Goal: Transaction & Acquisition: Purchase product/service

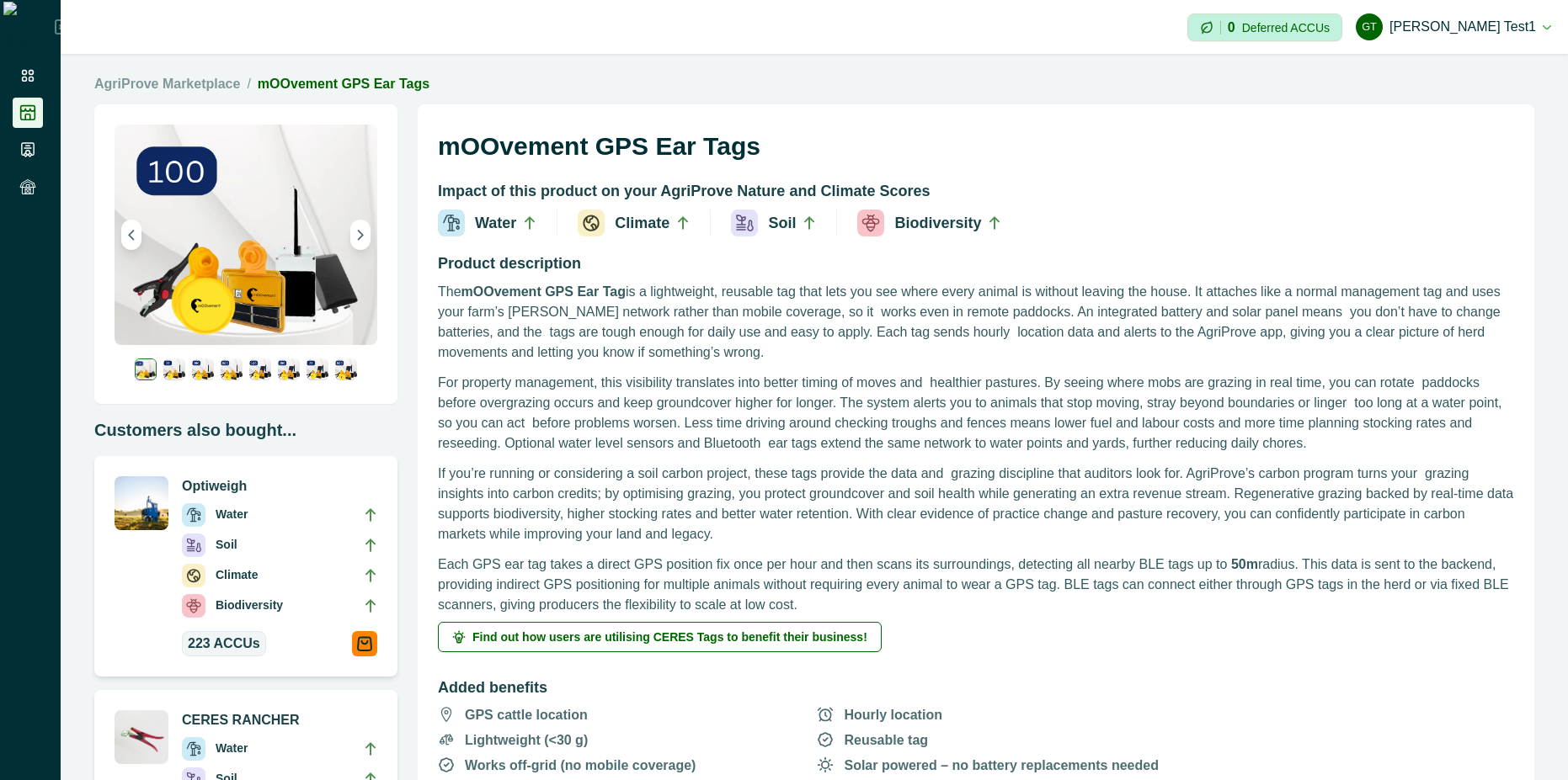
scroll to position [303, 0]
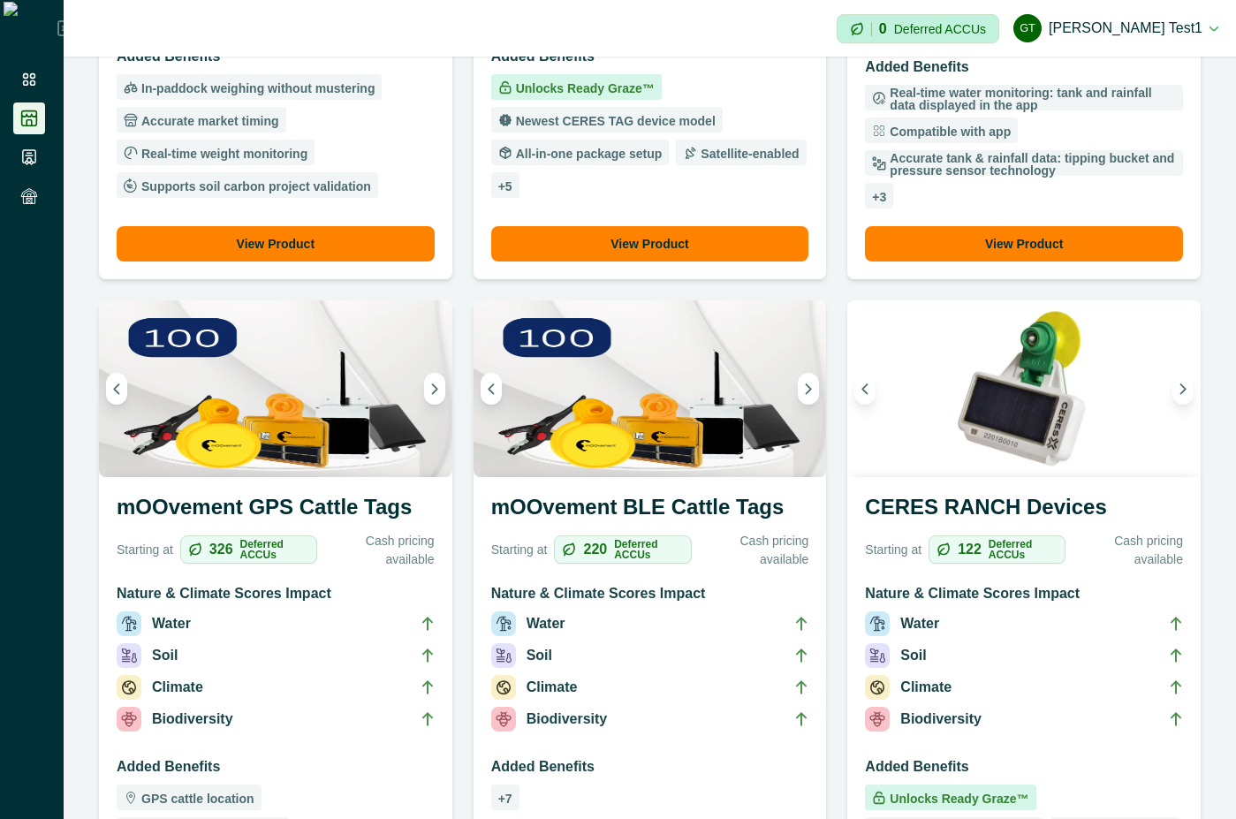
scroll to position [795, 0]
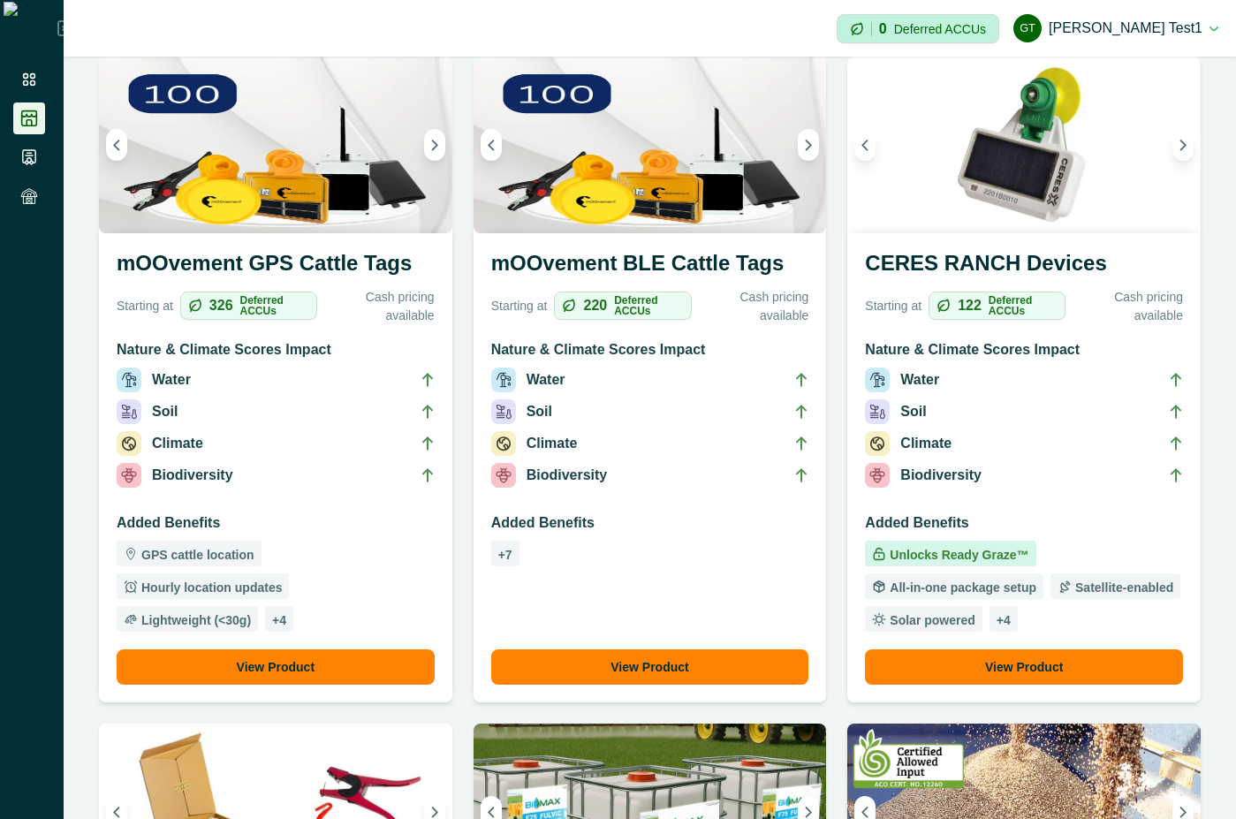
click at [280, 259] on h3 "mOOvement GPS Cattle Tags" at bounding box center [276, 266] width 318 height 39
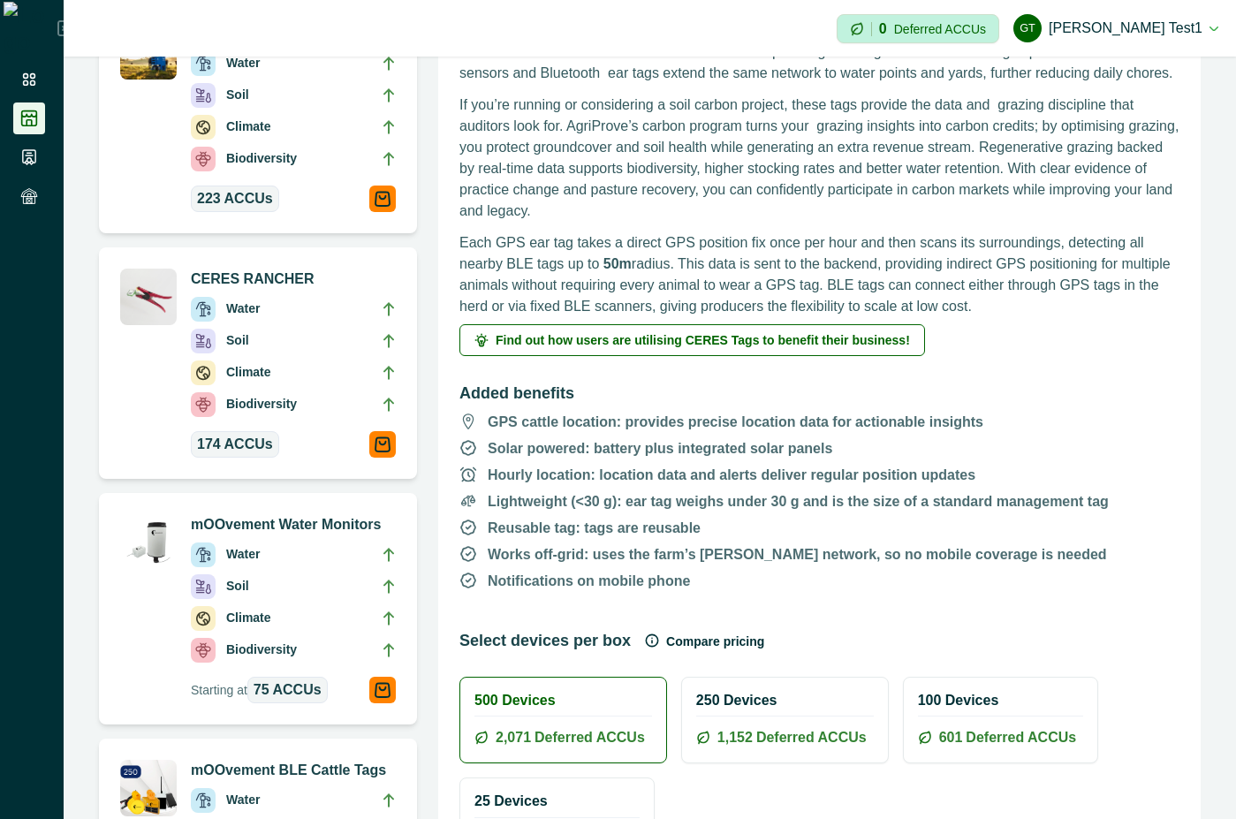
scroll to position [636, 0]
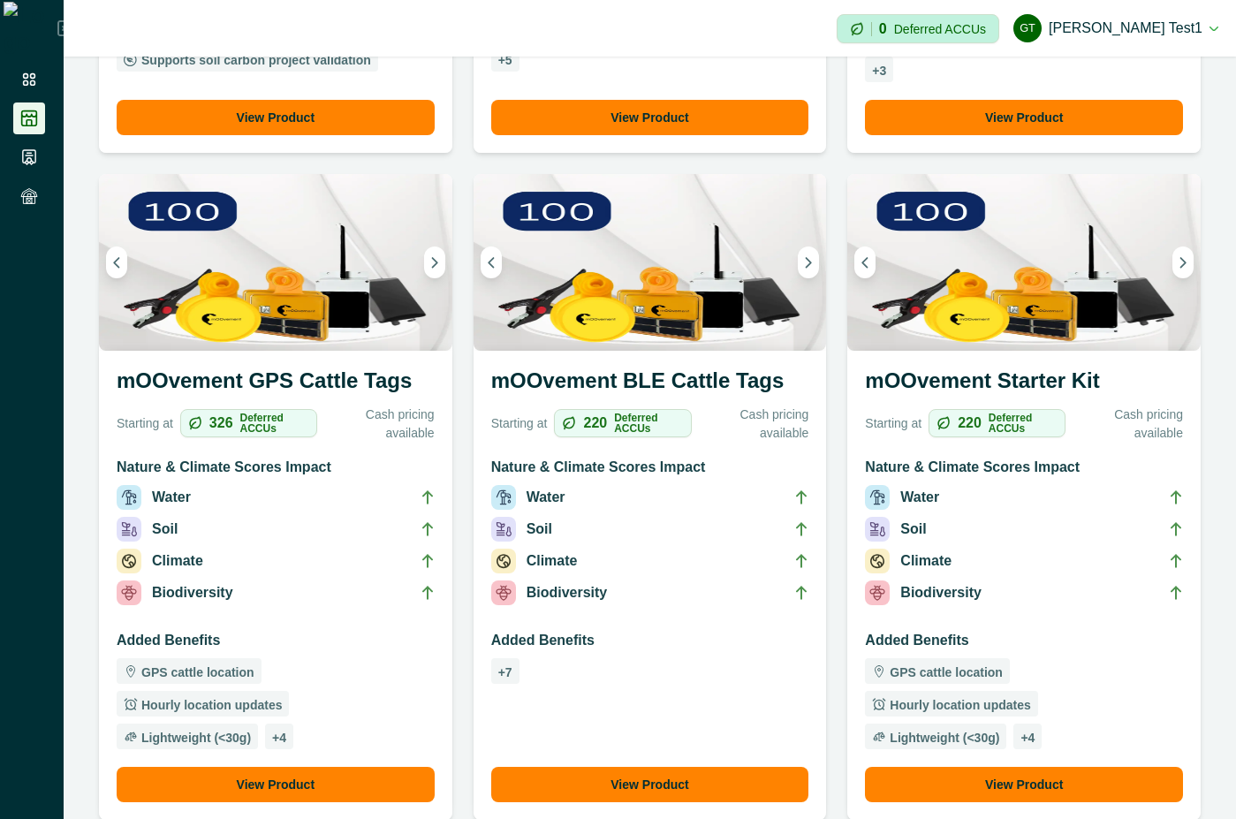
scroll to position [795, 0]
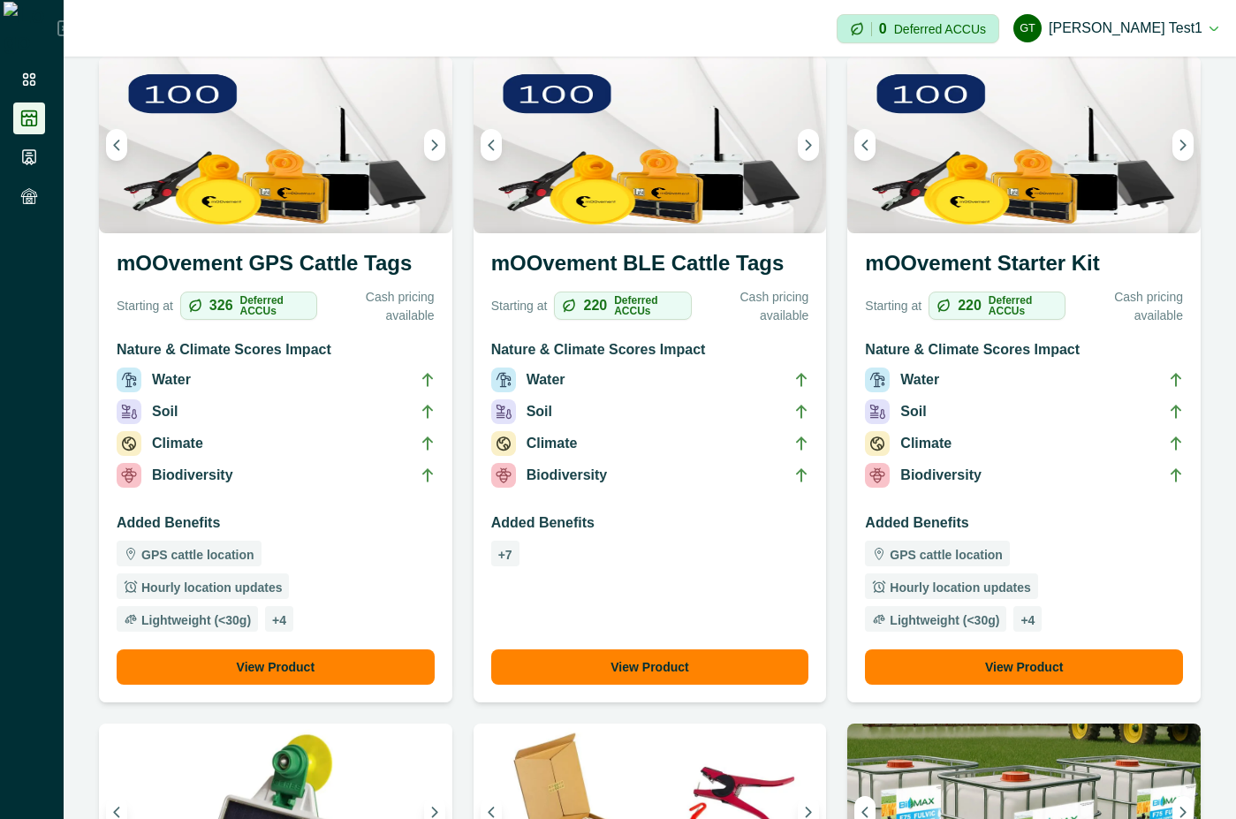
click at [1021, 270] on h3 "mOOvement Starter Kit" at bounding box center [1024, 266] width 318 height 39
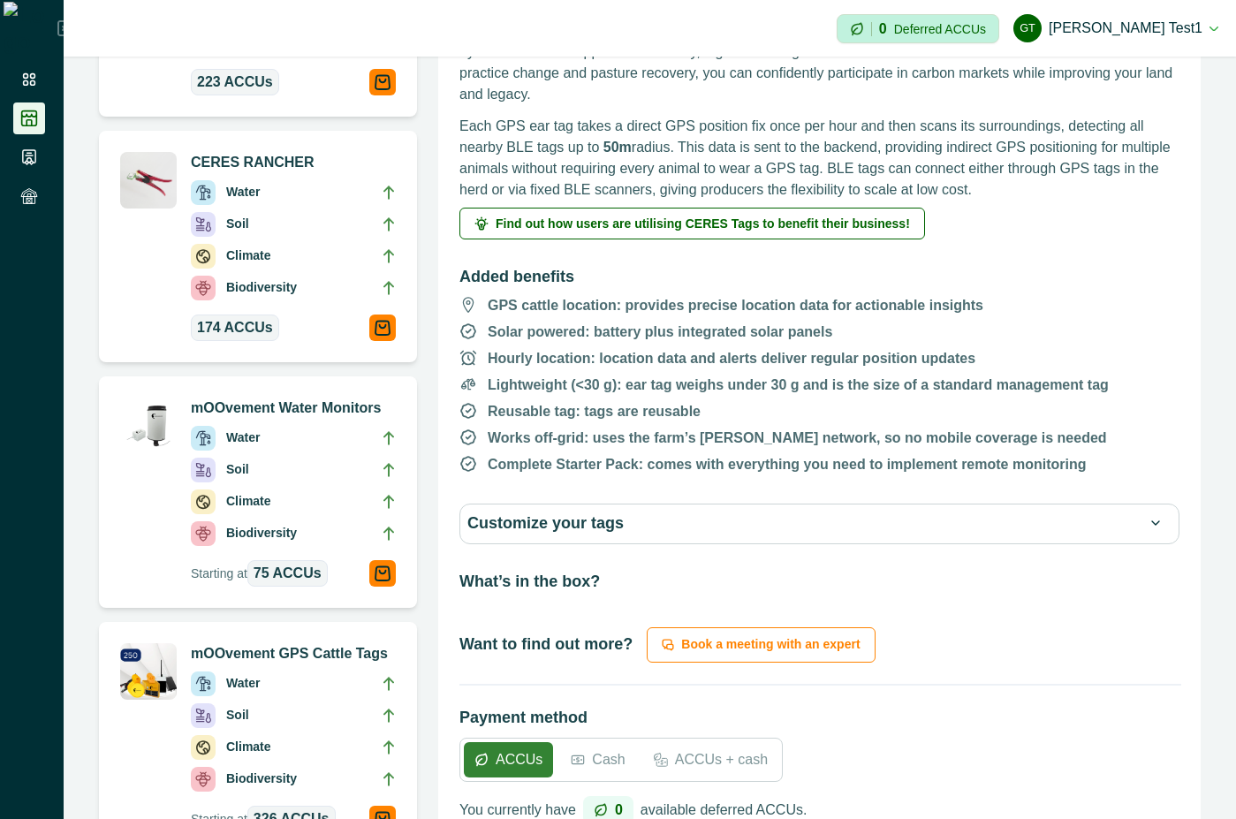
scroll to position [636, 0]
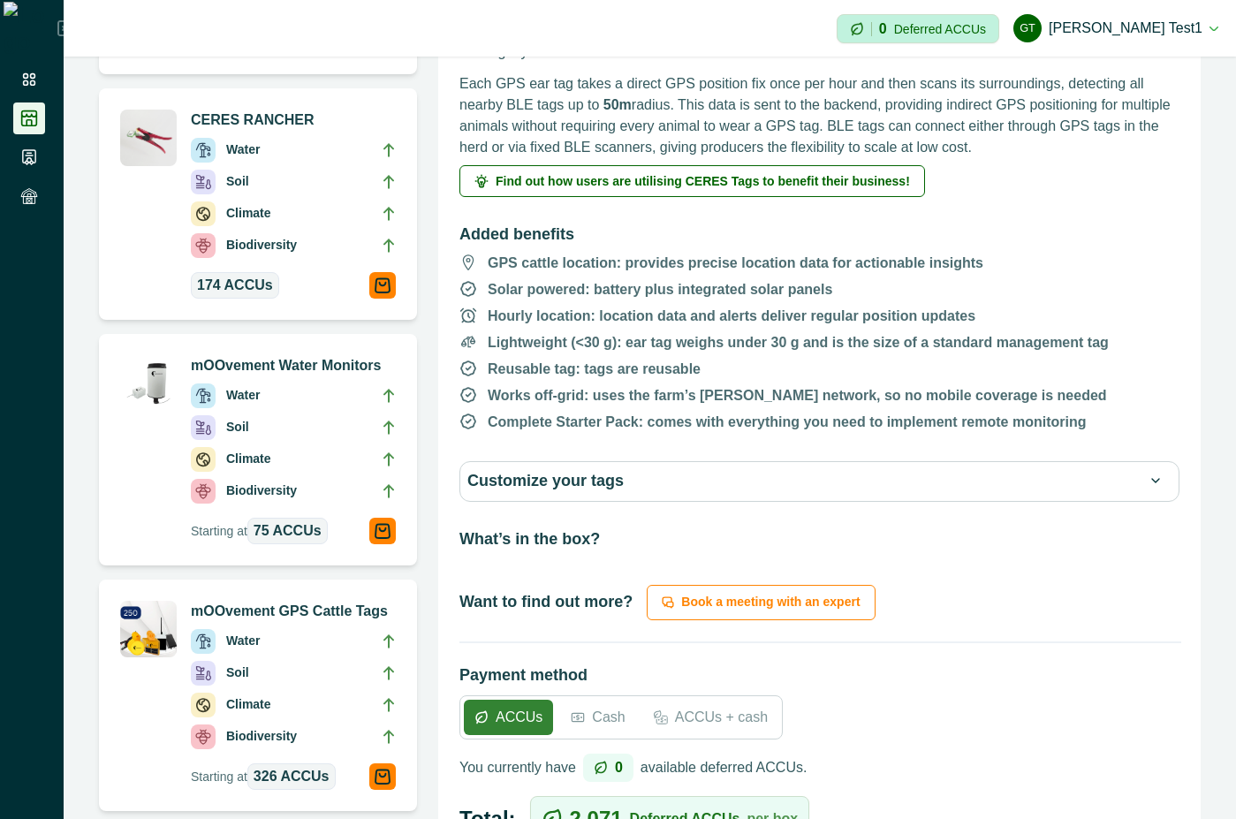
click at [836, 475] on button "Customize your tags" at bounding box center [820, 481] width 704 height 25
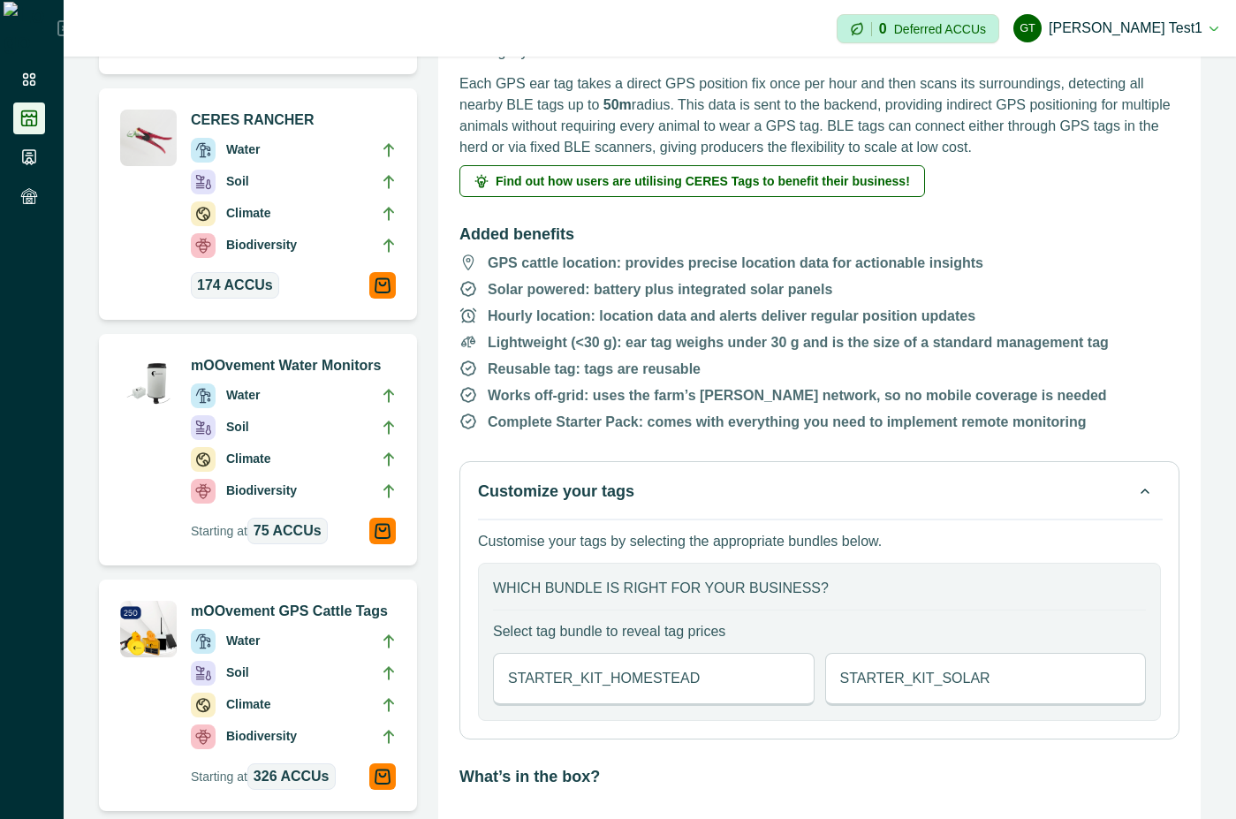
scroll to position [795, 0]
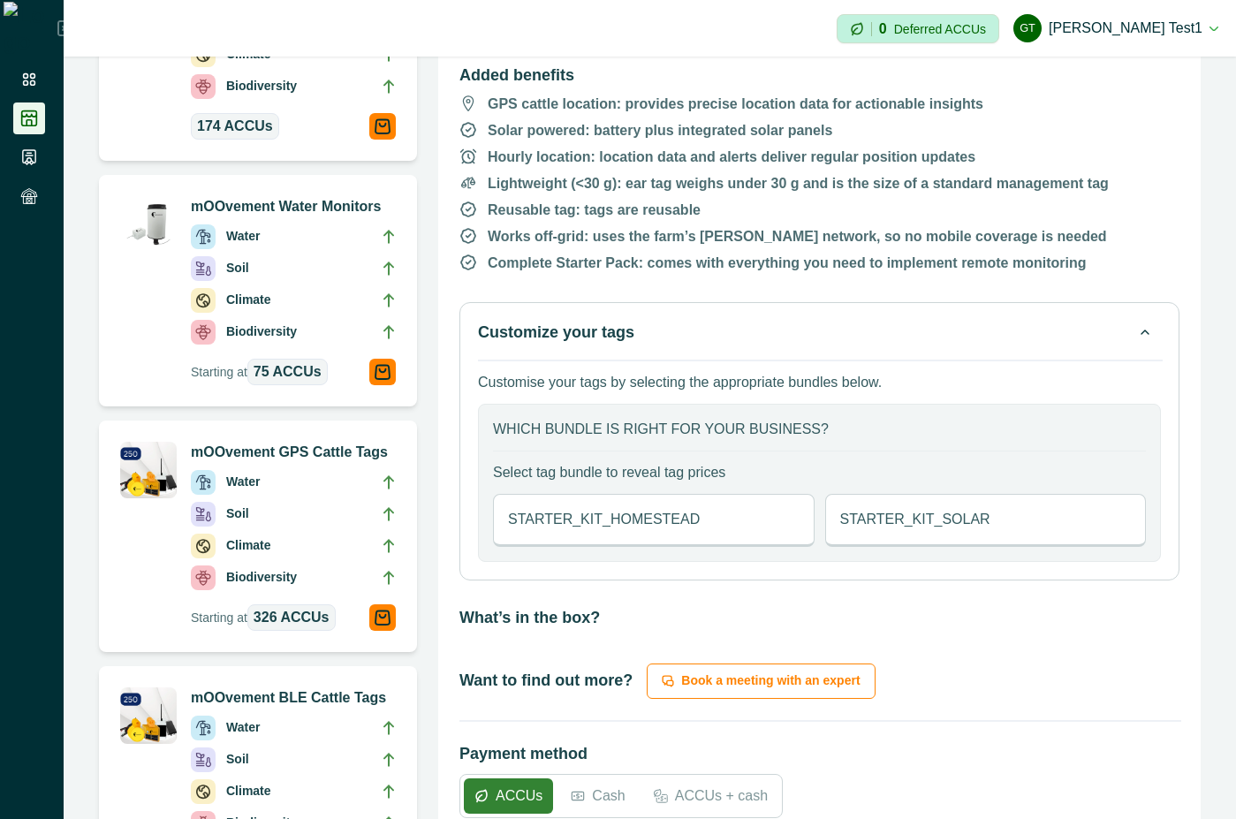
click at [764, 512] on div "STARTER_KIT_HOMESTEAD" at bounding box center [654, 520] width 322 height 53
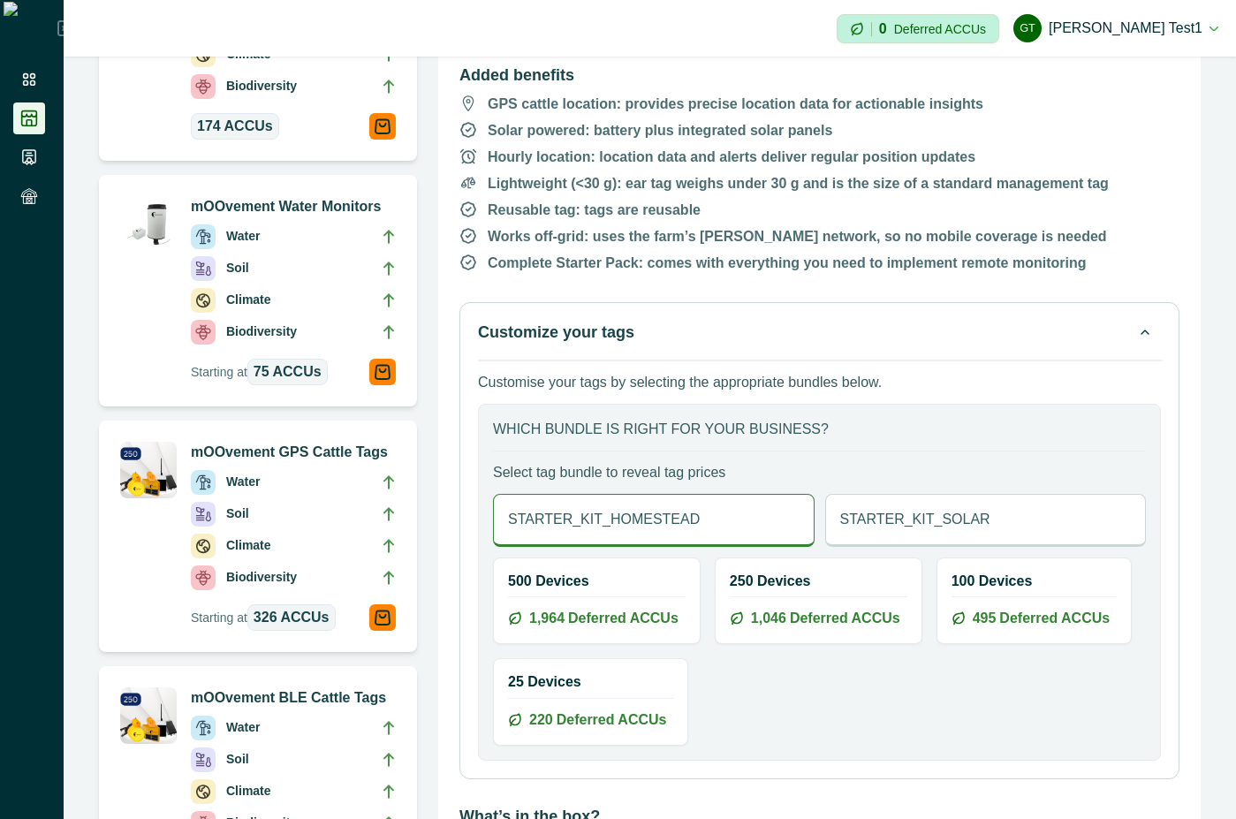
click at [924, 512] on p "STARTER_KIT_SOLAR" at bounding box center [915, 519] width 150 height 21
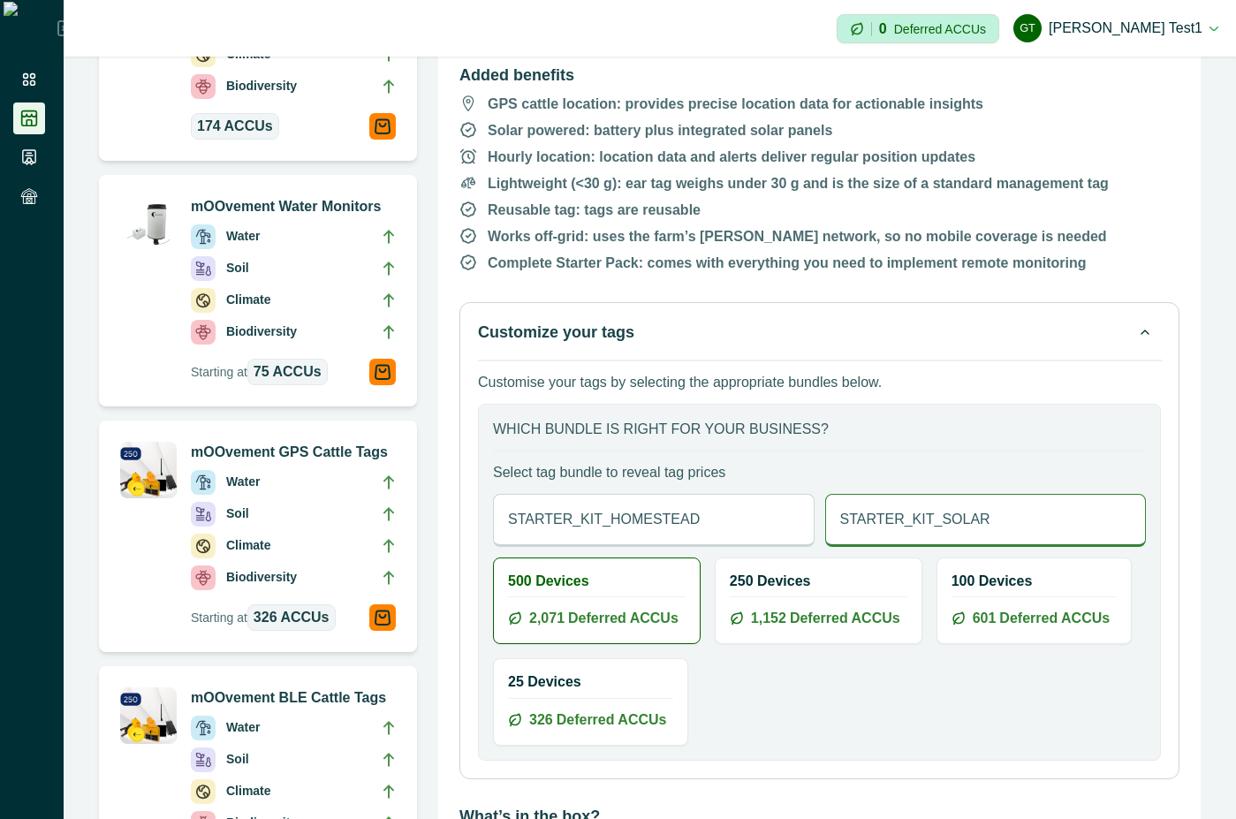
click at [766, 523] on div "STARTER_KIT_HOMESTEAD" at bounding box center [654, 520] width 322 height 53
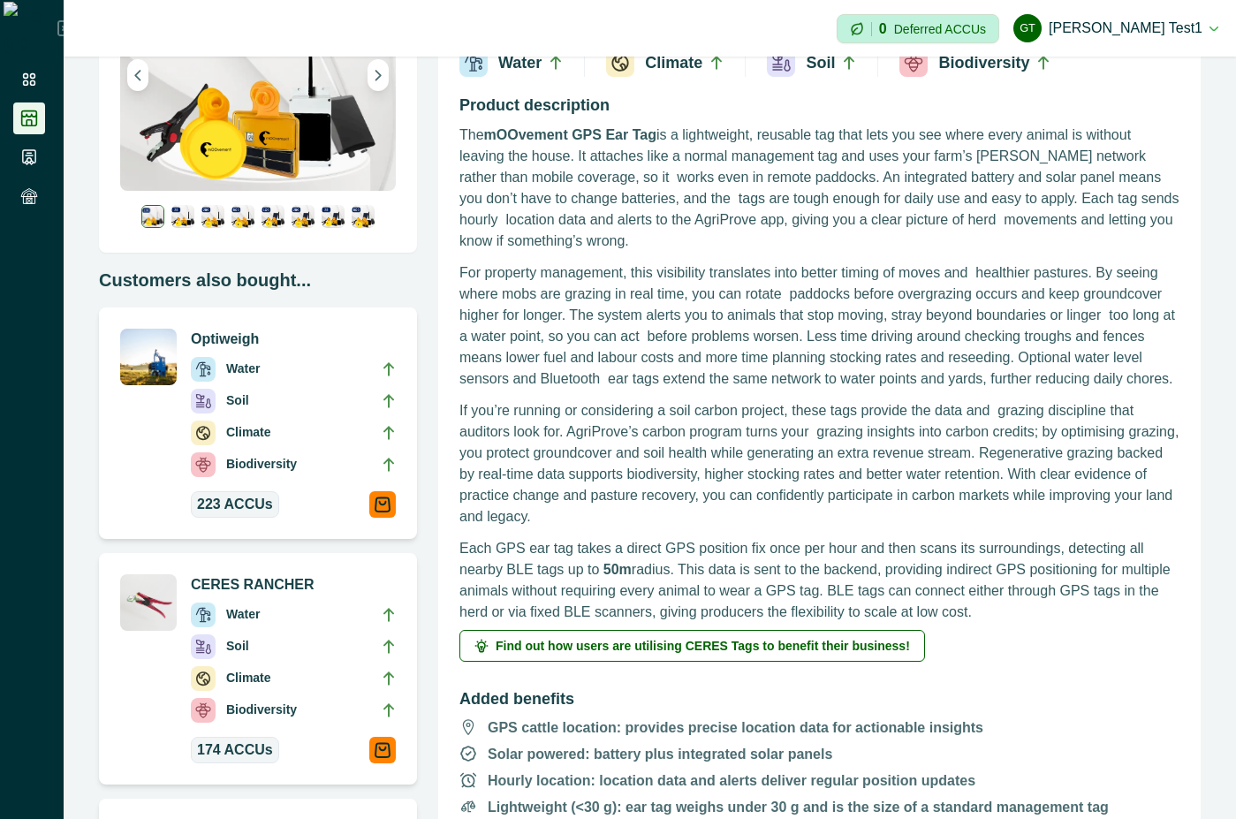
scroll to position [318, 0]
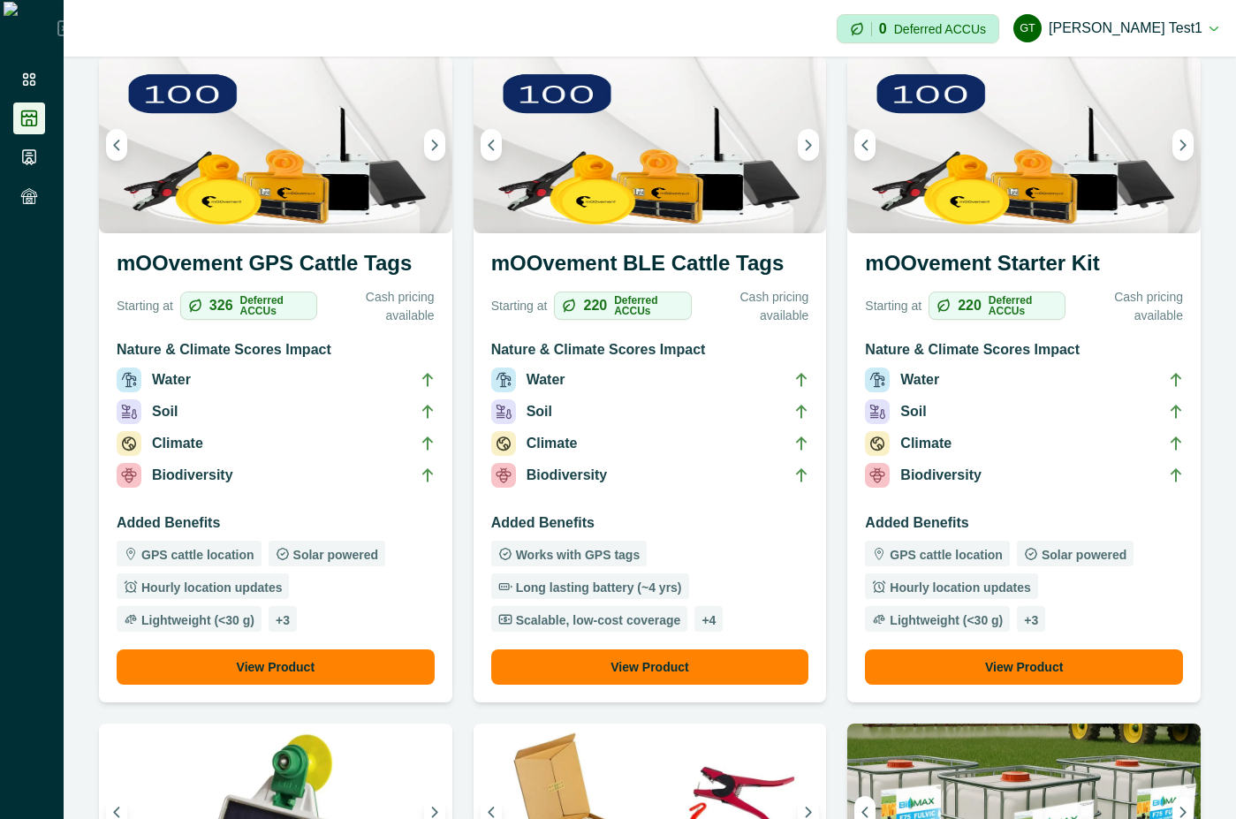
scroll to position [806, 0]
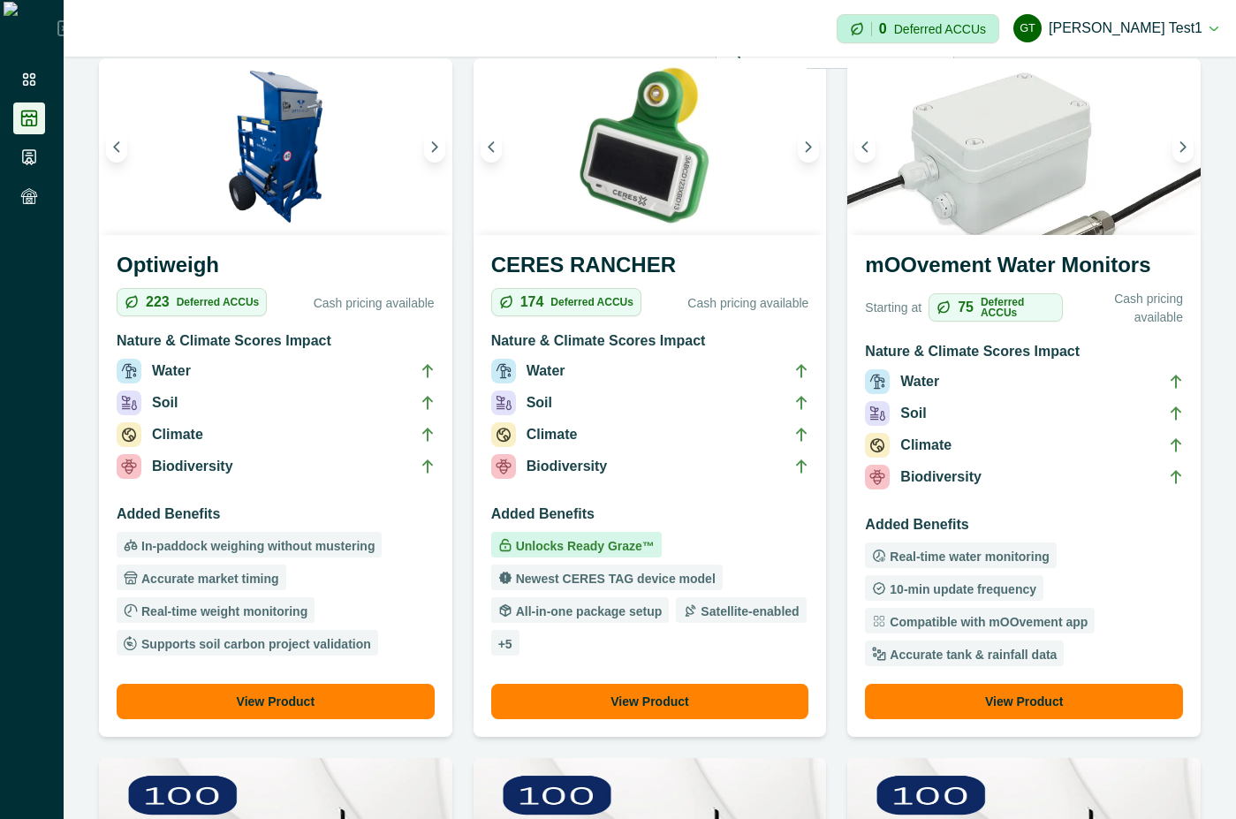
scroll to position [159, 0]
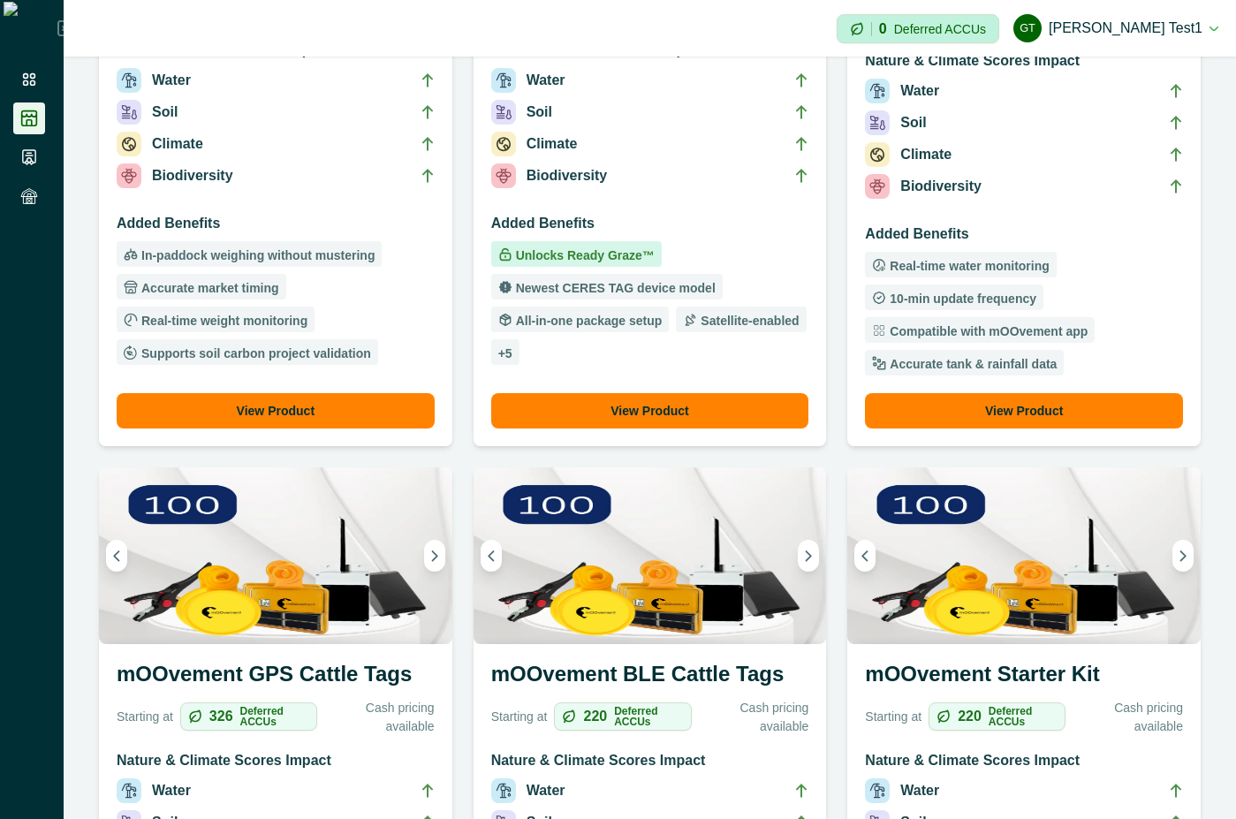
scroll to position [477, 0]
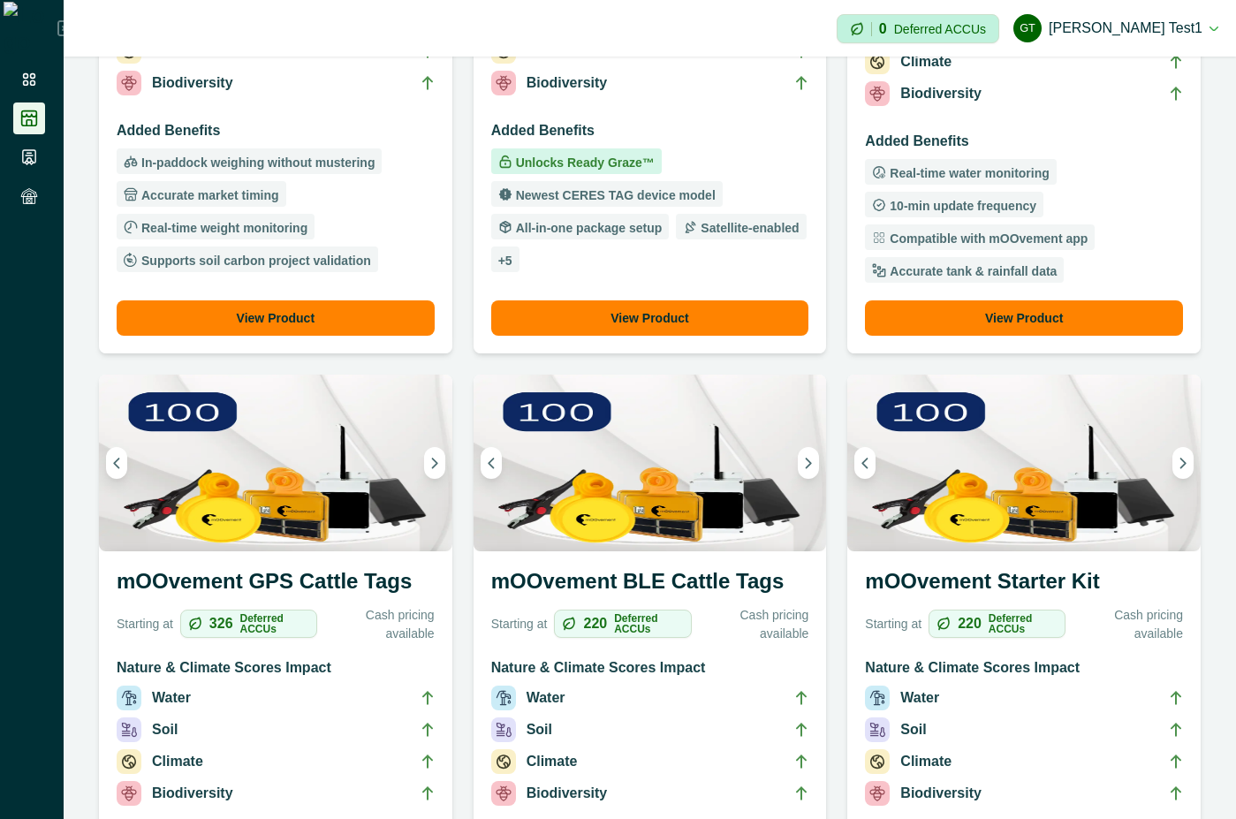
click at [1068, 555] on div "mOOvement Starter Kit Starting at 220 Deferred ACCUs Cash pricing available Nat…" at bounding box center [1025, 785] width 354 height 469
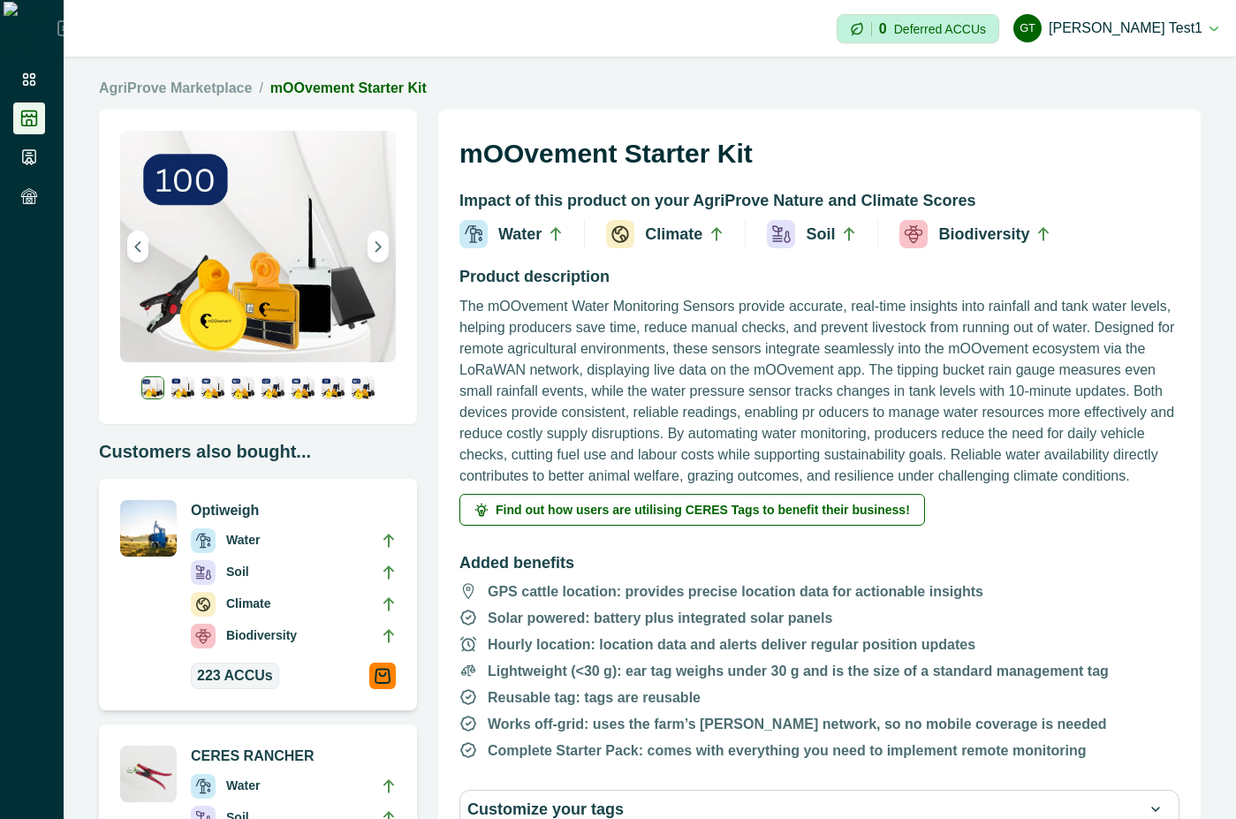
scroll to position [318, 0]
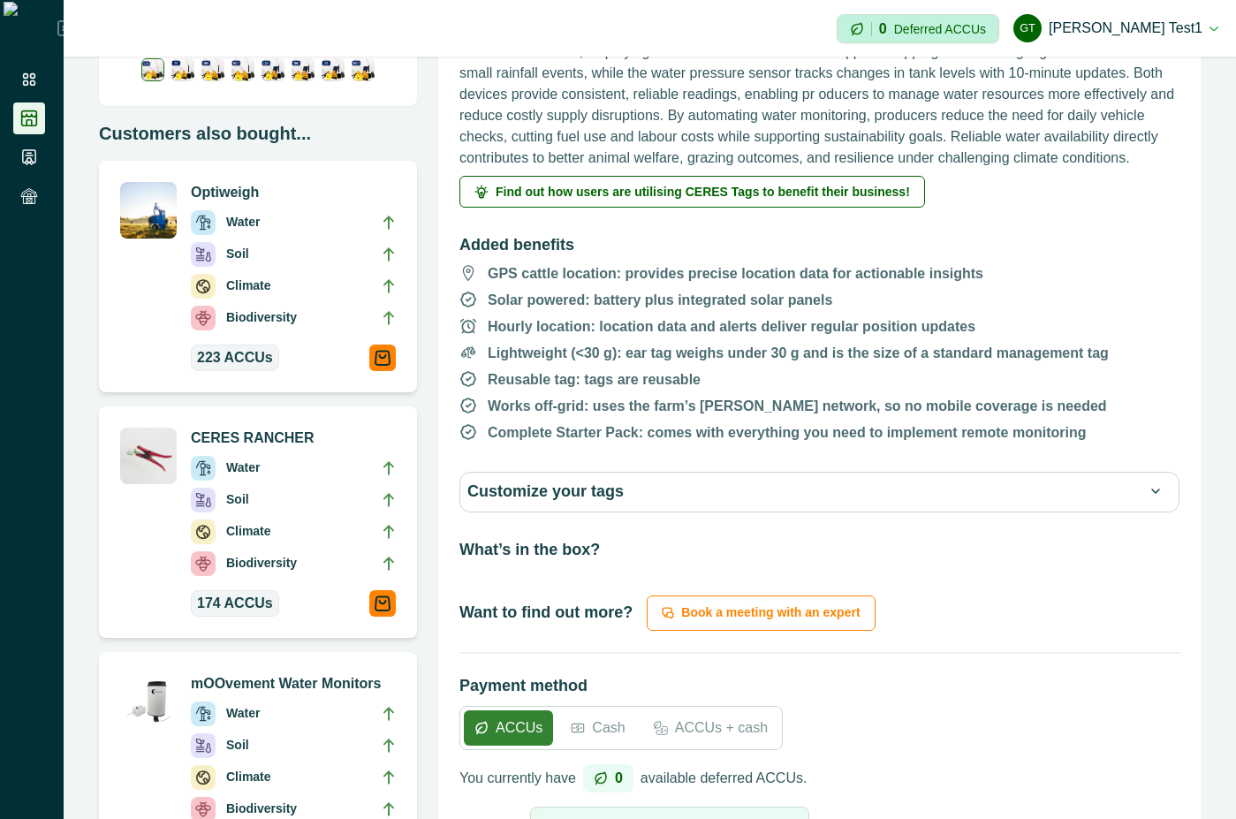
click at [1081, 502] on button "Customize your tags" at bounding box center [820, 492] width 704 height 25
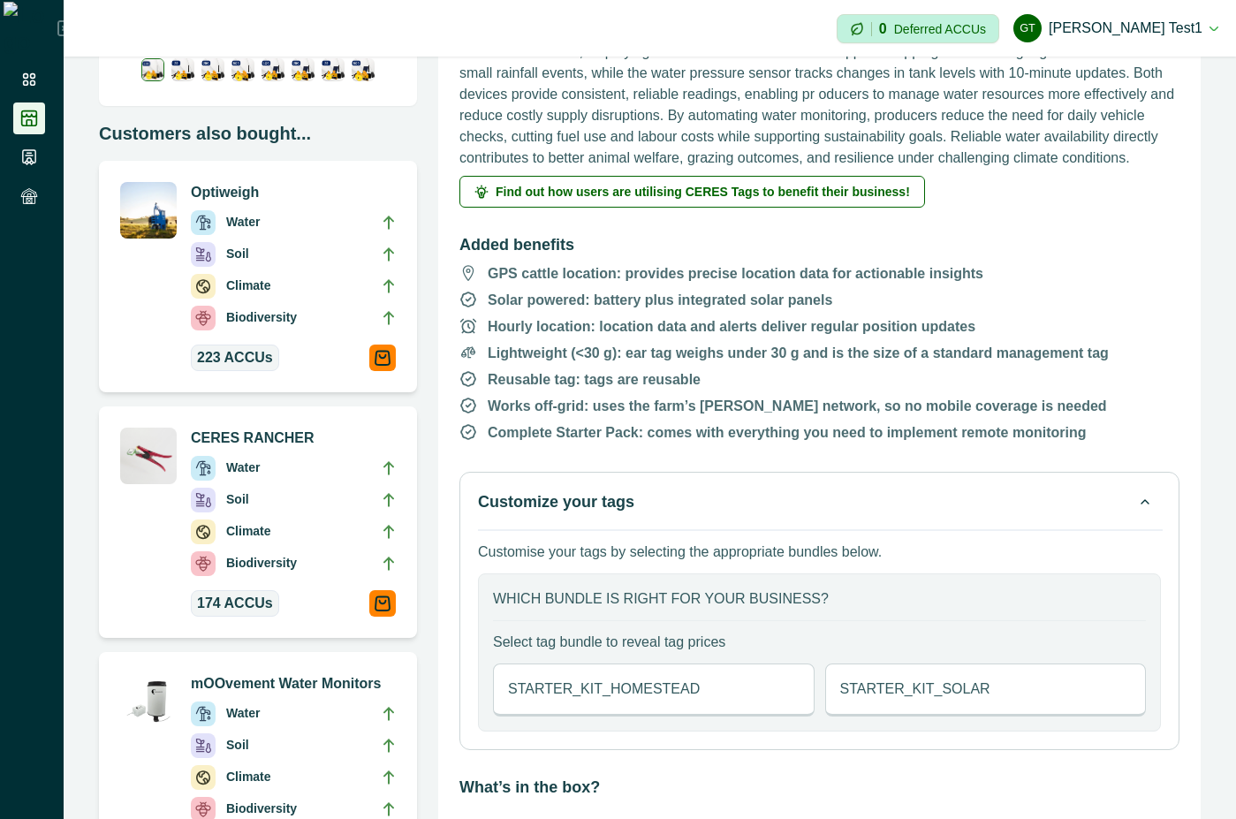
scroll to position [477, 0]
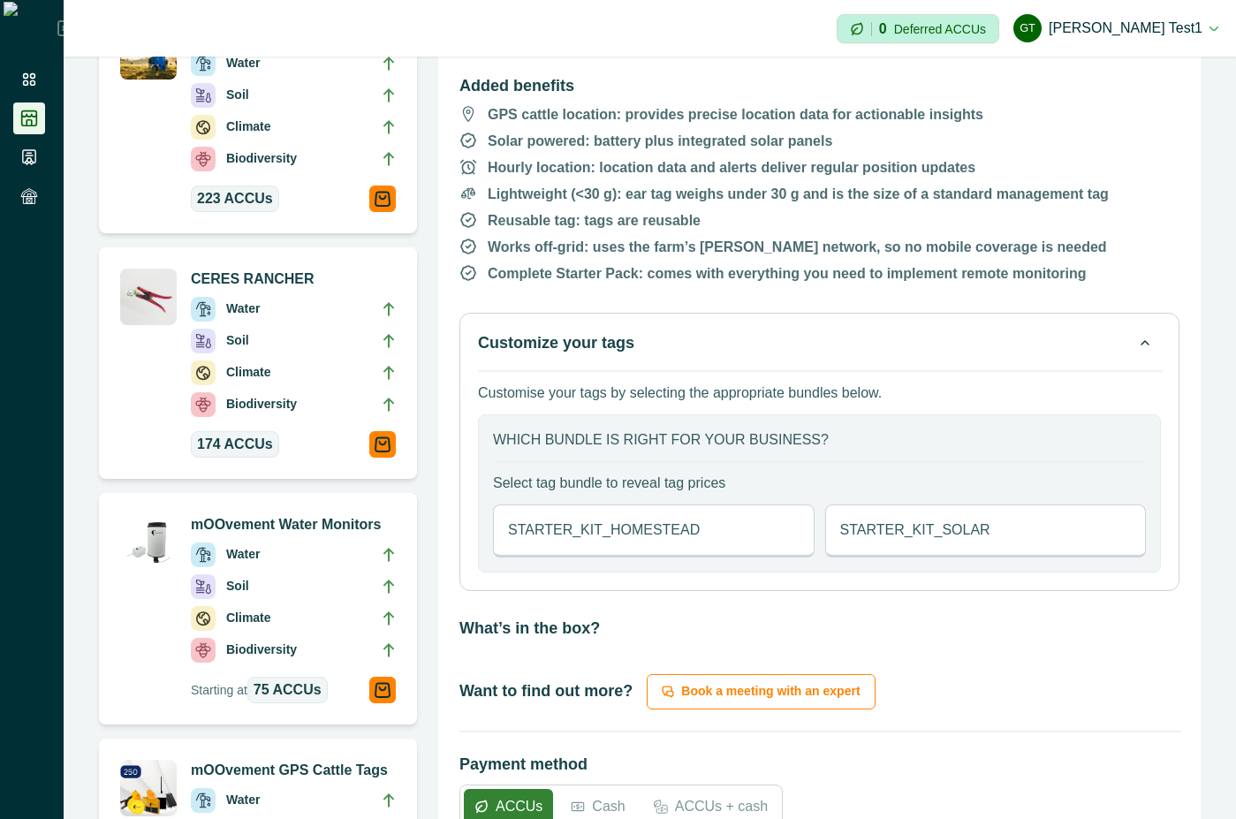
click at [778, 518] on div "STARTER_KIT_HOMESTEAD" at bounding box center [654, 531] width 322 height 53
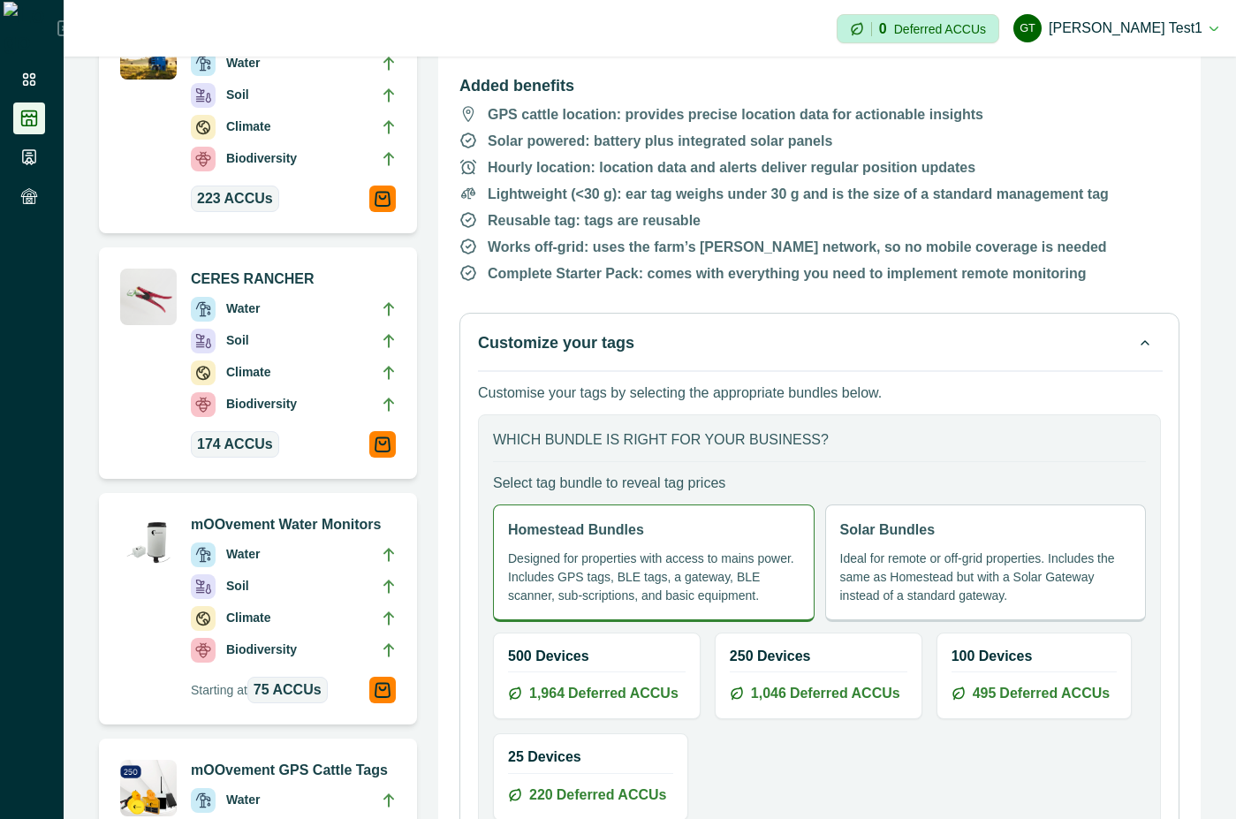
scroll to position [686, 0]
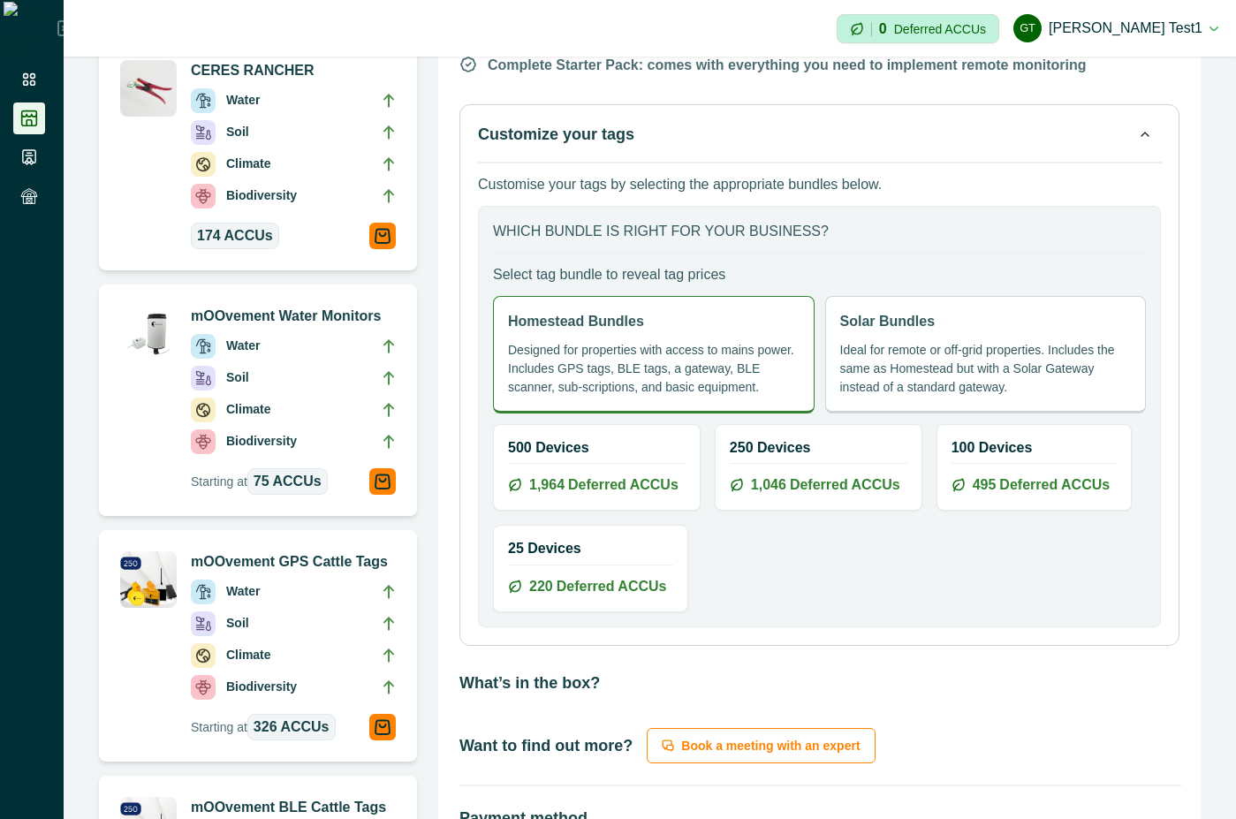
click at [994, 138] on button "Customize your tags" at bounding box center [819, 135] width 683 height 25
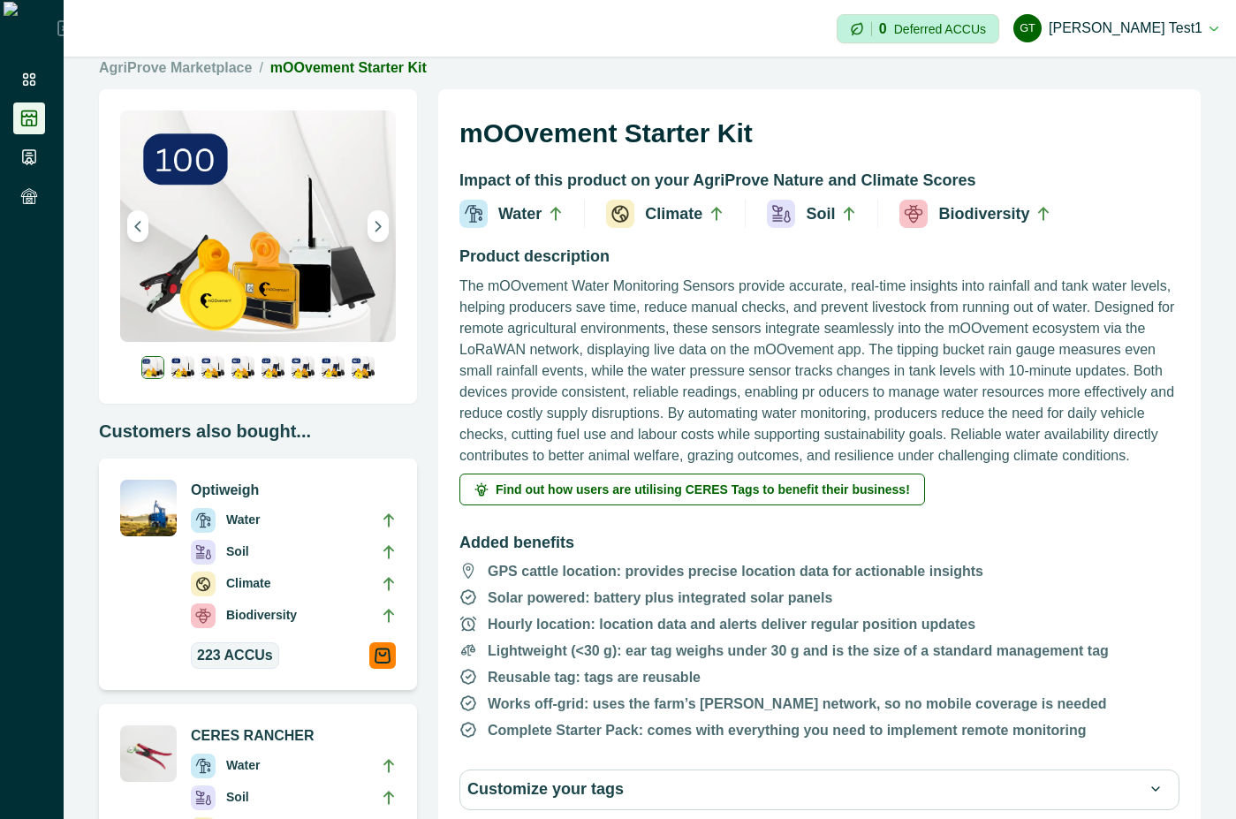
scroll to position [0, 0]
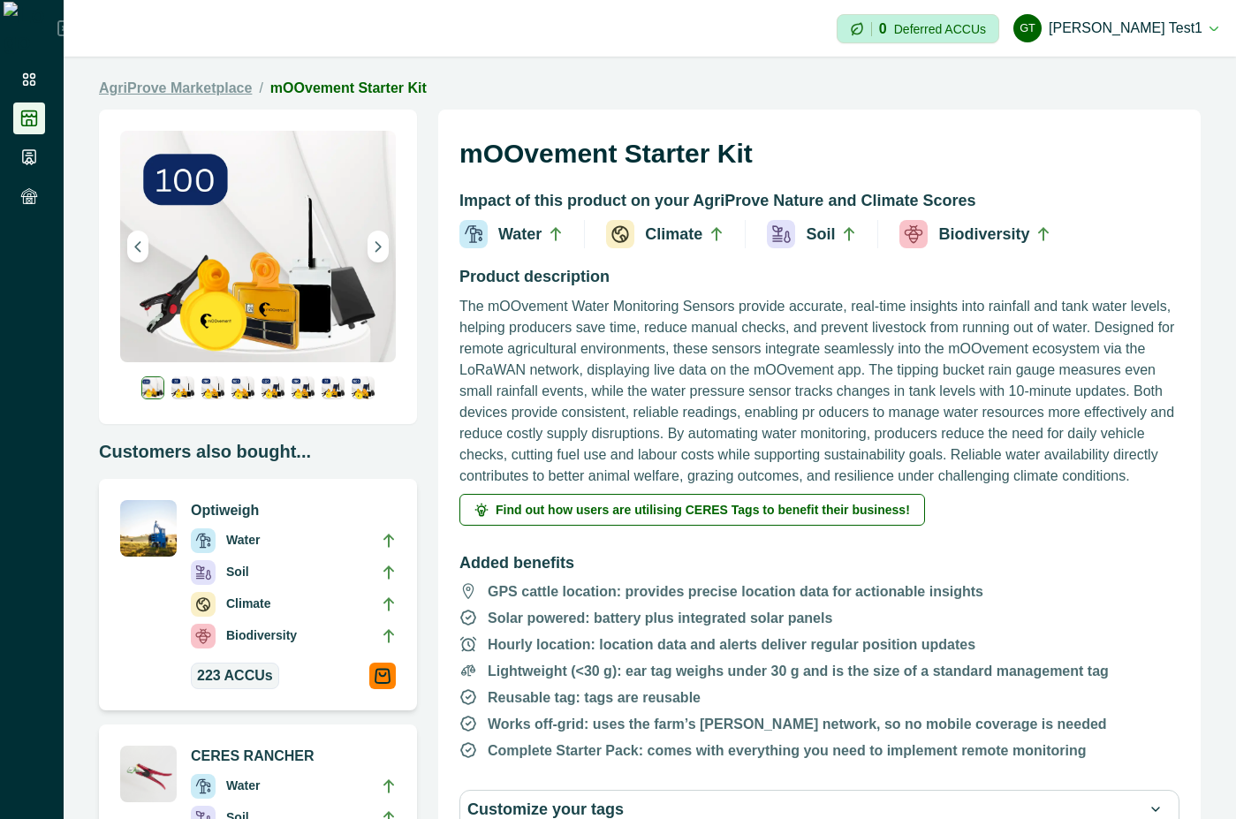
click at [202, 84] on link "AgriProve Marketplace" at bounding box center [175, 88] width 153 height 21
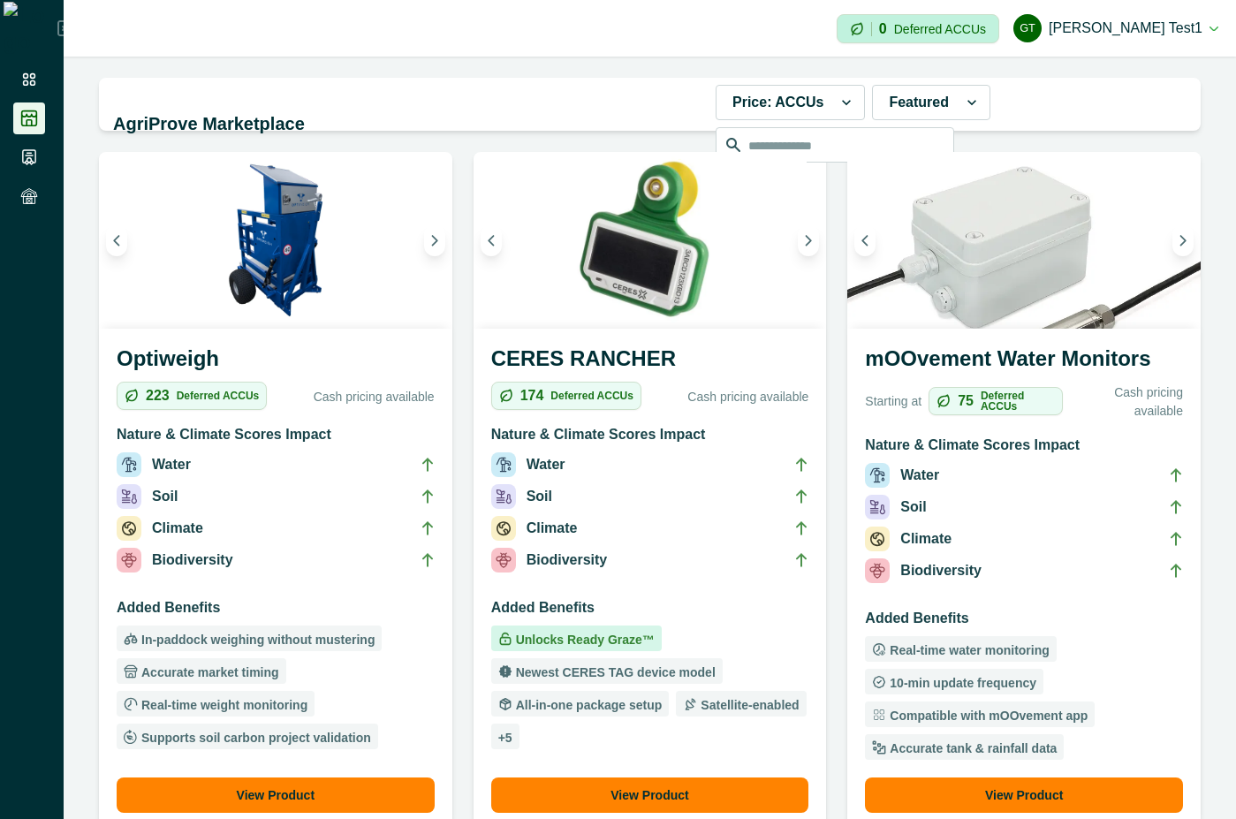
click at [1000, 323] on img at bounding box center [1025, 240] width 354 height 177
click at [993, 353] on h3 "mOOvement Water Monitors" at bounding box center [1024, 362] width 318 height 39
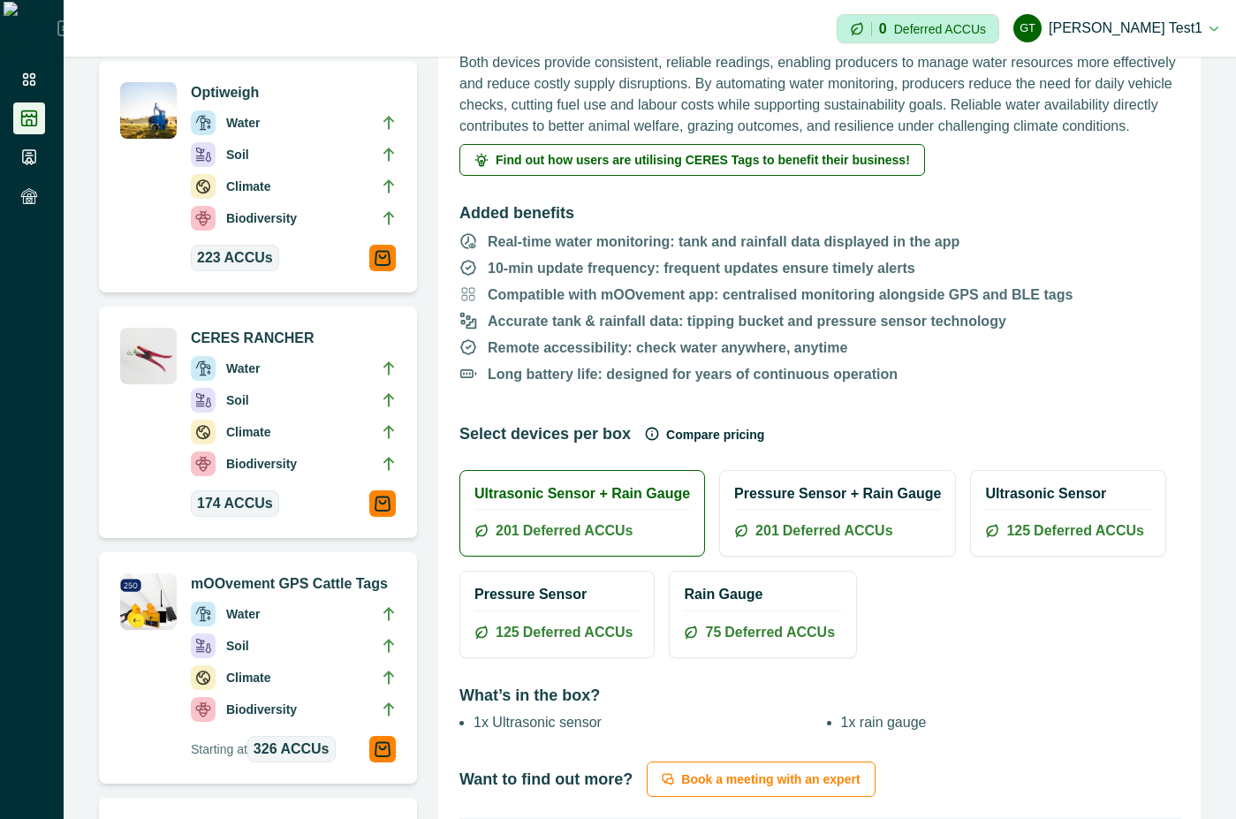
scroll to position [477, 0]
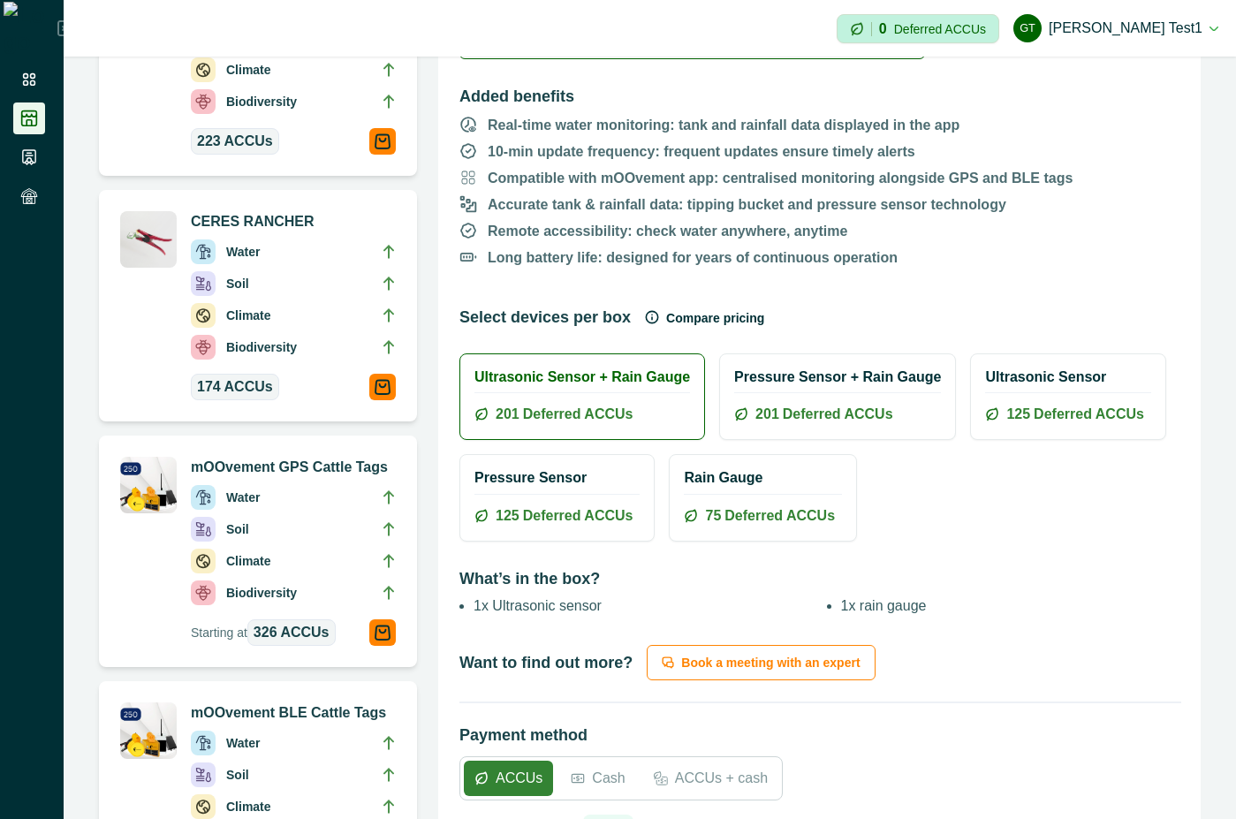
click at [807, 425] on span "Deferred ACCUs" at bounding box center [838, 414] width 110 height 21
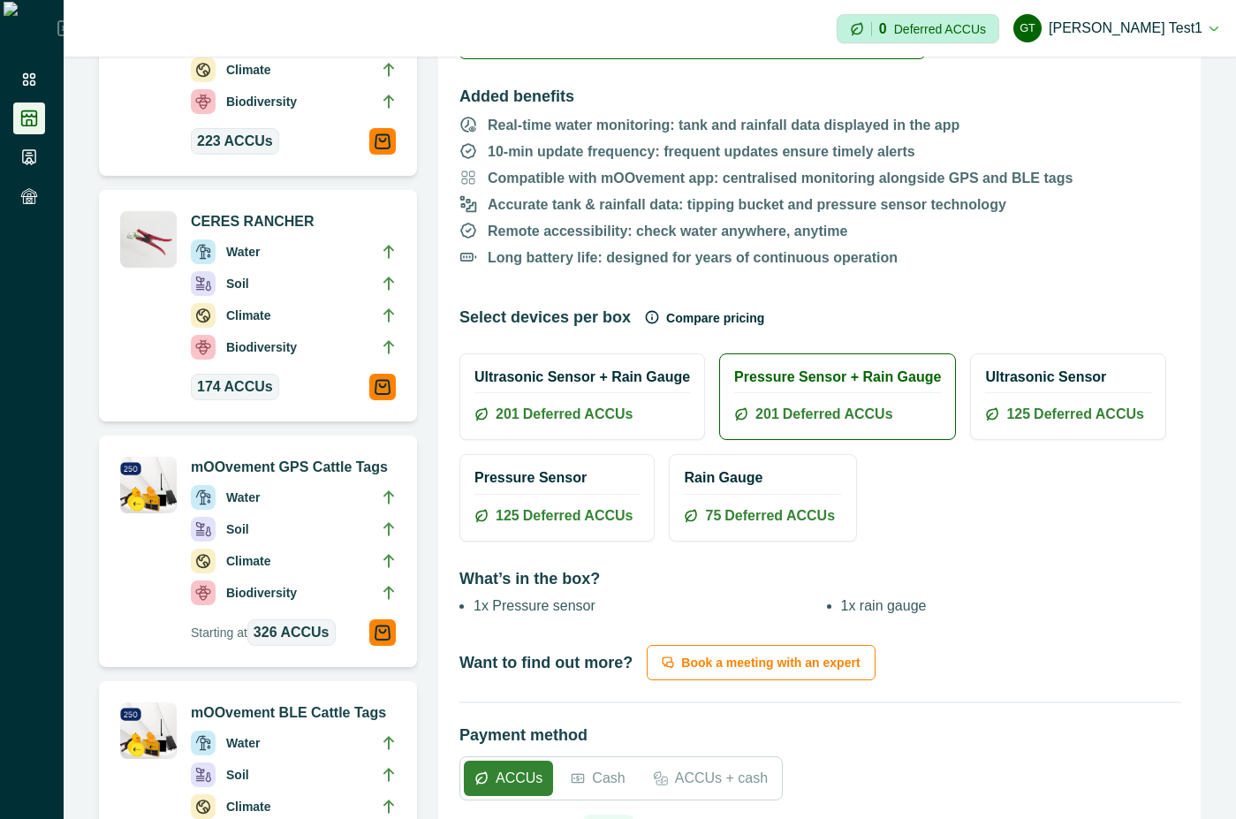
click at [1046, 423] on div "Ultrasonic Sensor 125 Deferred ACCUs" at bounding box center [1068, 396] width 194 height 85
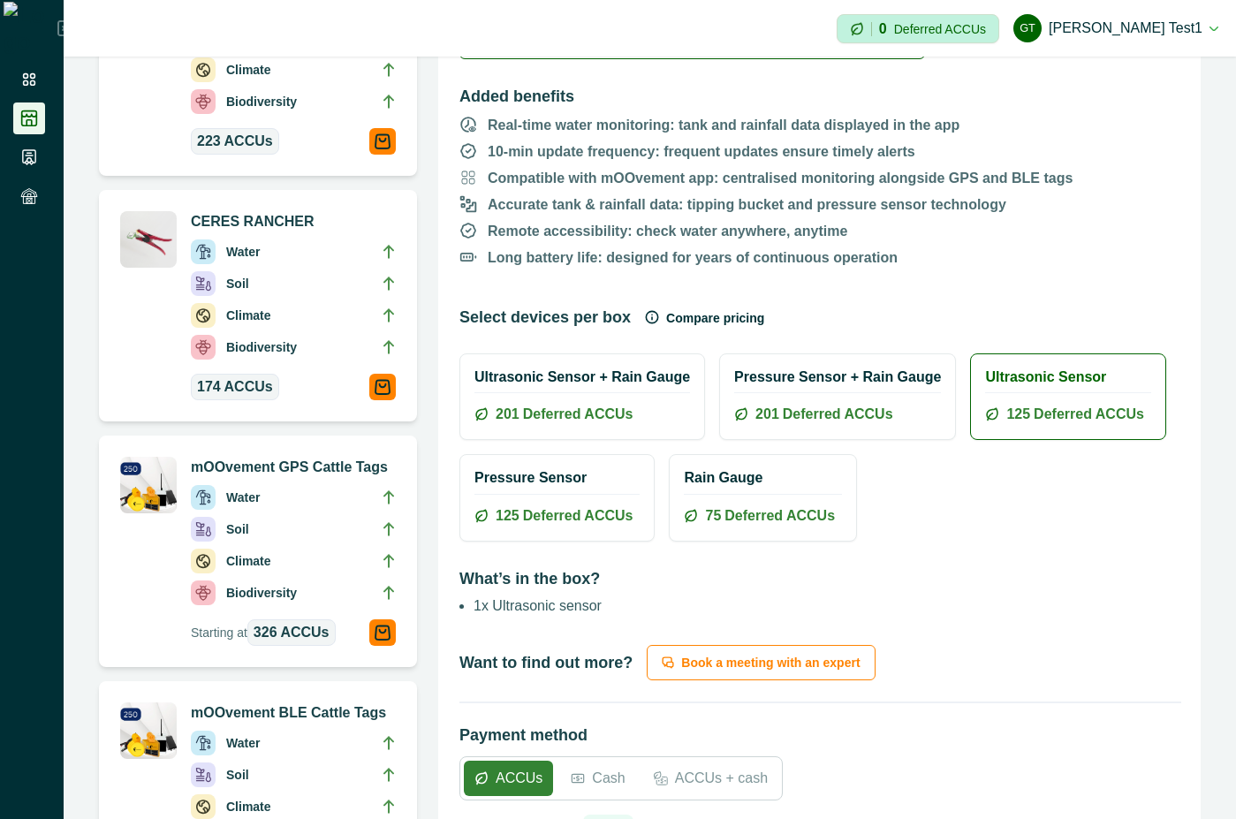
scroll to position [0, 0]
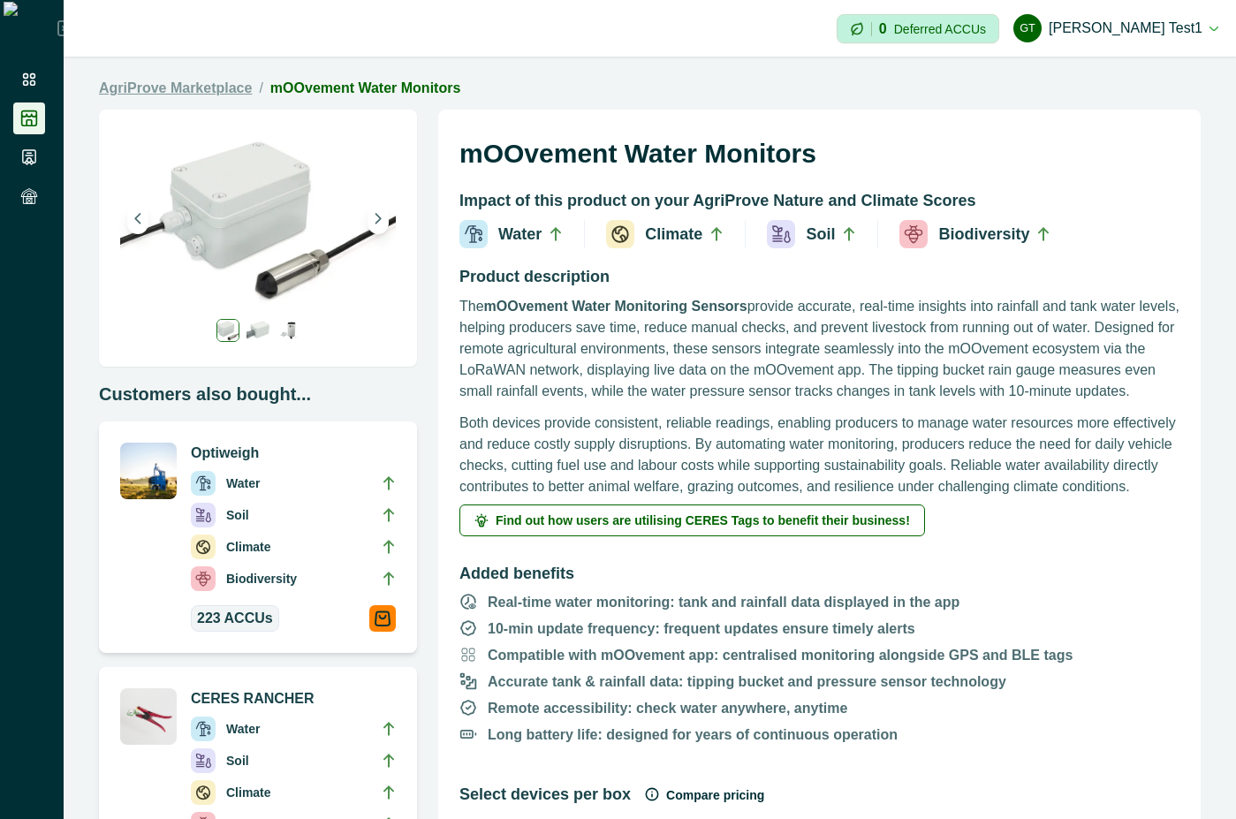
click at [221, 92] on link "AgriProve Marketplace" at bounding box center [175, 88] width 153 height 21
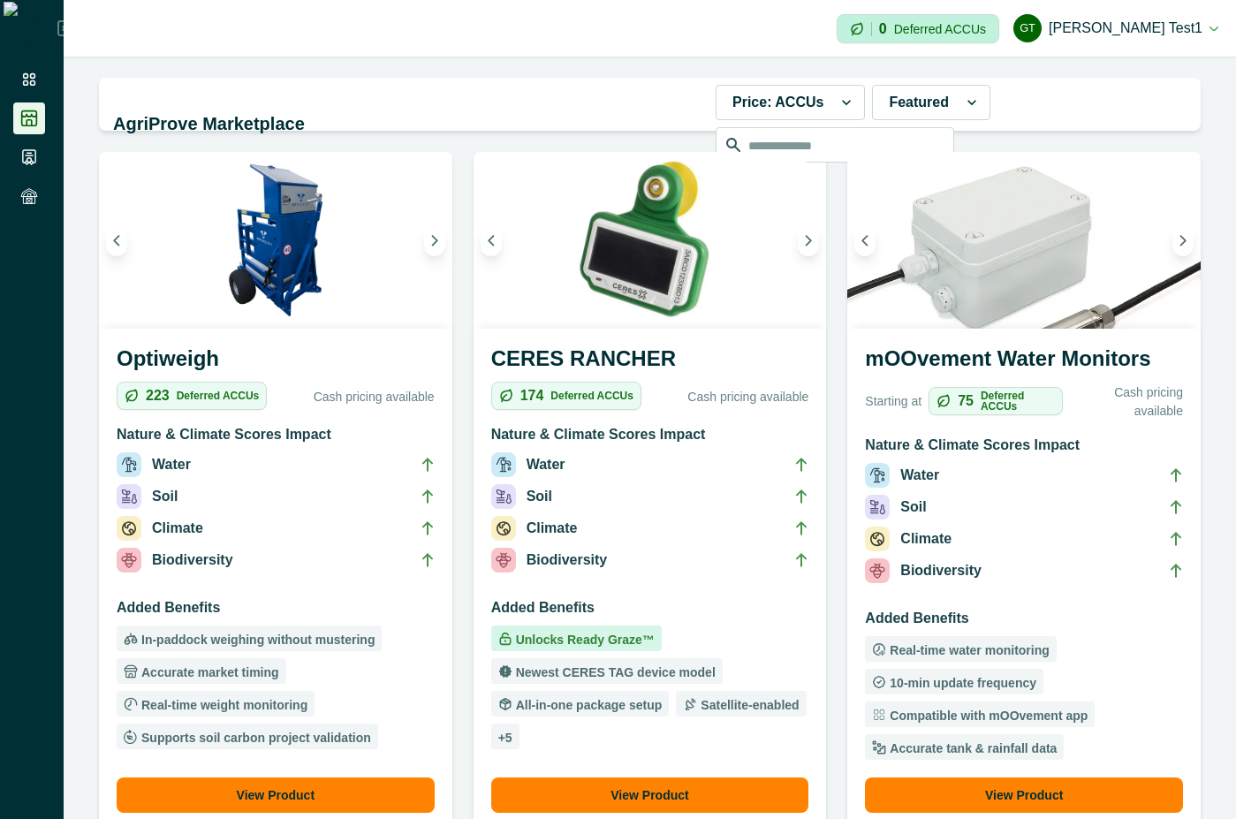
scroll to position [318, 0]
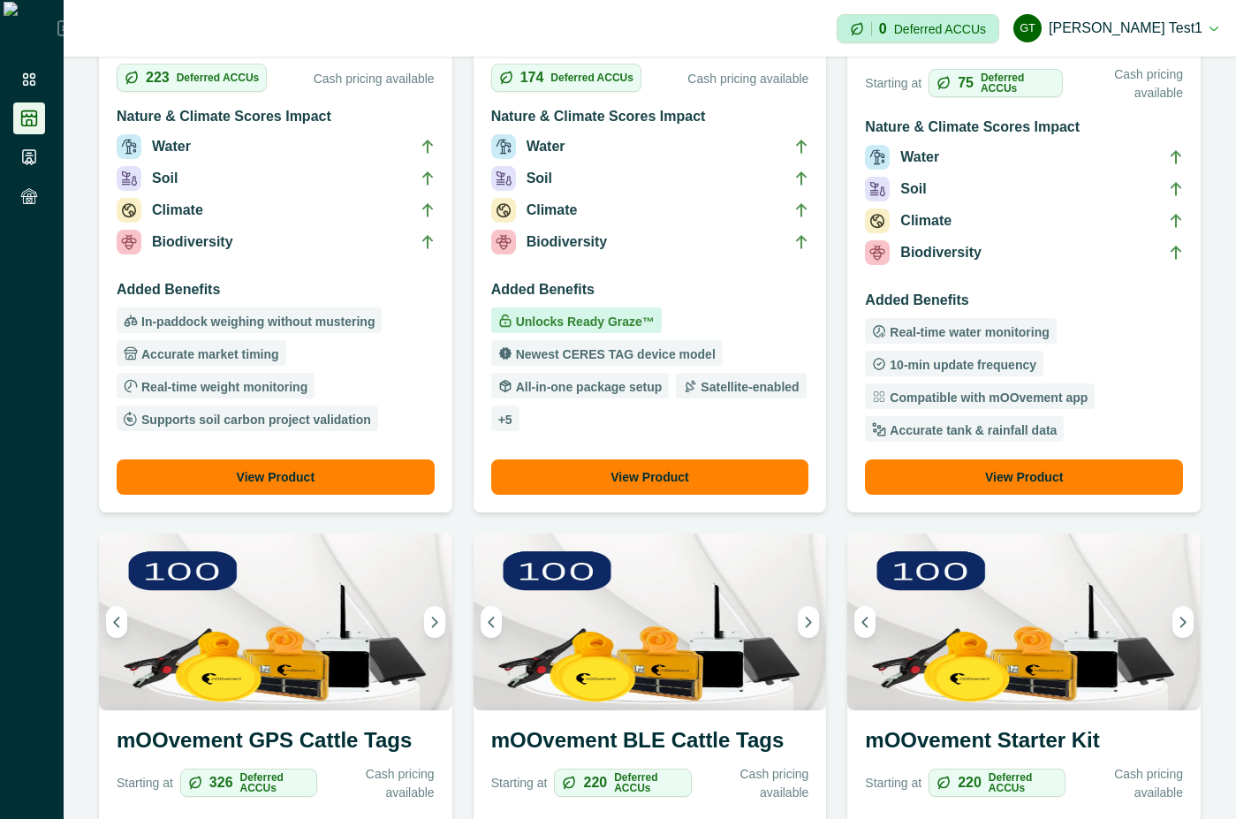
click at [325, 684] on img at bounding box center [276, 622] width 354 height 177
click at [323, 738] on h3 "mOOvement GPS Cattle Tags" at bounding box center [276, 744] width 318 height 39
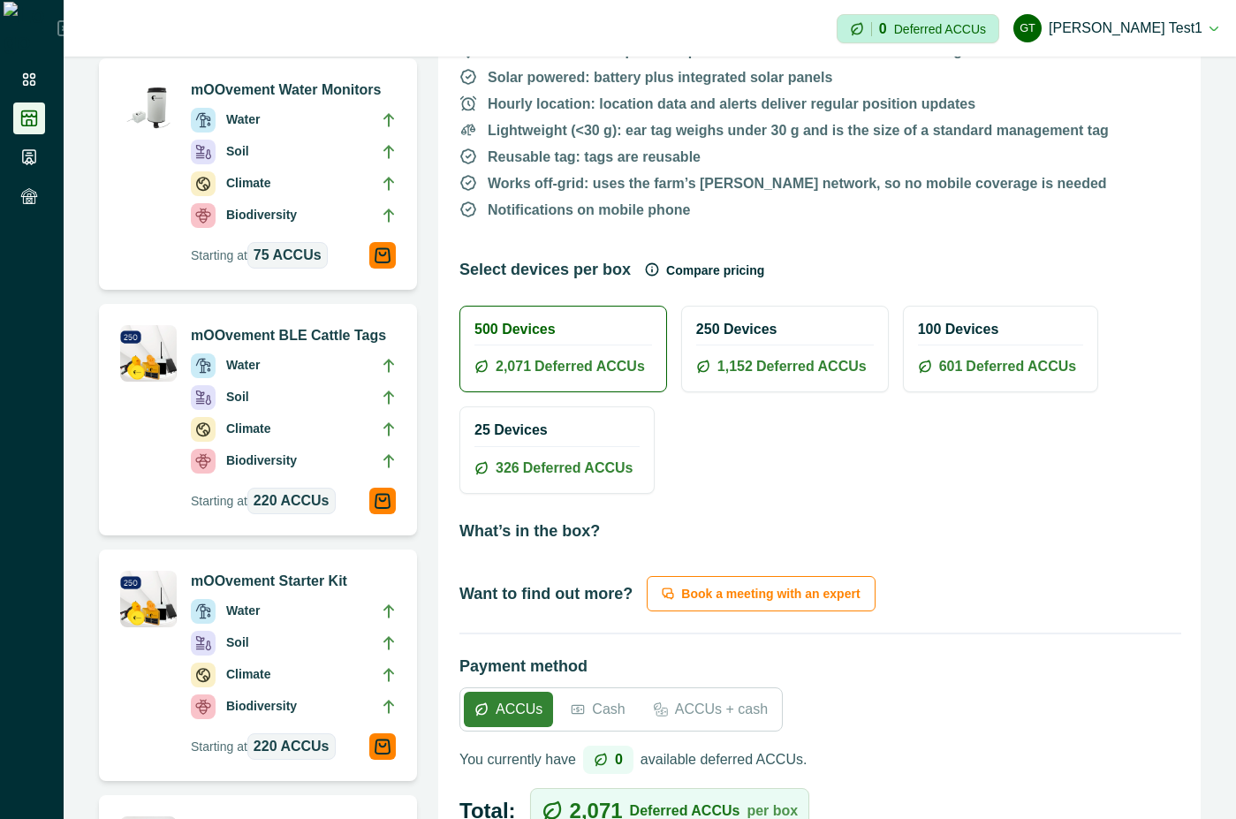
scroll to position [954, 0]
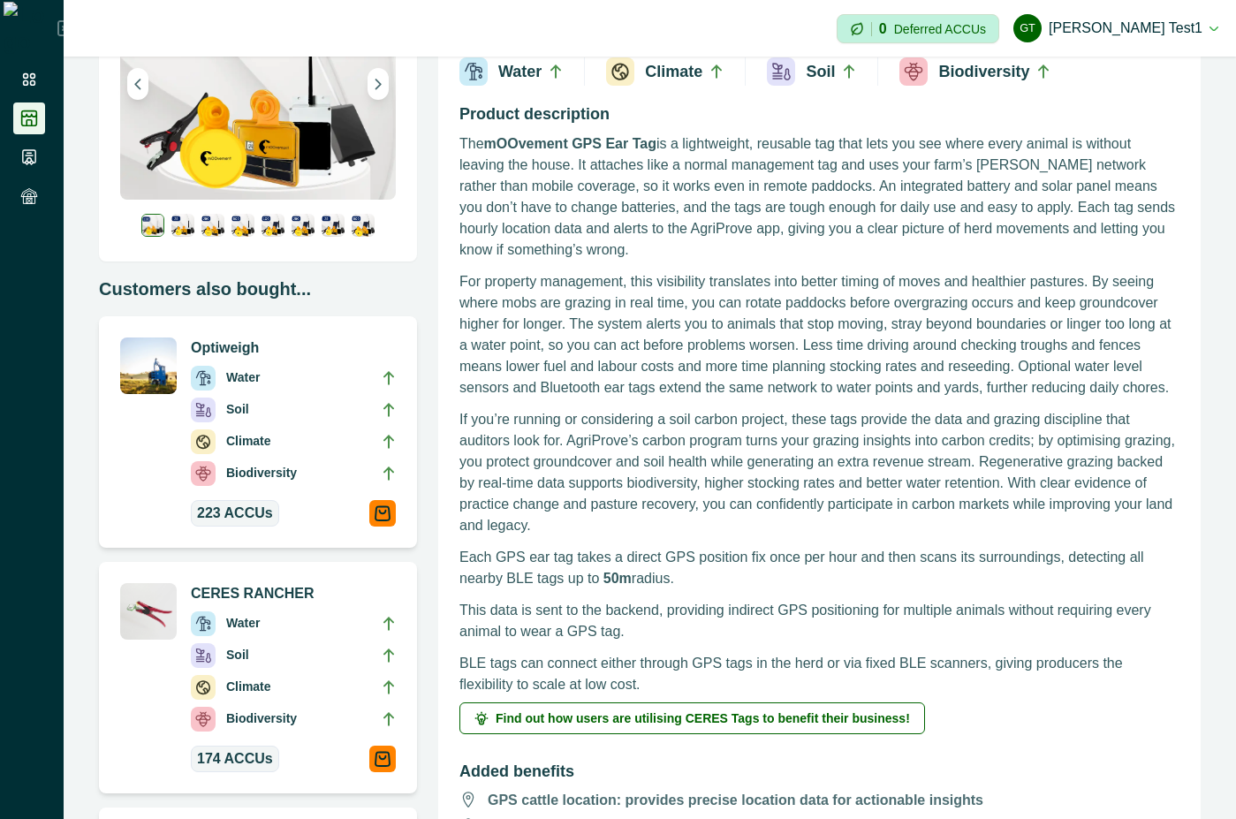
scroll to position [159, 0]
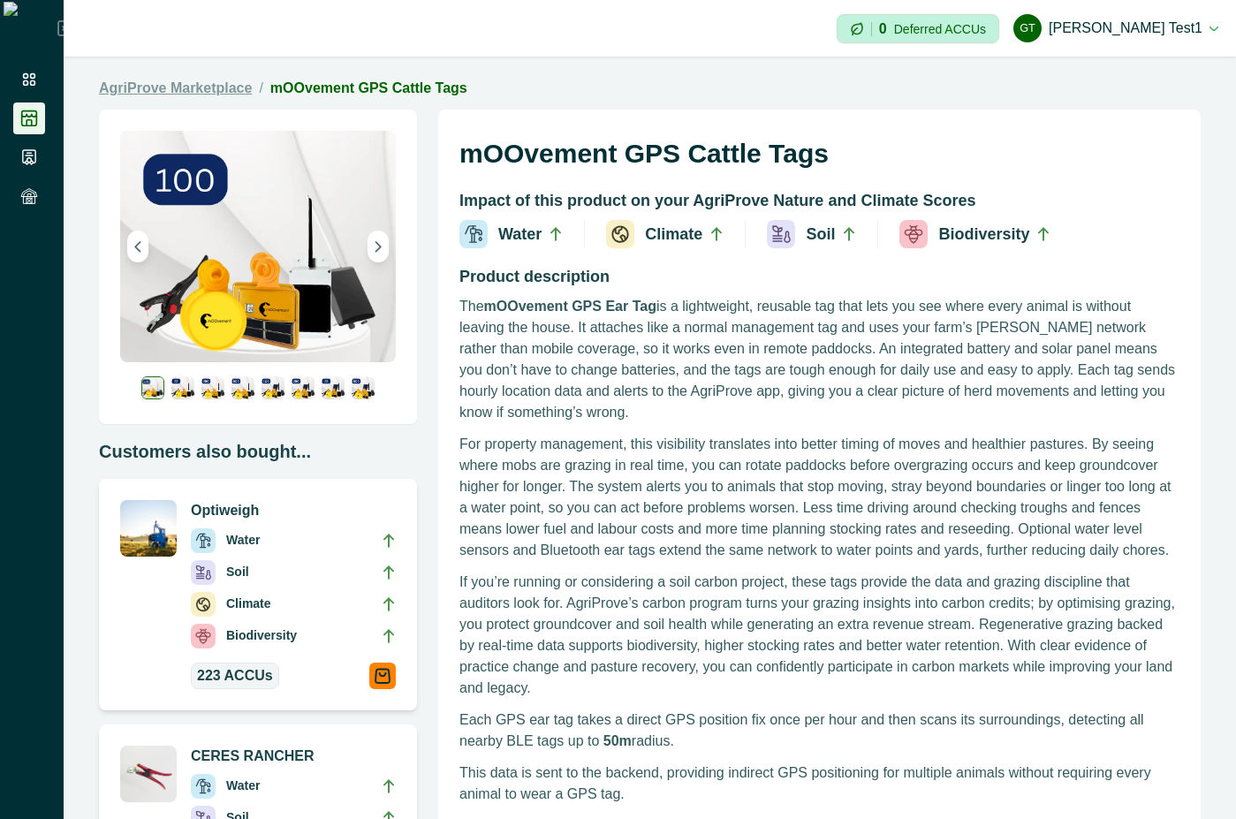
click at [217, 87] on link "AgriProve Marketplace" at bounding box center [175, 88] width 153 height 21
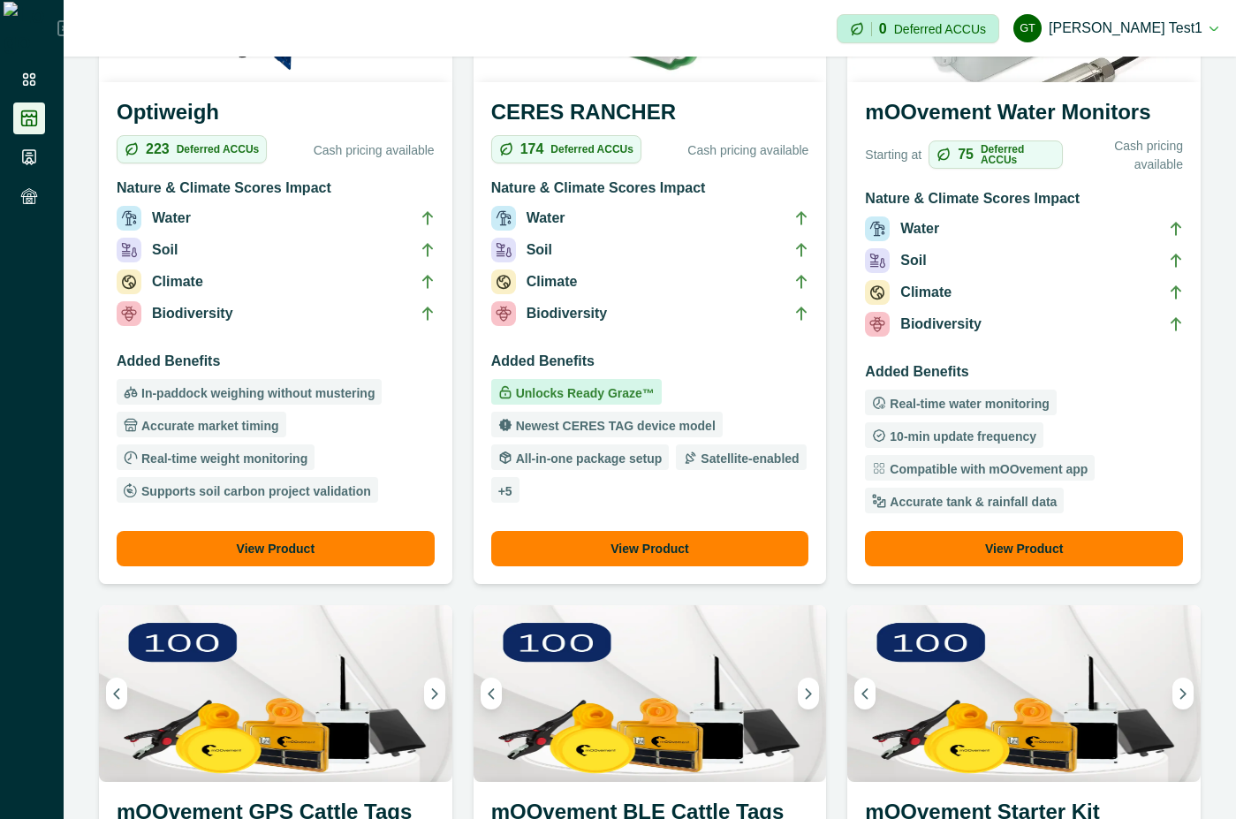
scroll to position [477, 0]
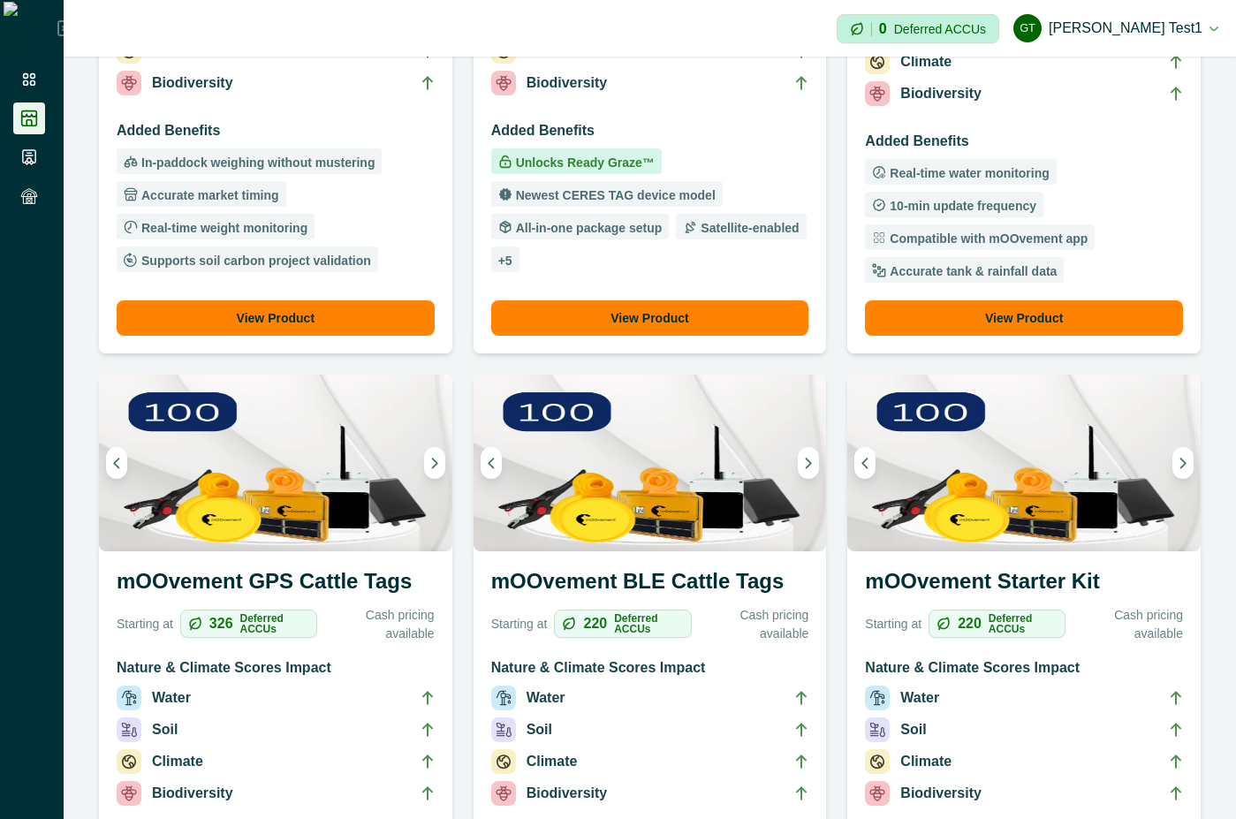
click at [1012, 593] on h3 "mOOvement Starter Kit" at bounding box center [1024, 585] width 318 height 39
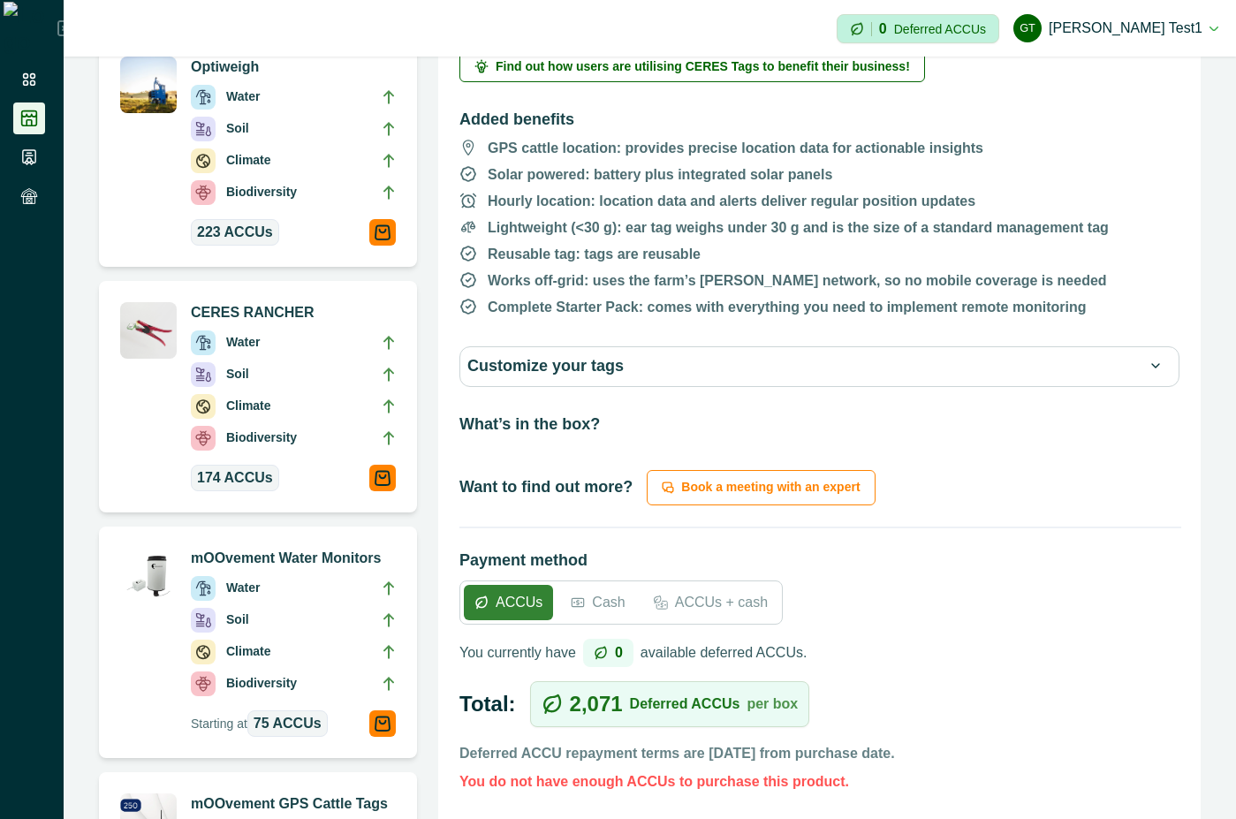
scroll to position [477, 0]
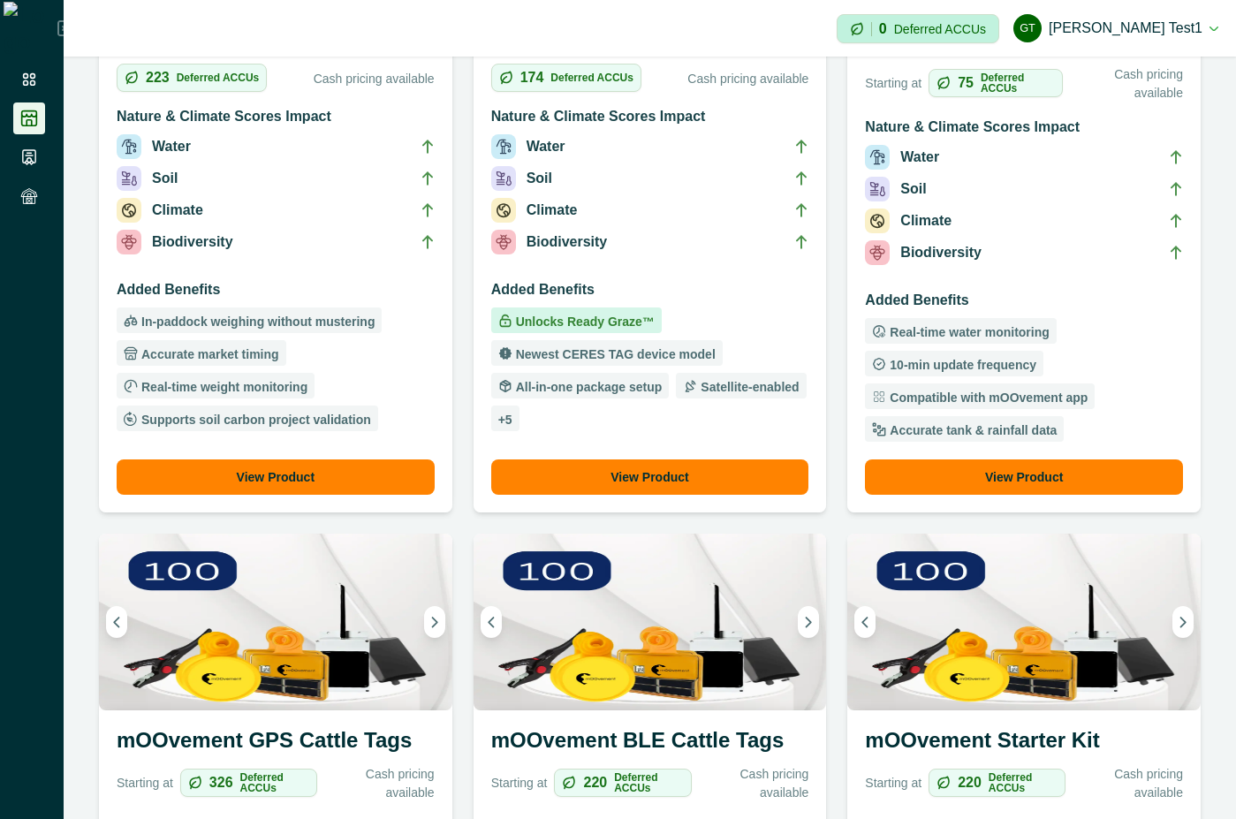
scroll to position [636, 0]
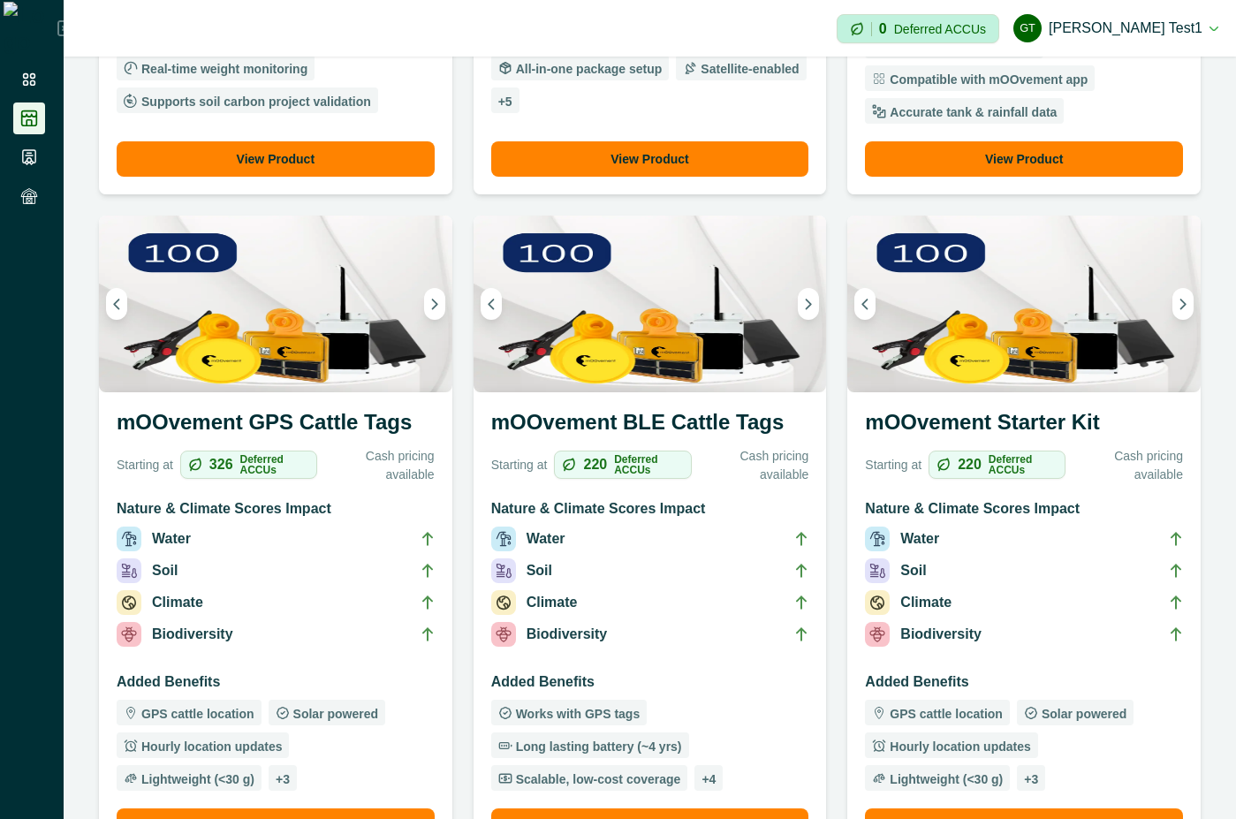
click at [323, 599] on li "Climate" at bounding box center [276, 606] width 318 height 32
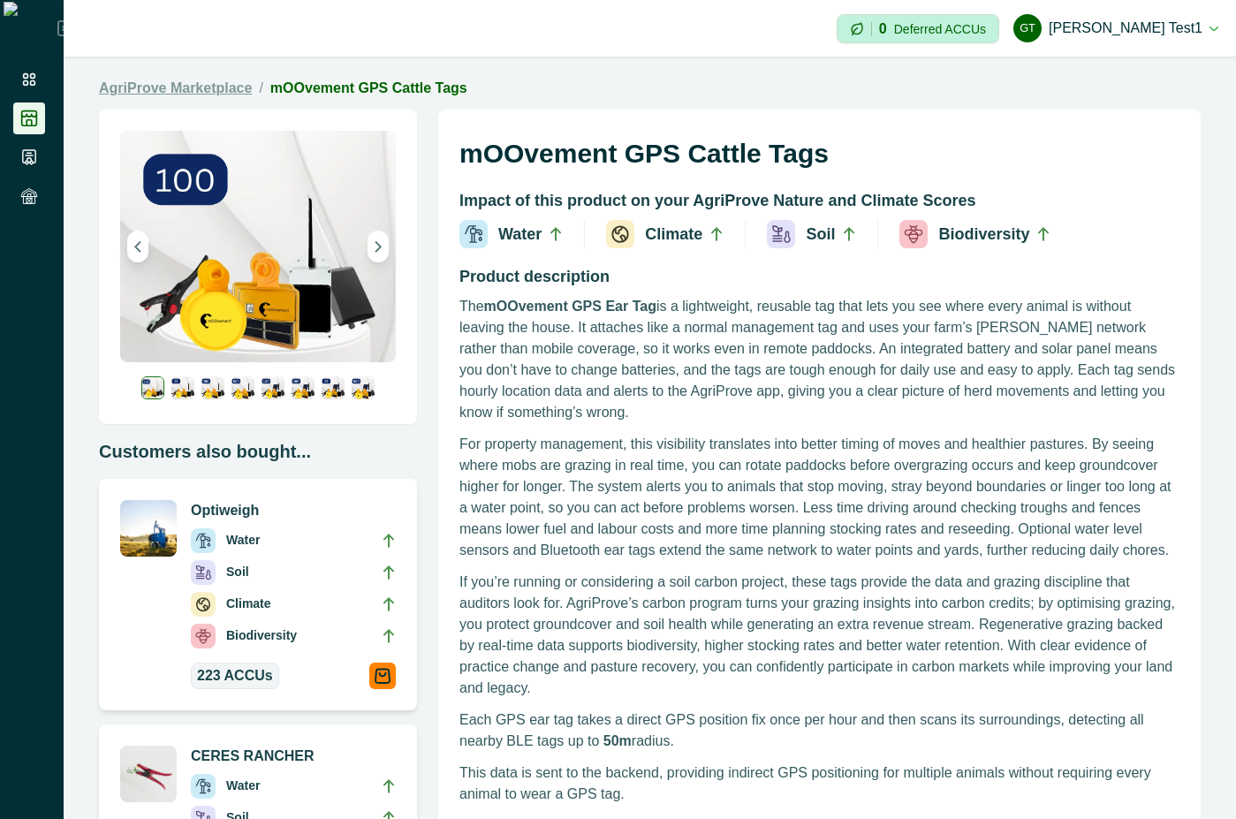
click at [194, 81] on link "AgriProve Marketplace" at bounding box center [175, 88] width 153 height 21
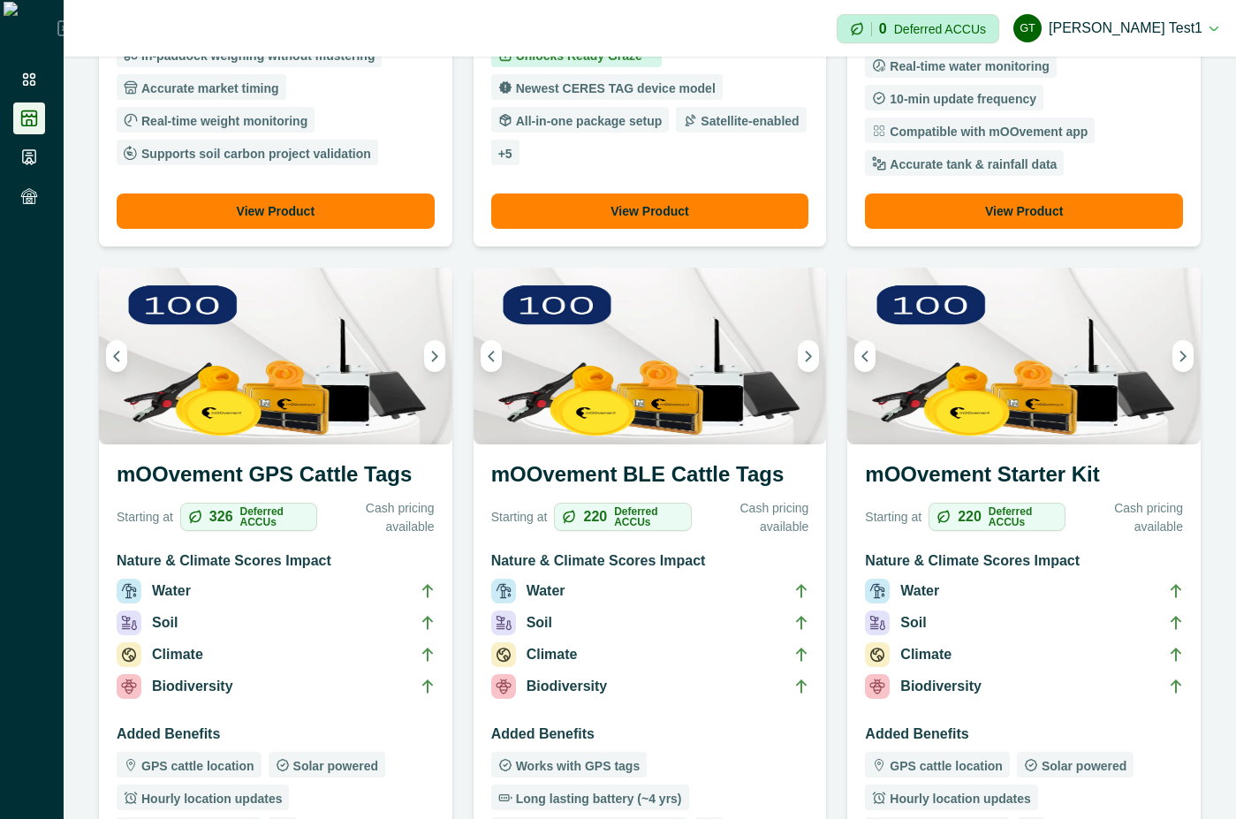
scroll to position [636, 0]
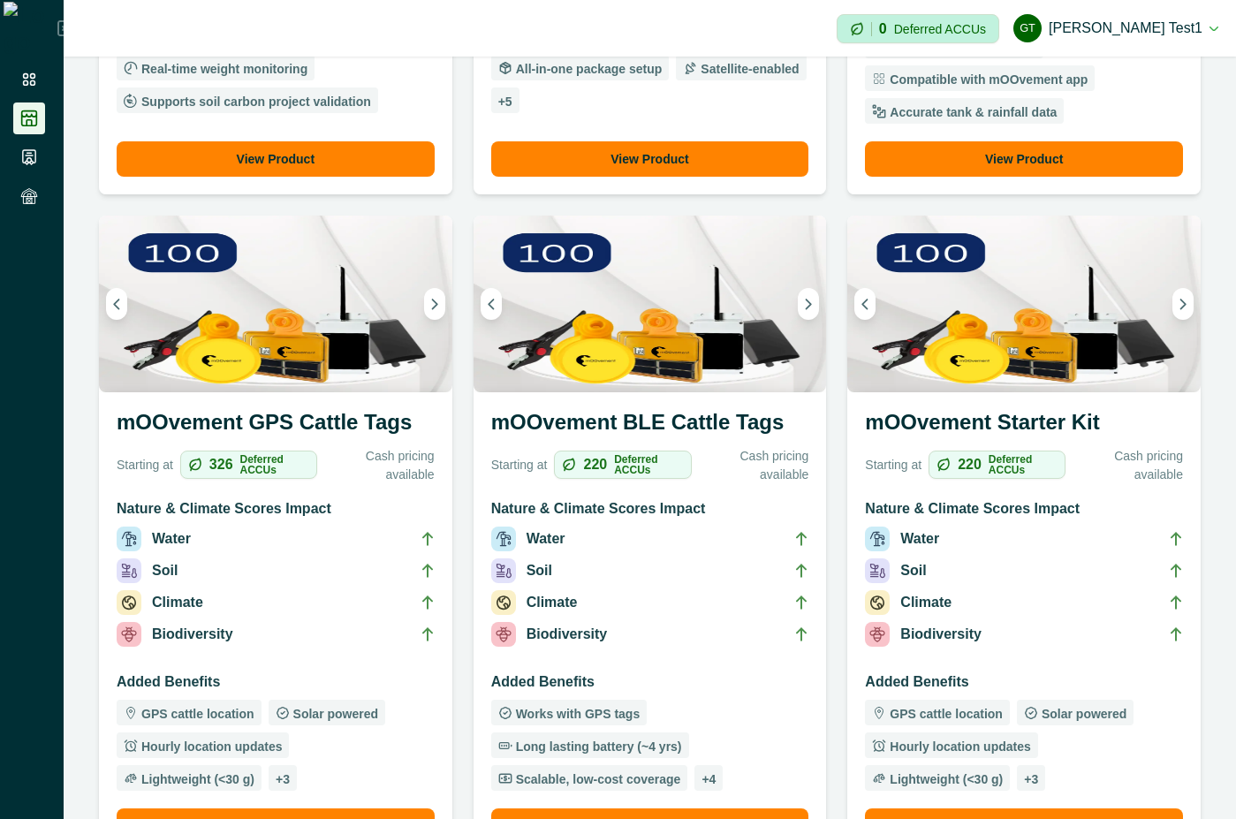
click at [991, 619] on li "Climate" at bounding box center [1024, 606] width 318 height 32
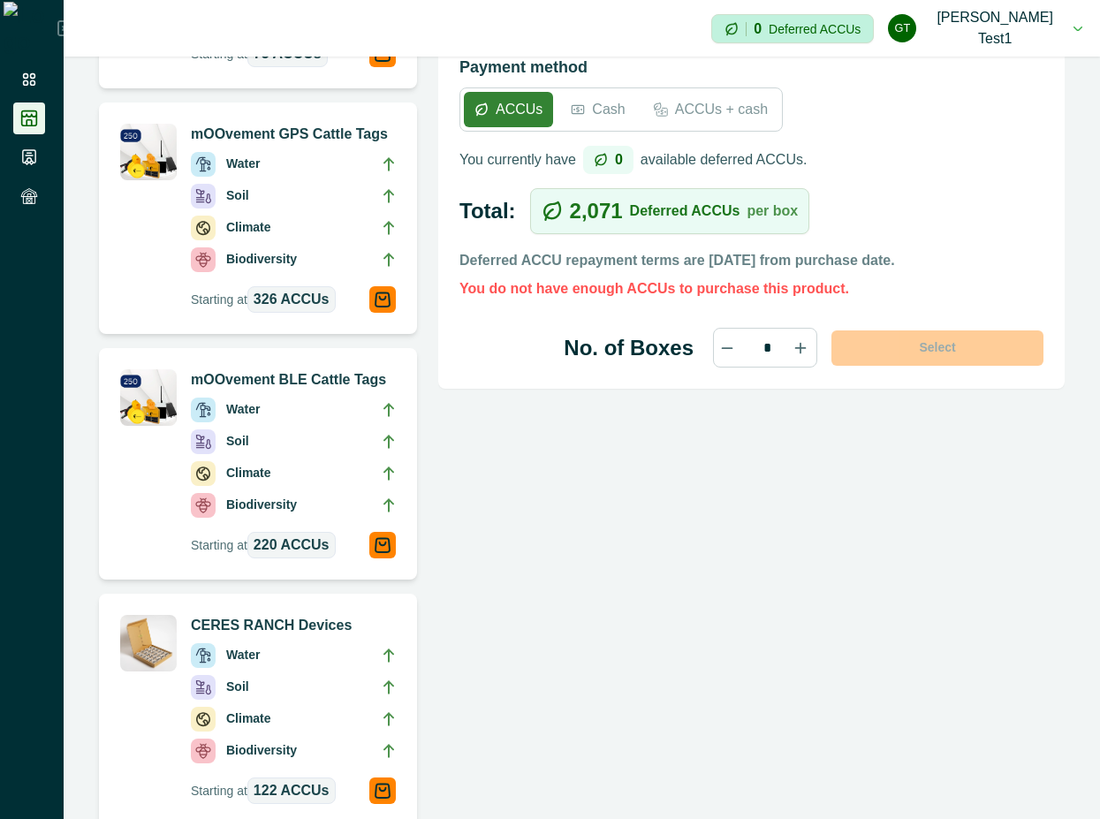
scroll to position [477, 0]
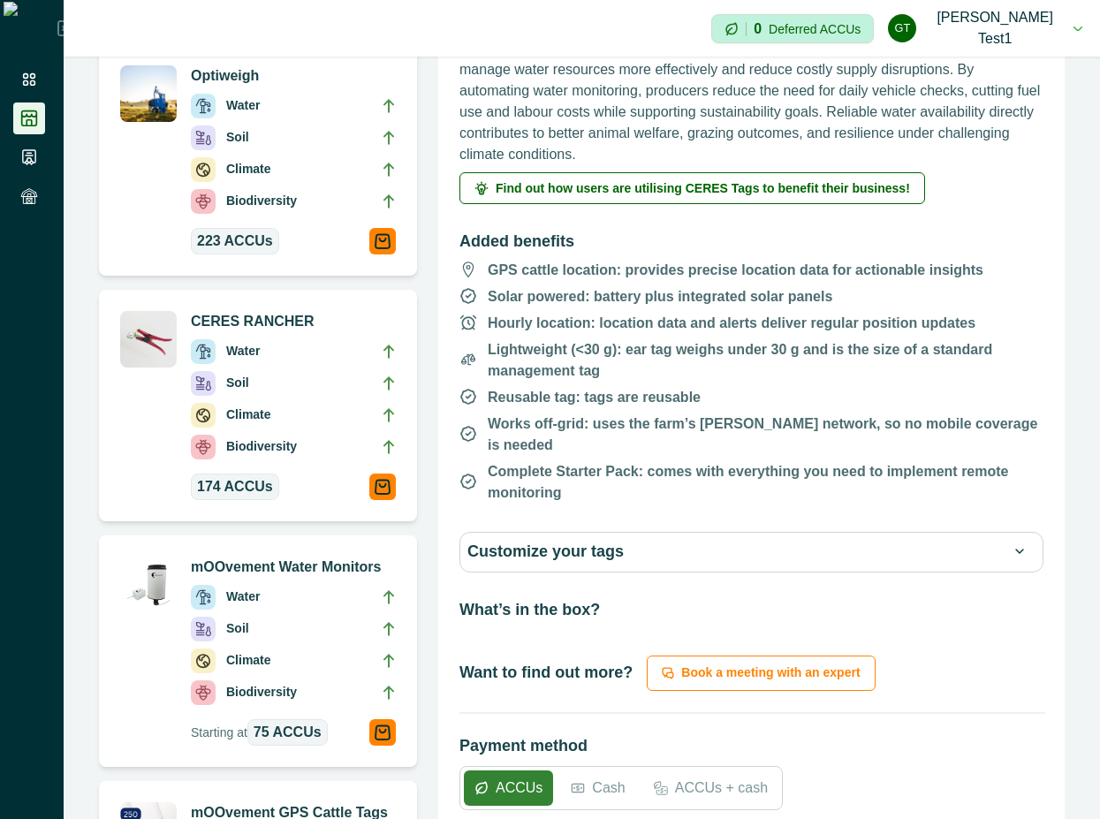
scroll to position [477, 0]
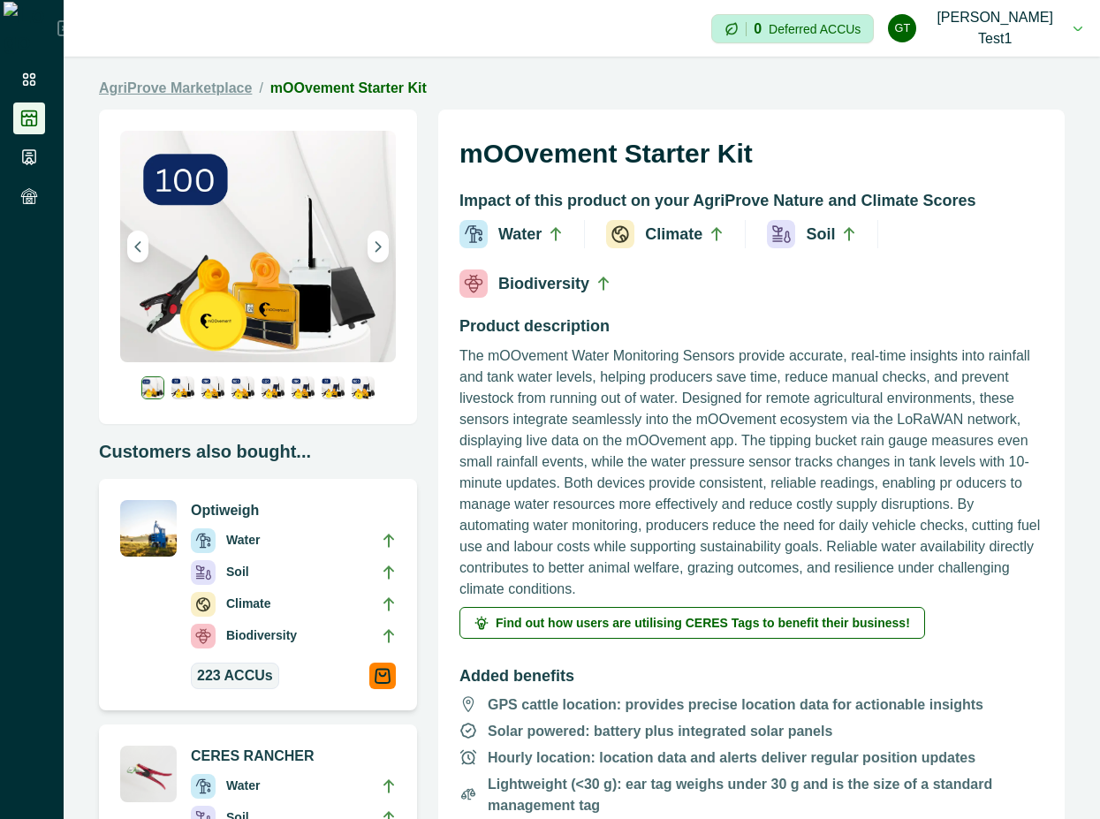
click at [180, 84] on link "AgriProve Marketplace" at bounding box center [175, 88] width 153 height 21
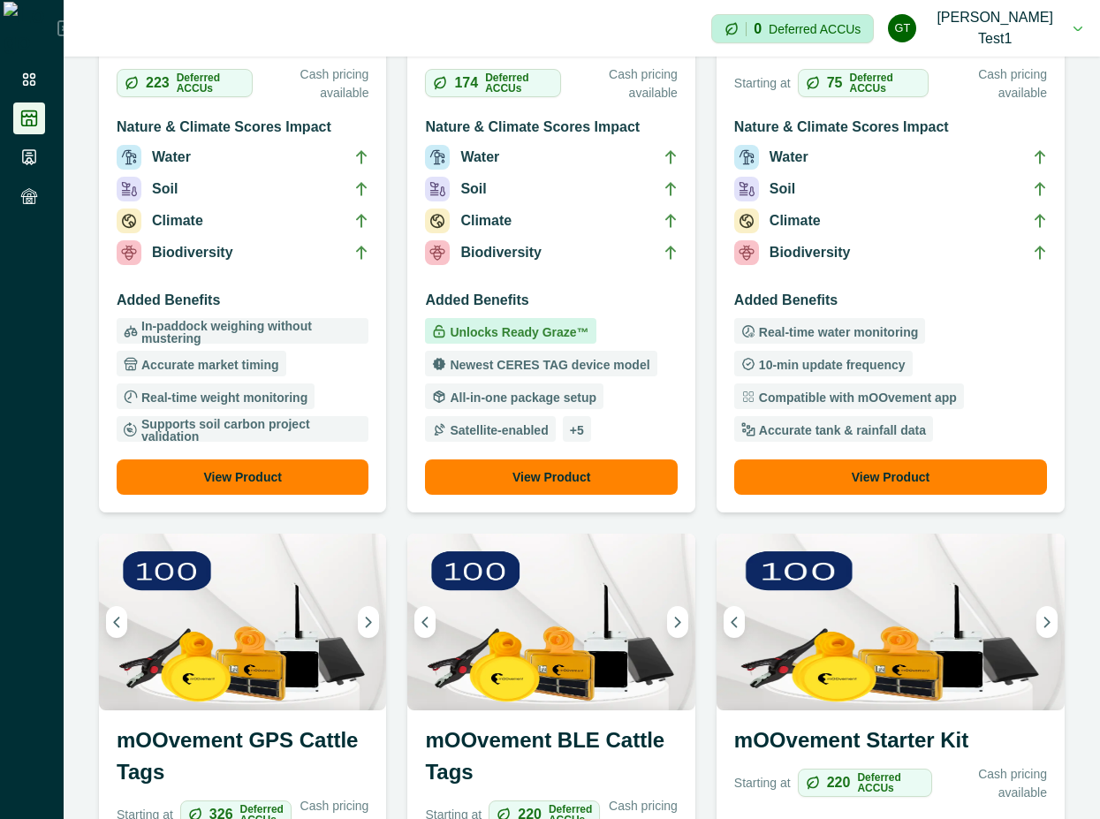
scroll to position [795, 0]
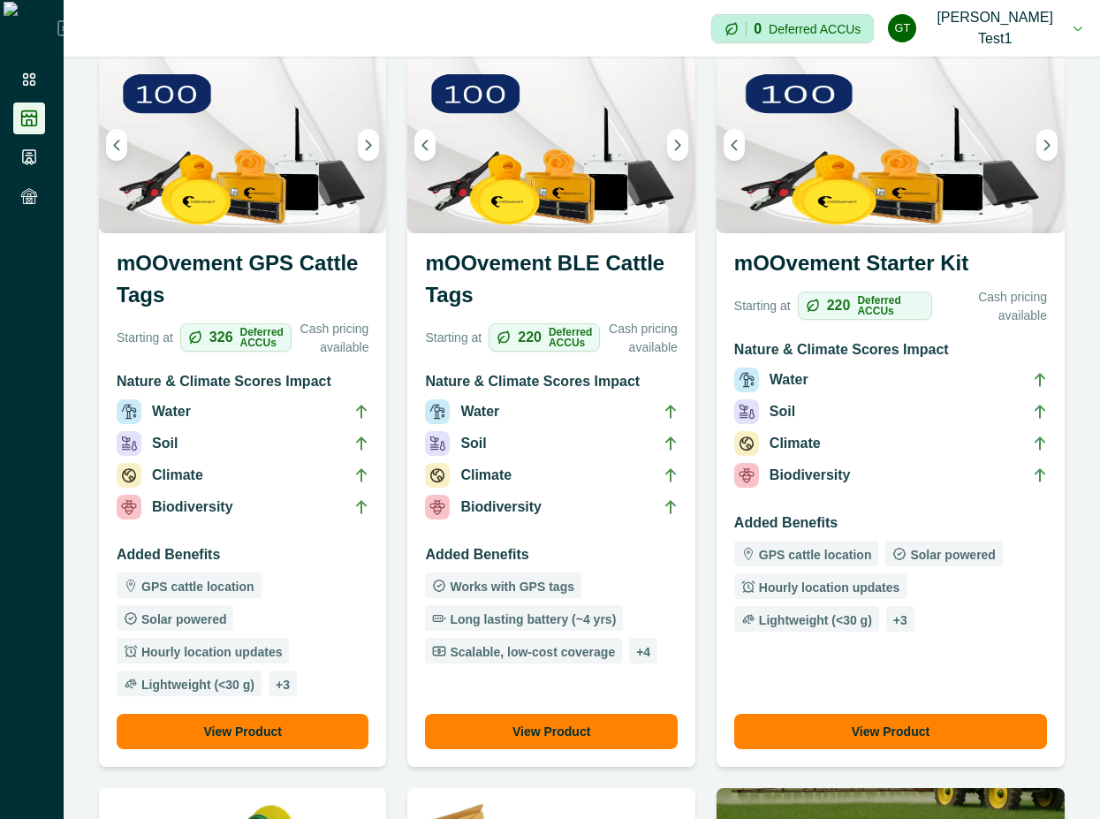
click at [308, 282] on h3 "mOOvement GPS Cattle Tags" at bounding box center [243, 282] width 252 height 71
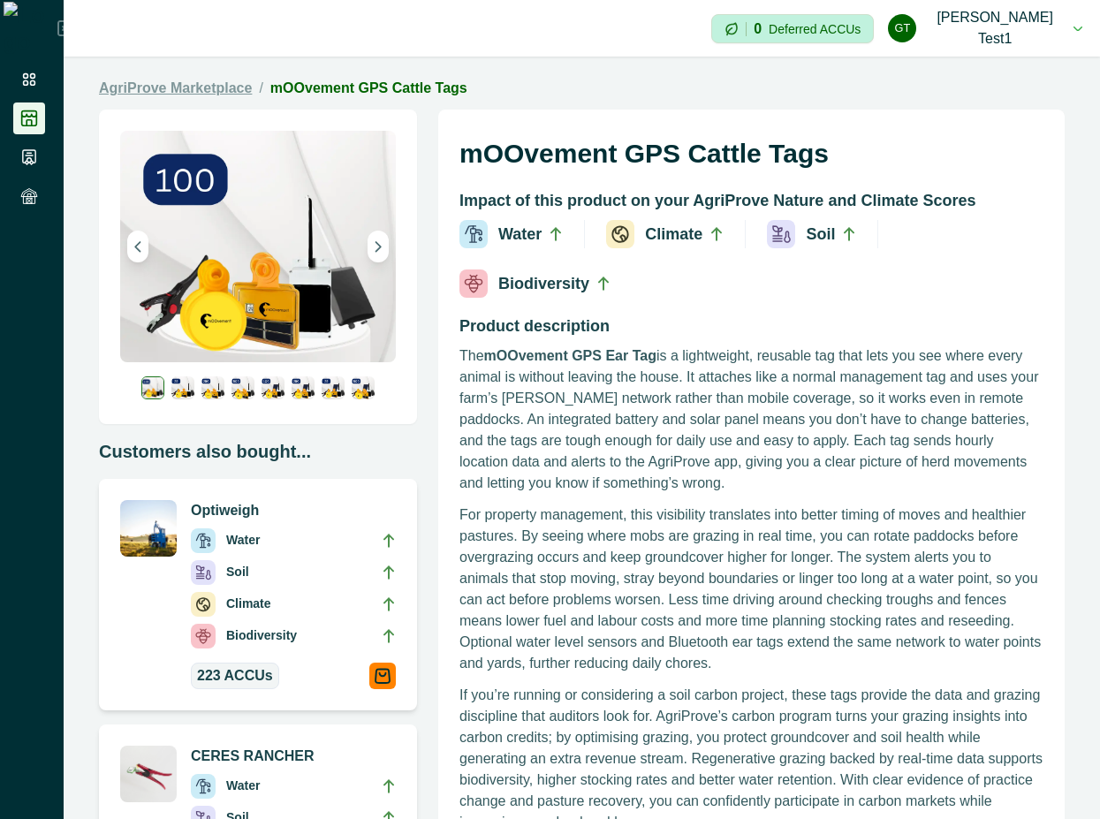
click at [208, 95] on link "AgriProve Marketplace" at bounding box center [175, 88] width 153 height 21
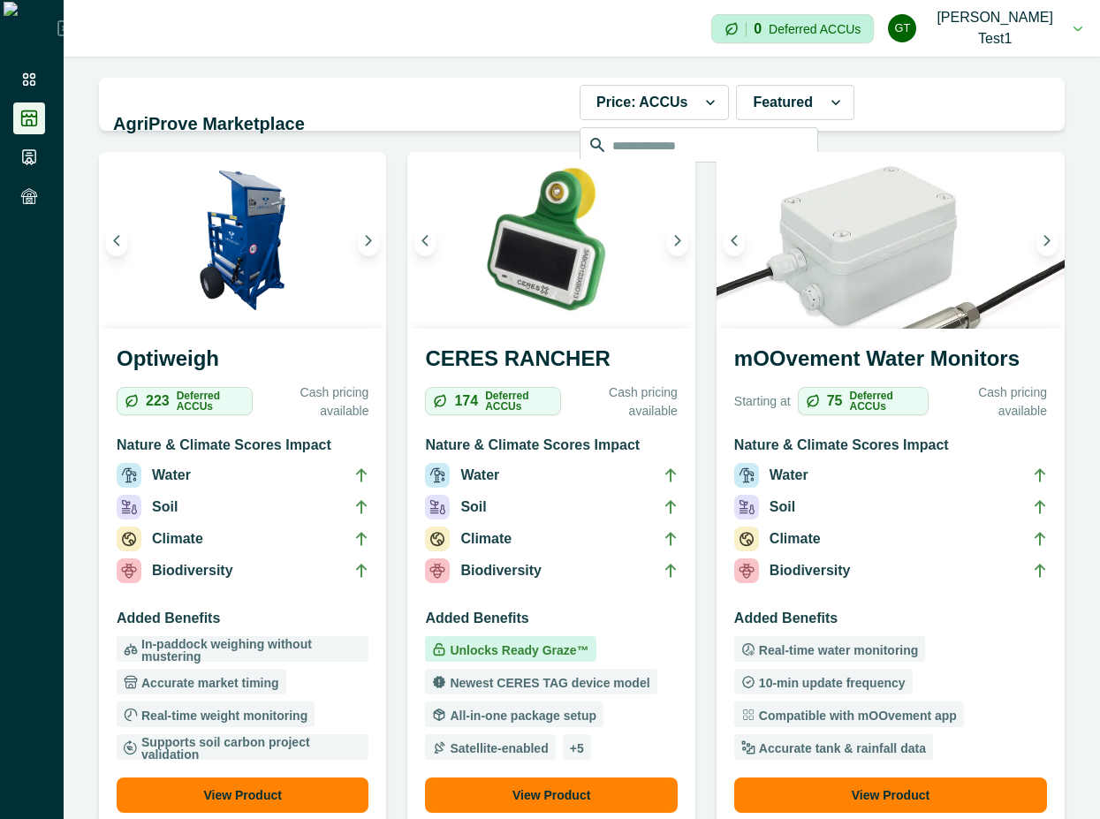
click at [995, 495] on li "Water" at bounding box center [890, 479] width 313 height 32
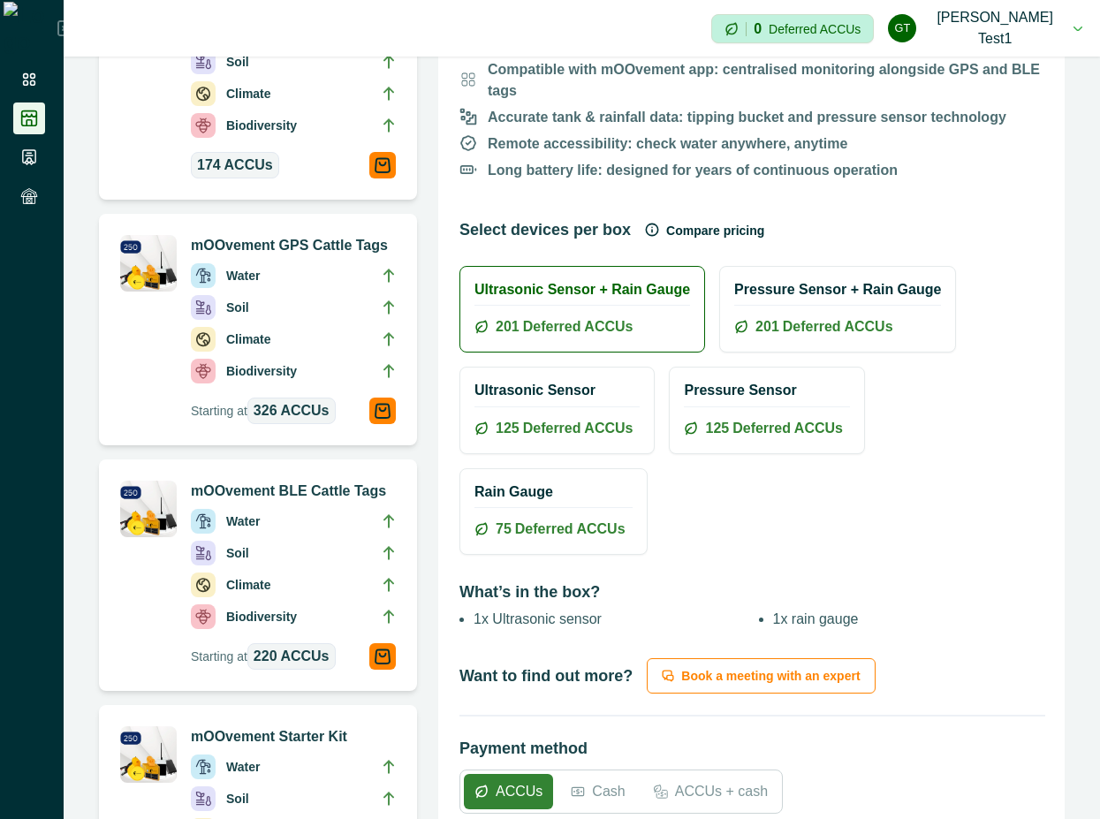
scroll to position [954, 0]
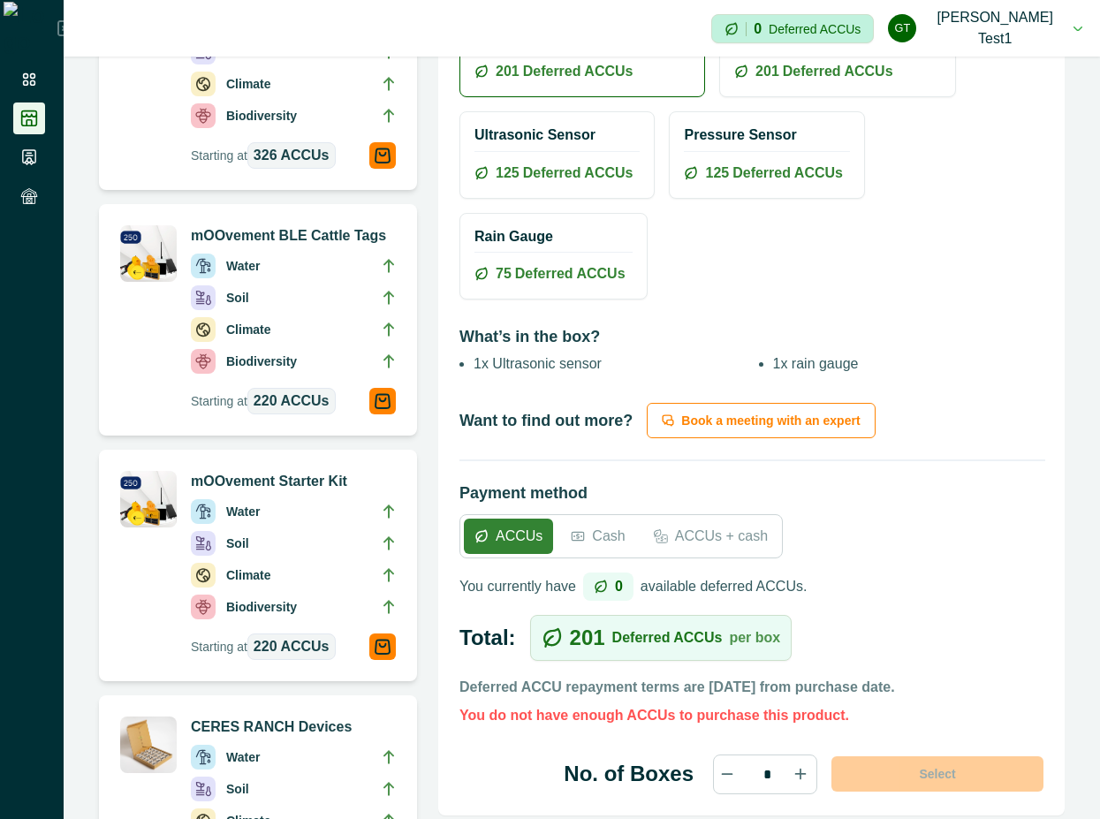
click at [769, 163] on span "Deferred ACCUs" at bounding box center [788, 173] width 110 height 21
click at [626, 228] on h2 "Rain Gauge" at bounding box center [554, 236] width 158 height 17
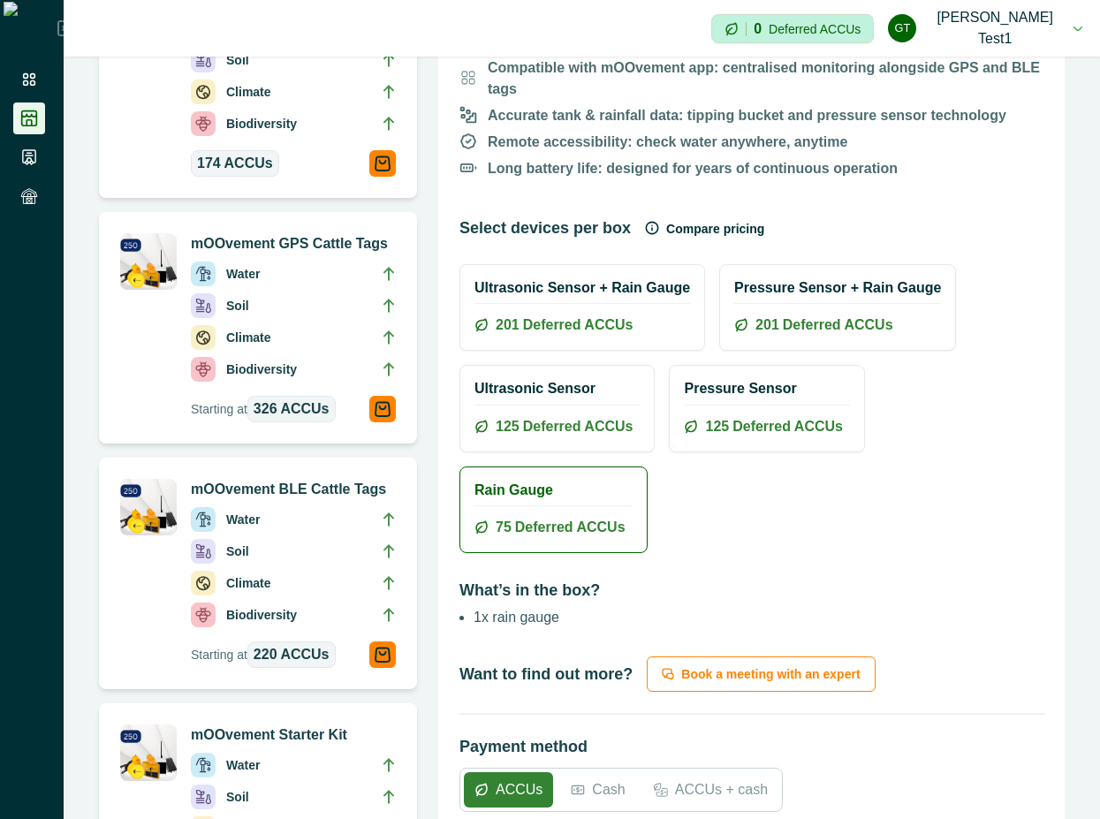
scroll to position [636, 0]
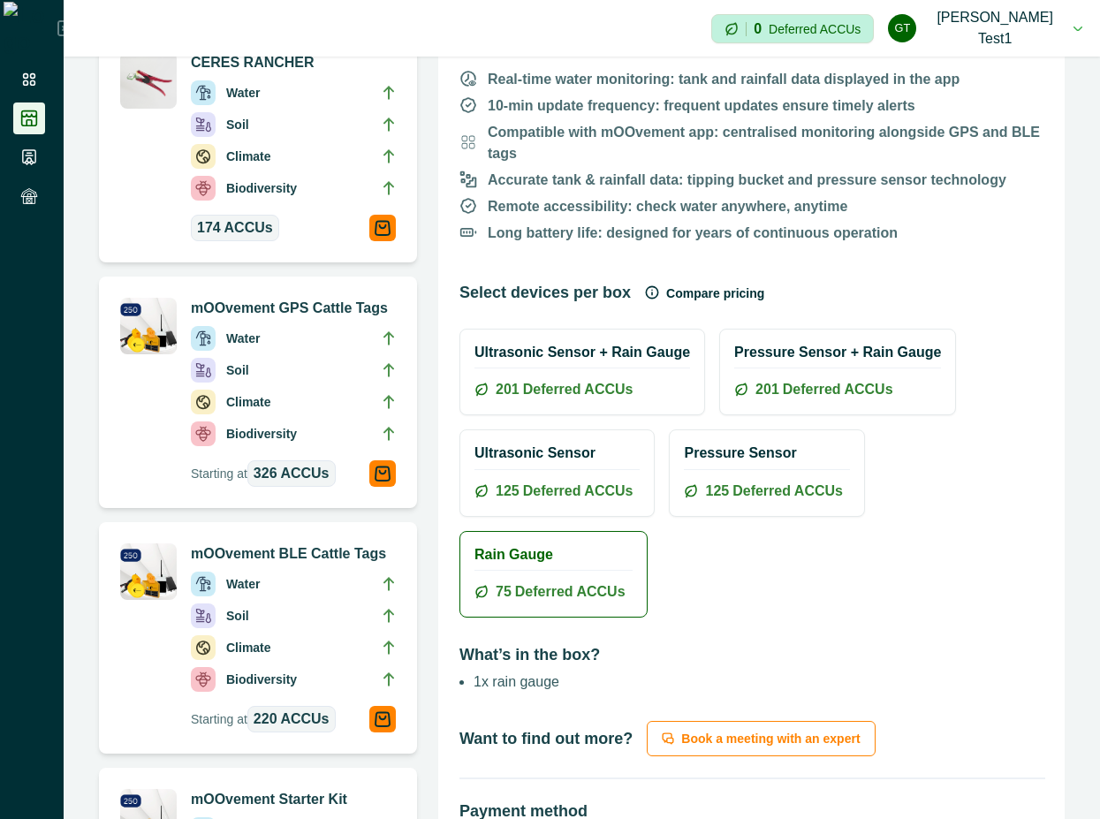
click at [799, 344] on h2 "Pressure Sensor + Rain Gauge" at bounding box center [837, 352] width 207 height 17
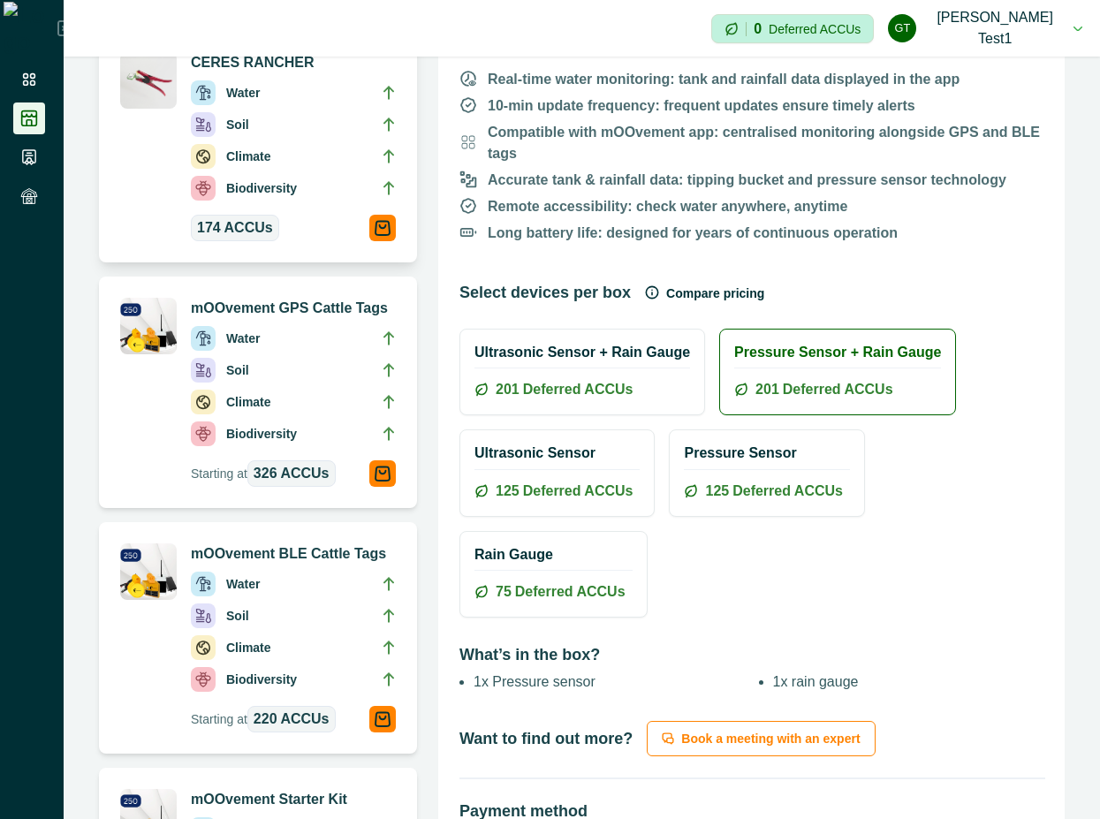
scroll to position [0, 0]
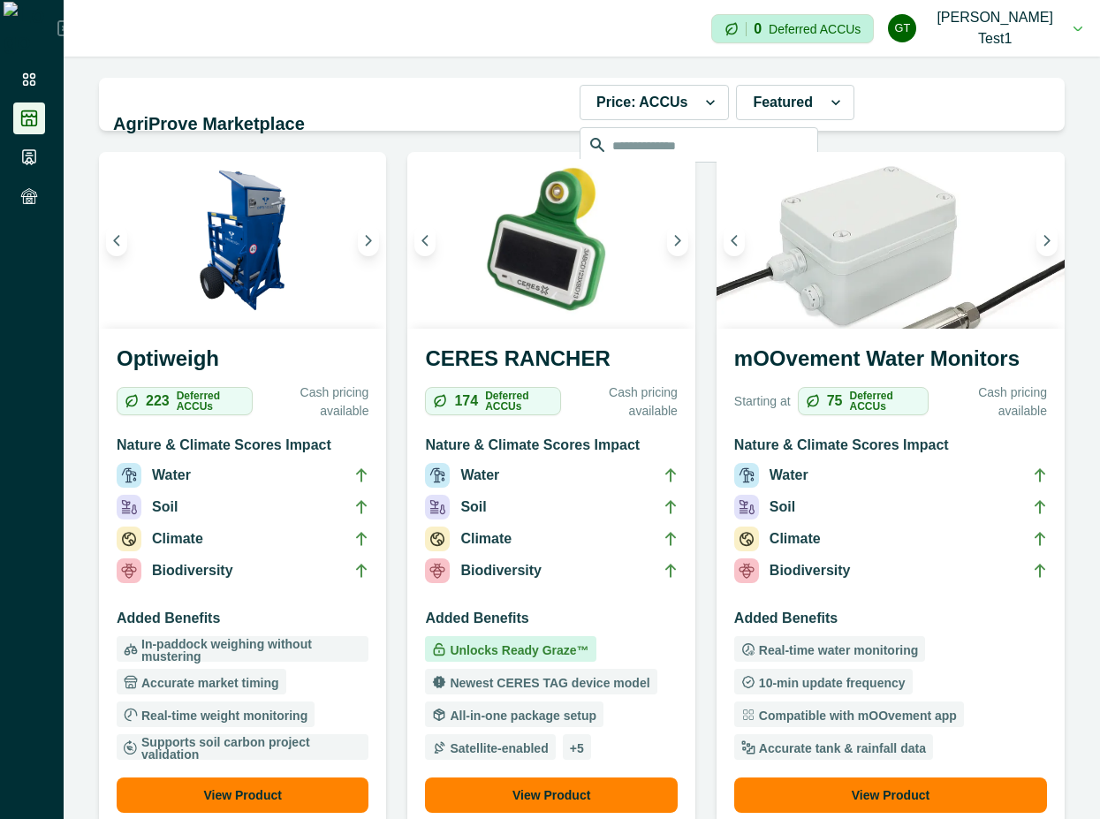
scroll to position [477, 0]
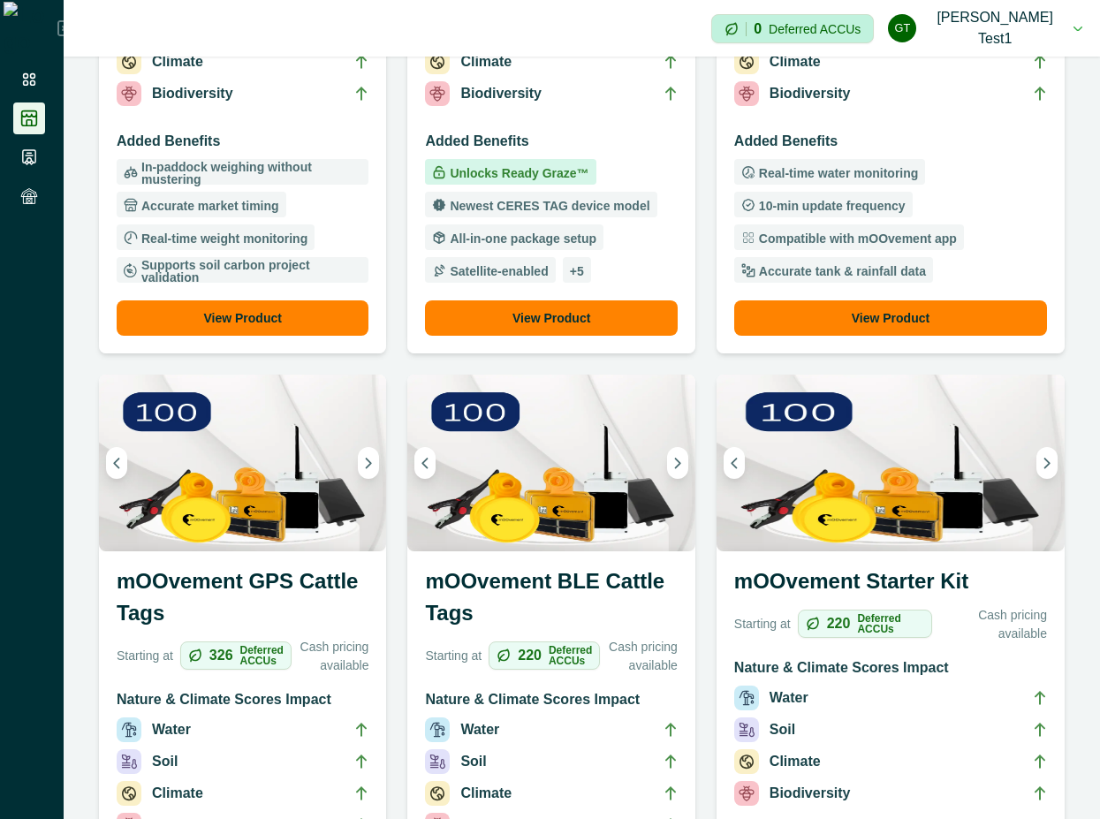
click at [848, 593] on div "mOOvement Starter Kit Starting at 220 Deferred ACCUs Cash pricing available Nat…" at bounding box center [891, 818] width 348 height 534
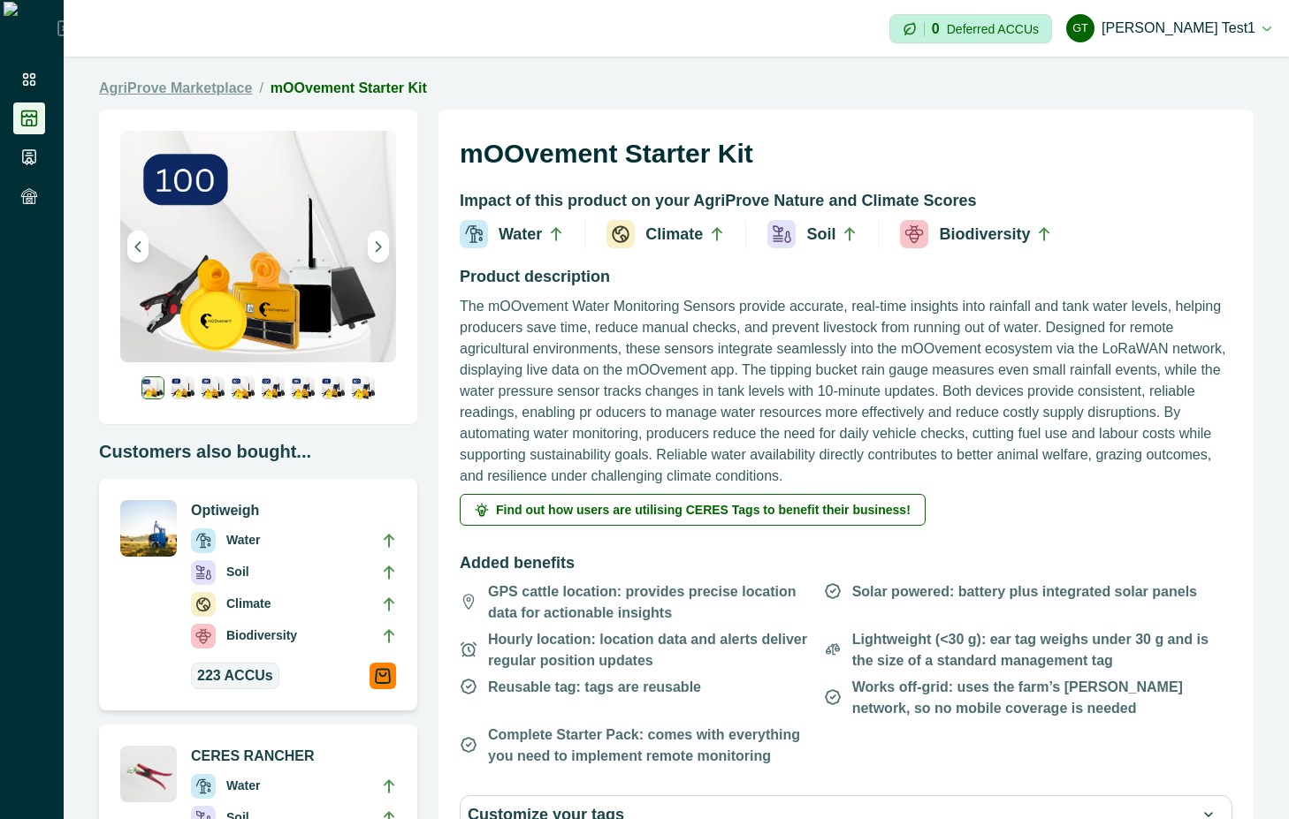
click at [222, 78] on link "AgriProve Marketplace" at bounding box center [175, 88] width 153 height 21
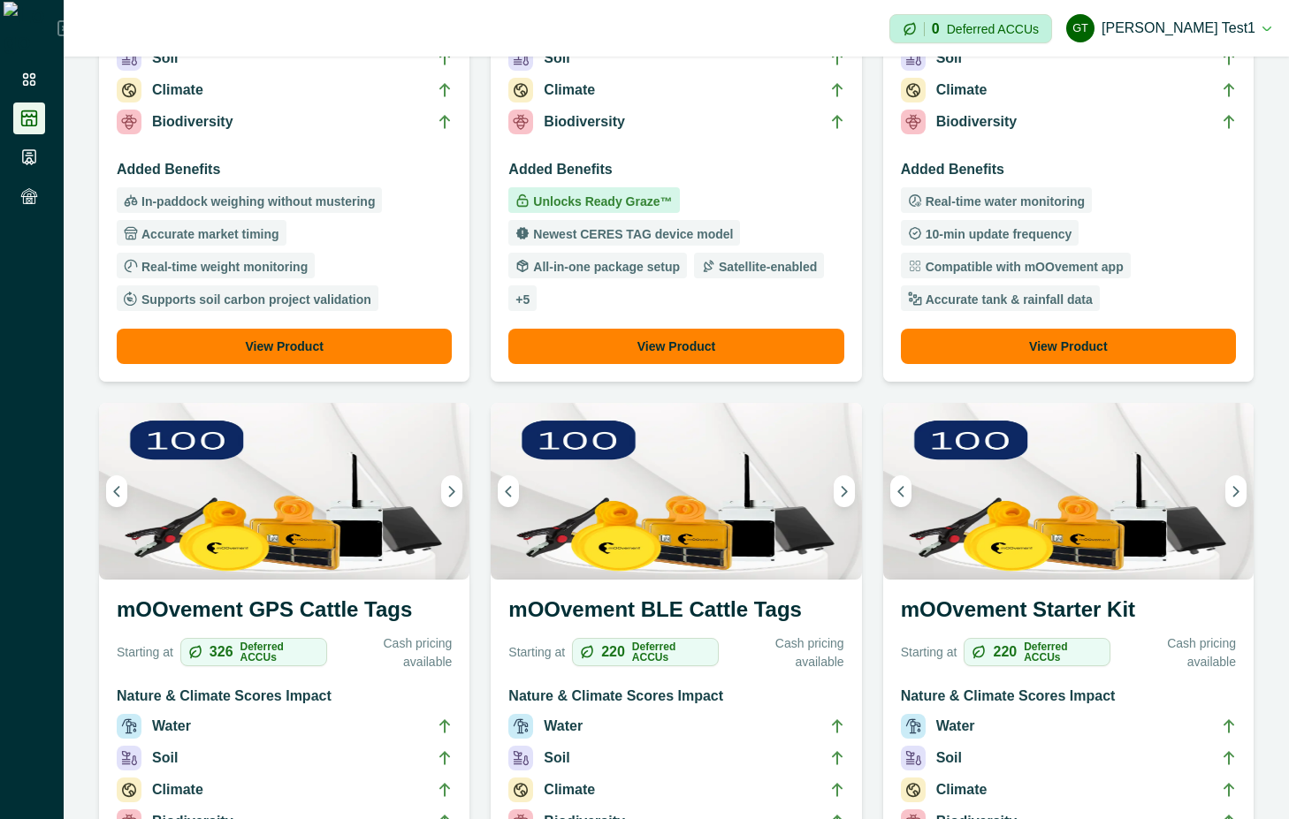
scroll to position [477, 0]
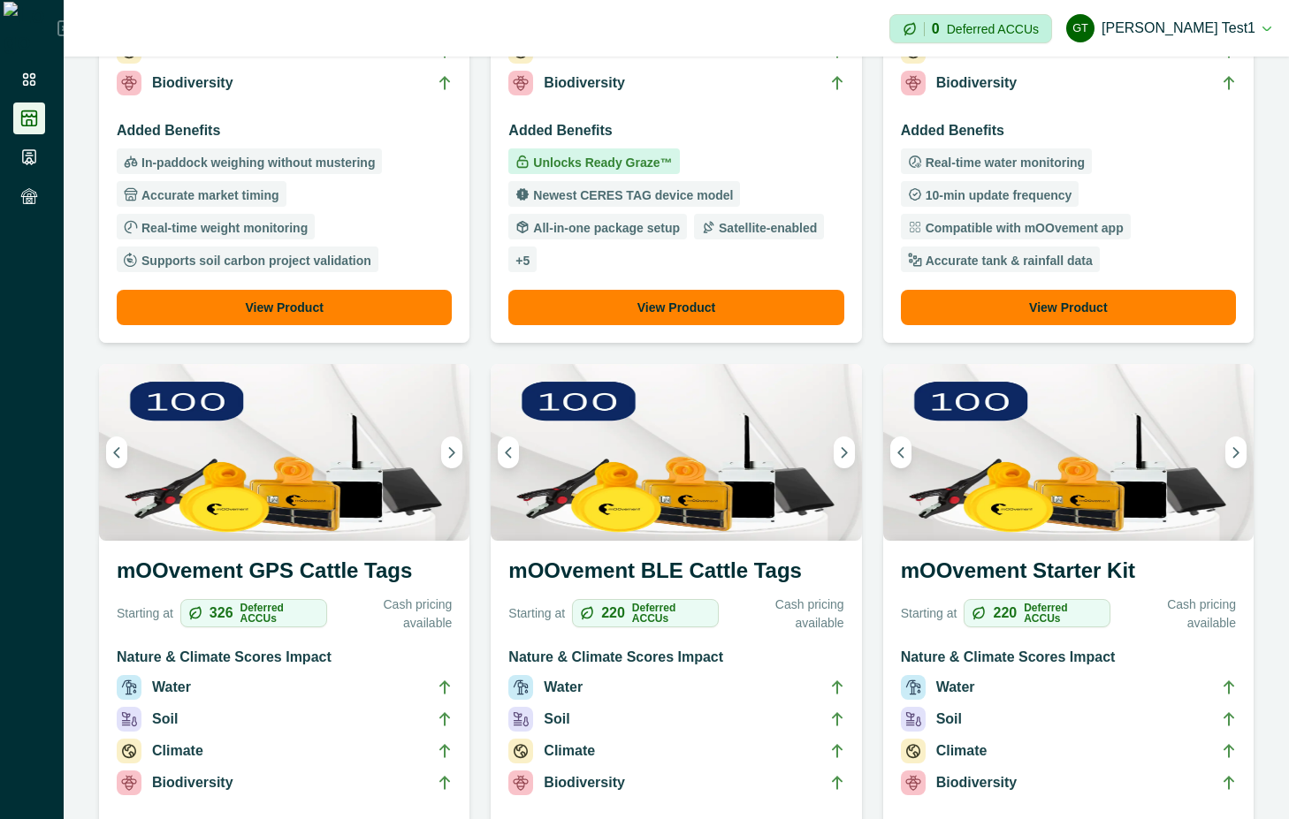
click at [346, 579] on h3 "mOOvement GPS Cattle Tags" at bounding box center [284, 574] width 335 height 39
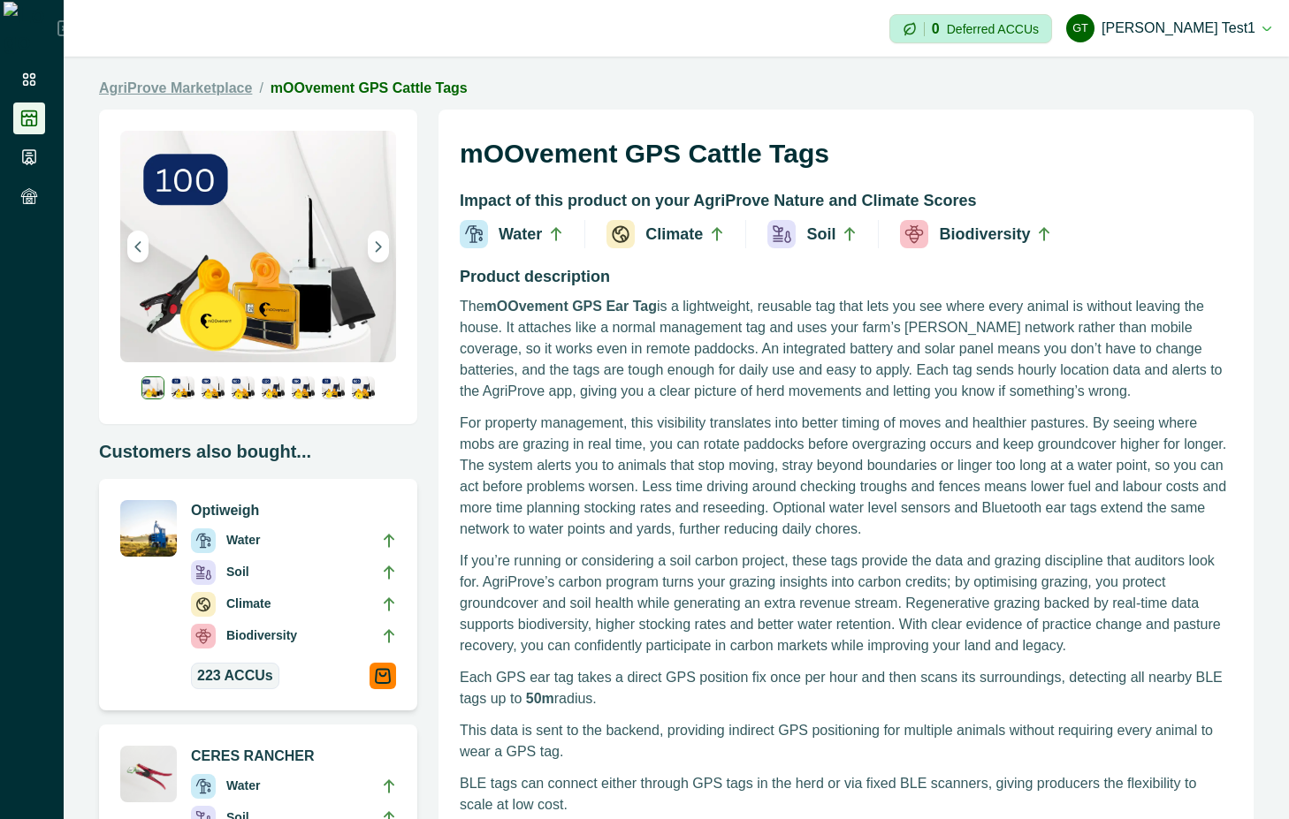
click at [128, 91] on link "AgriProve Marketplace" at bounding box center [175, 88] width 153 height 21
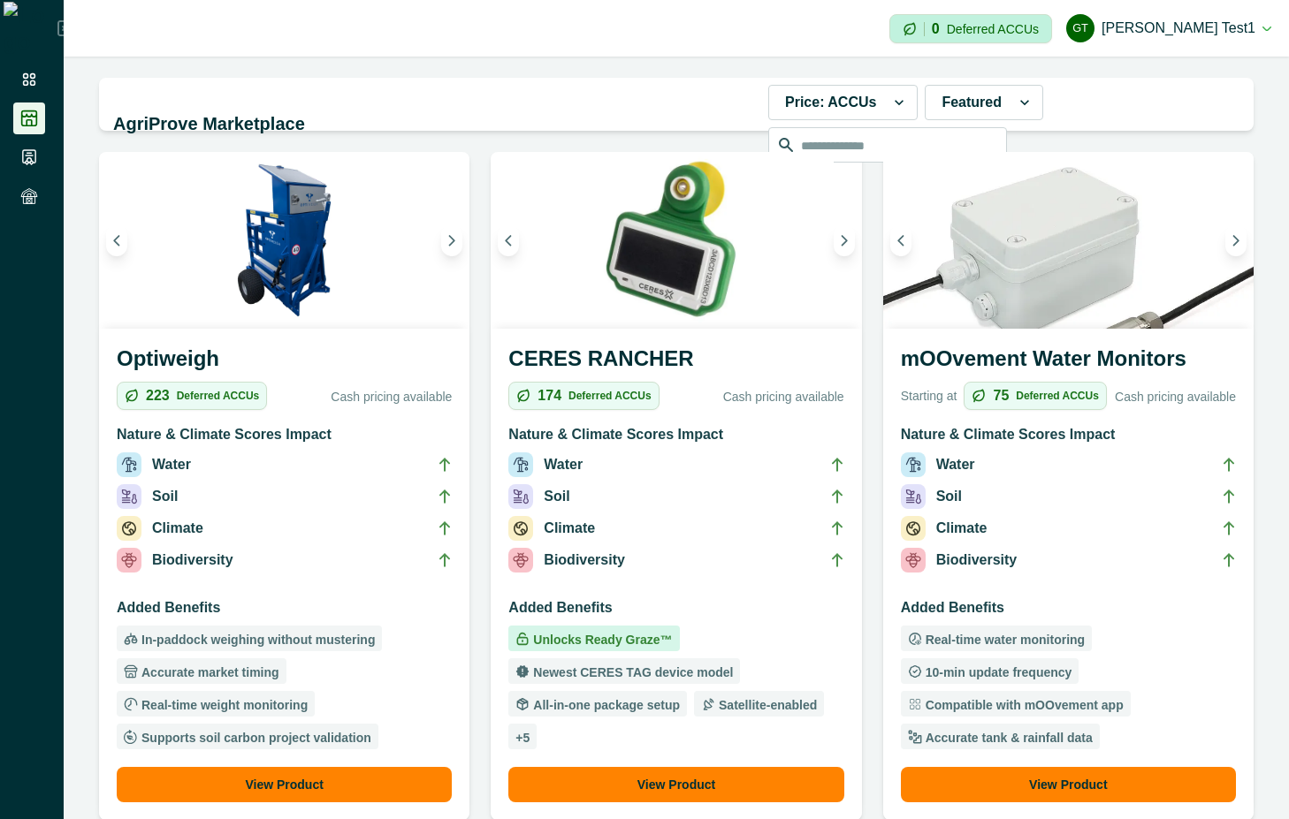
click at [738, 503] on li "Soil" at bounding box center [675, 500] width 335 height 32
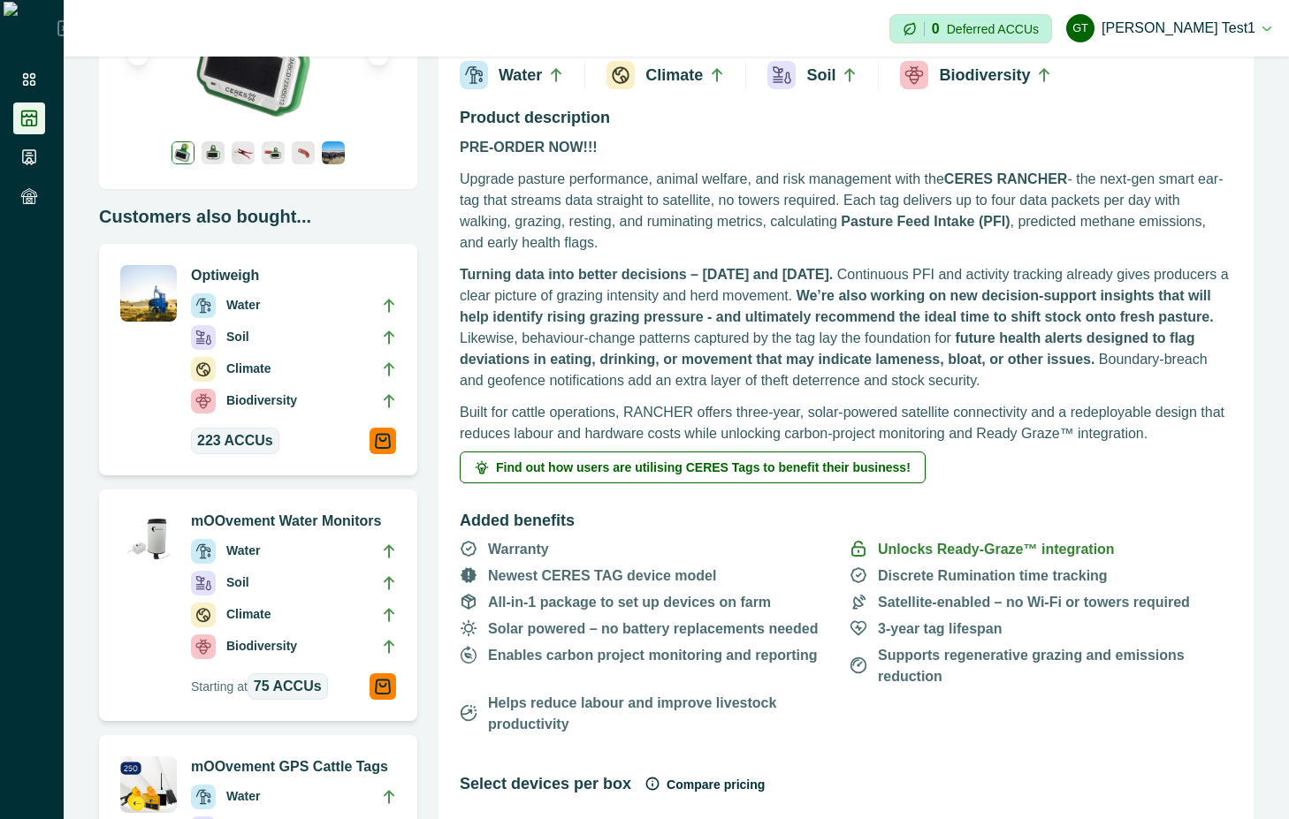
scroll to position [318, 0]
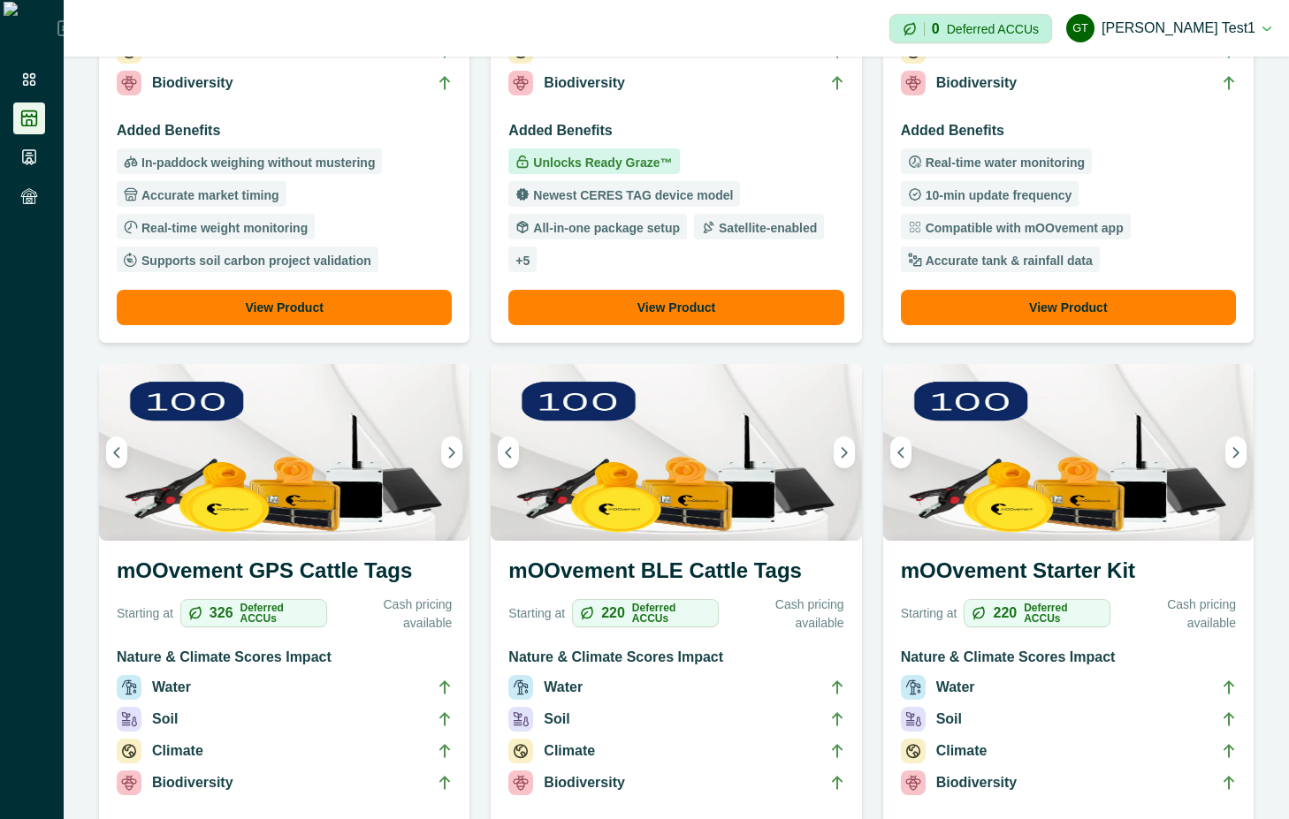
scroll to position [795, 0]
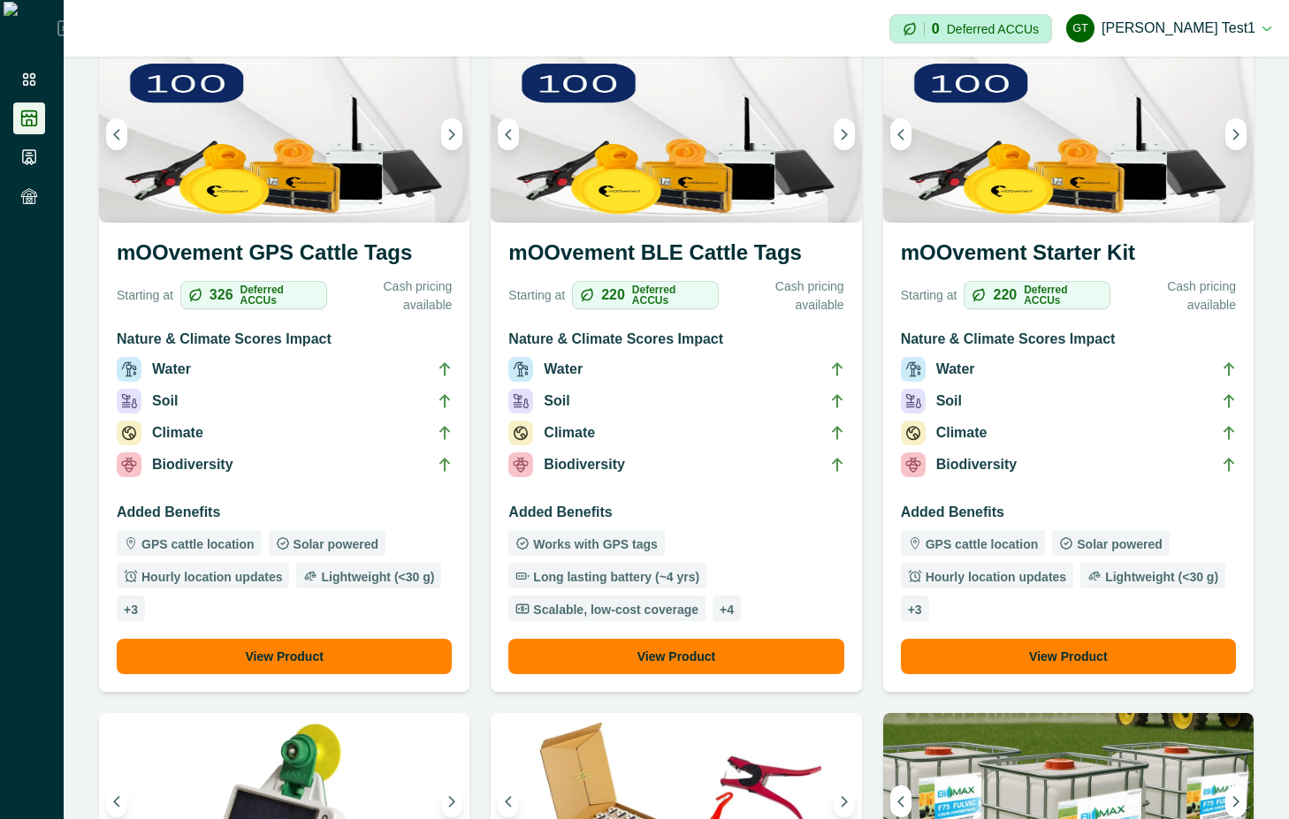
click at [287, 438] on li "Climate" at bounding box center [284, 437] width 335 height 32
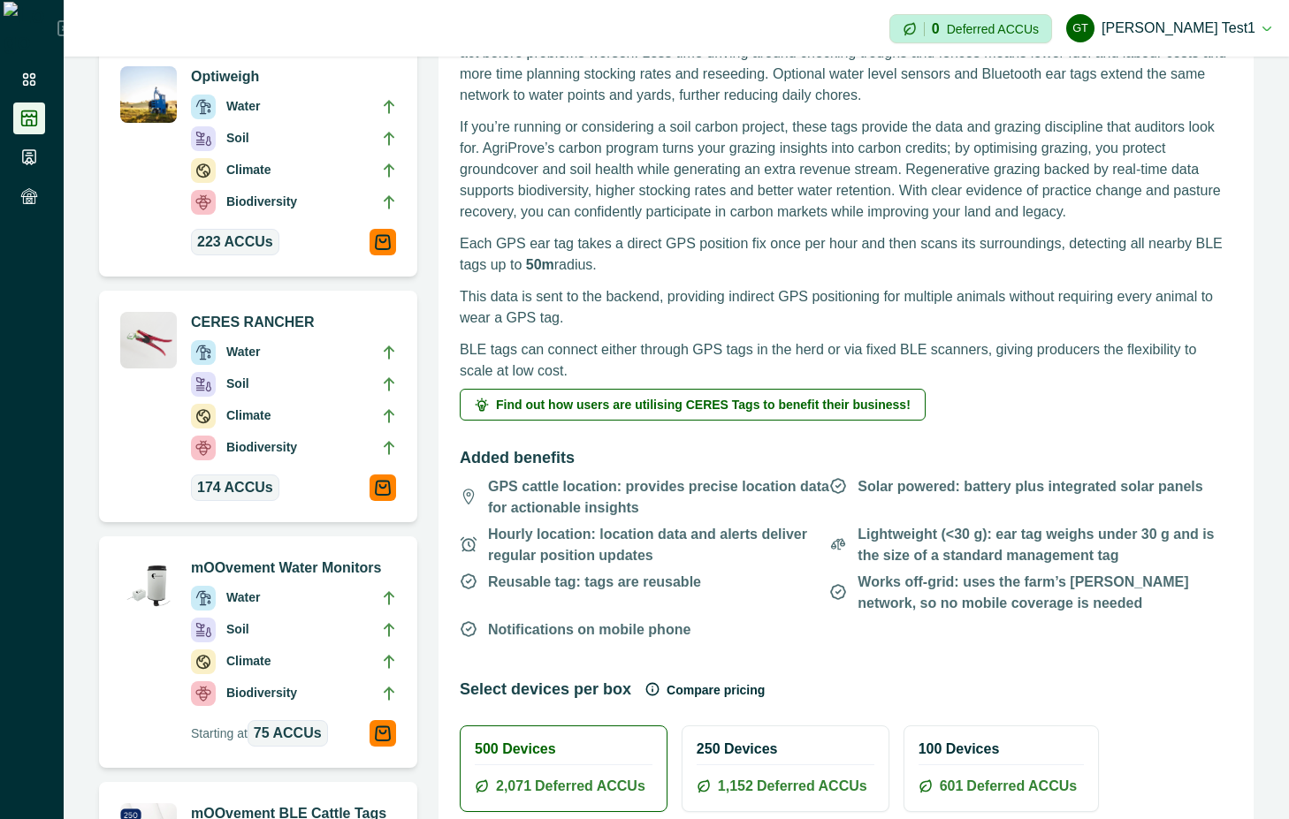
scroll to position [477, 0]
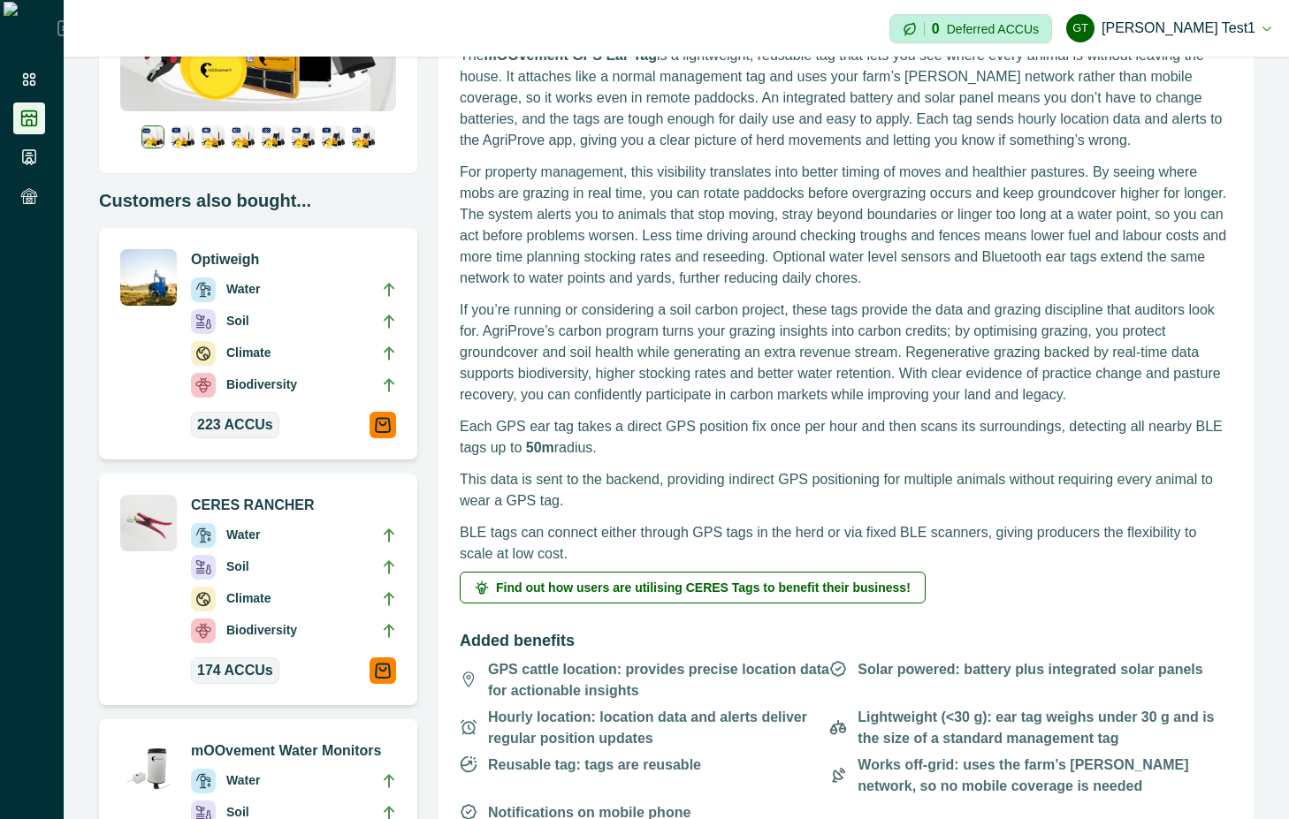
scroll to position [477, 0]
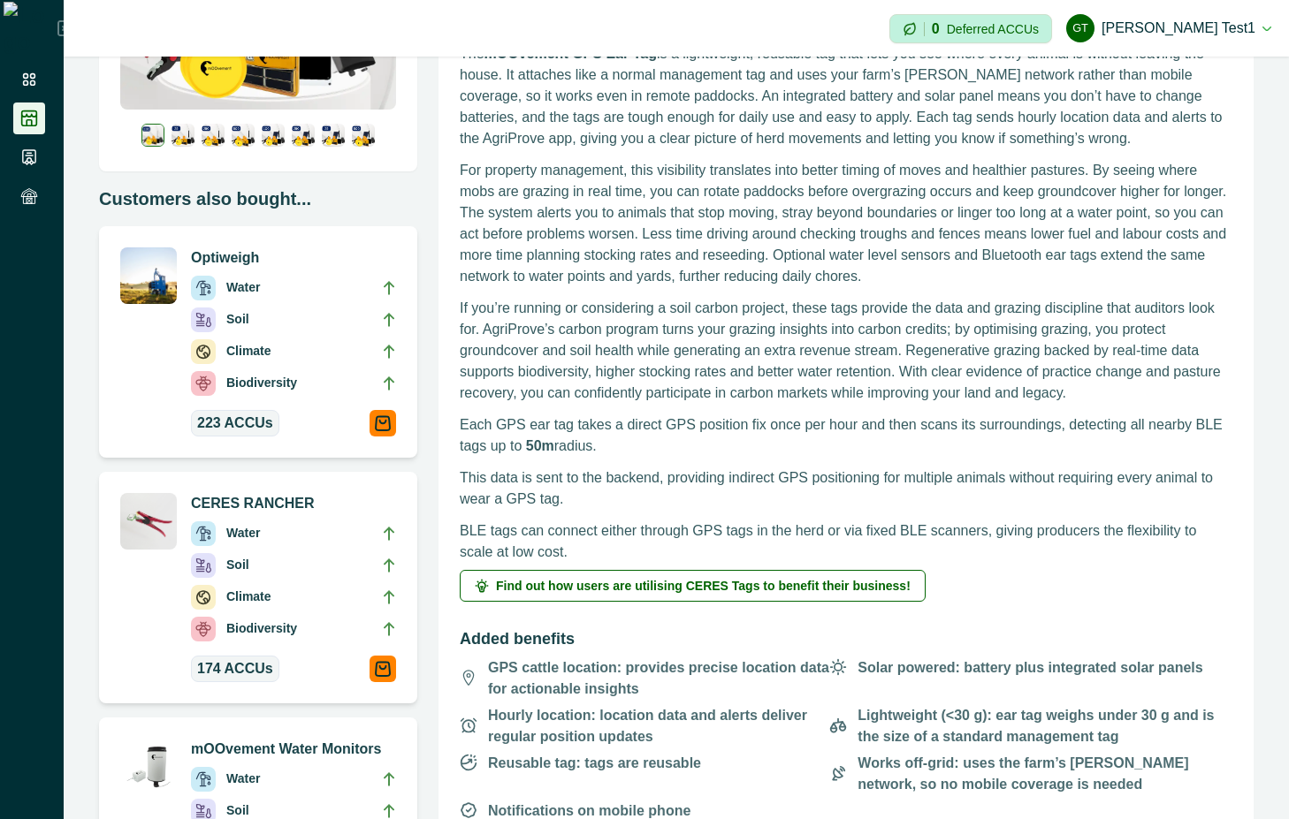
scroll to position [477, 0]
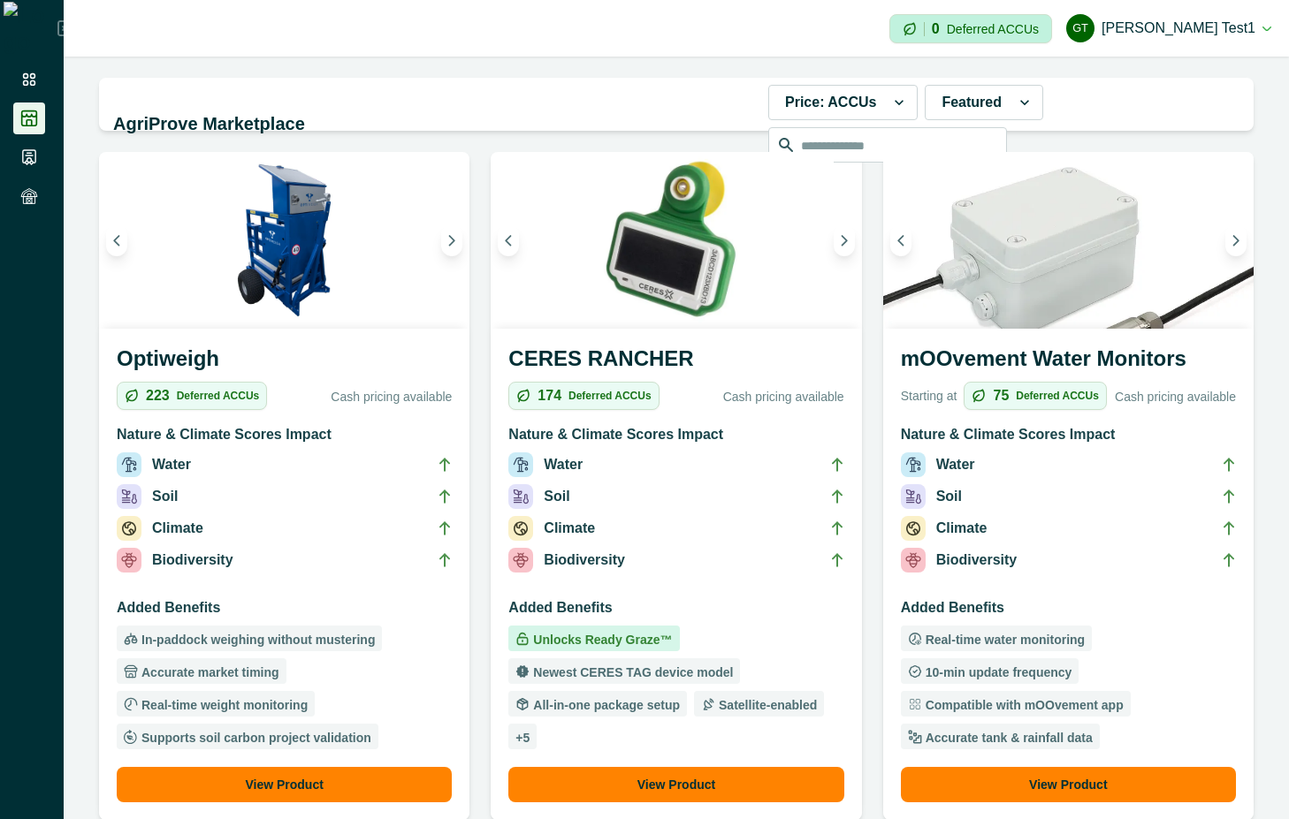
click at [649, 422] on div "174 Deferred ACCUs Cash pricing available" at bounding box center [675, 403] width 335 height 42
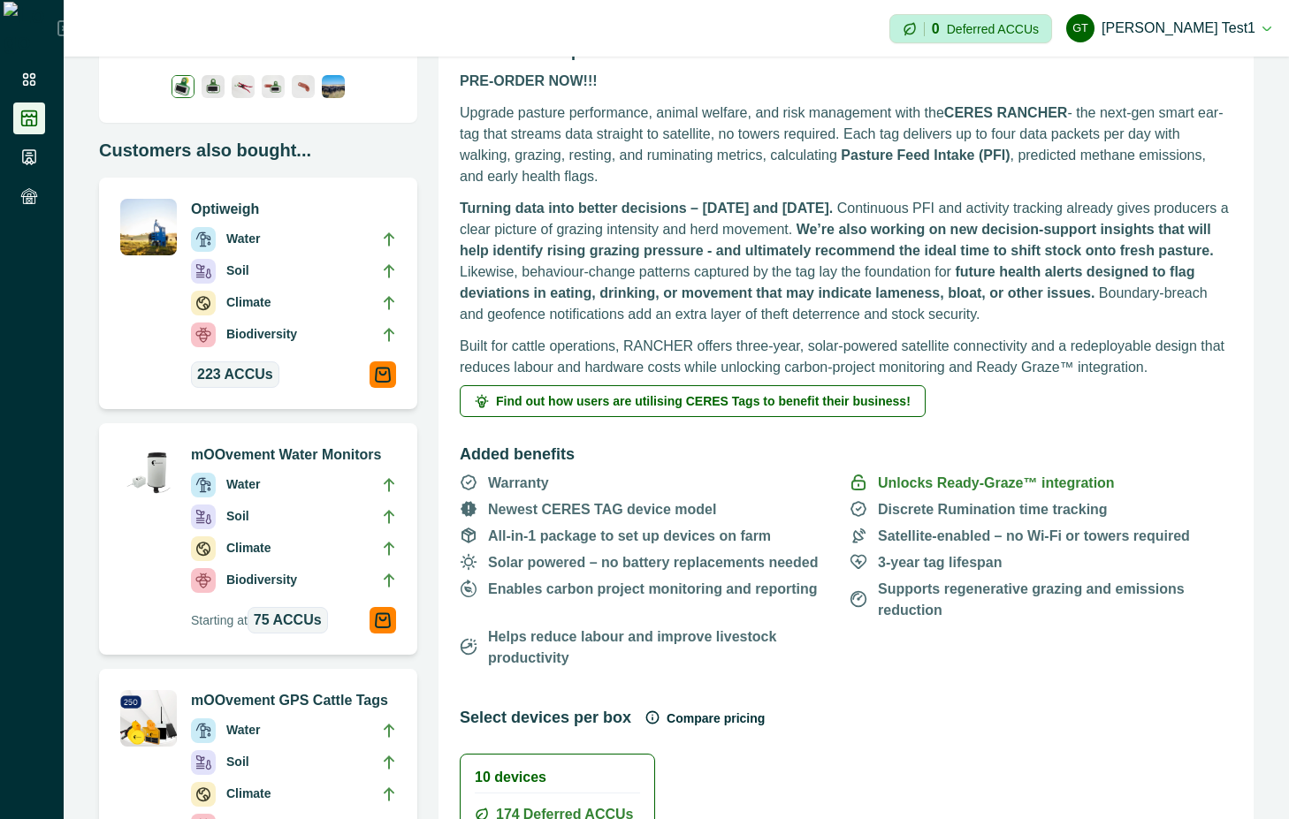
scroll to position [318, 0]
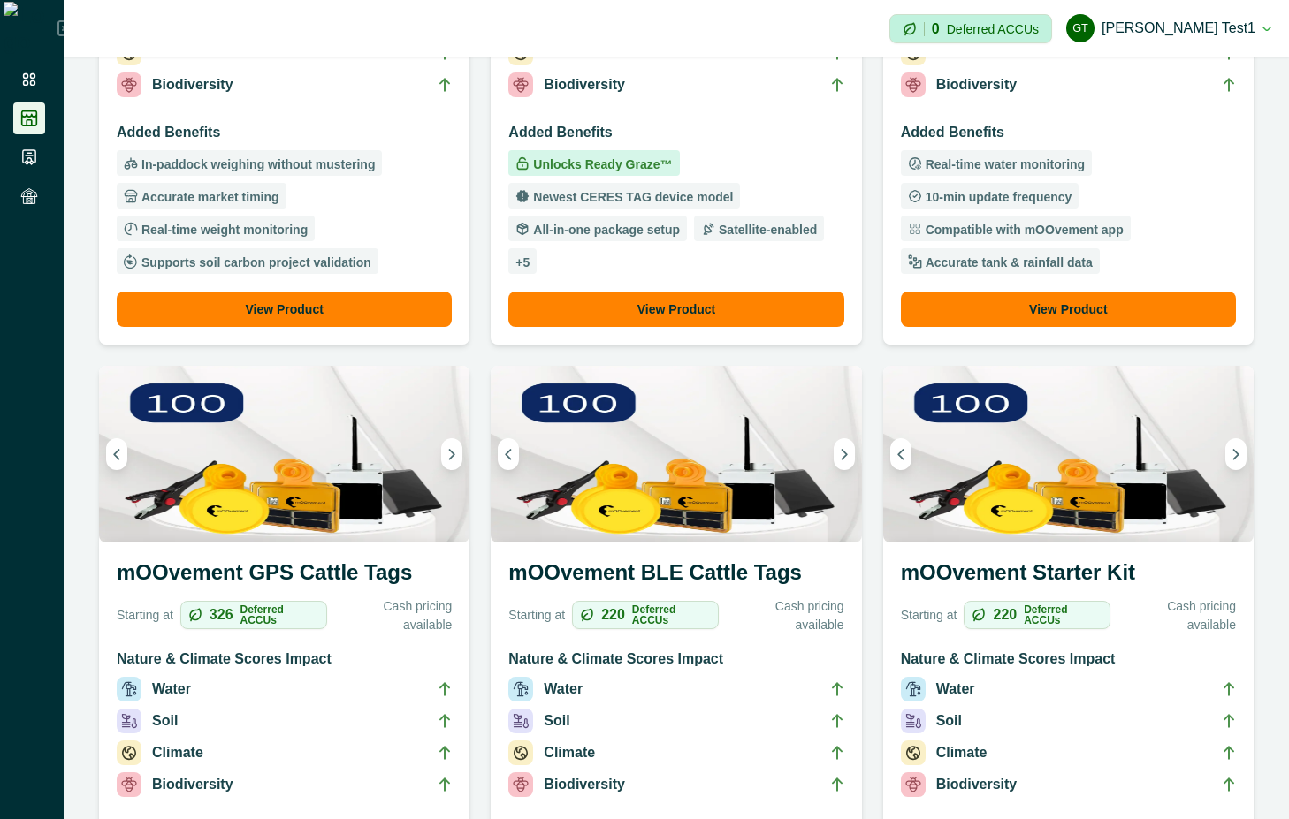
scroll to position [477, 0]
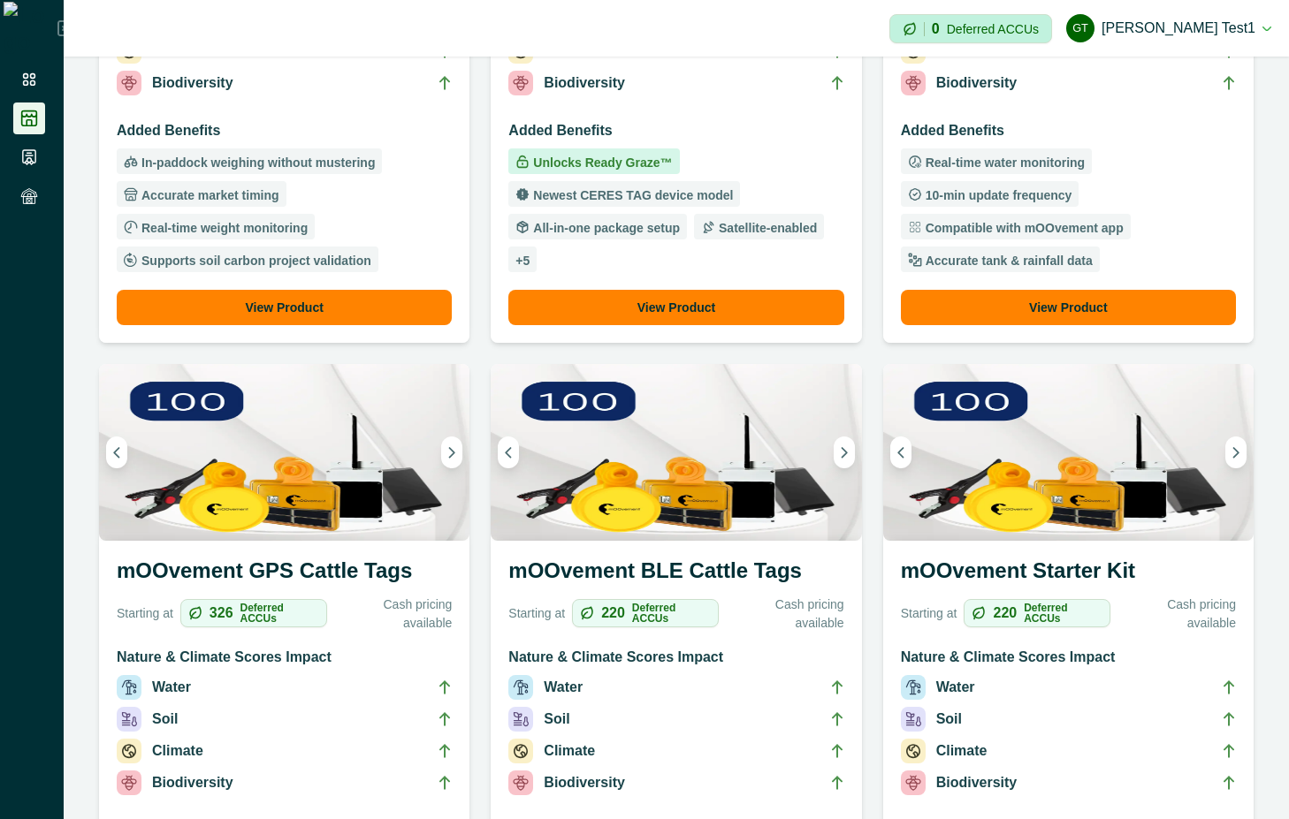
click at [282, 650] on h3 "Nature & Climate Scores Impact" at bounding box center [284, 661] width 335 height 28
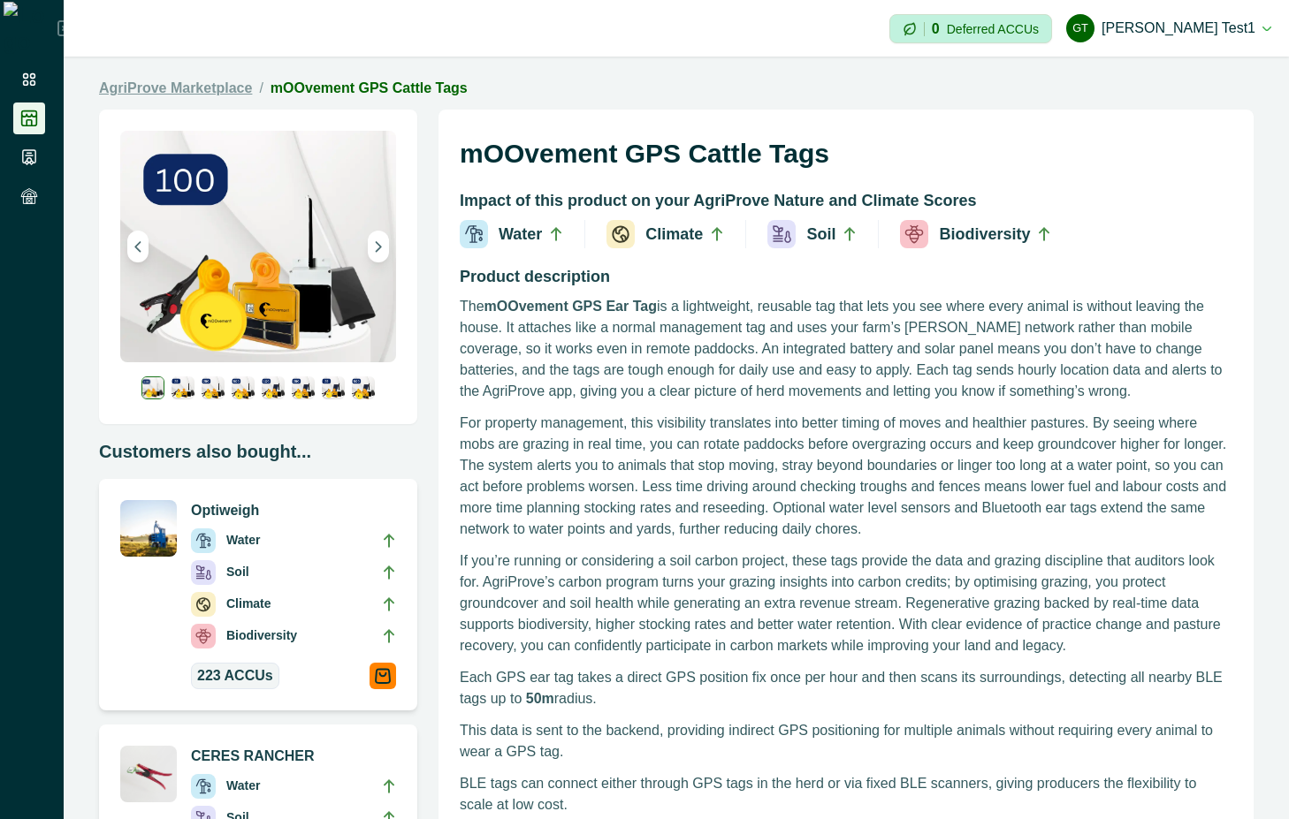
click at [225, 86] on link "AgriProve Marketplace" at bounding box center [175, 88] width 153 height 21
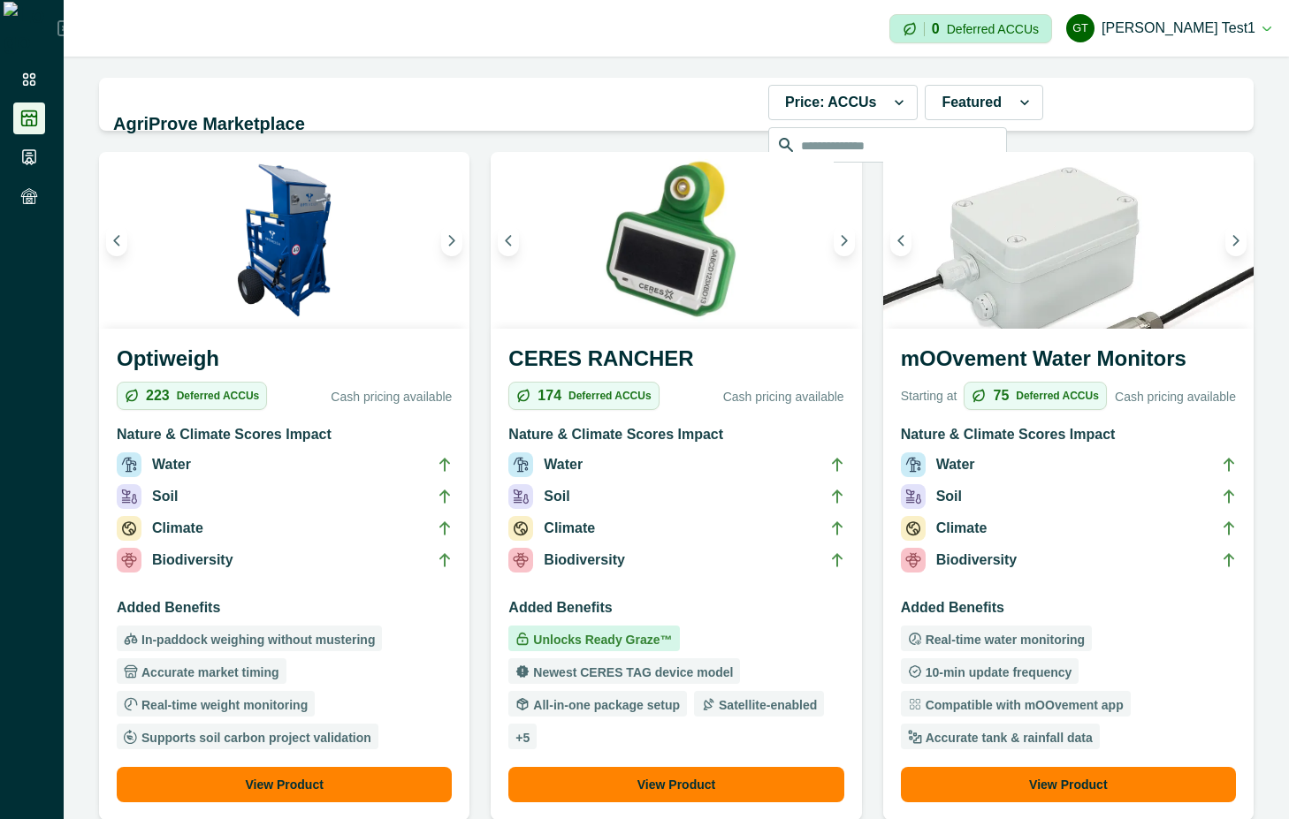
scroll to position [477, 0]
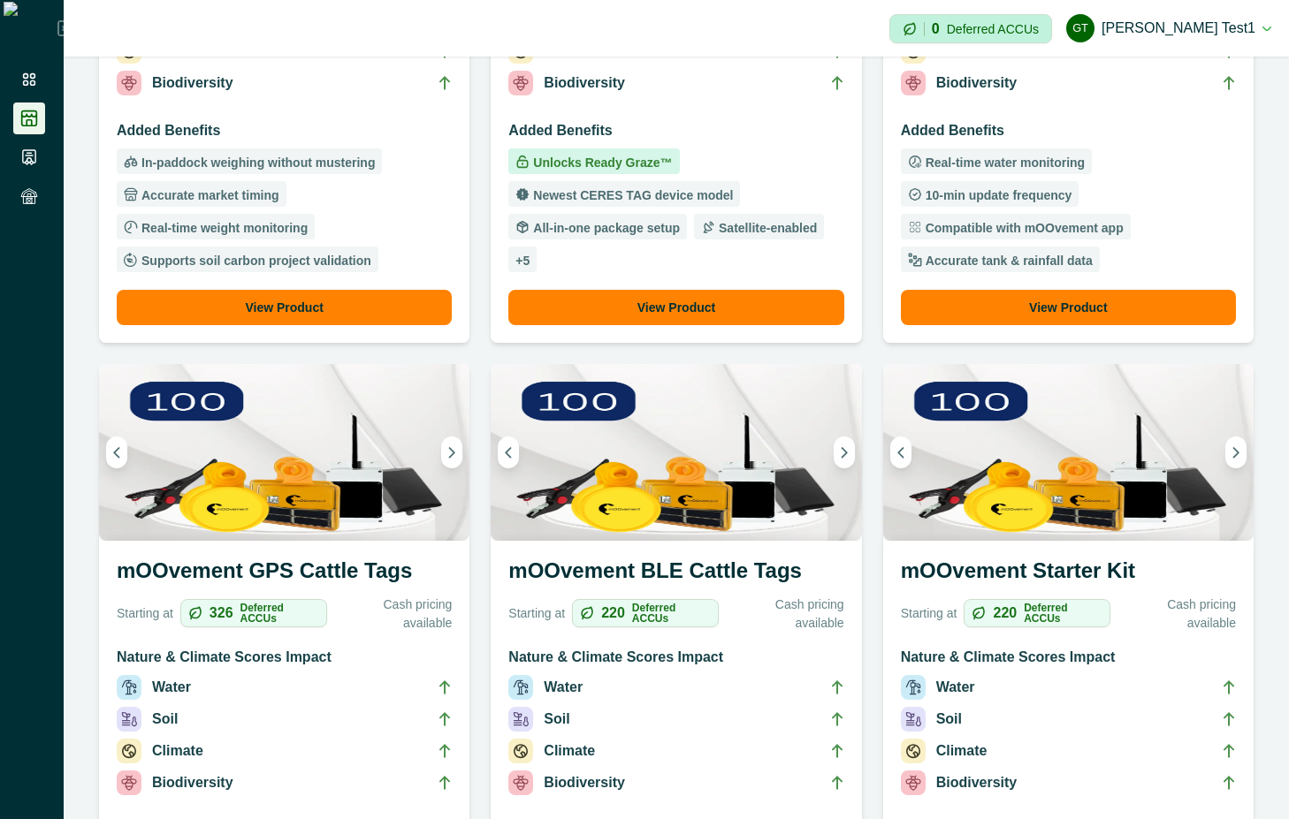
click at [660, 583] on h3 "mOOvement BLE Cattle Tags" at bounding box center [675, 574] width 335 height 39
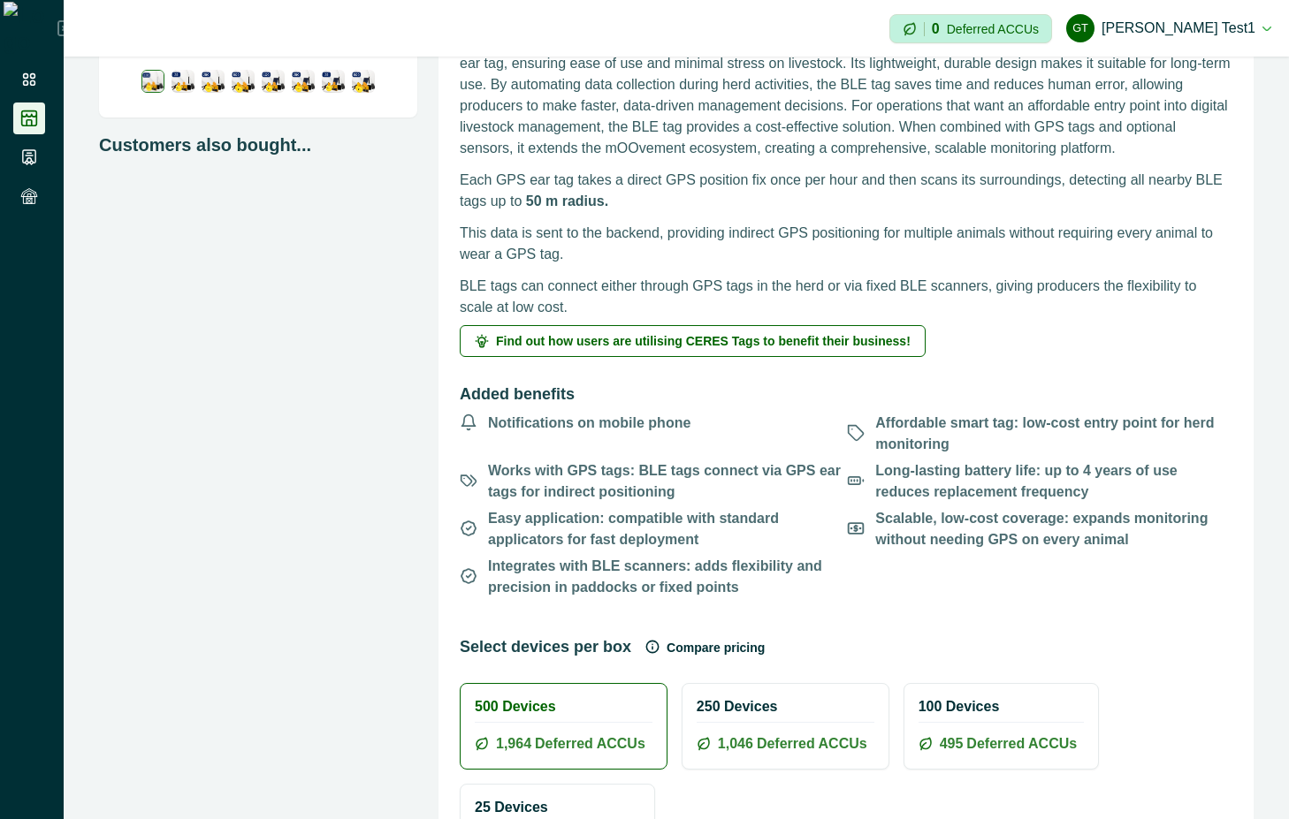
scroll to position [318, 0]
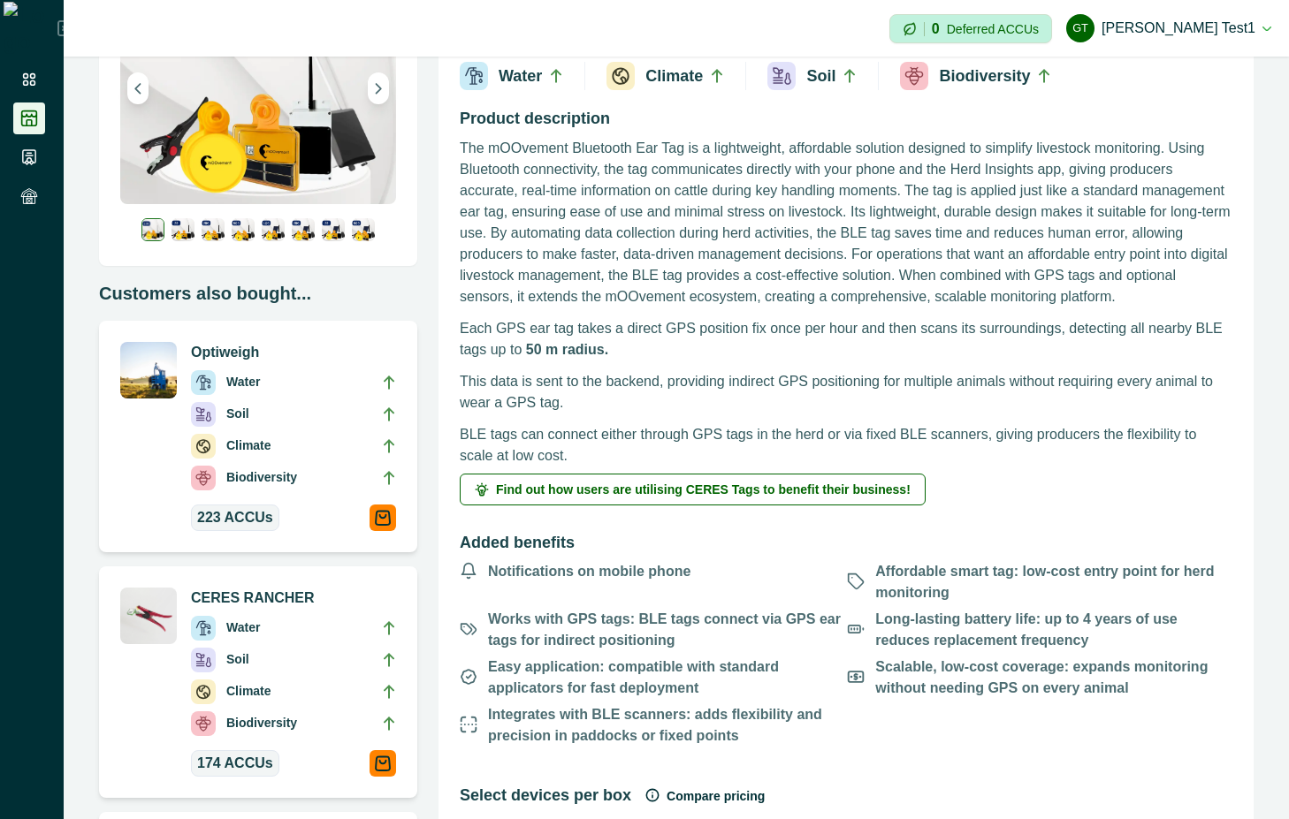
scroll to position [318, 0]
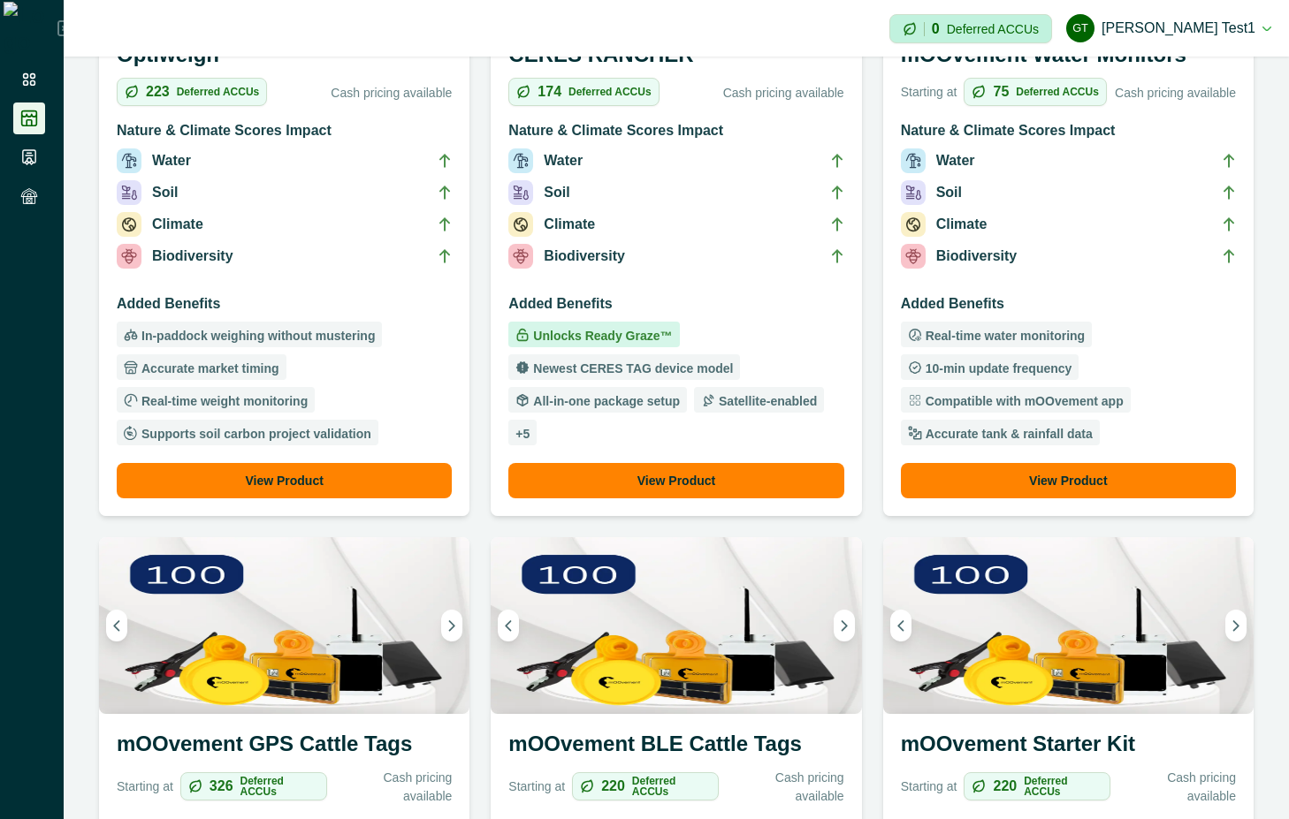
scroll to position [318, 0]
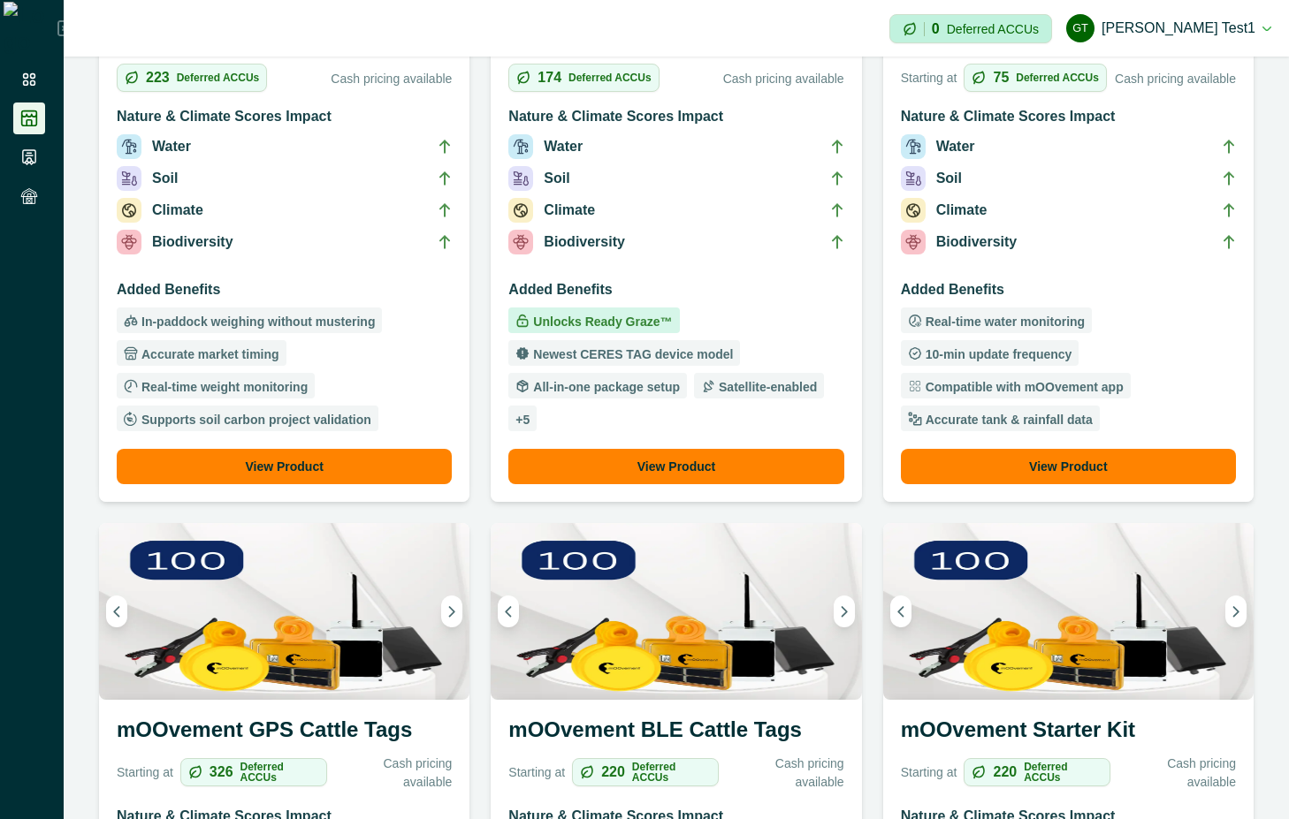
click at [1152, 214] on li "Climate" at bounding box center [1068, 214] width 335 height 32
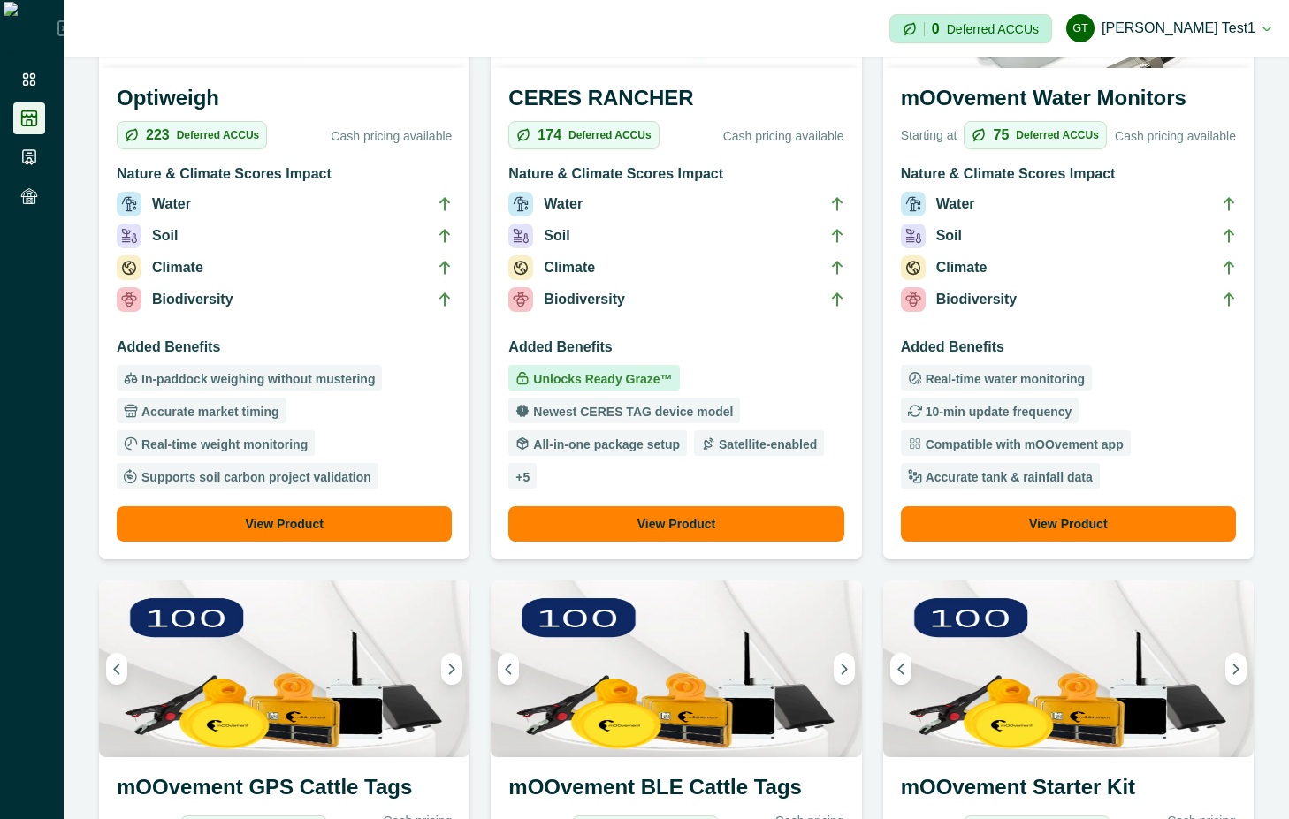
scroll to position [477, 0]
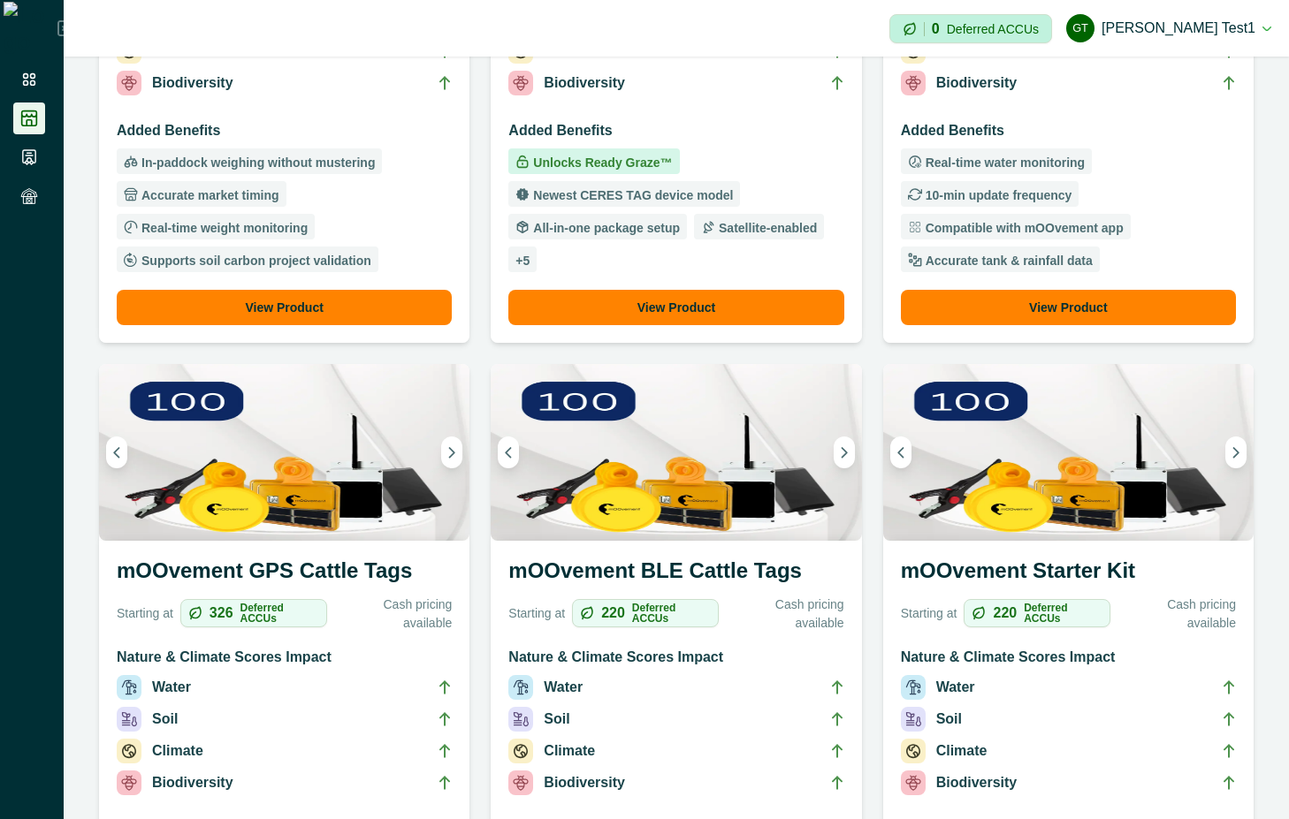
click at [1061, 562] on h3 "mOOvement Starter Kit" at bounding box center [1068, 574] width 335 height 39
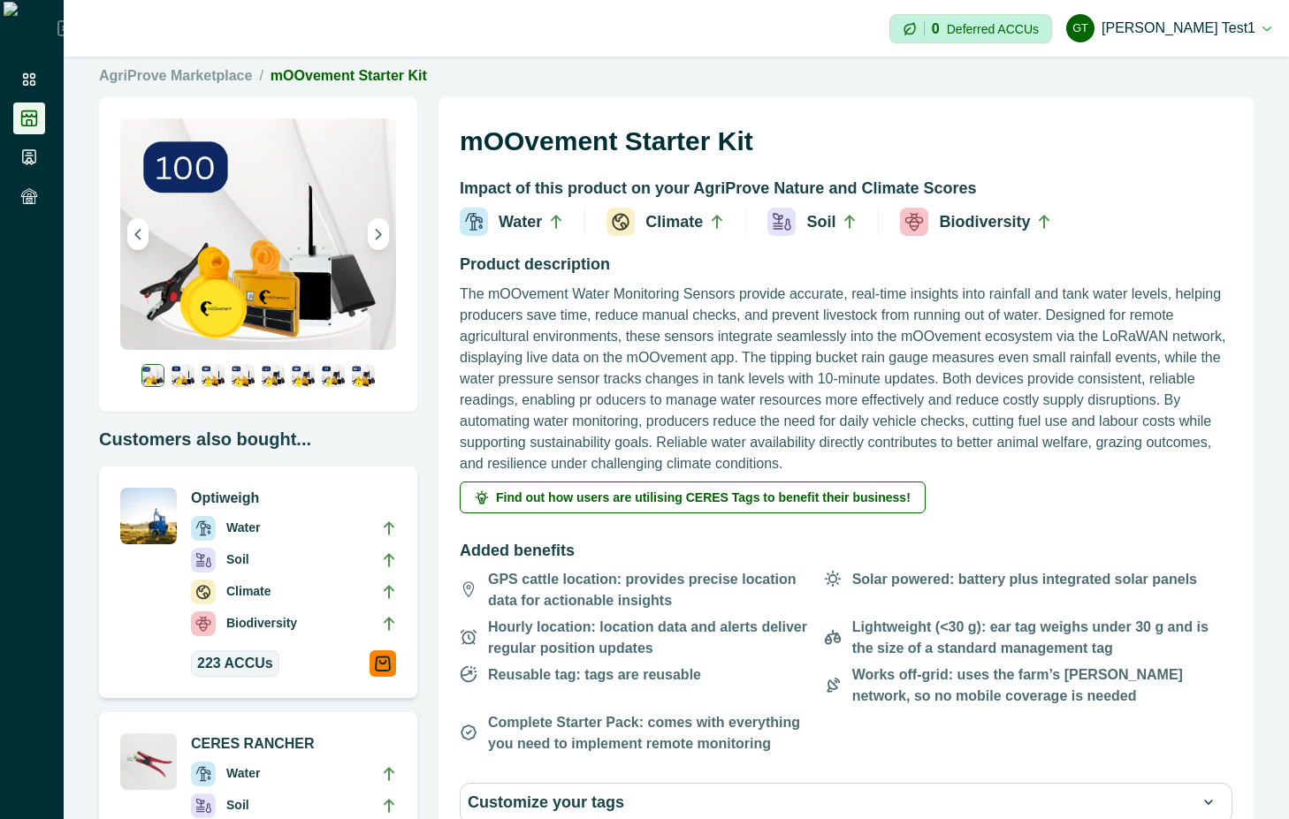
scroll to position [159, 0]
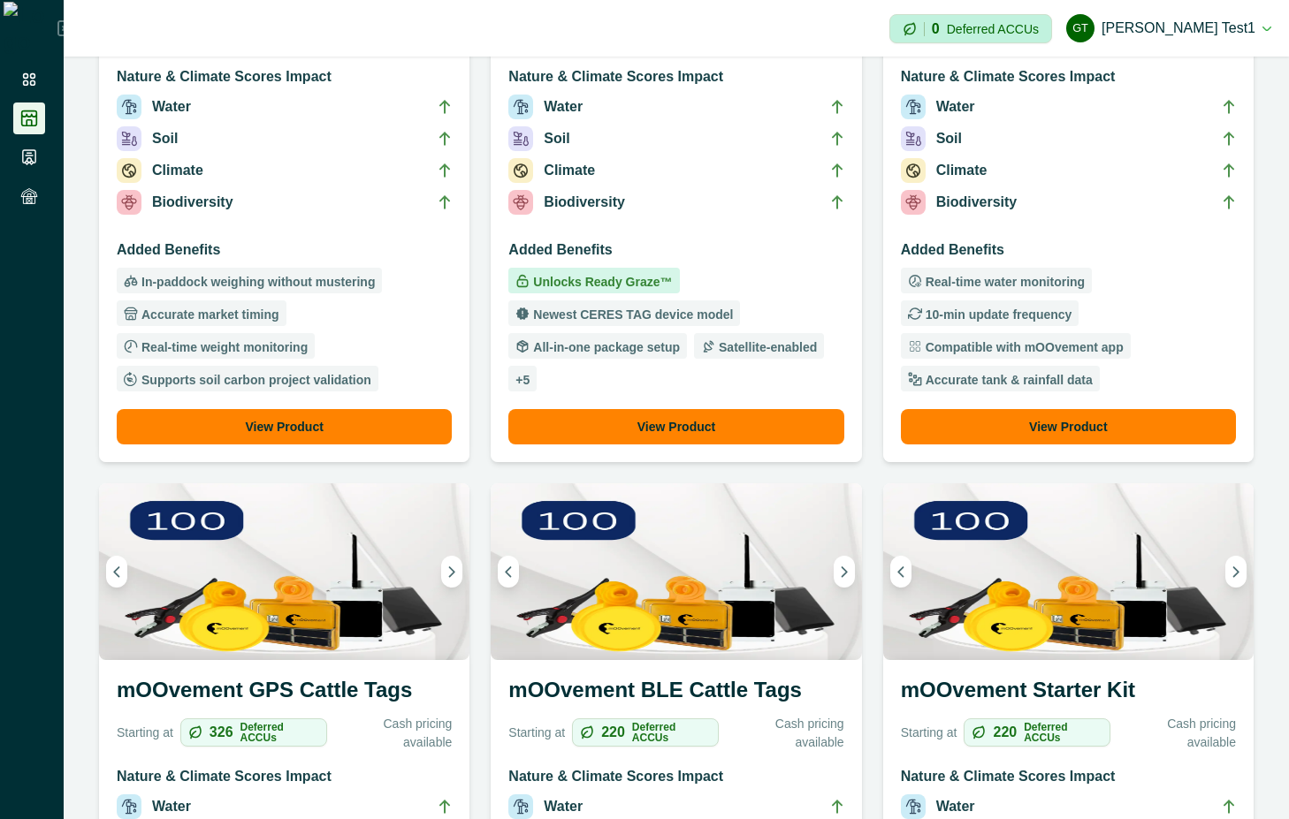
scroll to position [318, 0]
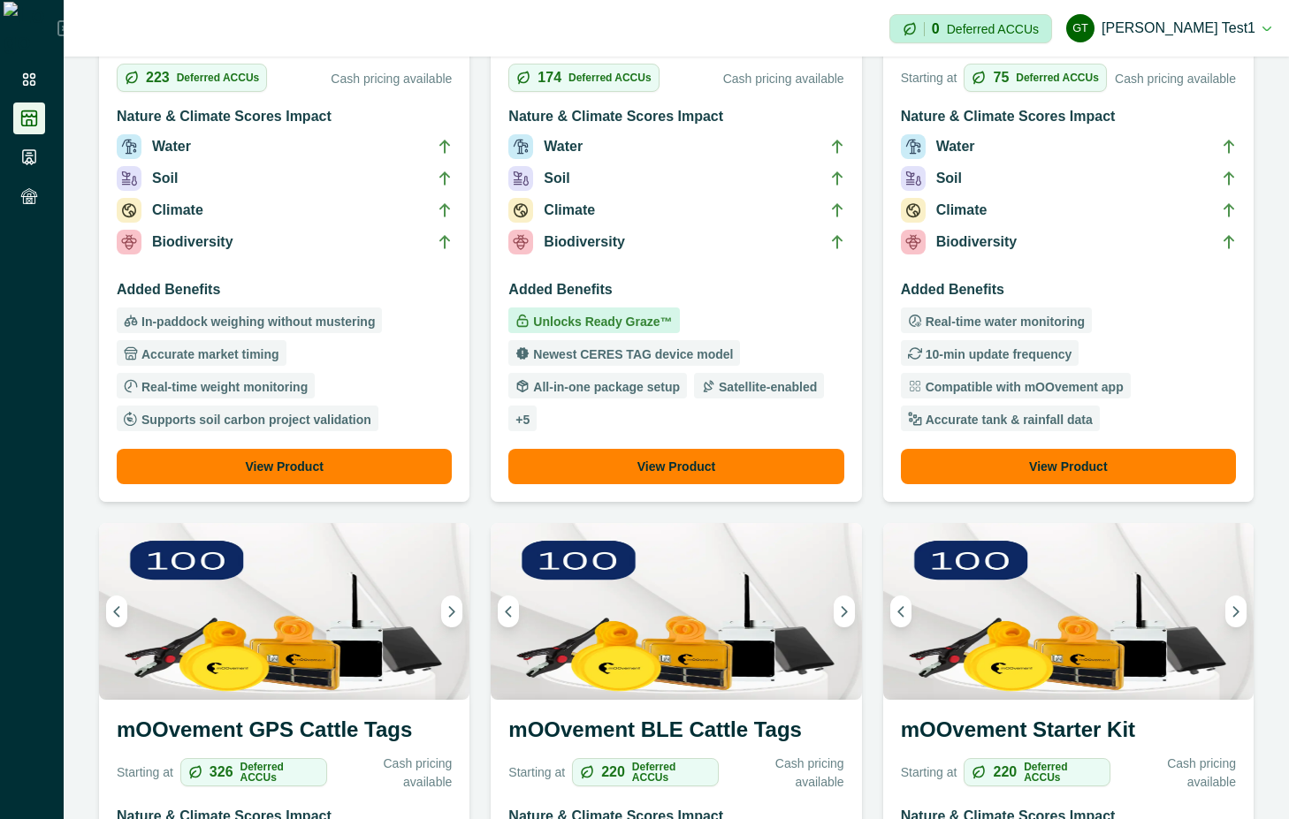
click at [1125, 244] on li "Biodiversity" at bounding box center [1068, 246] width 335 height 32
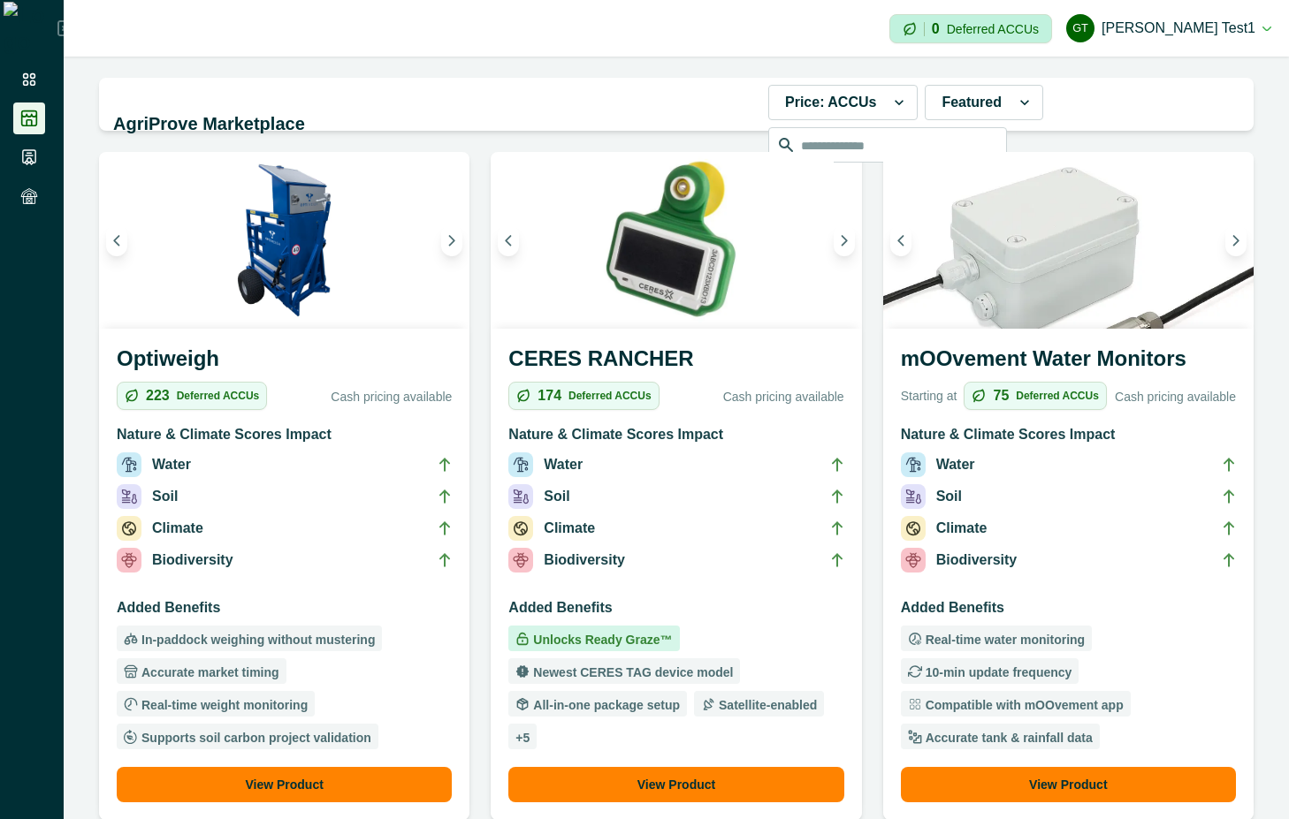
click at [1031, 578] on li "Biodiversity" at bounding box center [1068, 564] width 335 height 32
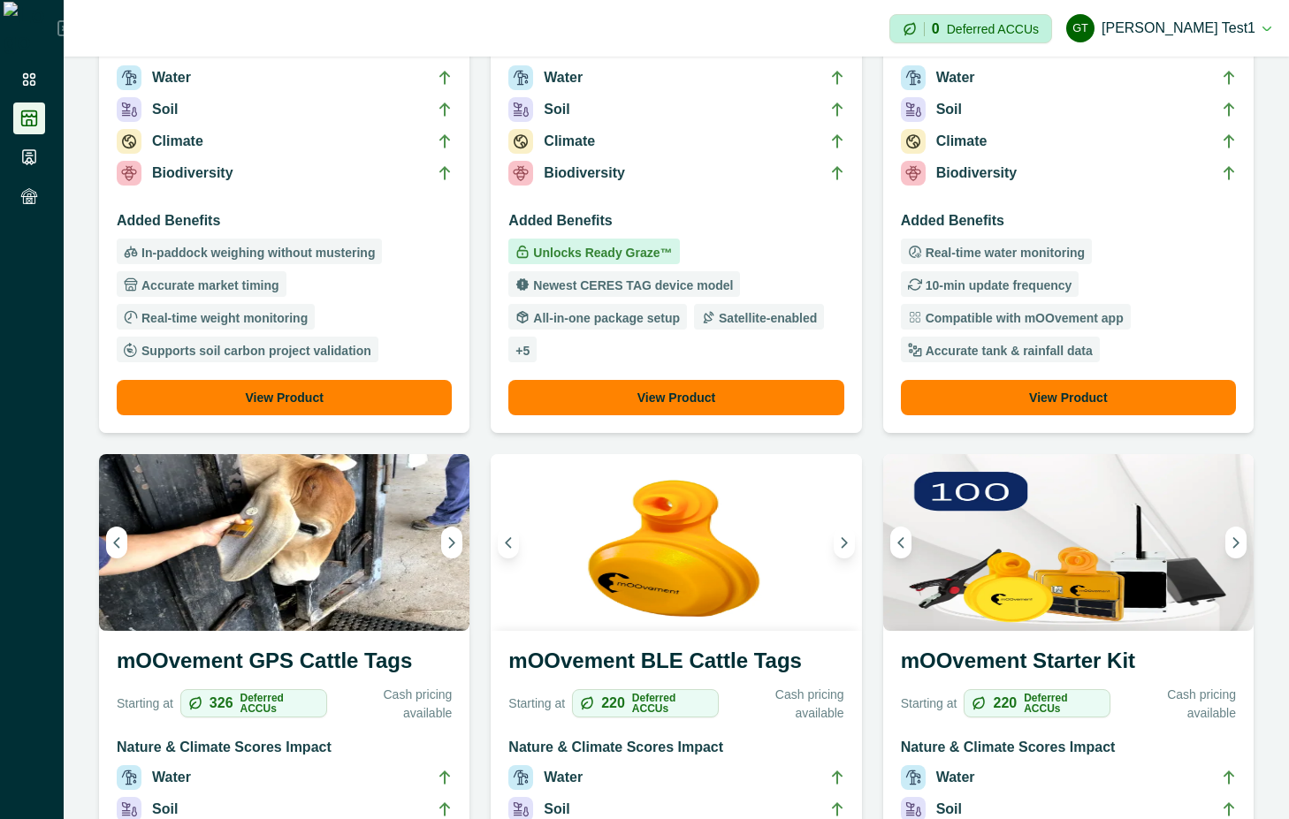
scroll to position [477, 0]
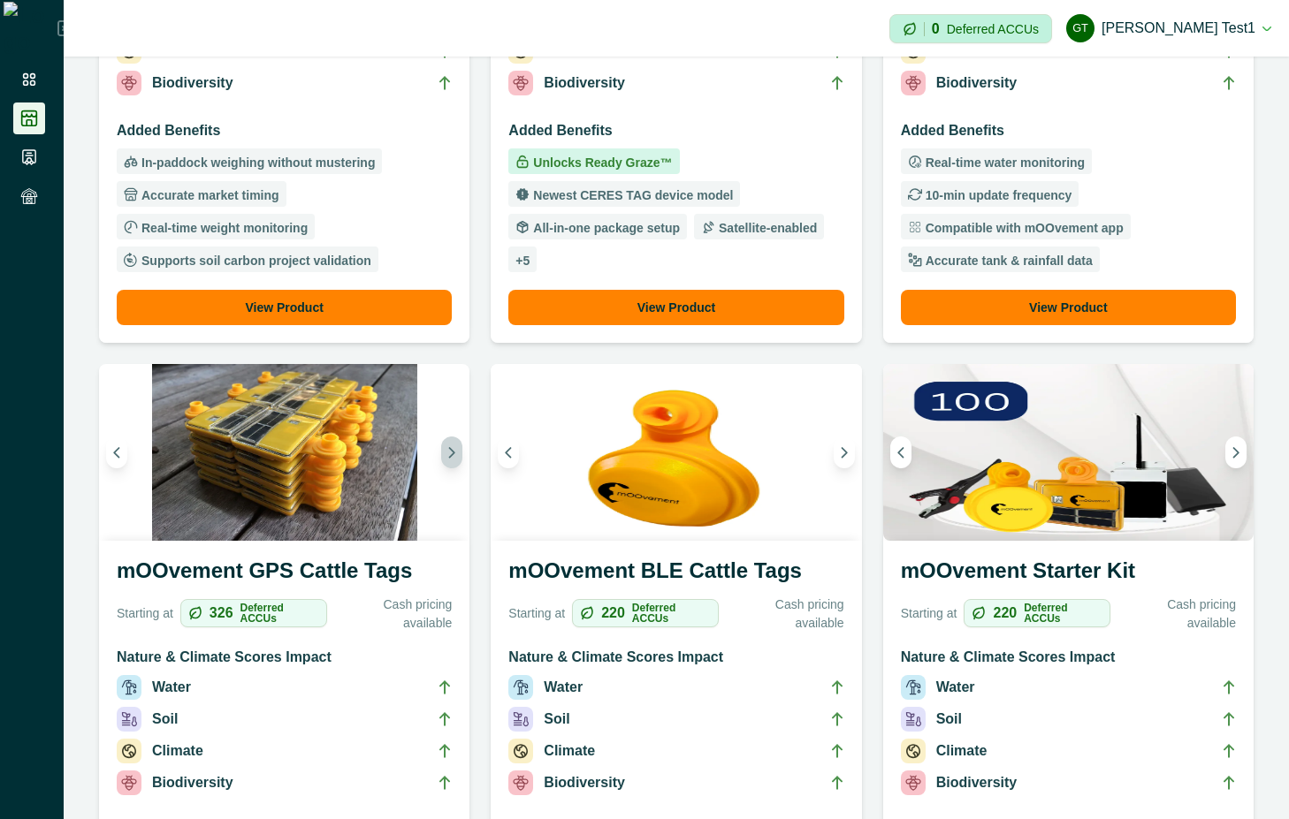
click at [456, 451] on button "Next image" at bounding box center [451, 453] width 21 height 32
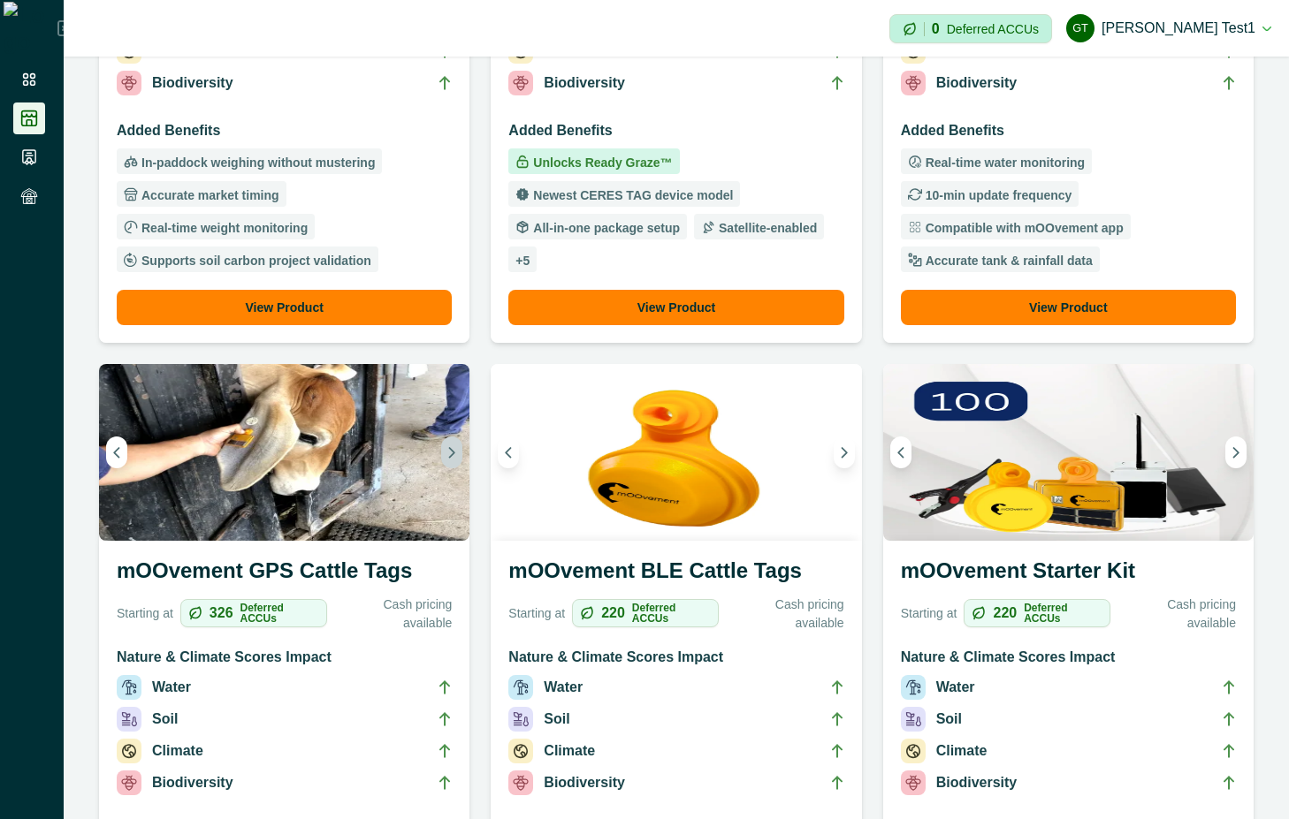
click at [456, 451] on button "Next image" at bounding box center [451, 453] width 21 height 32
click at [450, 450] on icon "Next image" at bounding box center [452, 453] width 4 height 10
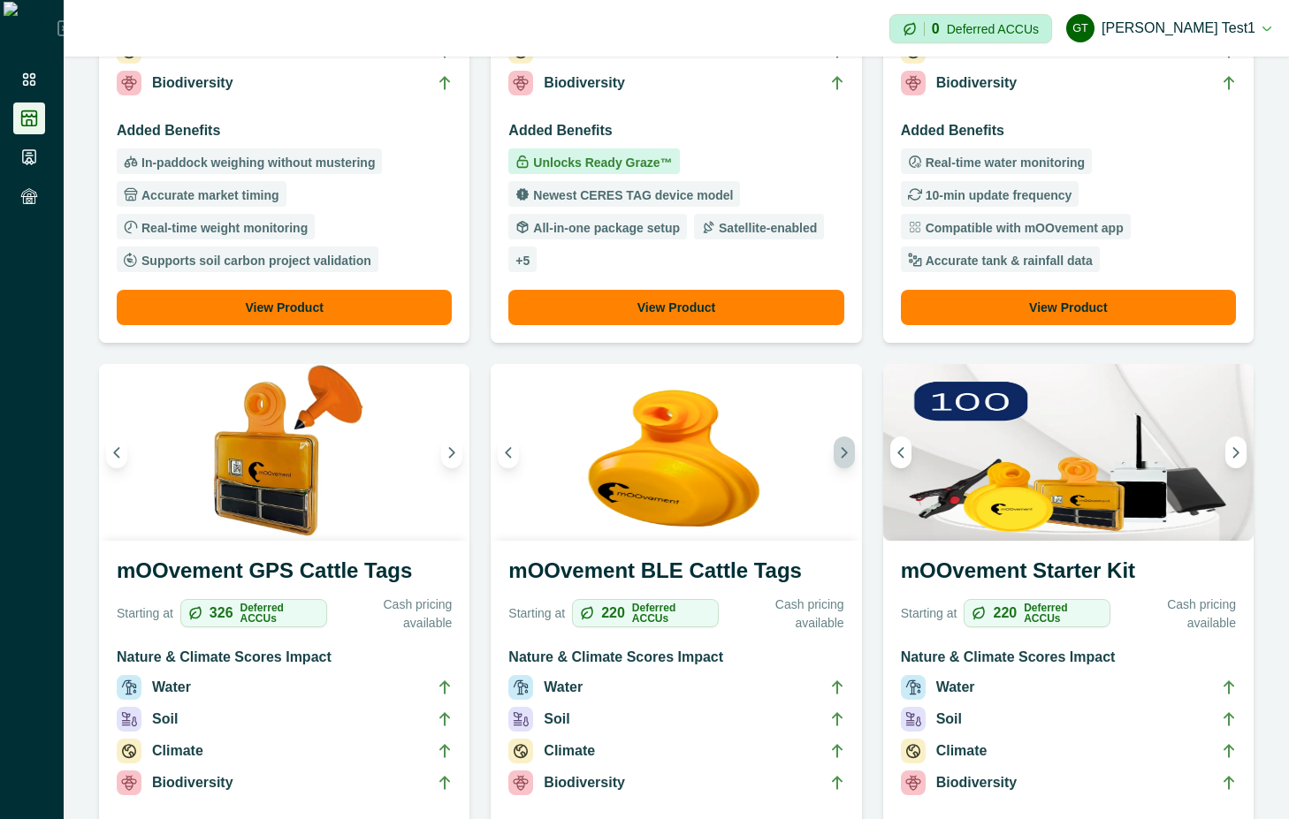
click at [838, 453] on icon "Next image" at bounding box center [844, 452] width 12 height 12
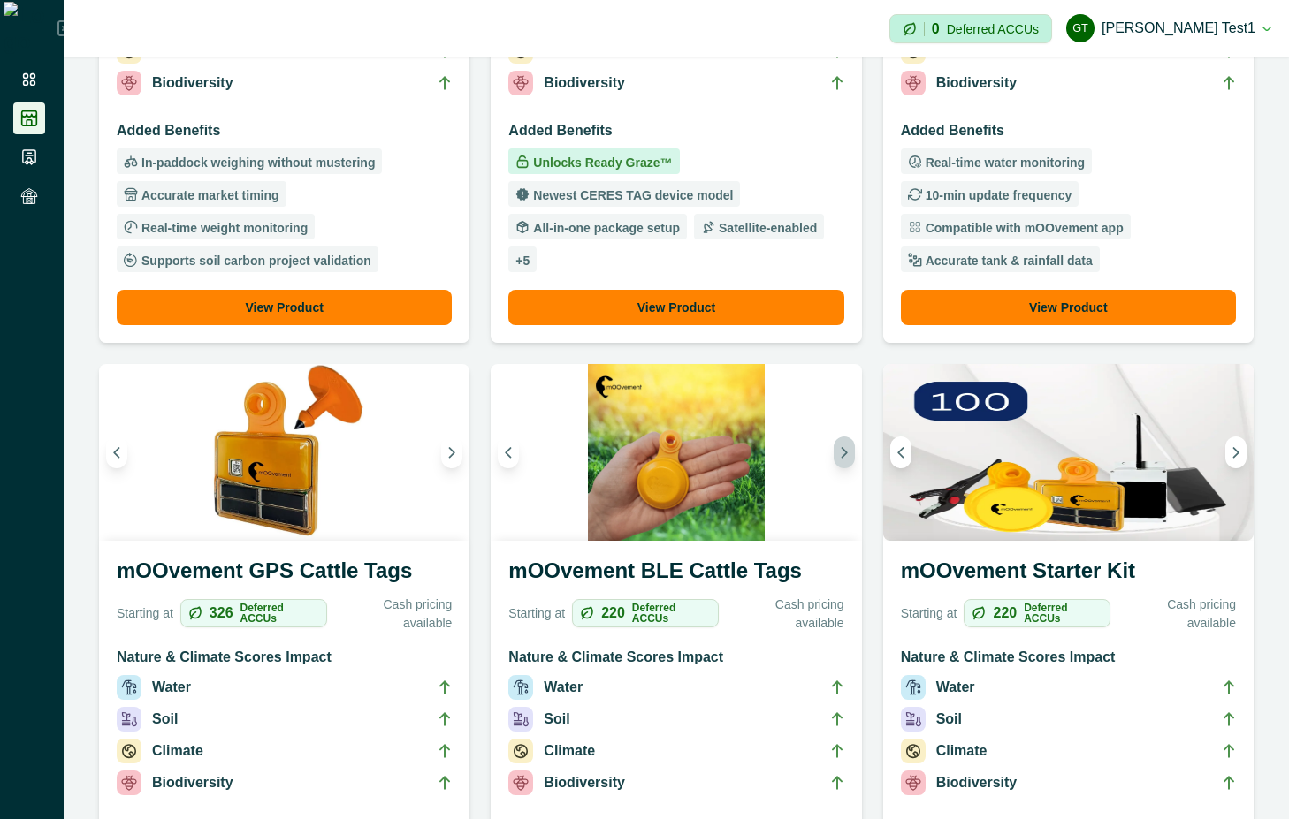
click at [838, 453] on icon "Next image" at bounding box center [844, 452] width 12 height 12
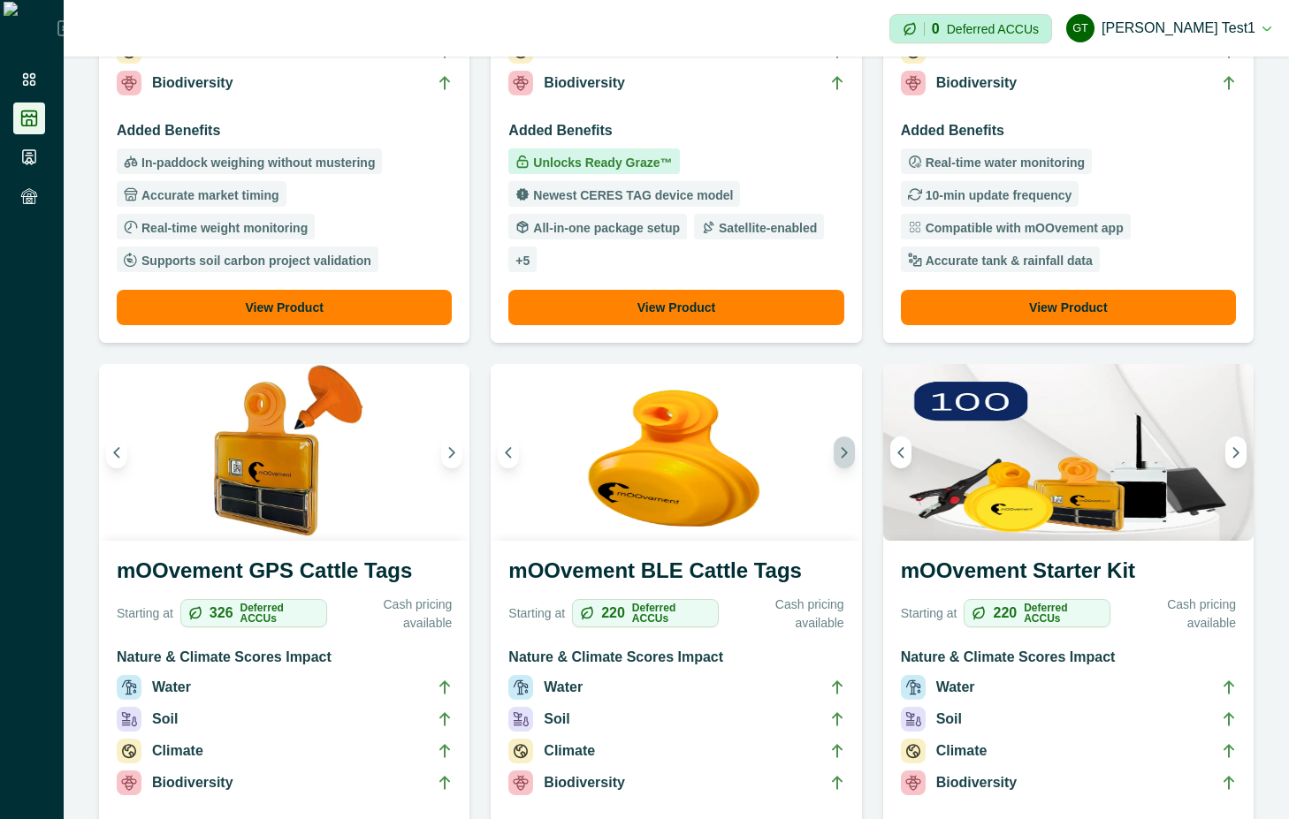
click at [838, 453] on icon "Next image" at bounding box center [844, 452] width 12 height 12
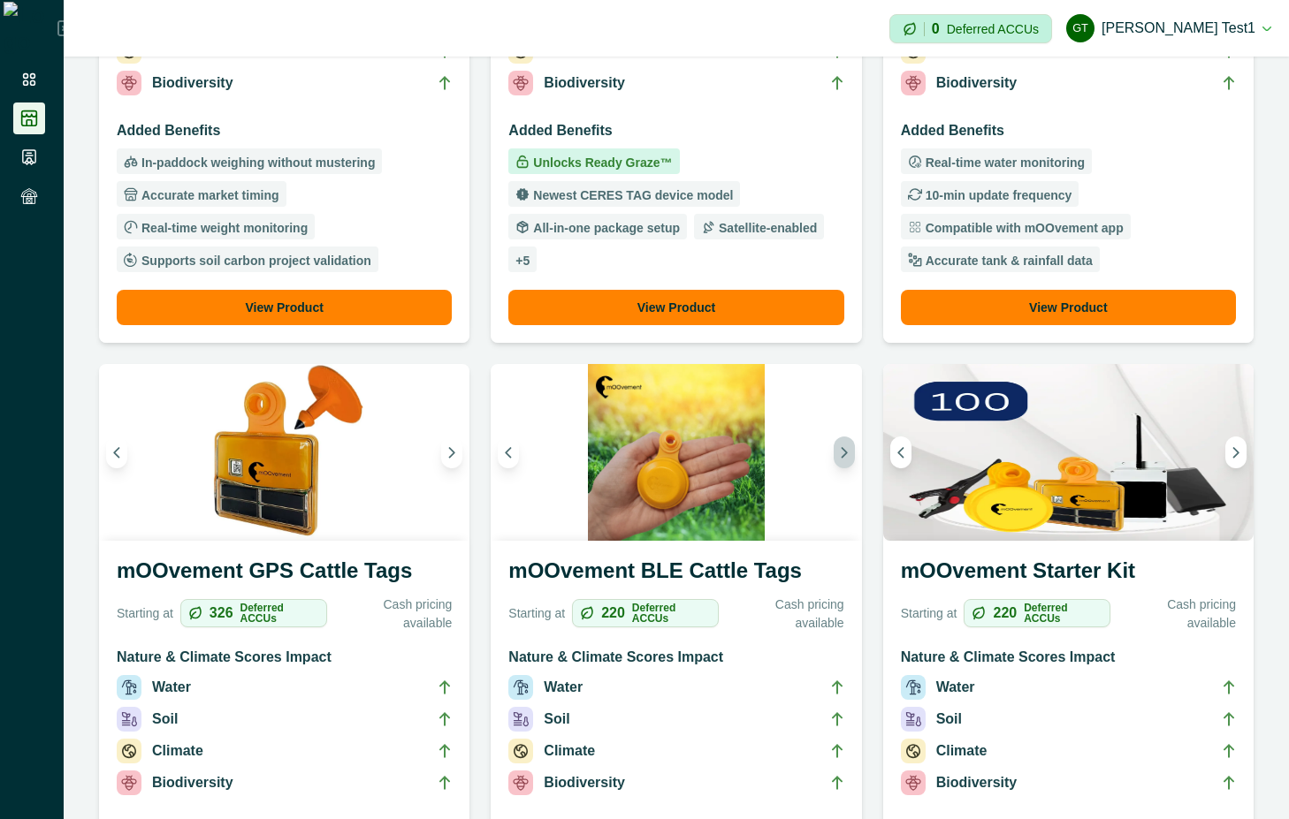
click at [838, 453] on icon "Next image" at bounding box center [844, 452] width 12 height 12
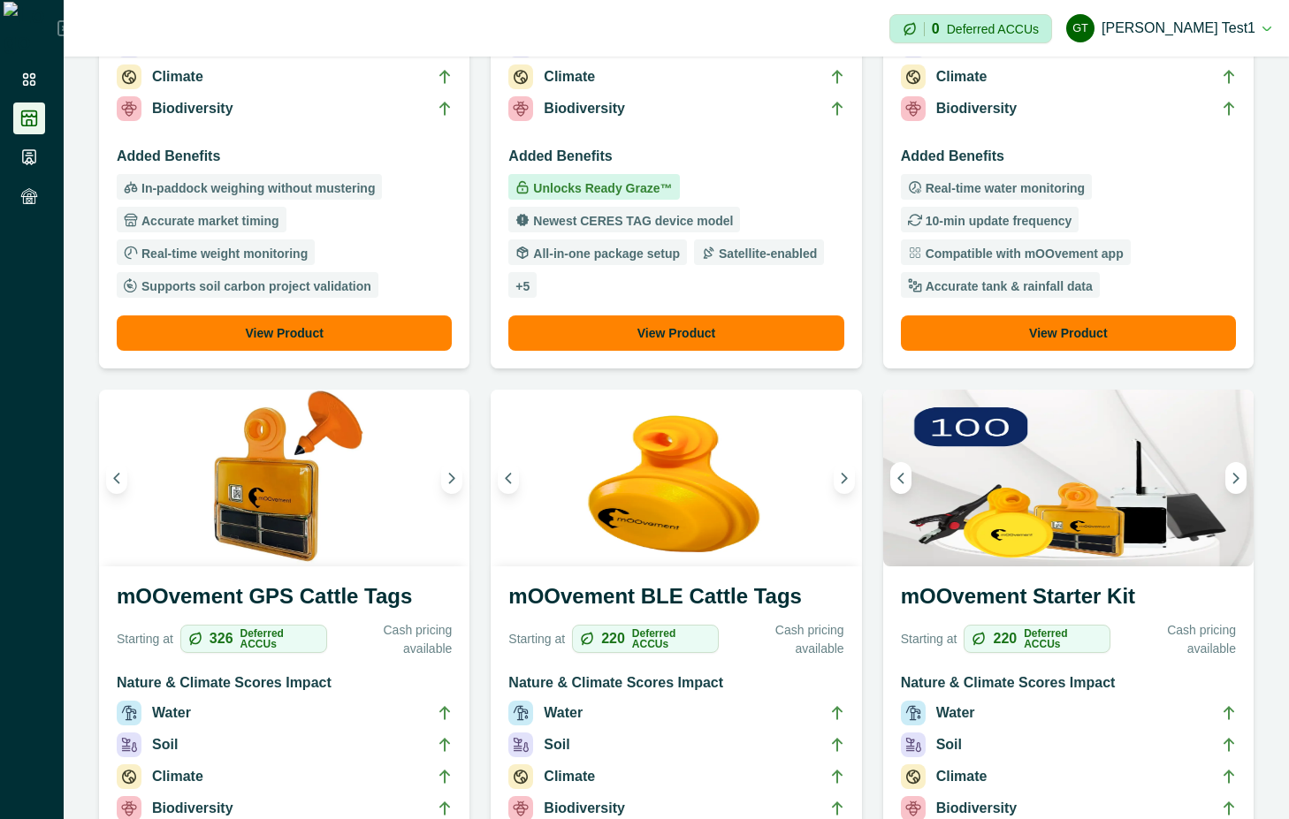
scroll to position [477, 0]
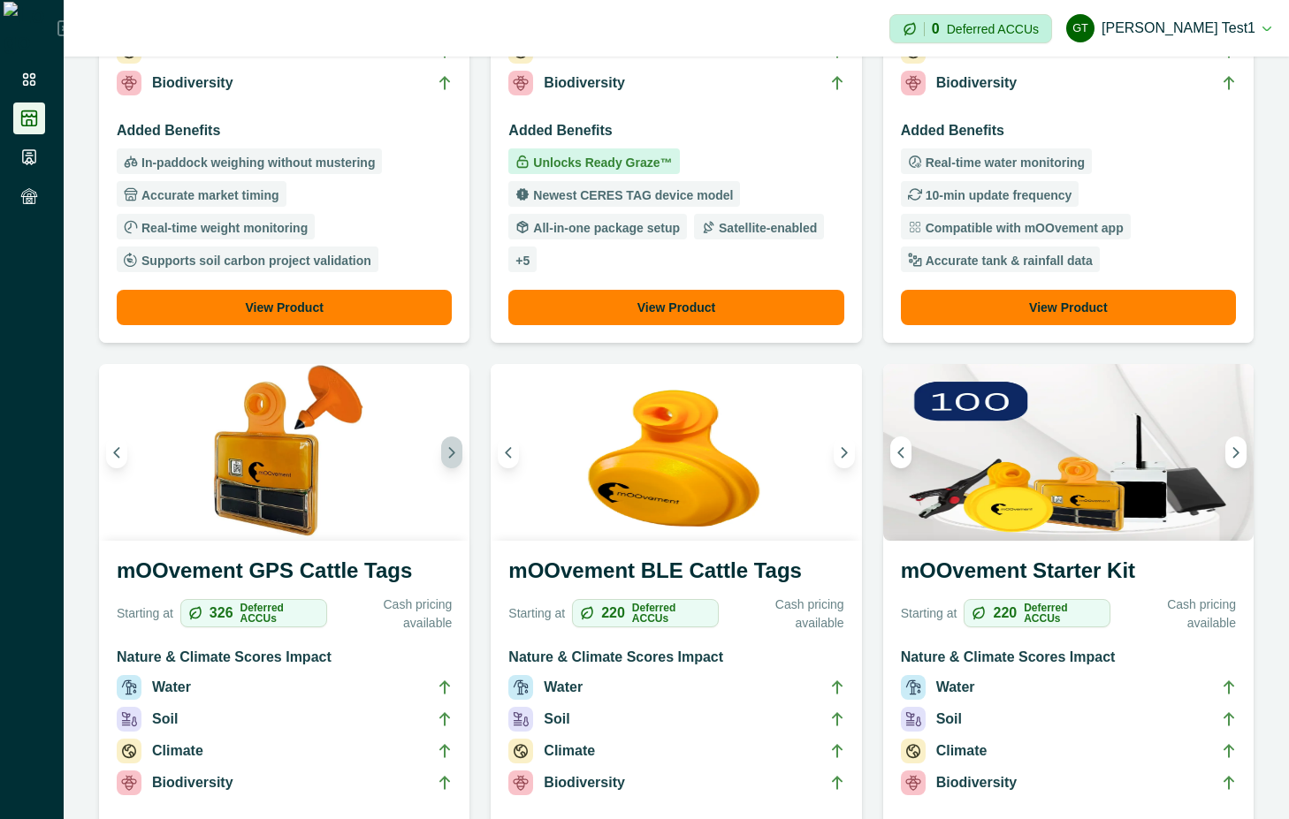
click at [445, 457] on icon "Next image" at bounding box center [451, 452] width 12 height 12
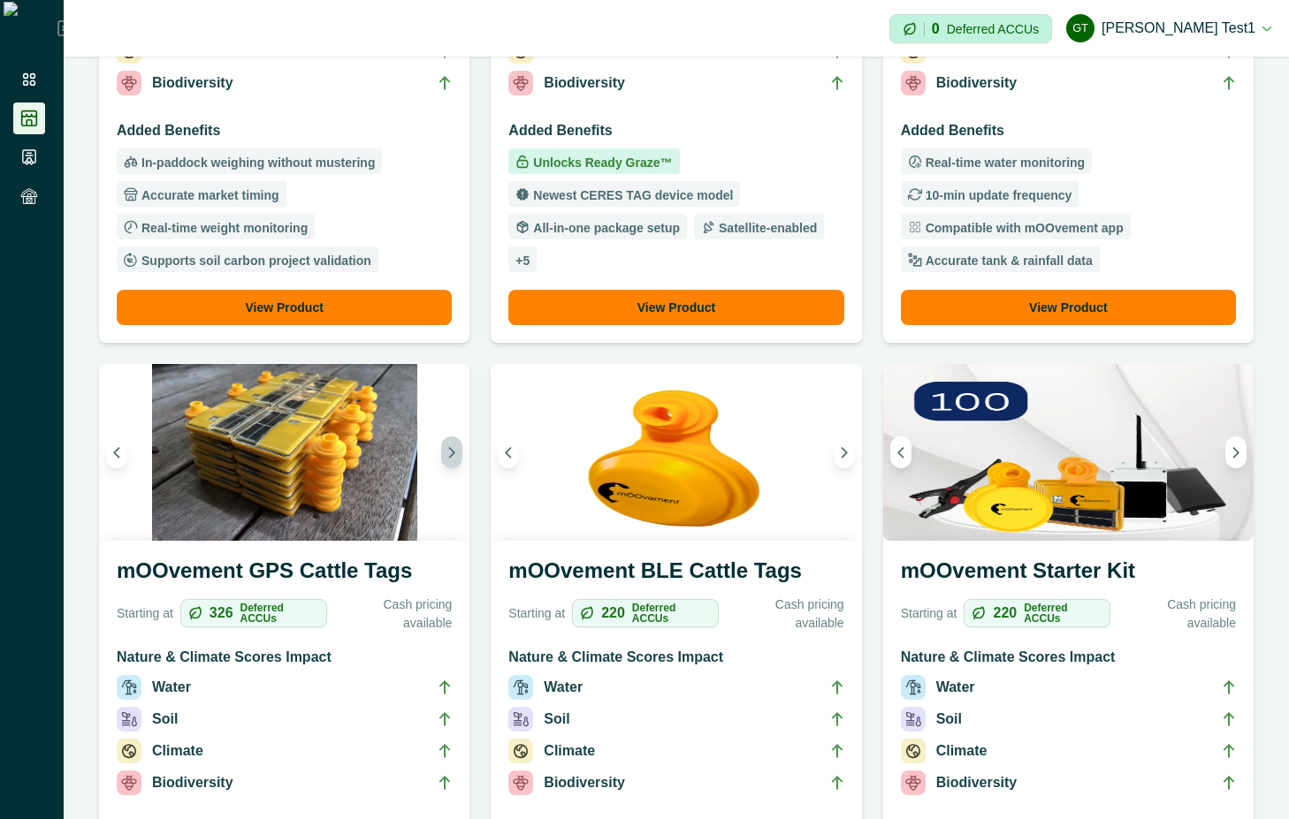
click at [445, 457] on icon "Next image" at bounding box center [451, 452] width 12 height 12
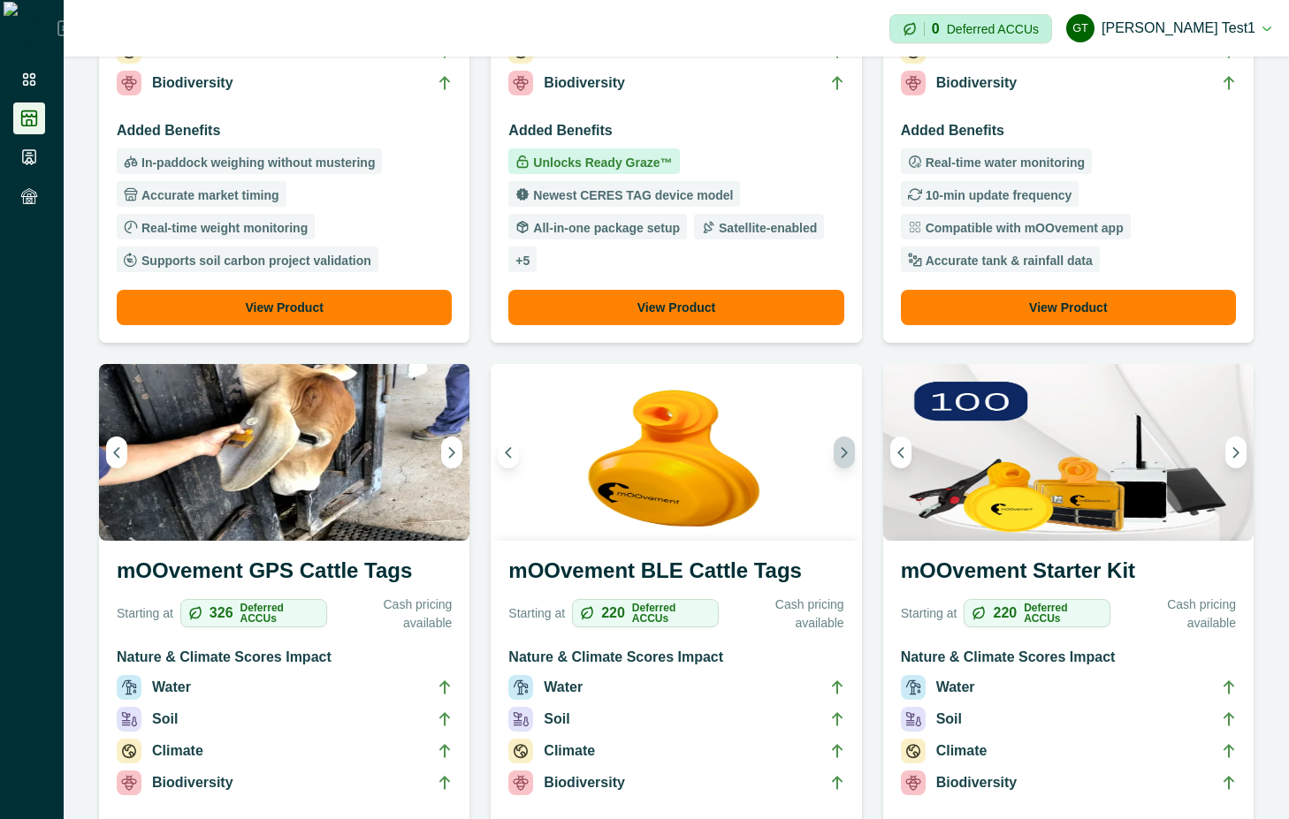
click at [841, 455] on icon "Next image" at bounding box center [843, 453] width 4 height 10
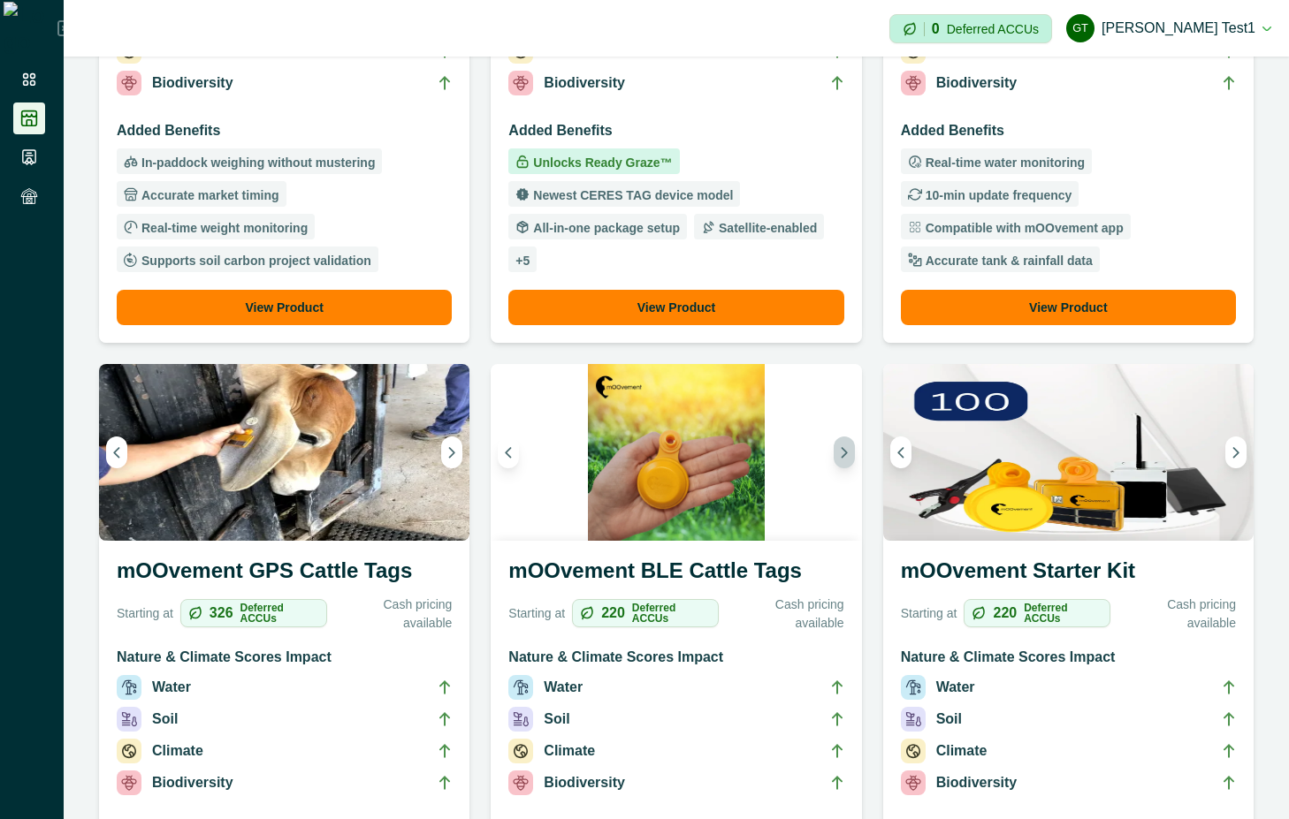
click at [841, 455] on icon "Next image" at bounding box center [843, 453] width 4 height 10
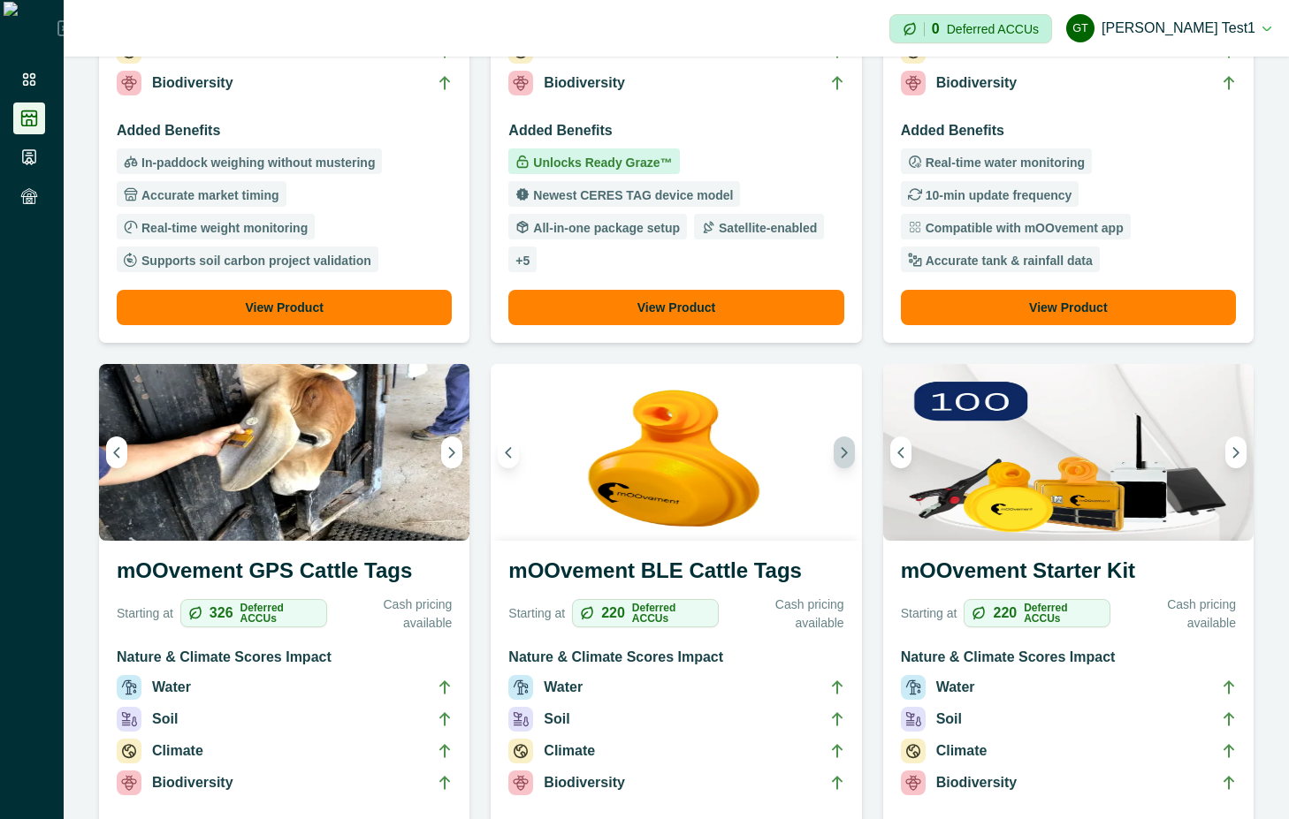
click at [841, 455] on icon "Next image" at bounding box center [843, 453] width 4 height 10
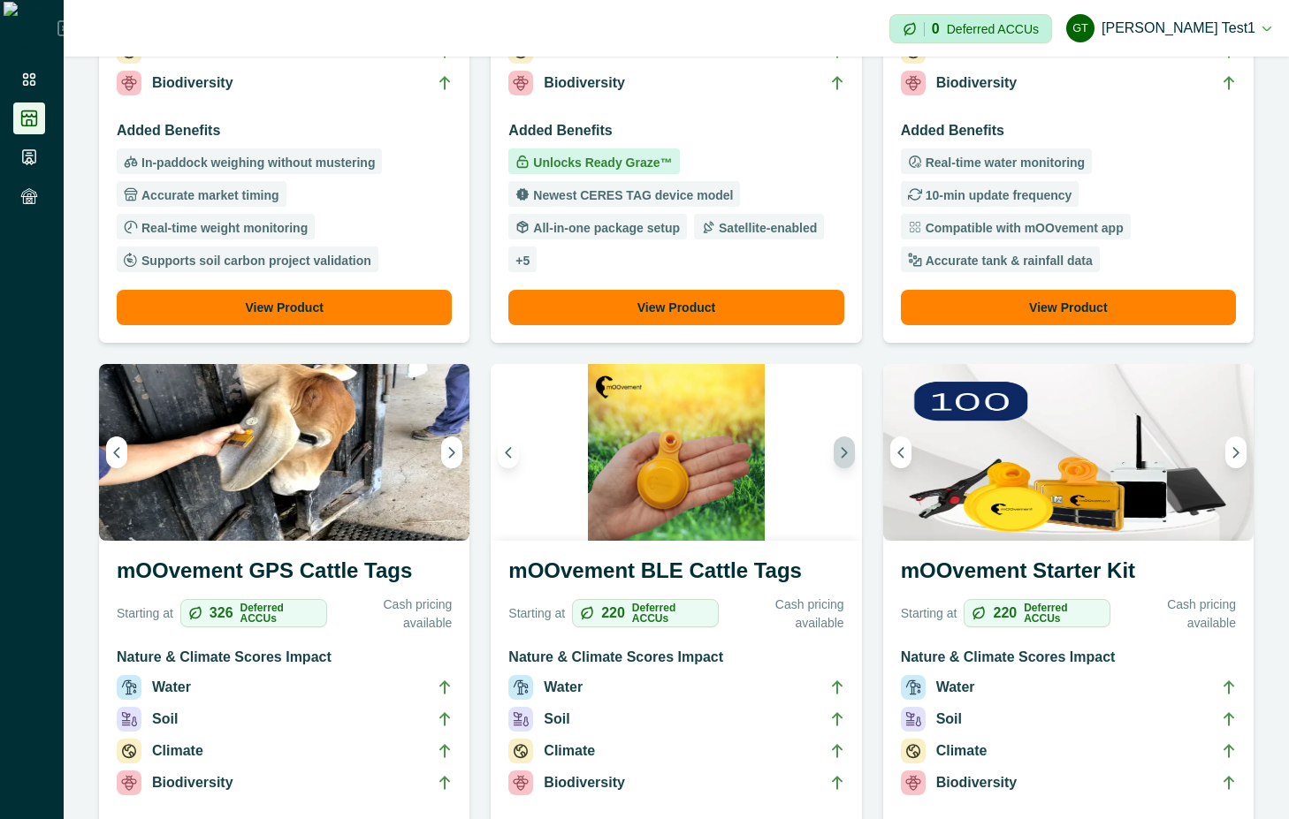
click at [841, 455] on icon "Next image" at bounding box center [843, 453] width 4 height 10
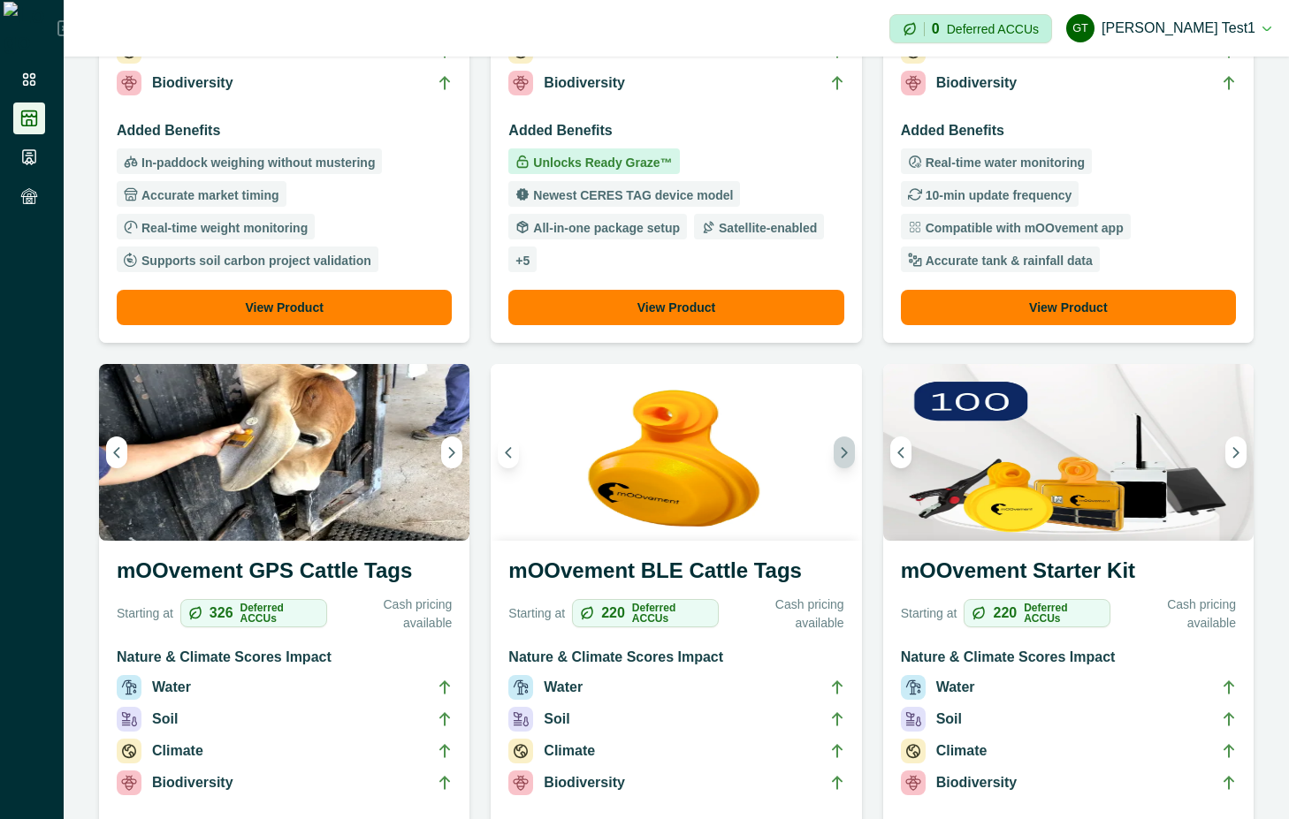
click at [841, 455] on icon "Next image" at bounding box center [843, 453] width 4 height 10
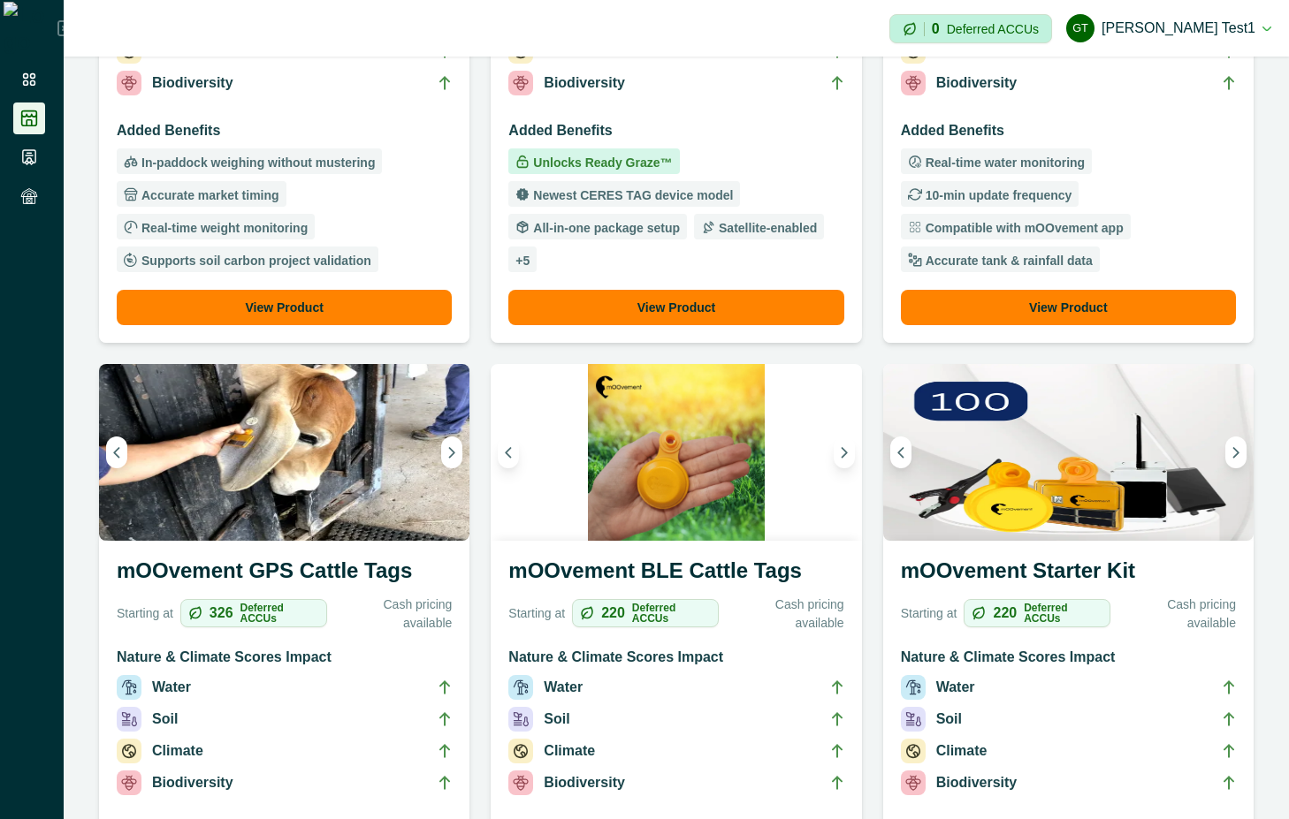
click at [891, 29] on div "Impersonation Mode 0 Deferred ACCUs Gt Gayathri test1 Sign out" at bounding box center [676, 28] width 1225 height 57
click at [838, 449] on icon "Next image" at bounding box center [844, 452] width 12 height 12
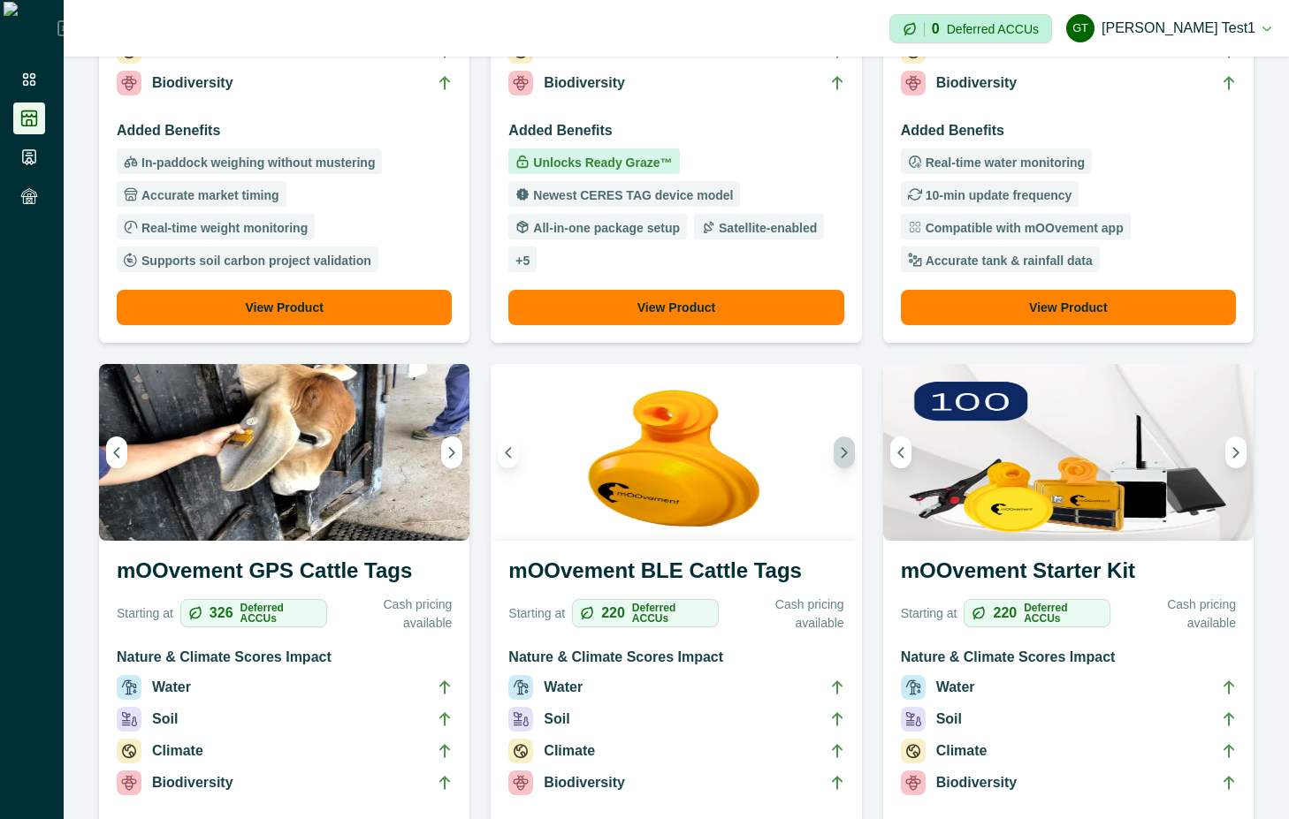
click at [838, 449] on icon "Next image" at bounding box center [844, 452] width 12 height 12
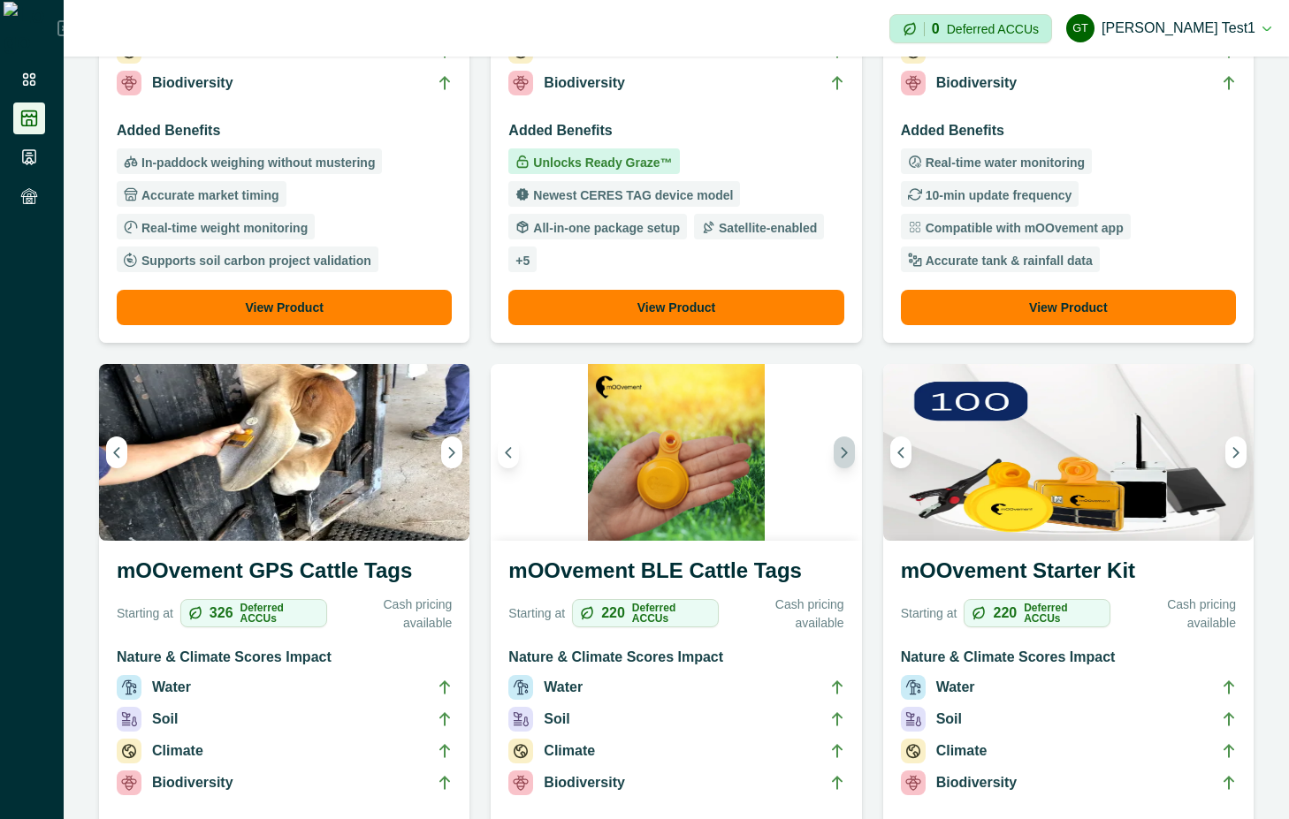
click at [838, 449] on icon "Next image" at bounding box center [844, 452] width 12 height 12
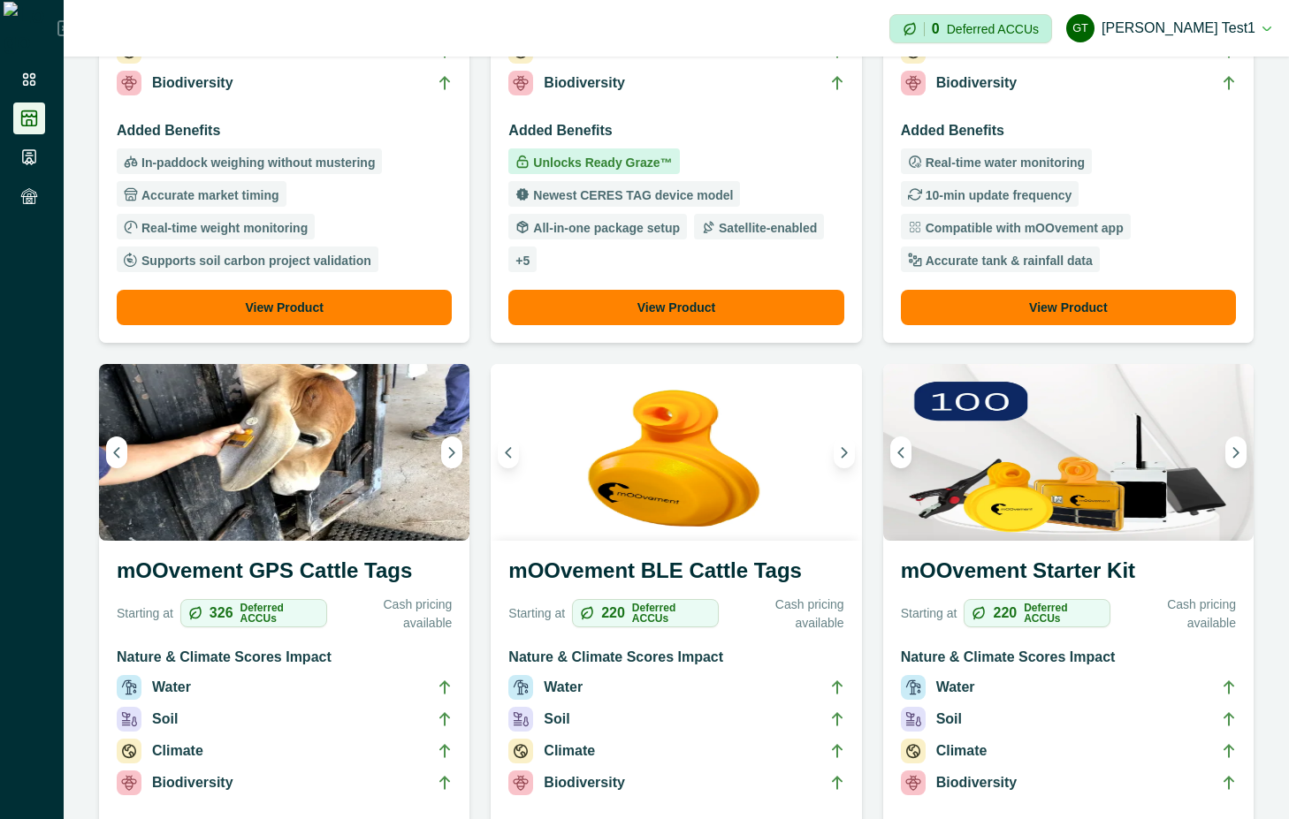
click at [764, 571] on h3 "mOOvement BLE Cattle Tags" at bounding box center [675, 574] width 335 height 39
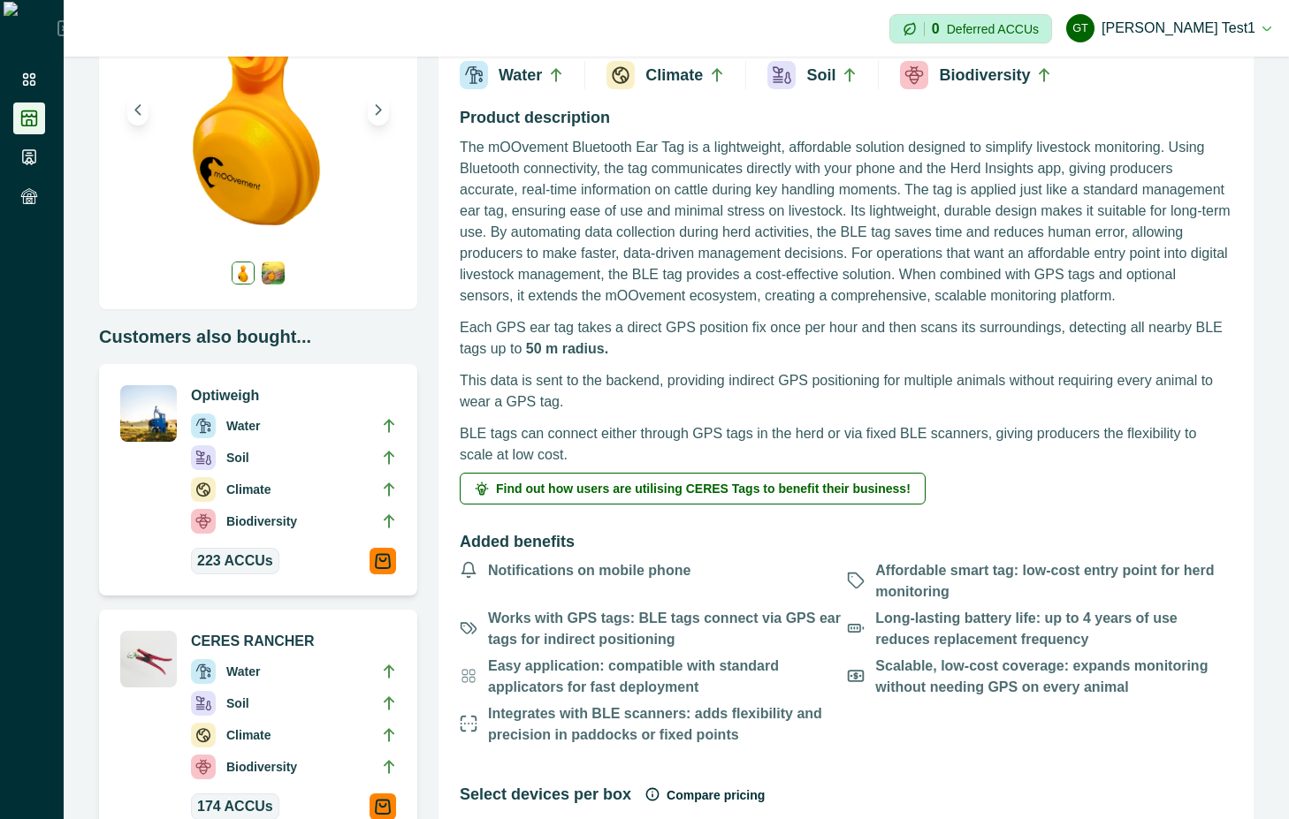
scroll to position [318, 0]
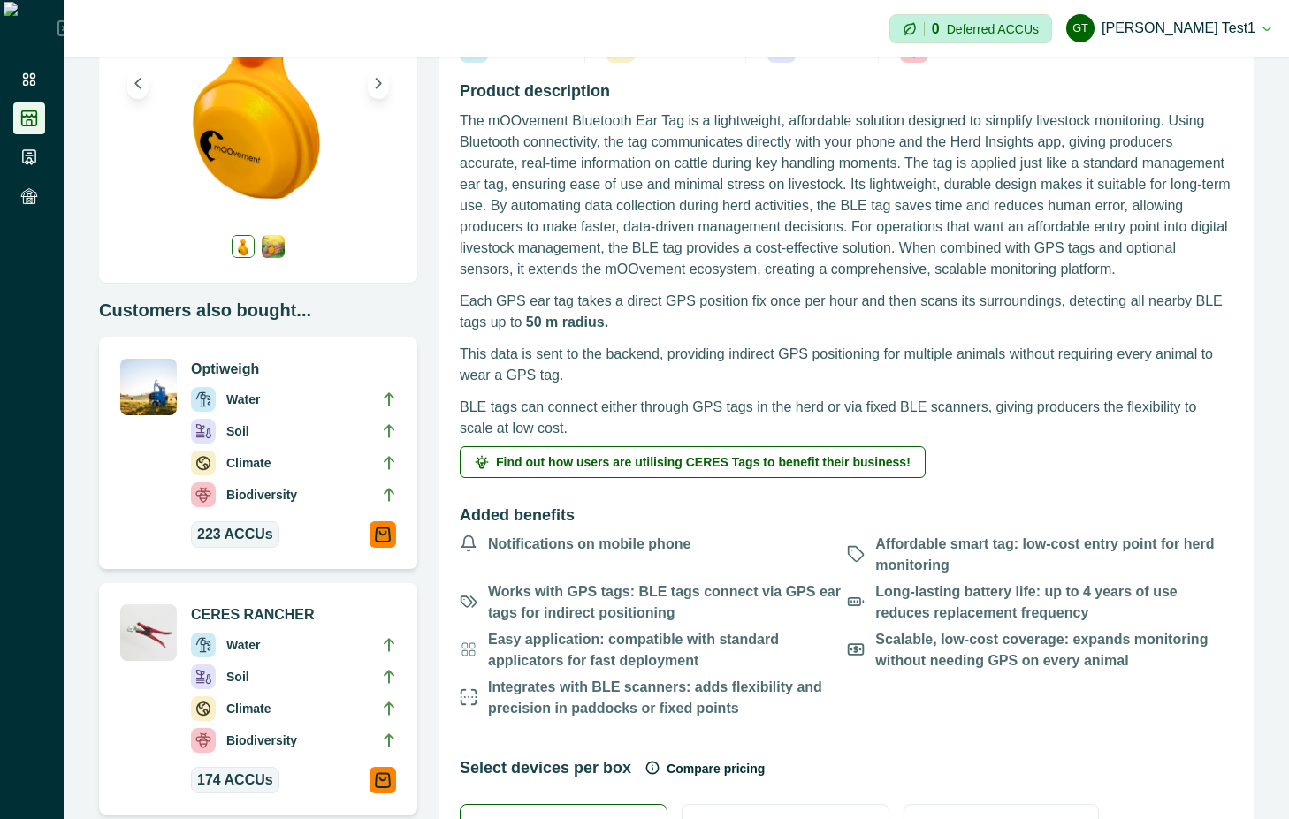
scroll to position [318, 0]
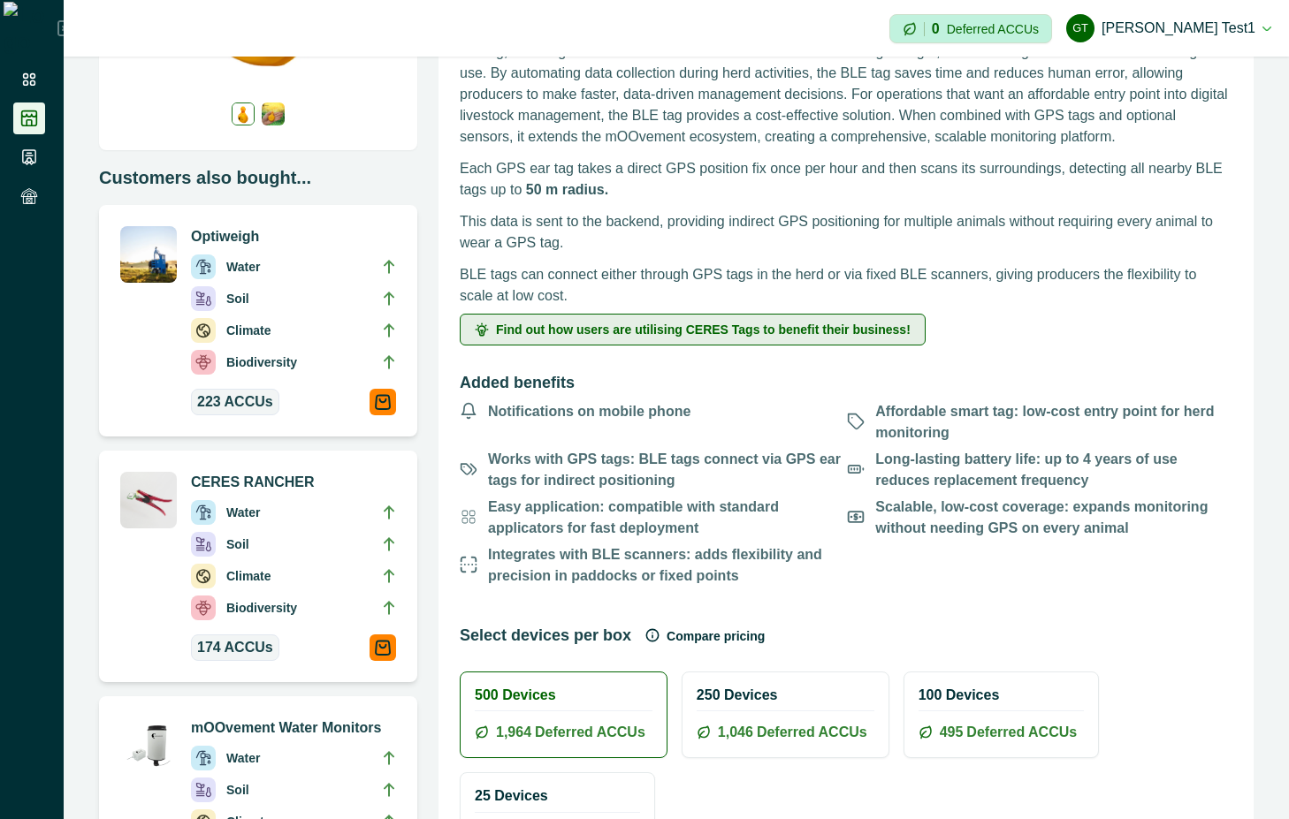
click at [825, 324] on span "Find out how users are utilising CERES Tags to benefit their business!" at bounding box center [703, 329] width 414 height 12
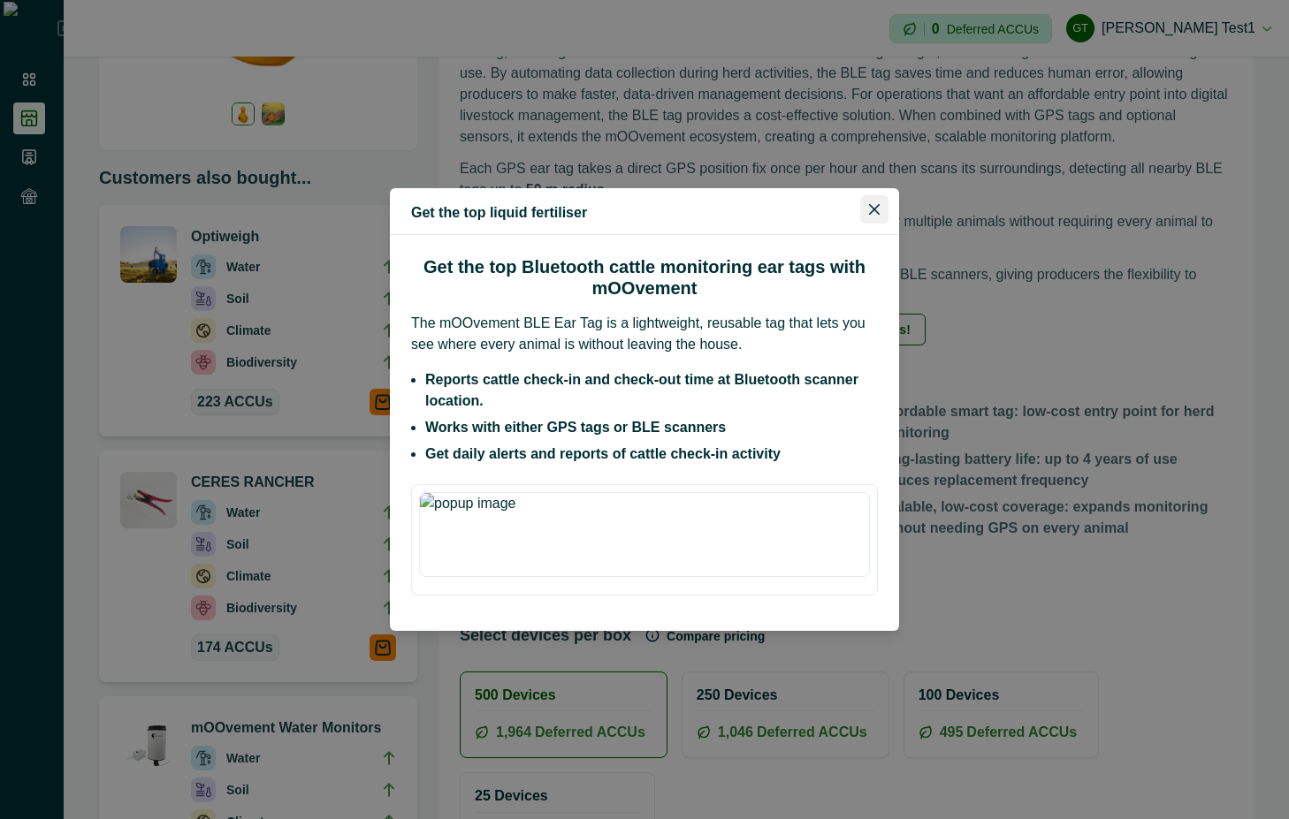
click at [867, 218] on button "Close" at bounding box center [874, 209] width 28 height 28
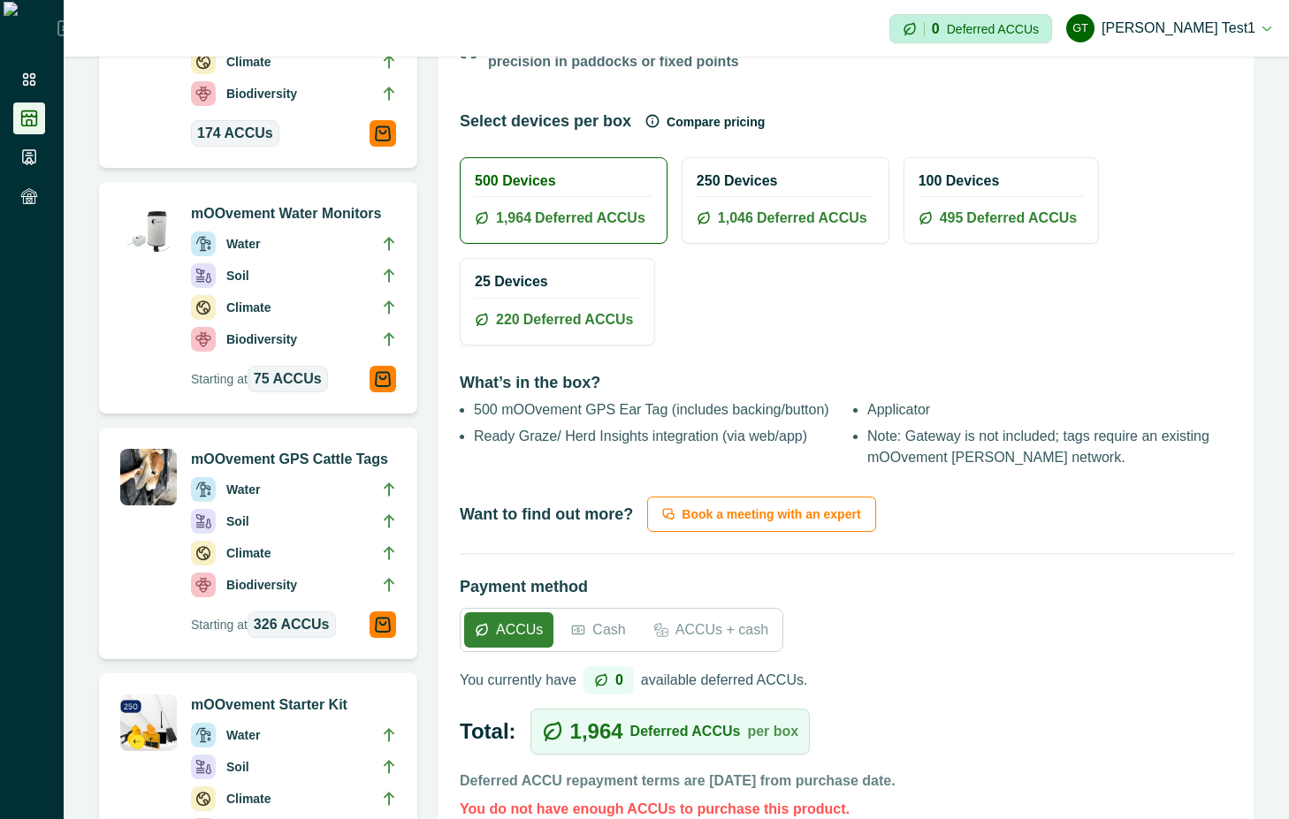
scroll to position [954, 0]
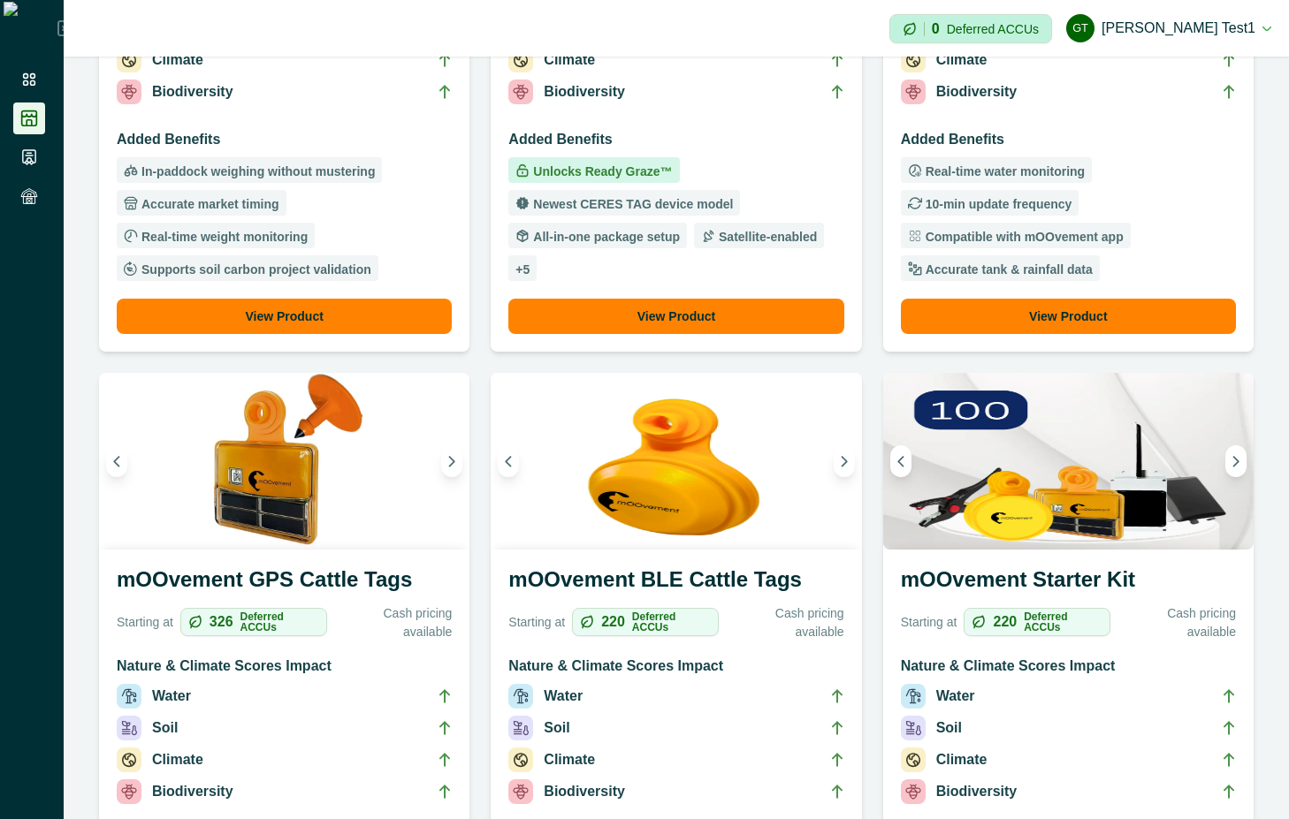
scroll to position [636, 0]
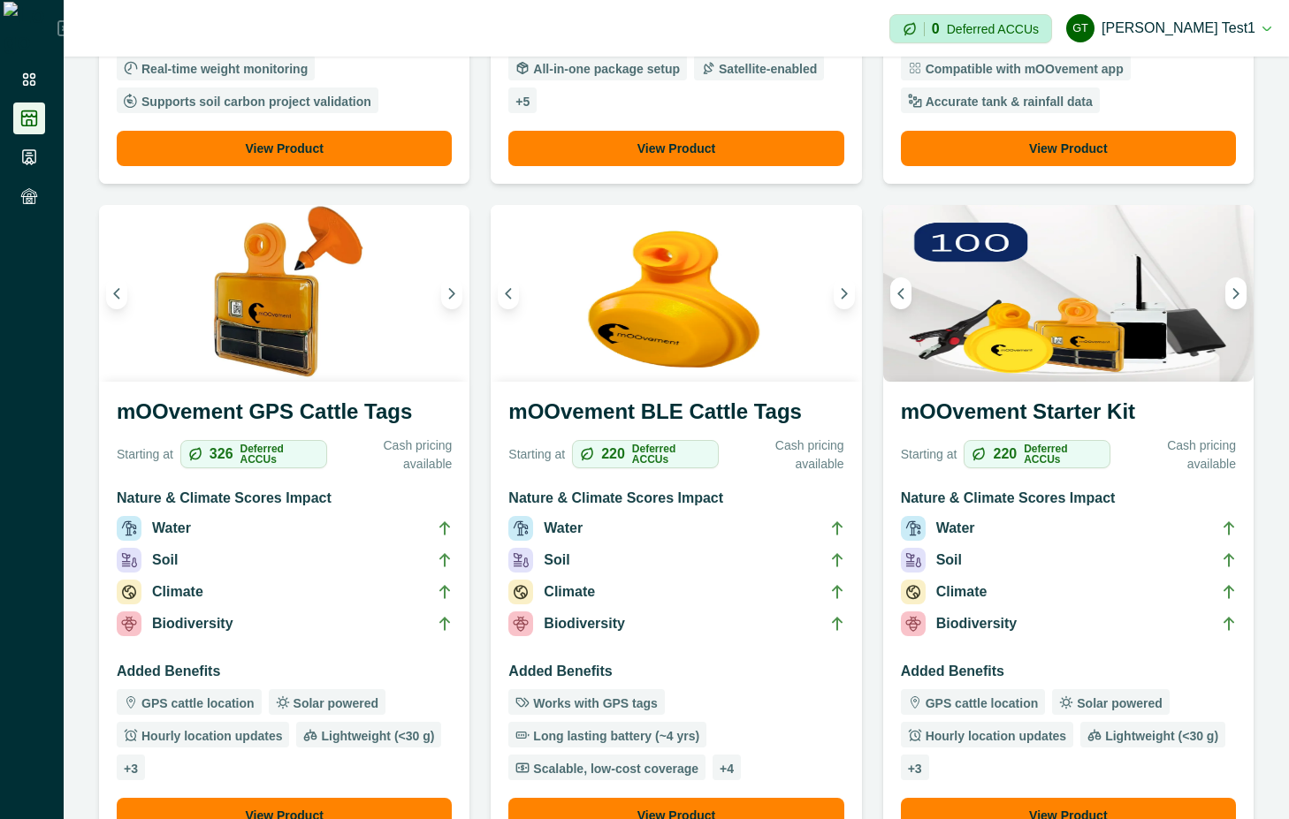
click at [1044, 605] on li "Climate" at bounding box center [1068, 596] width 335 height 32
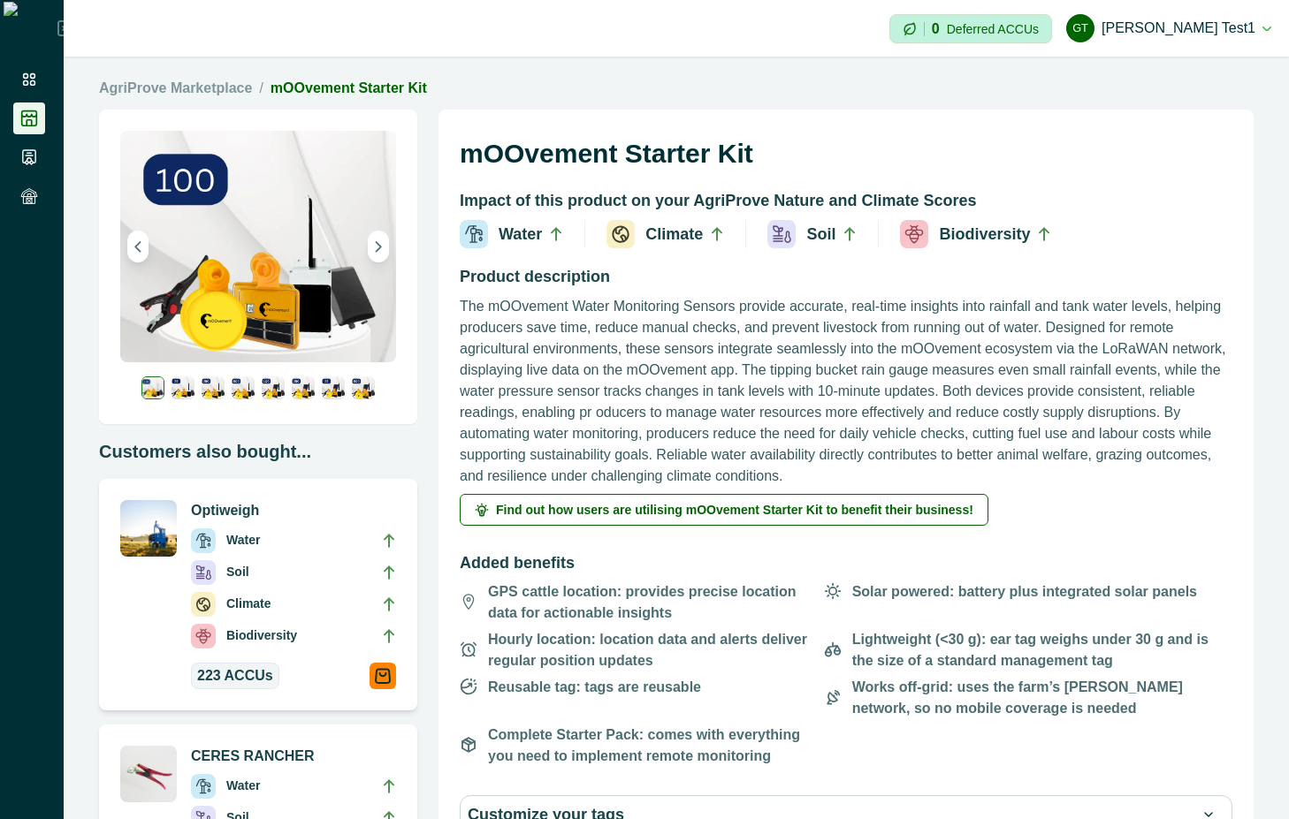
scroll to position [636, 0]
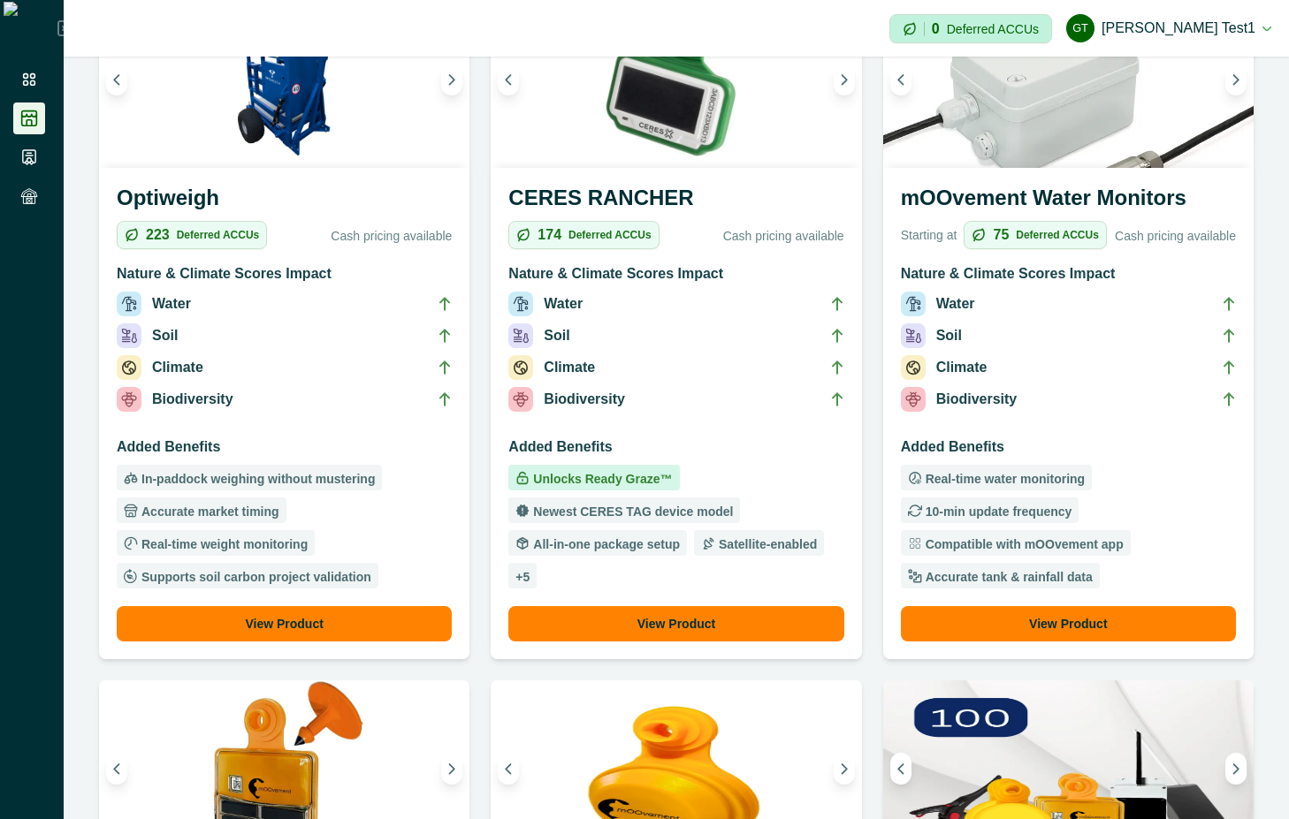
scroll to position [318, 0]
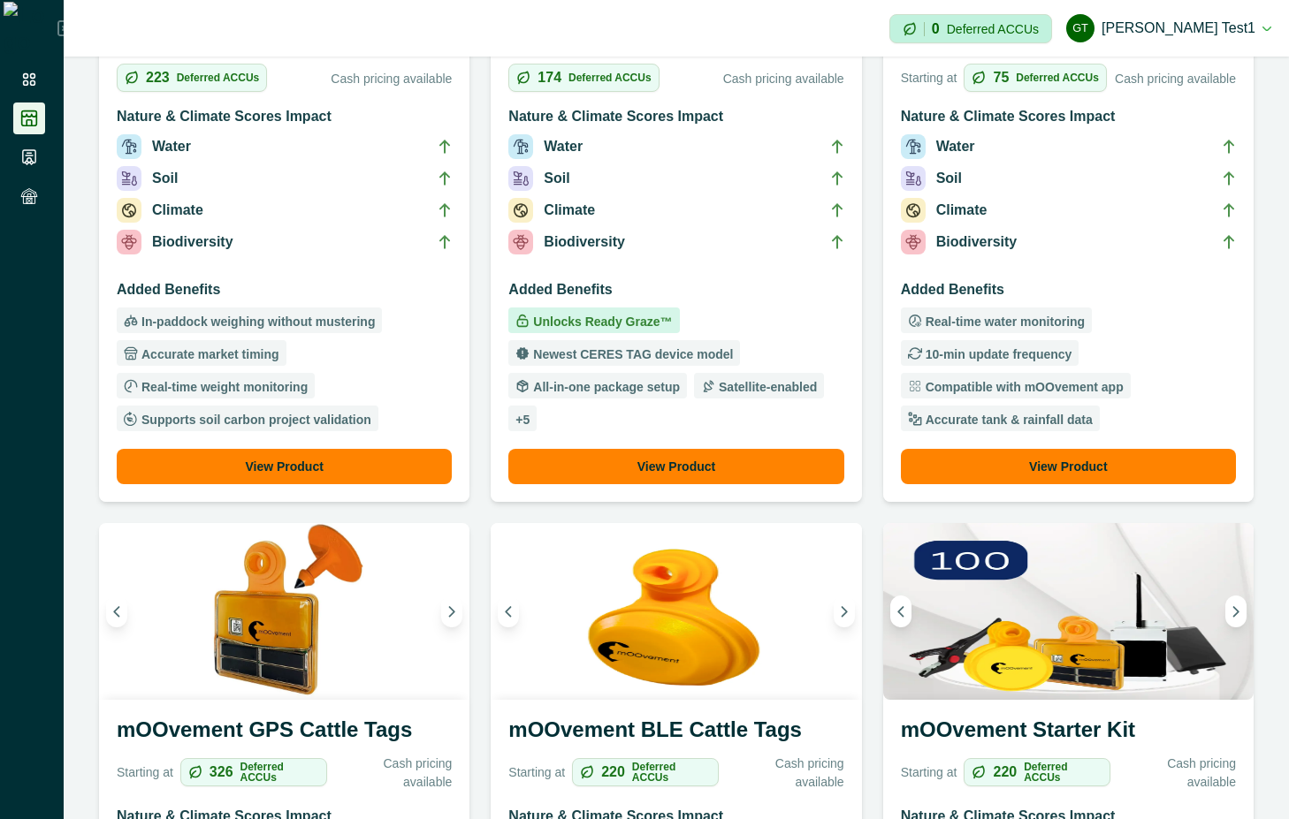
click at [1007, 293] on h3 "Added Benefits" at bounding box center [1068, 293] width 335 height 28
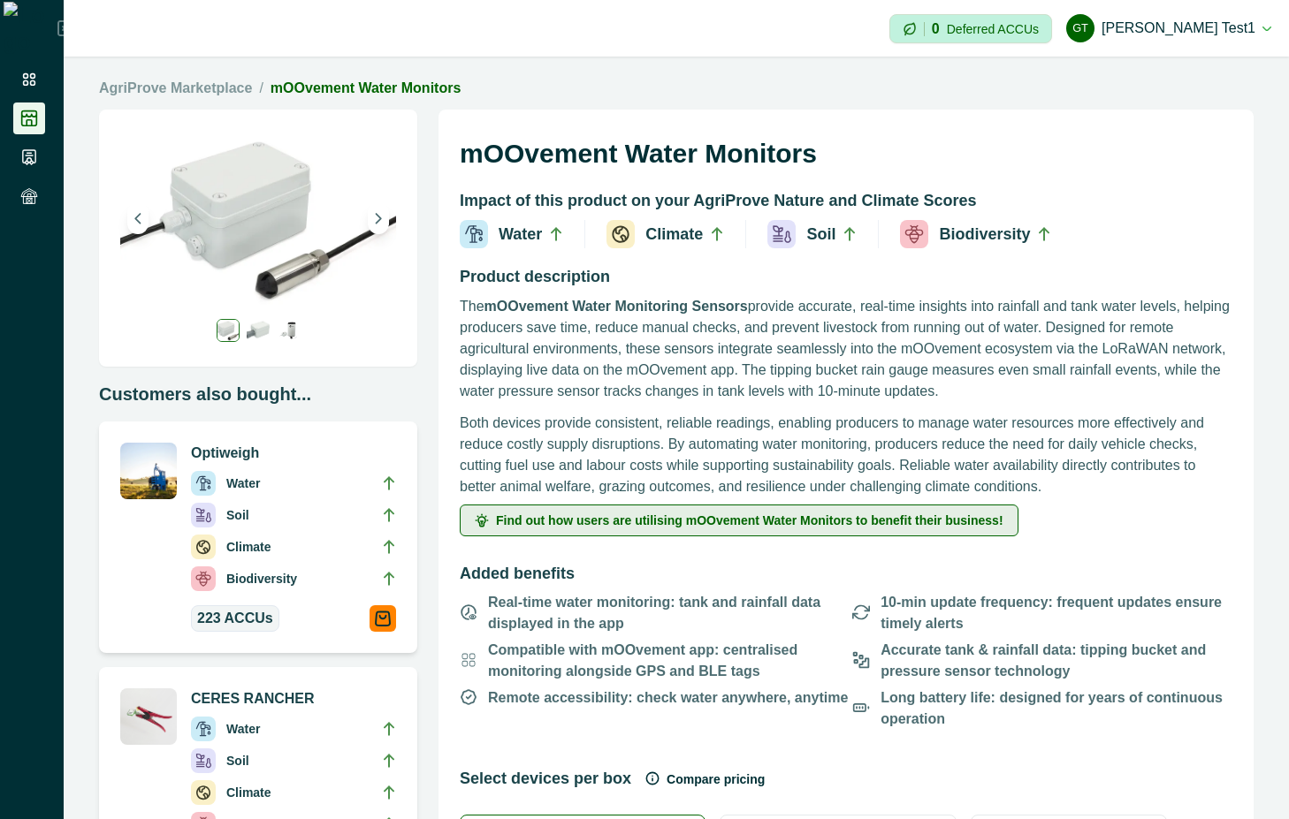
click at [661, 520] on span "Find out how users are utilising mOOvement Water Monitors to benefit their busi…" at bounding box center [749, 520] width 507 height 12
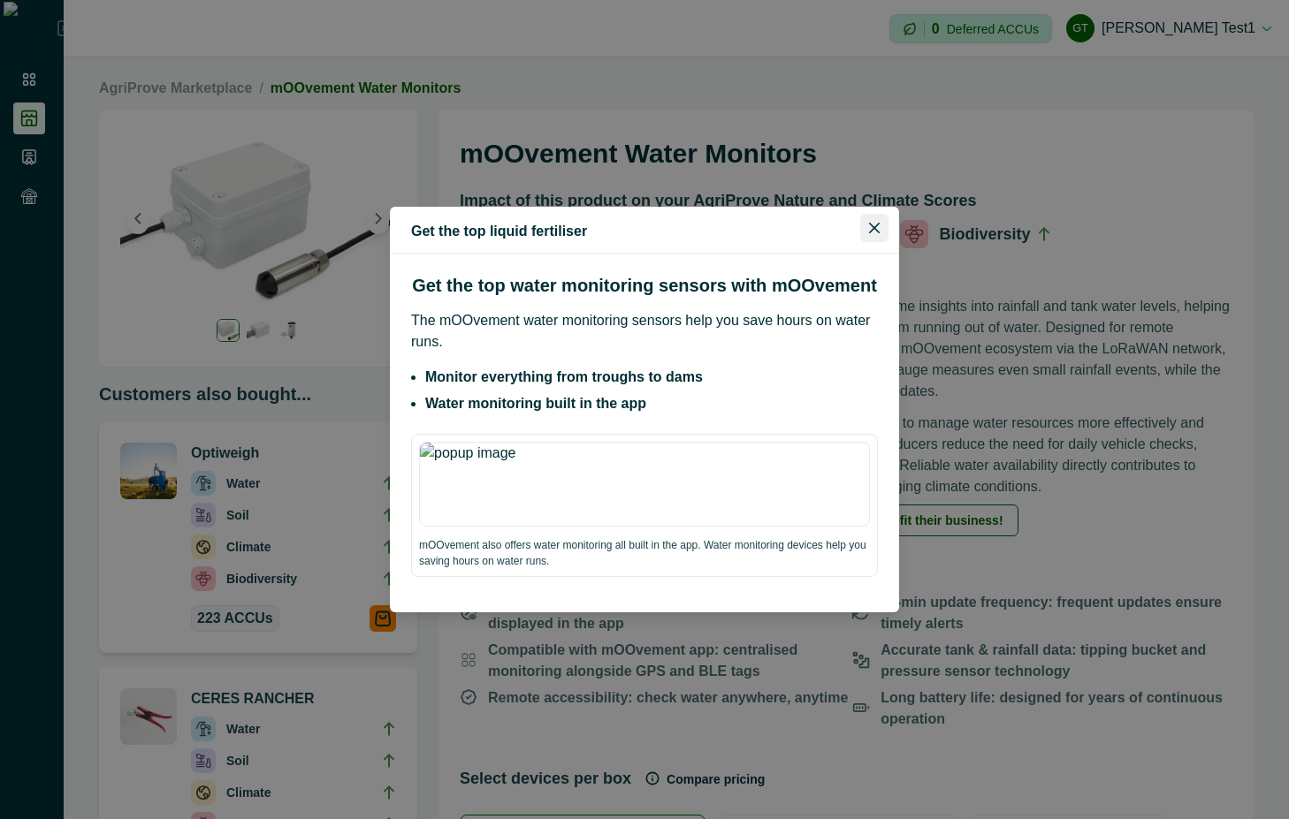
click at [871, 237] on button "Close" at bounding box center [874, 228] width 28 height 28
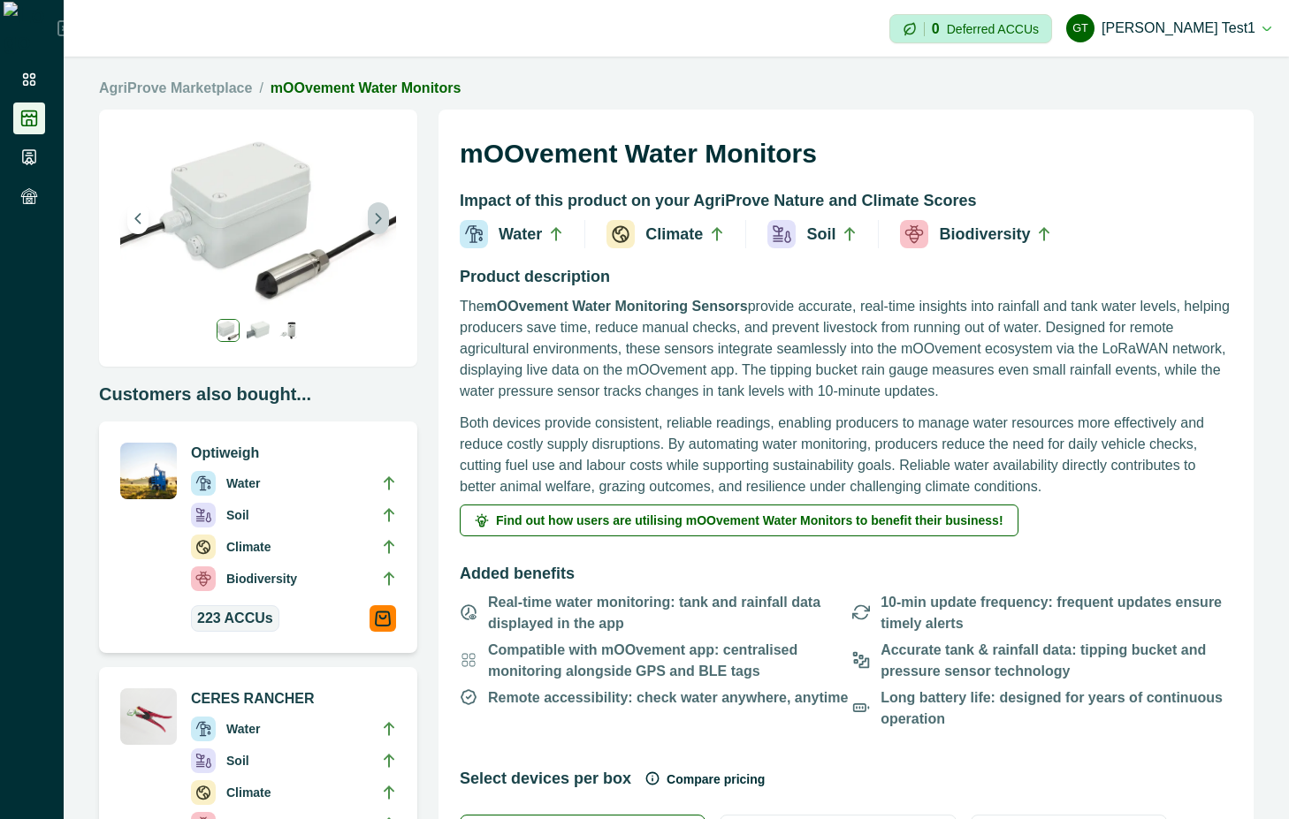
click at [373, 231] on button "Next image" at bounding box center [378, 218] width 21 height 32
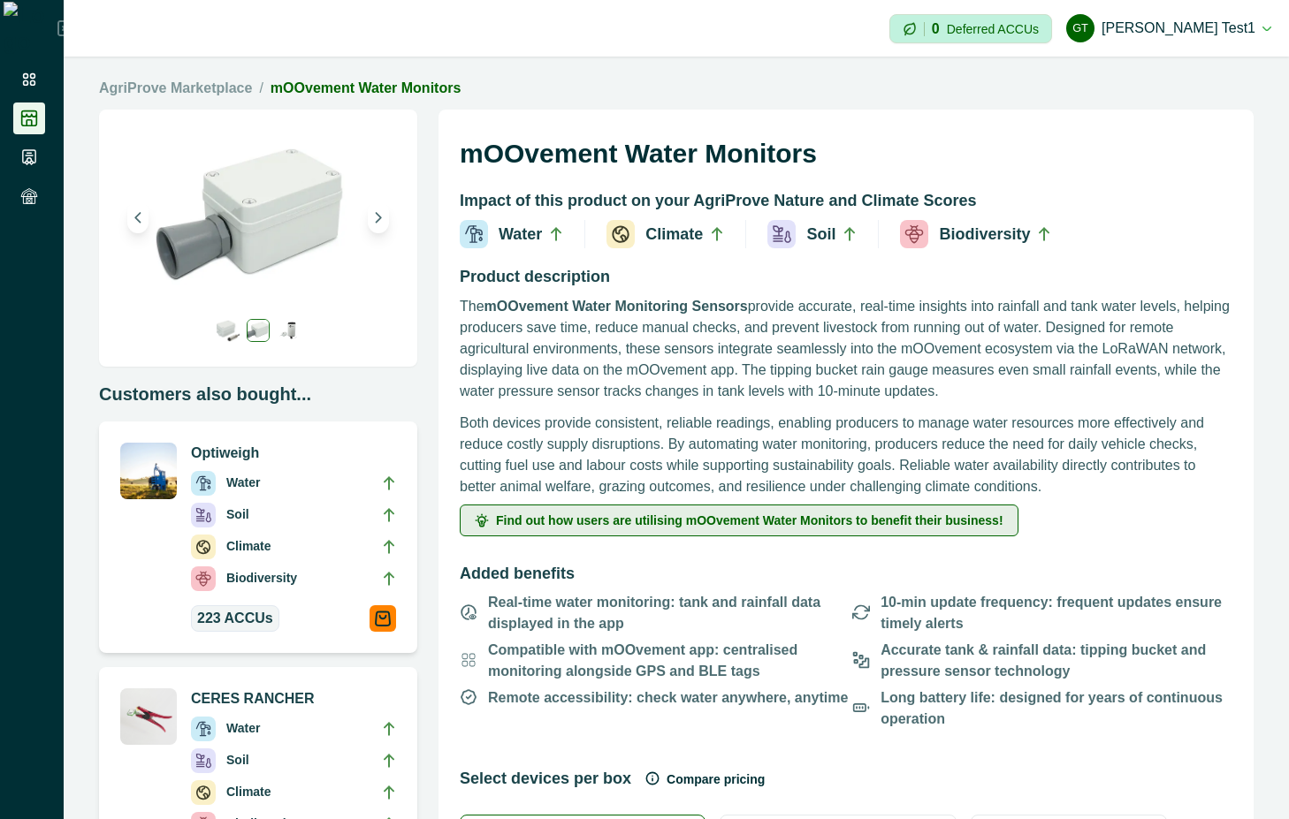
click at [813, 524] on span "Find out how users are utilising mOOvement Water Monitors to benefit their busi…" at bounding box center [749, 520] width 507 height 12
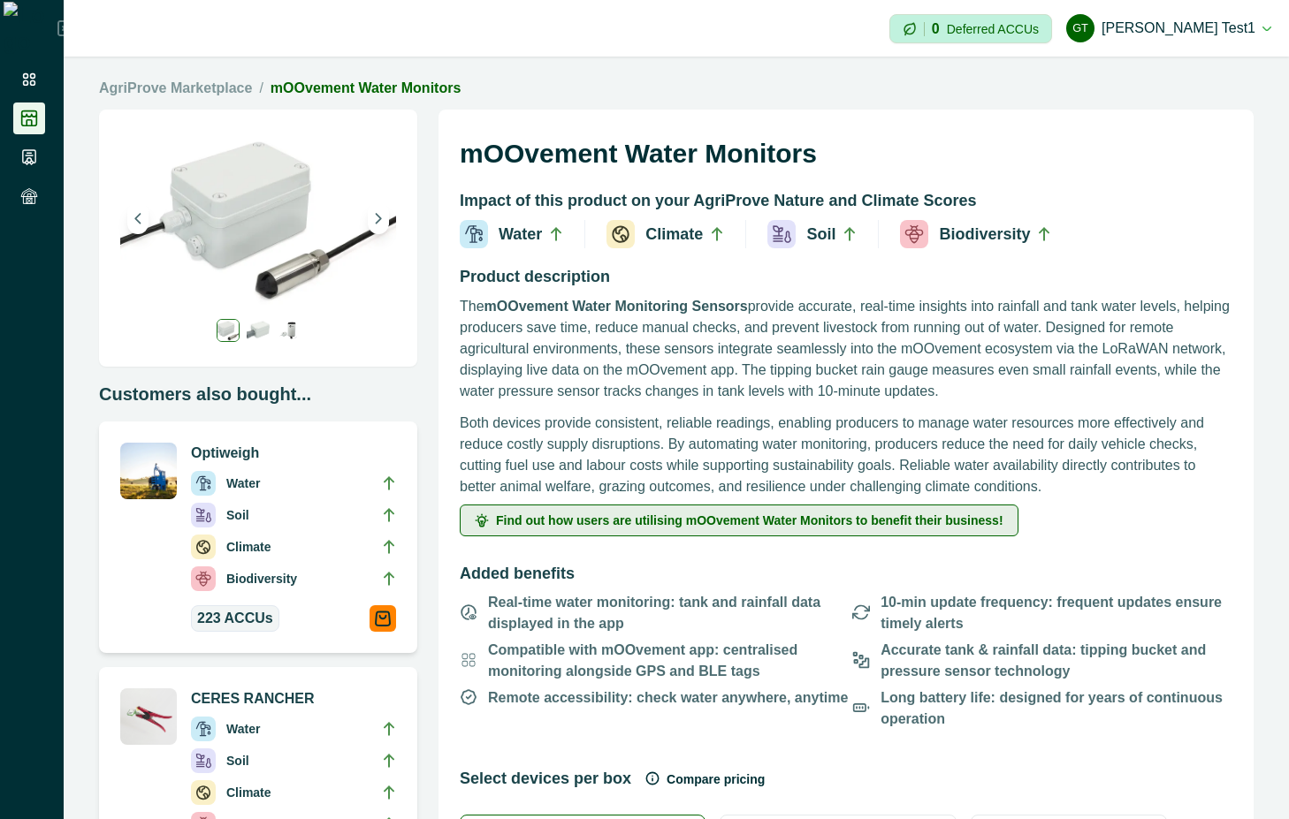
click at [824, 521] on span "Find out how users are utilising mOOvement Water Monitors to benefit their busi…" at bounding box center [749, 520] width 507 height 12
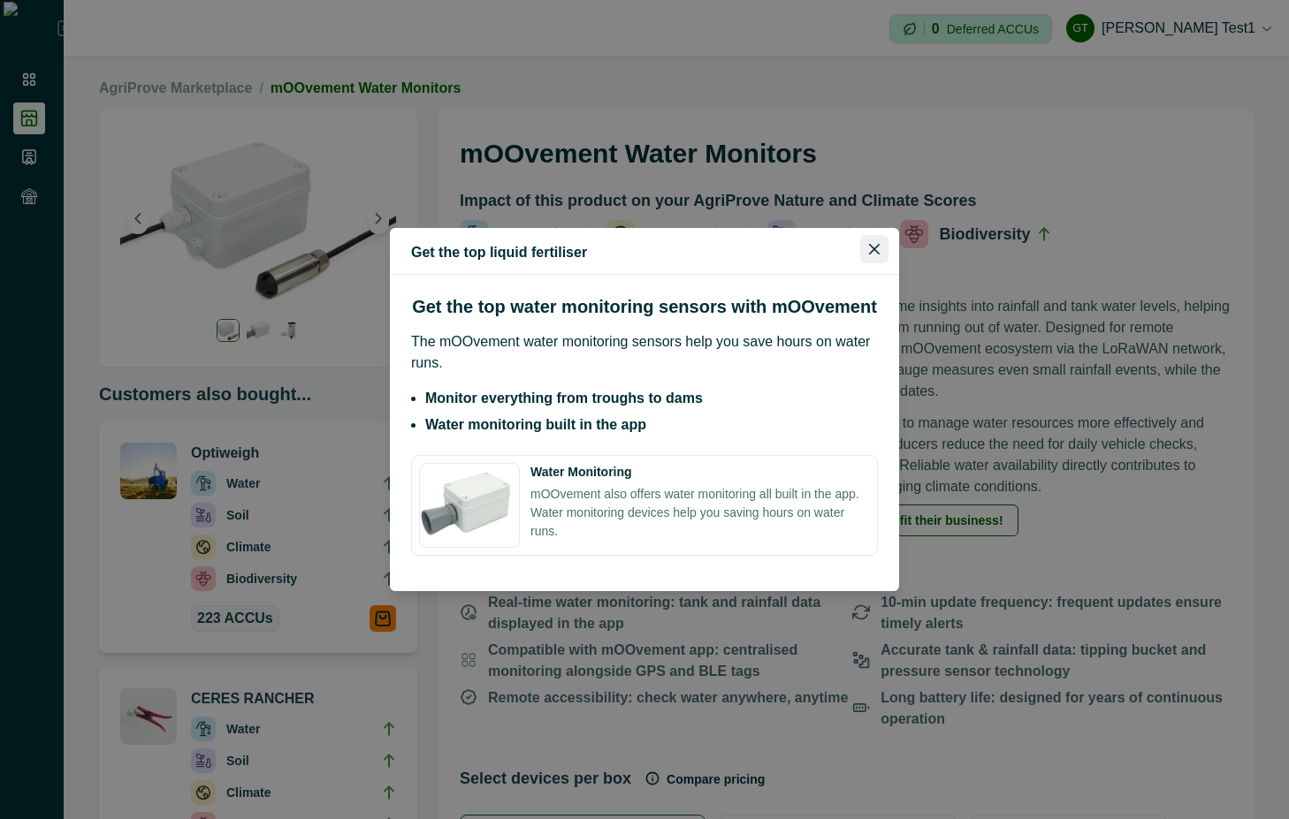
click at [883, 245] on button "Close" at bounding box center [874, 249] width 28 height 28
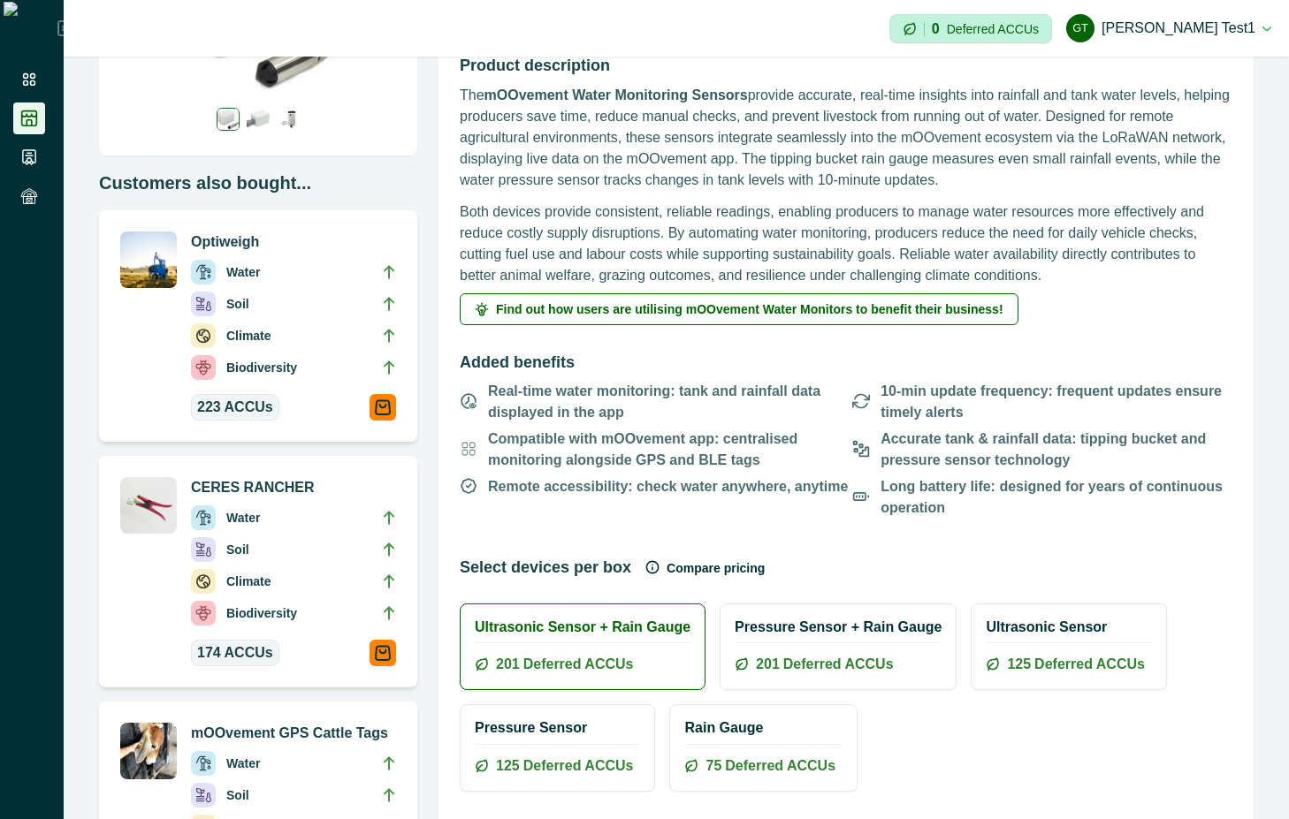
scroll to position [318, 0]
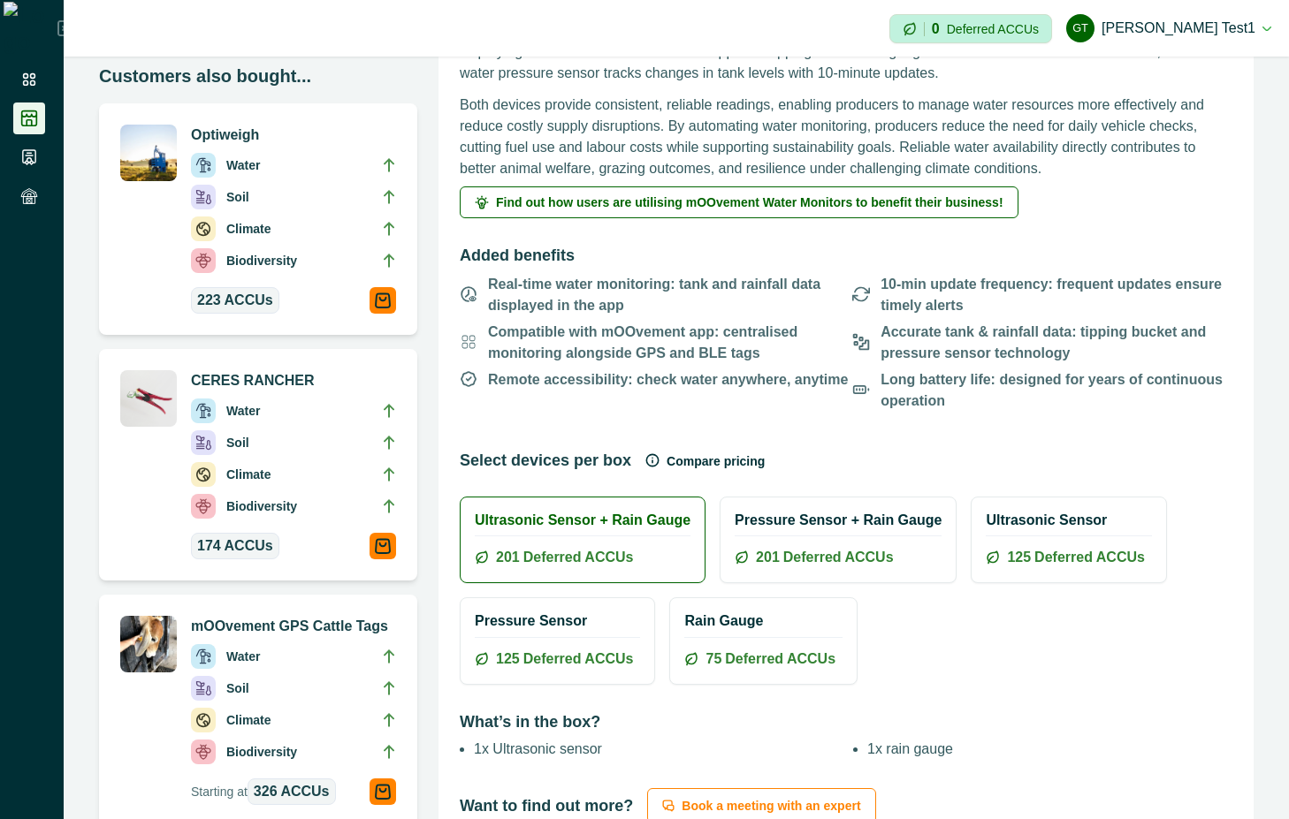
click at [645, 459] on icon "button" at bounding box center [652, 460] width 14 height 14
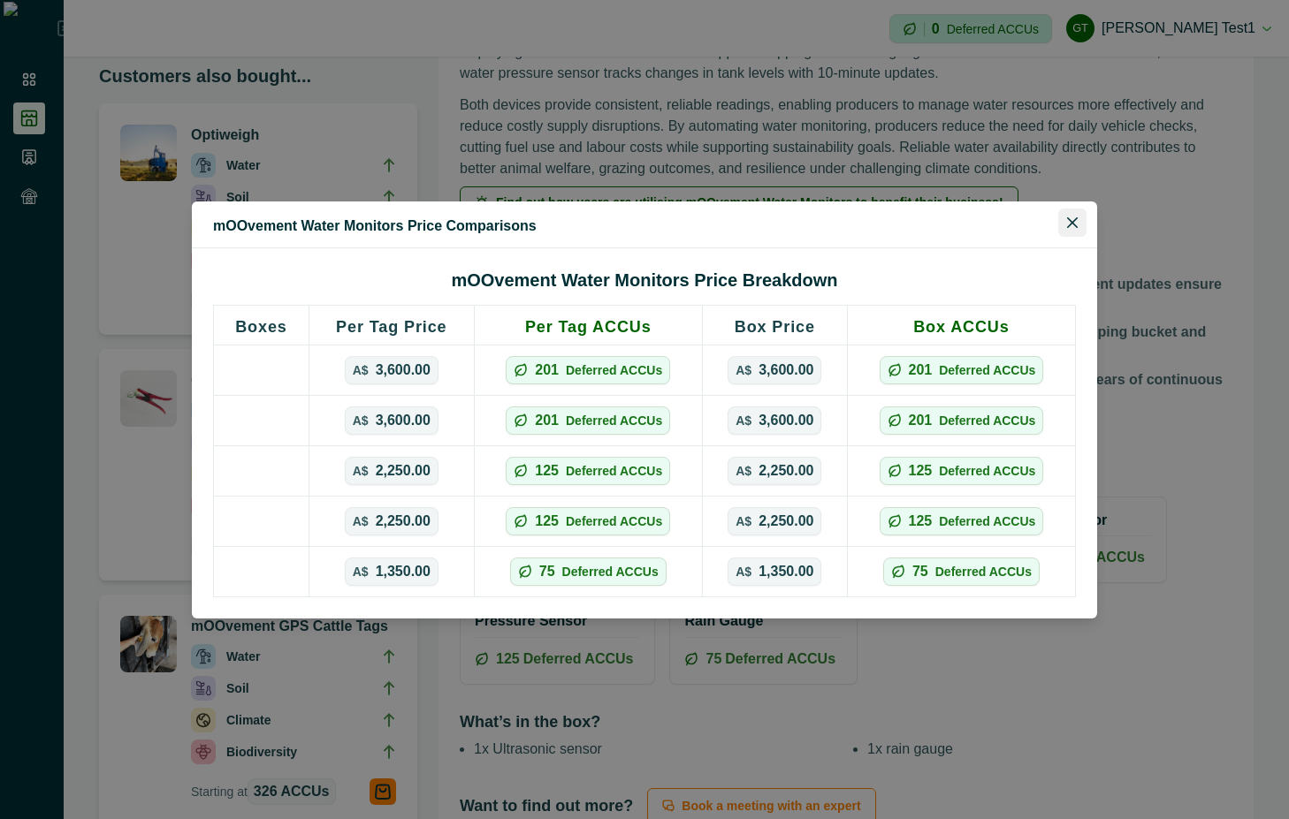
click at [1078, 227] on button "Close" at bounding box center [1072, 223] width 28 height 28
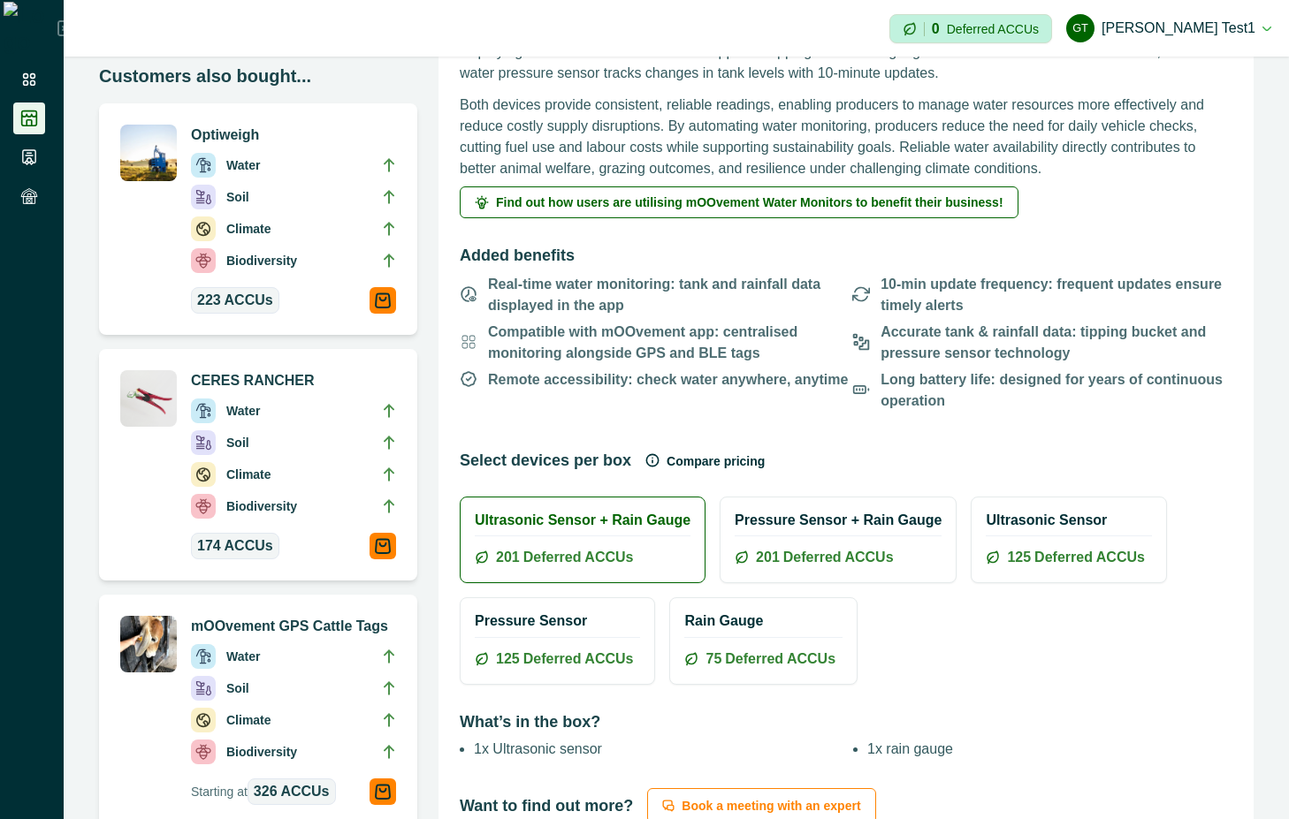
click at [691, 455] on button "Compare pricing" at bounding box center [704, 461] width 119 height 35
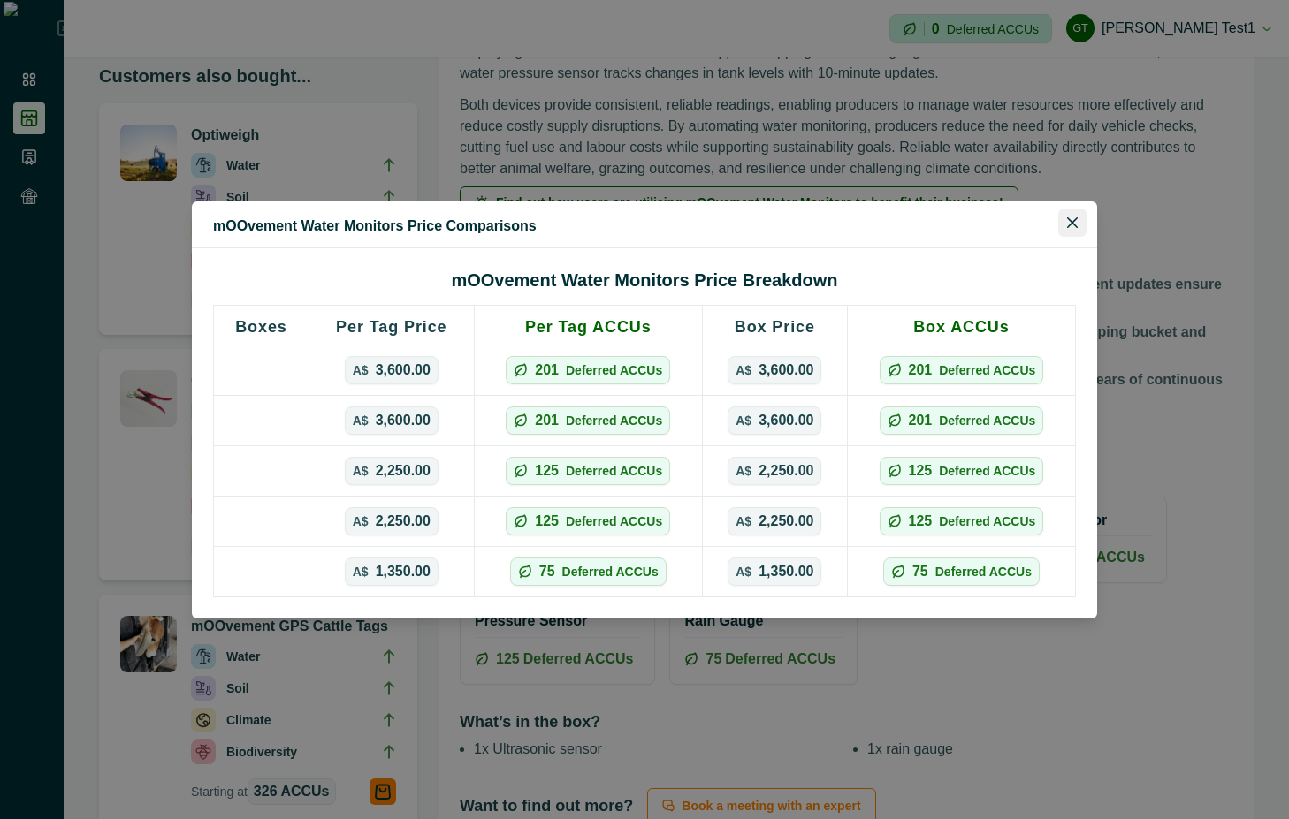
click at [1079, 215] on button "Close" at bounding box center [1072, 223] width 28 height 28
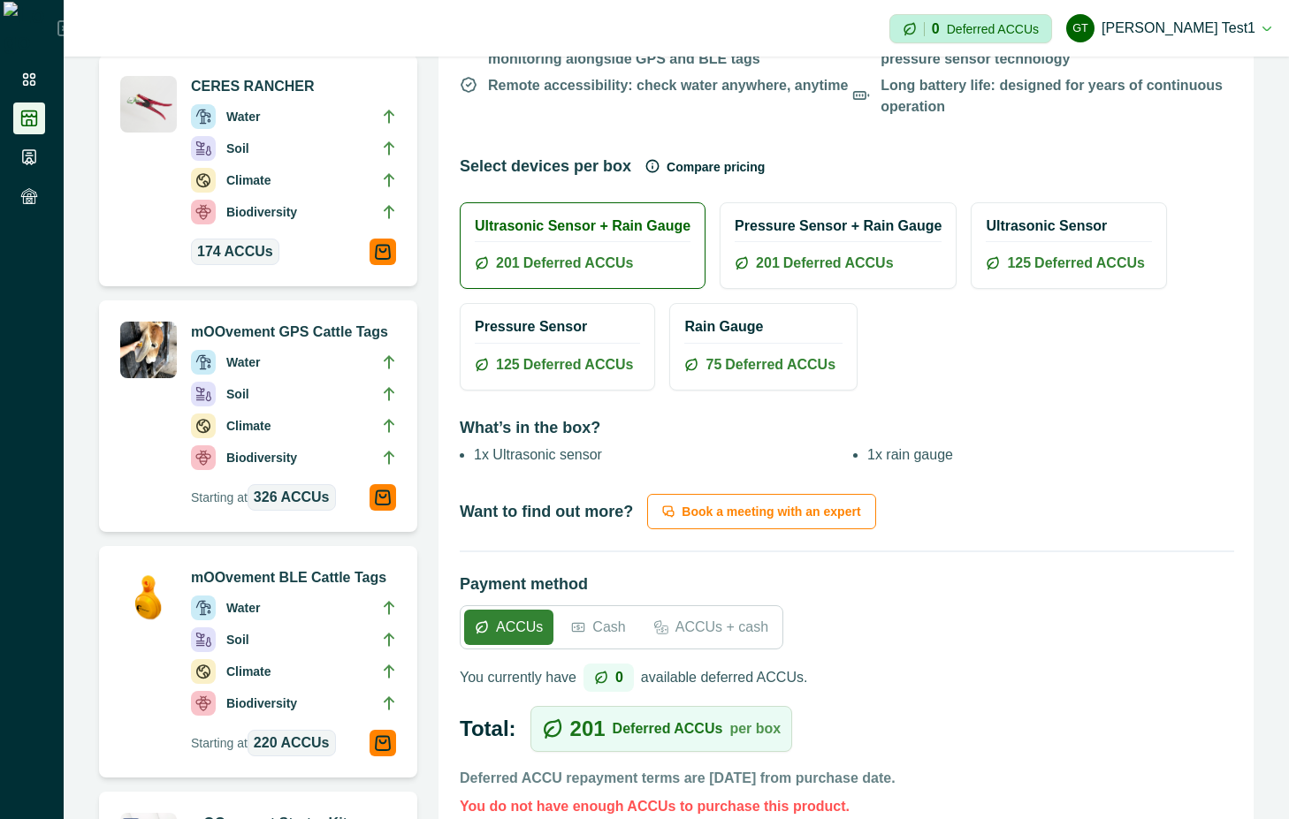
scroll to position [636, 0]
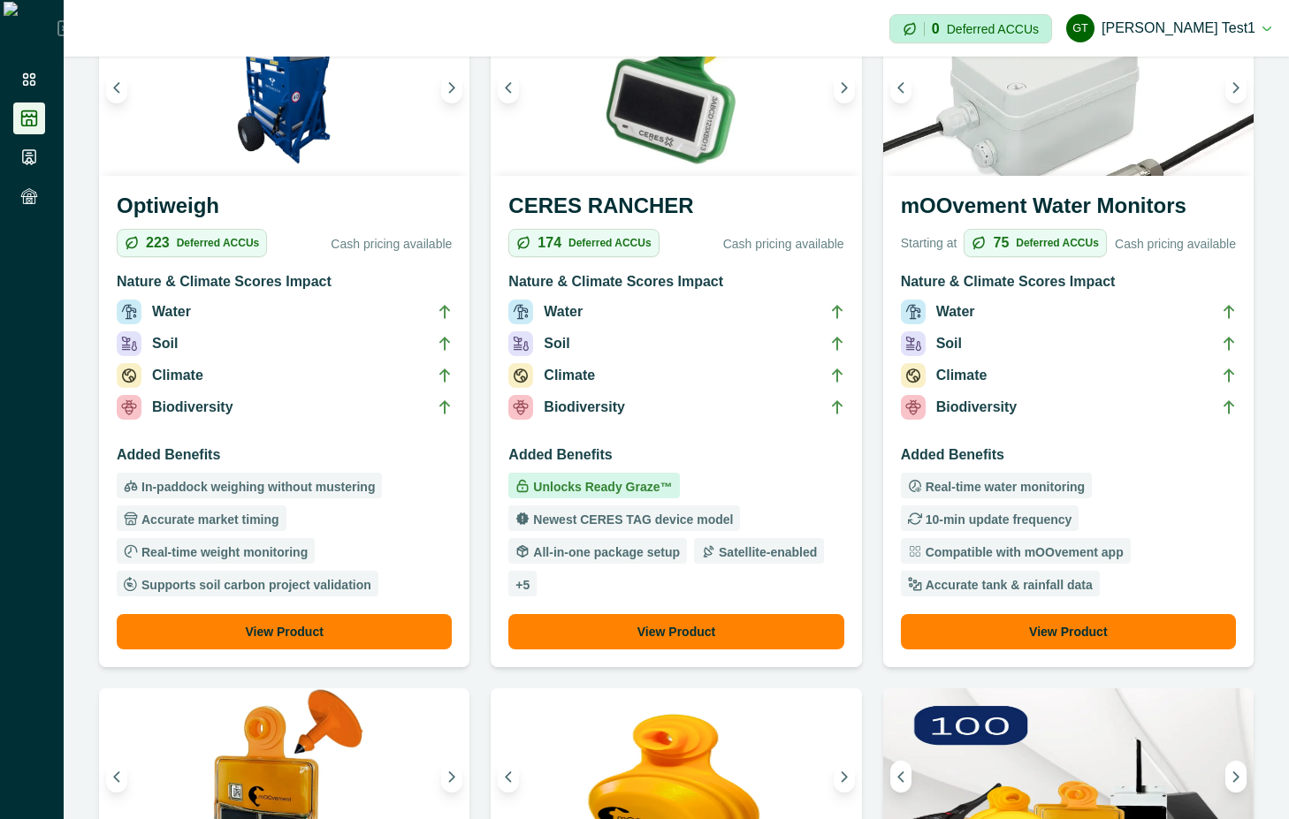
scroll to position [477, 0]
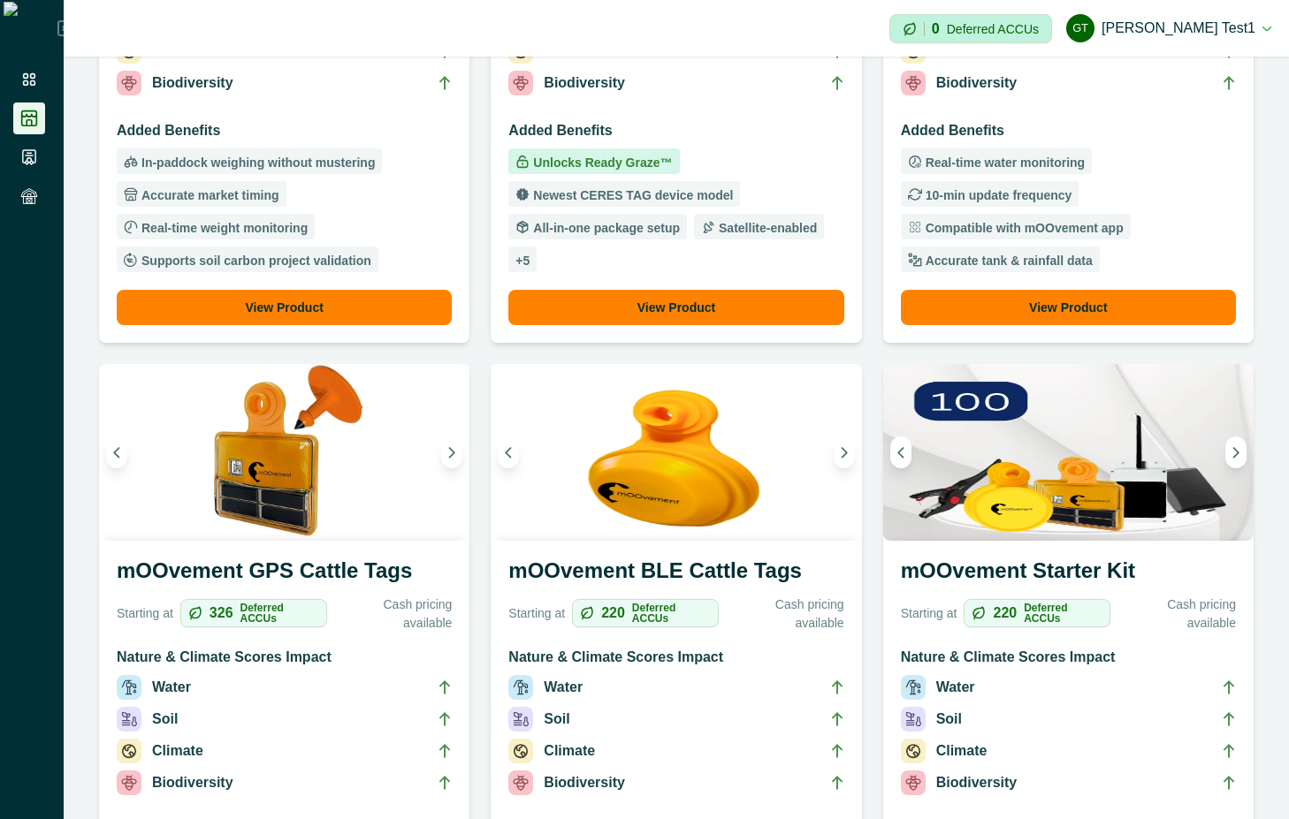
click at [986, 551] on div "mOOvement Starter Kit Starting at 220 Deferred ACCUs Cash pricing available Nat…" at bounding box center [1068, 775] width 370 height 469
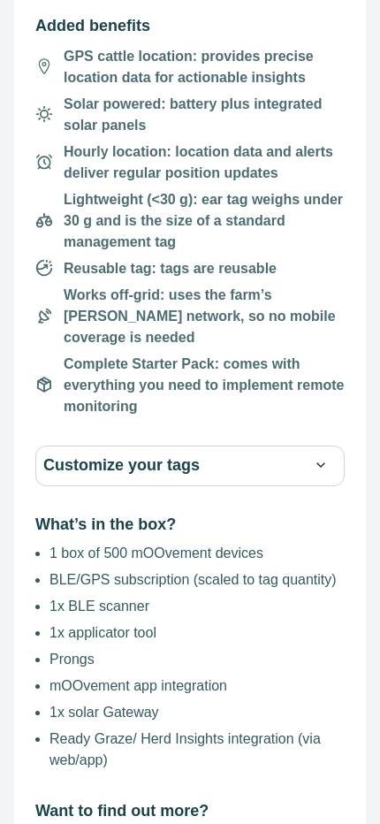
scroll to position [1432, 0]
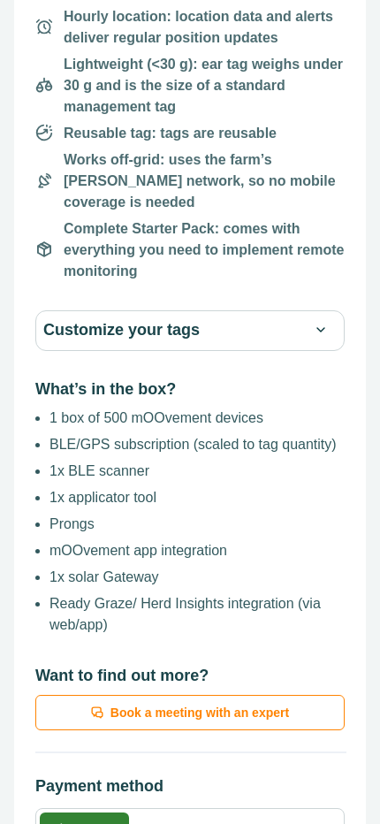
click at [270, 318] on button "Customize your tags" at bounding box center [189, 330] width 293 height 25
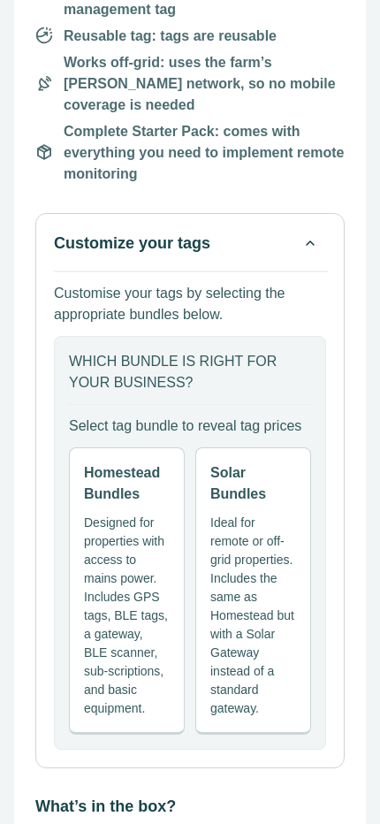
scroll to position [1591, 0]
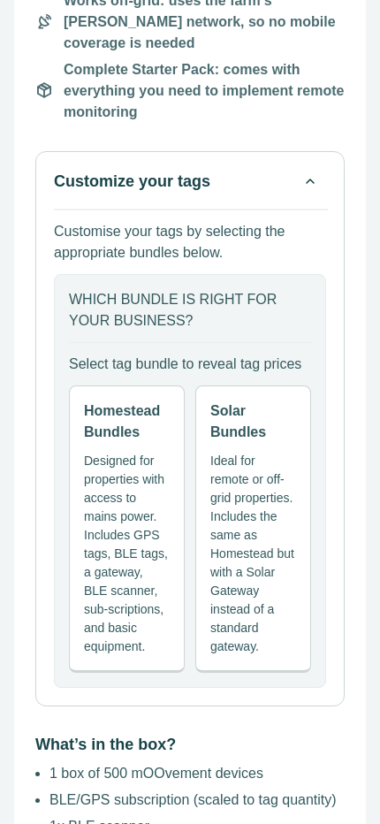
click at [94, 475] on p "Designed for properties with access to mains power. Includes GPS tags, BLE tags…" at bounding box center [127, 554] width 86 height 204
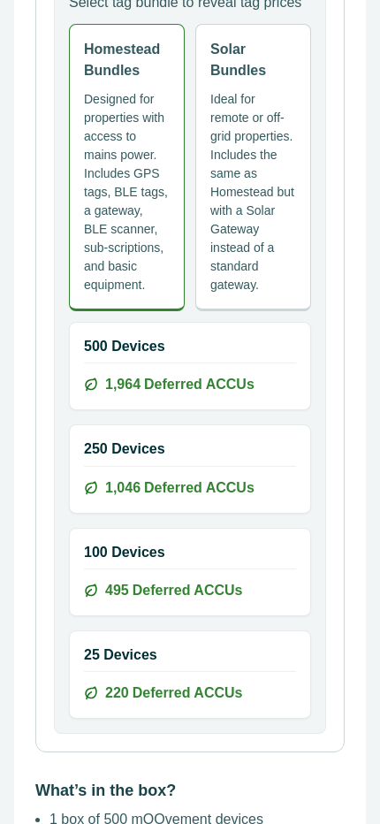
scroll to position [1909, 0]
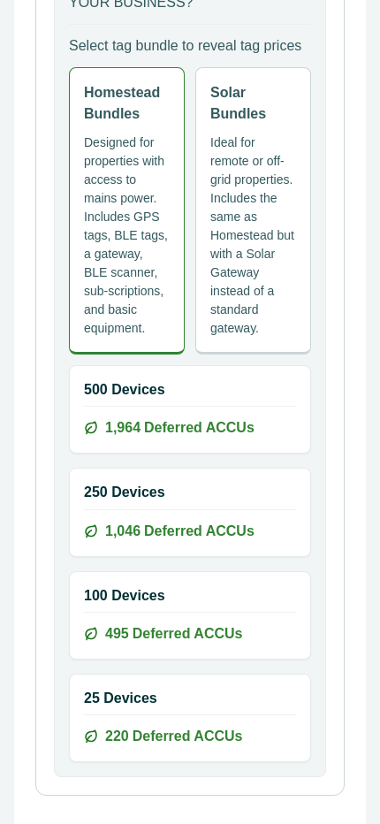
click at [270, 142] on p "Ideal for remote or off-grid properties. Includes the same as Homestead but wit…" at bounding box center [253, 235] width 86 height 204
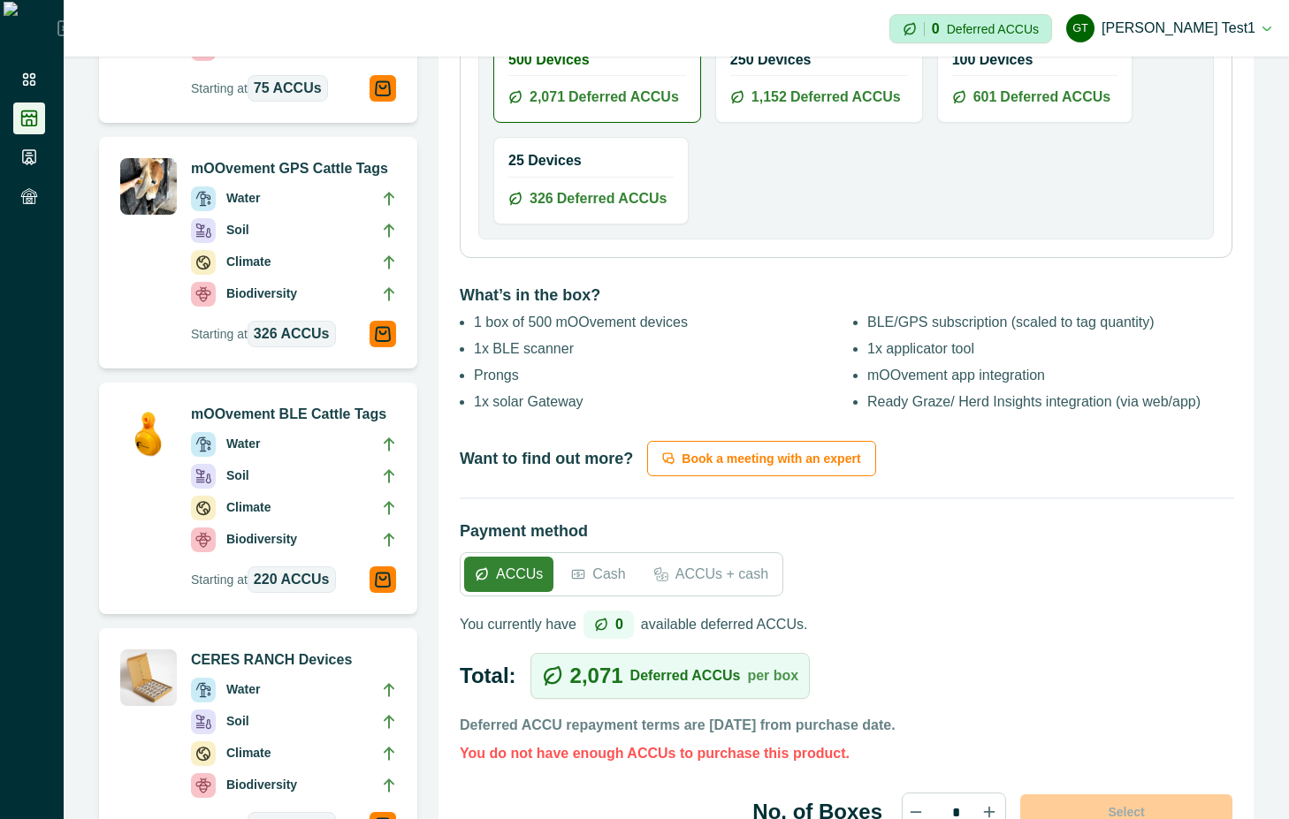
scroll to position [1114, 0]
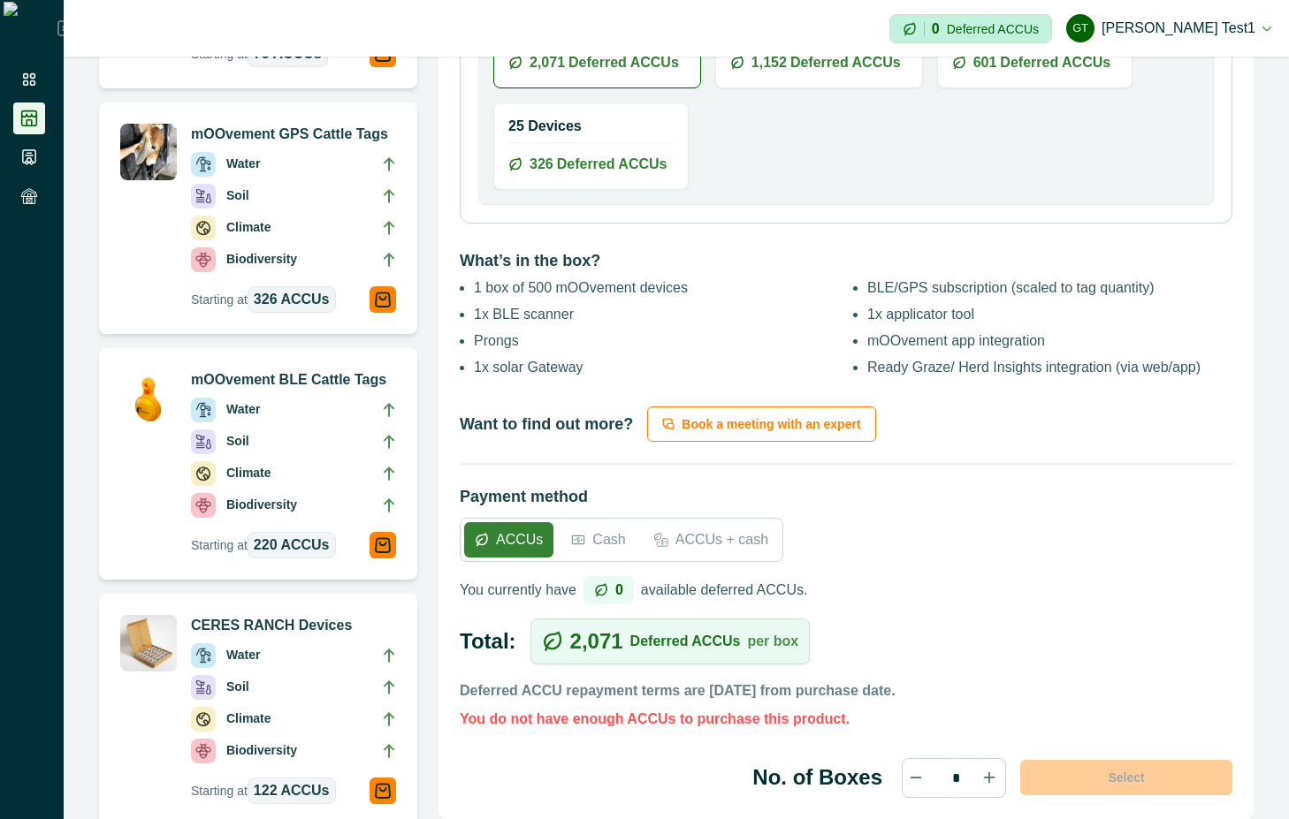
click at [605, 551] on div "Cash" at bounding box center [597, 539] width 75 height 35
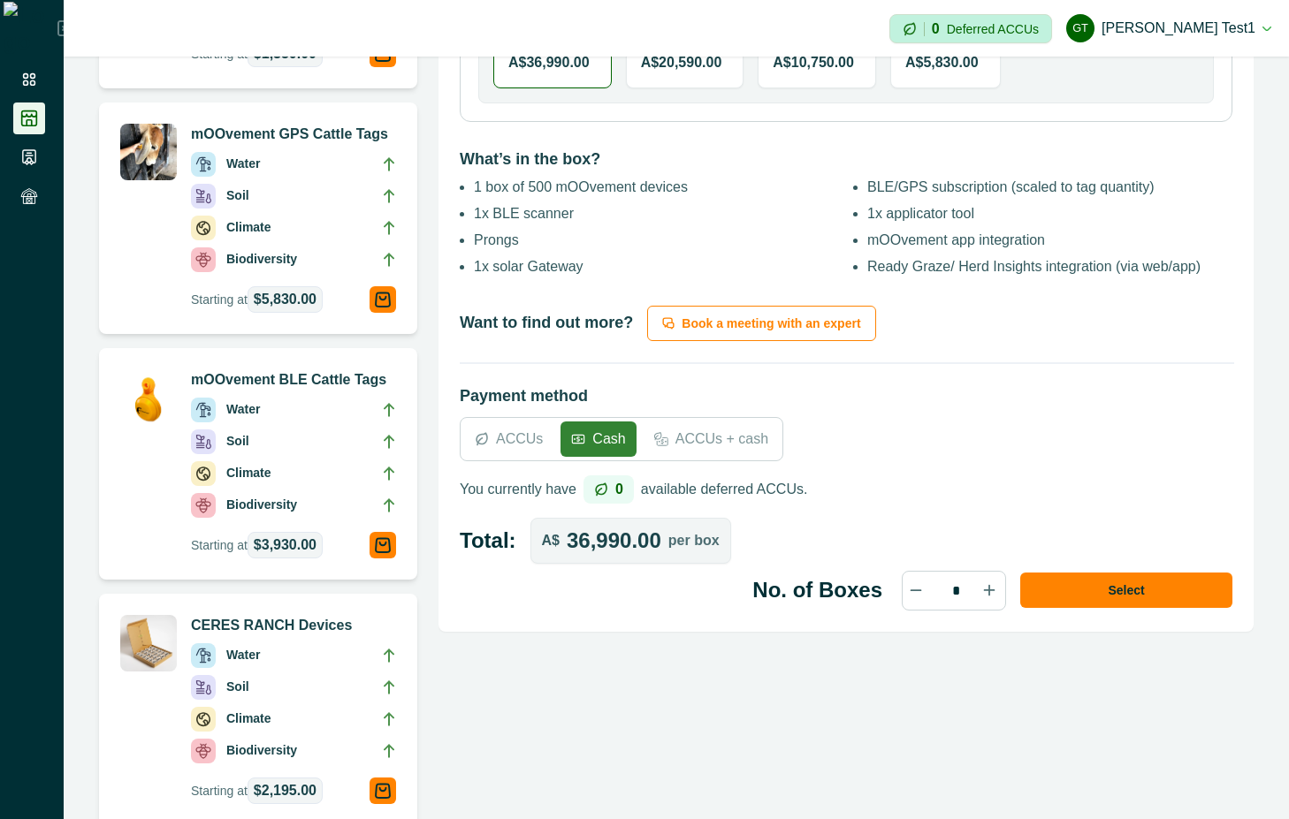
click at [528, 435] on p "ACCUs" at bounding box center [519, 439] width 47 height 21
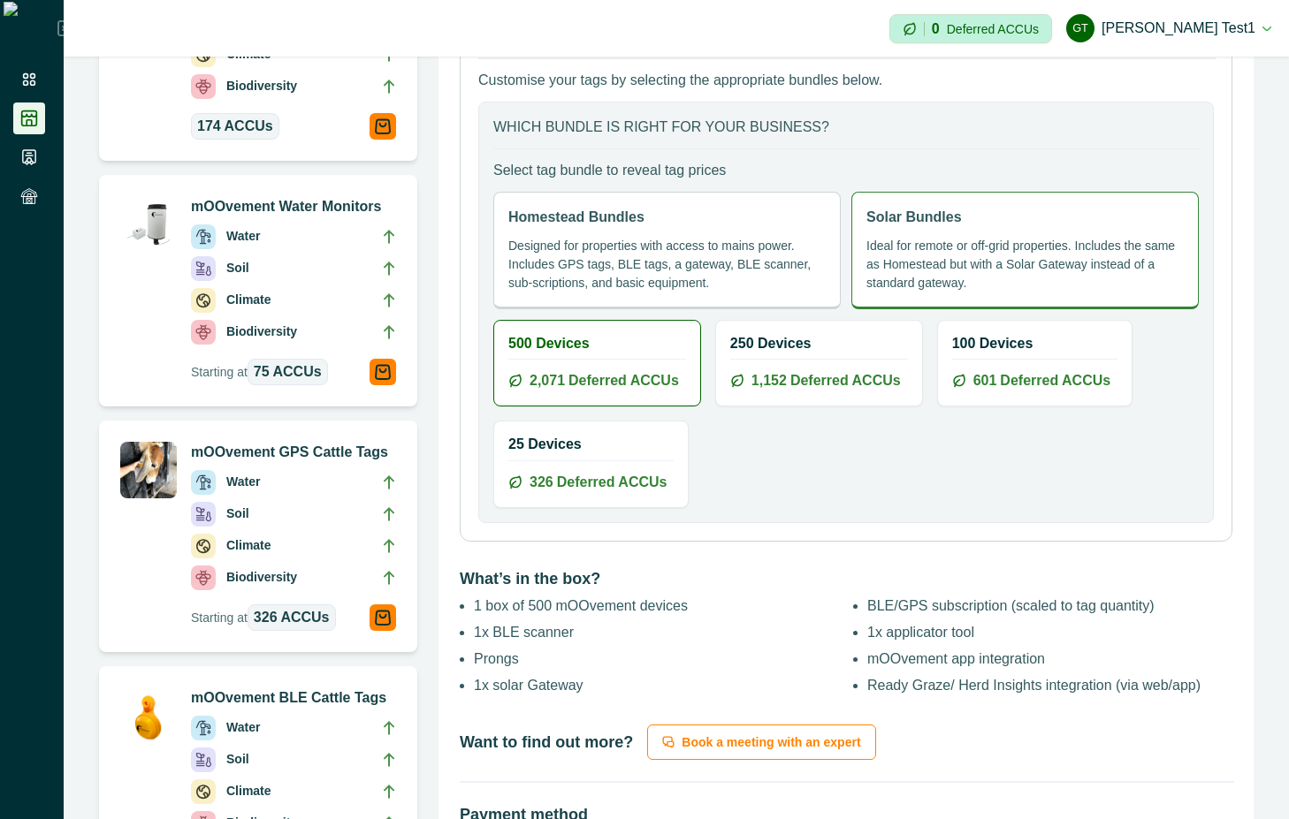
click at [834, 353] on div "250 Devices 1,152 Deferred ACCUs" at bounding box center [819, 363] width 206 height 85
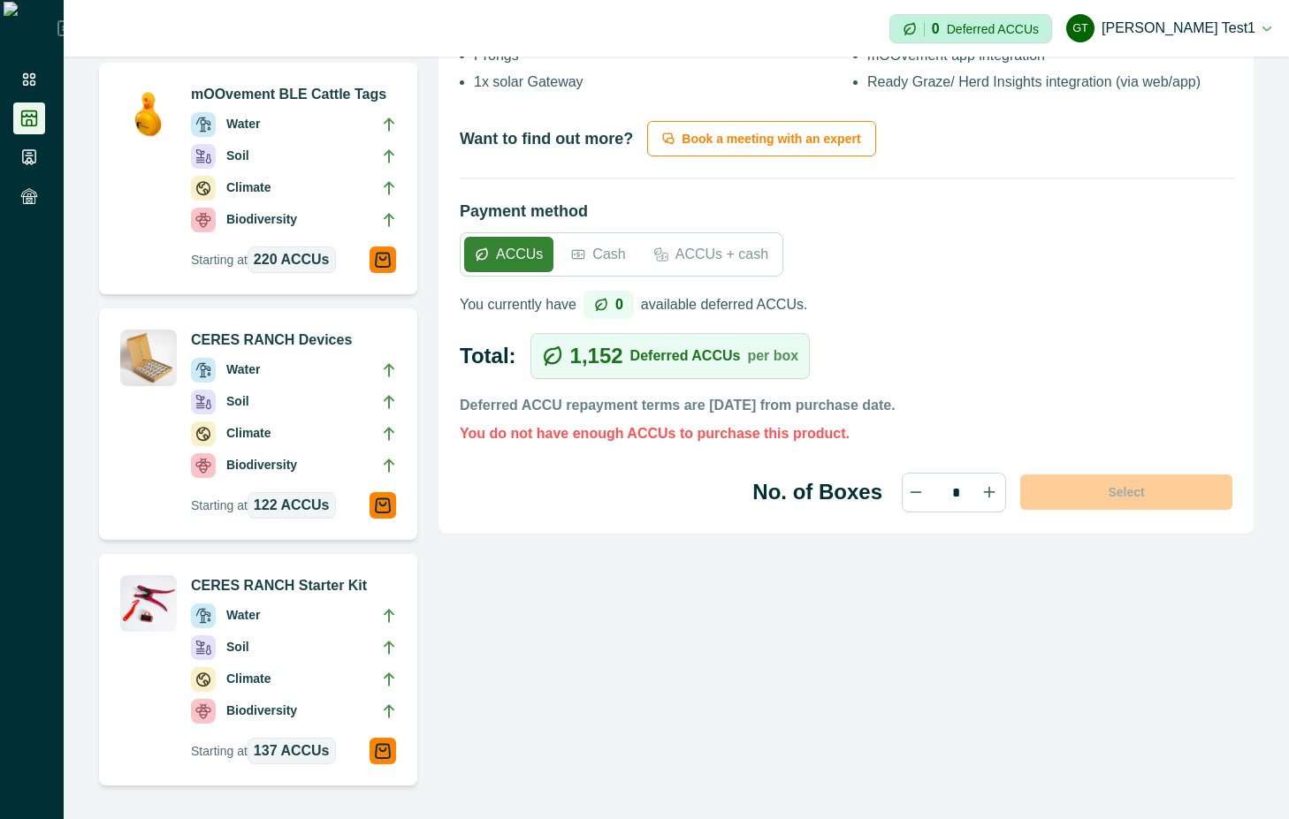
scroll to position [1432, 0]
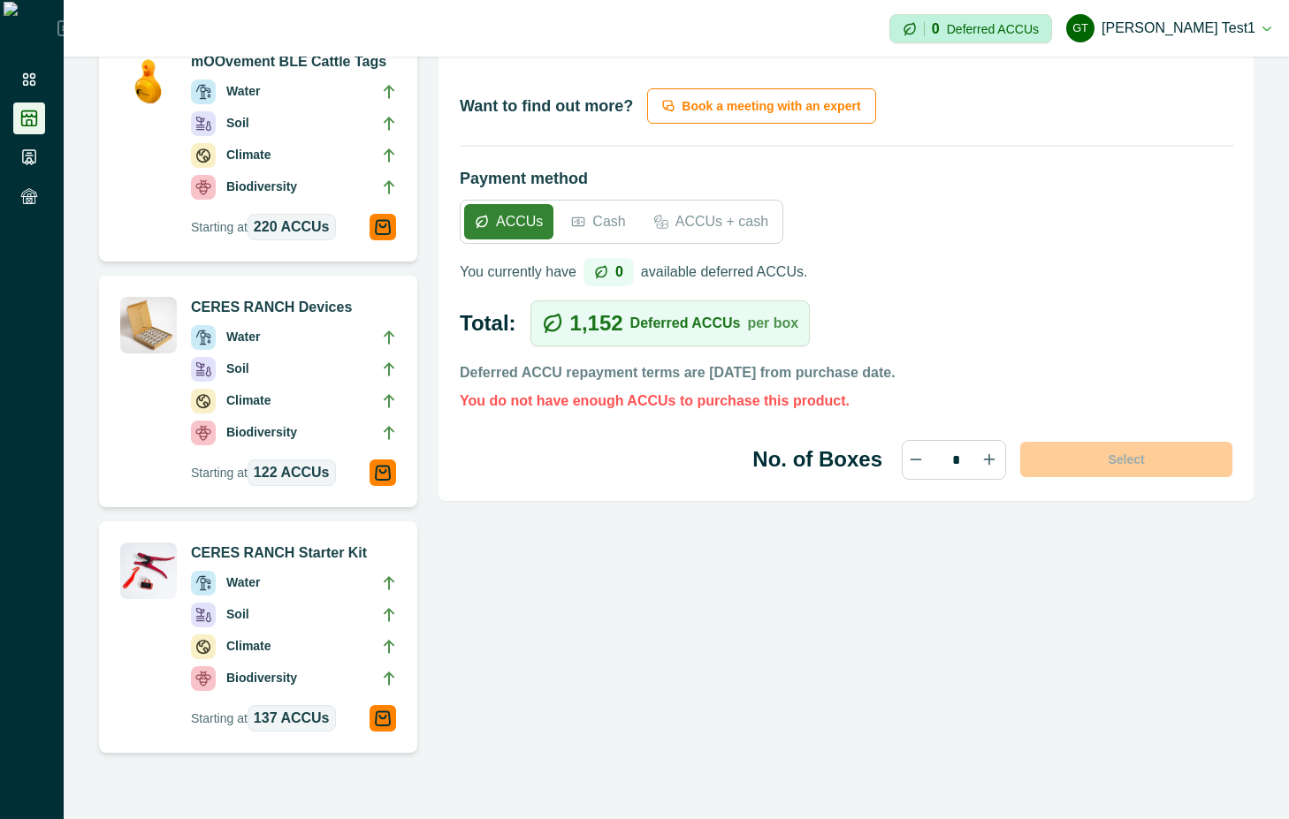
click at [983, 464] on icon at bounding box center [995, 465] width 25 height 25
click at [578, 215] on icon at bounding box center [578, 222] width 14 height 14
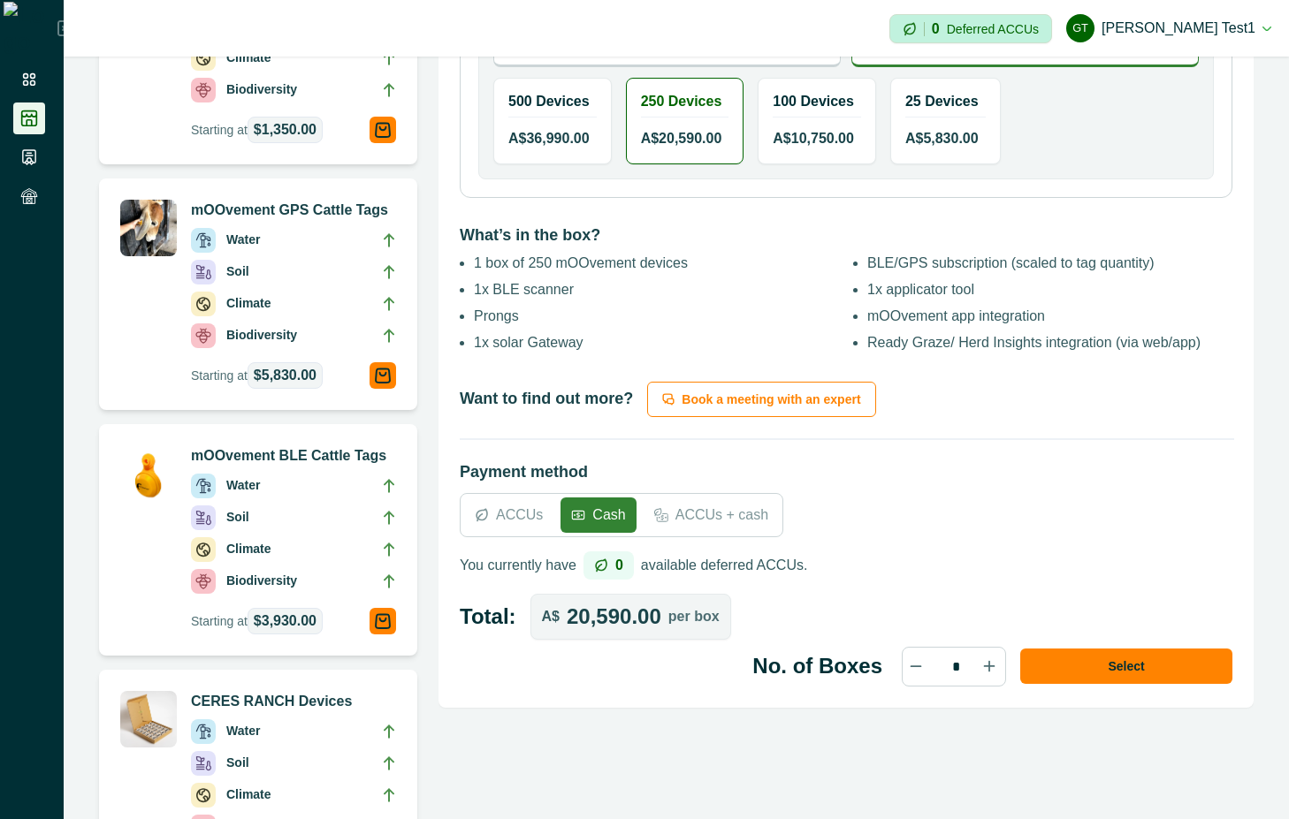
scroll to position [954, 0]
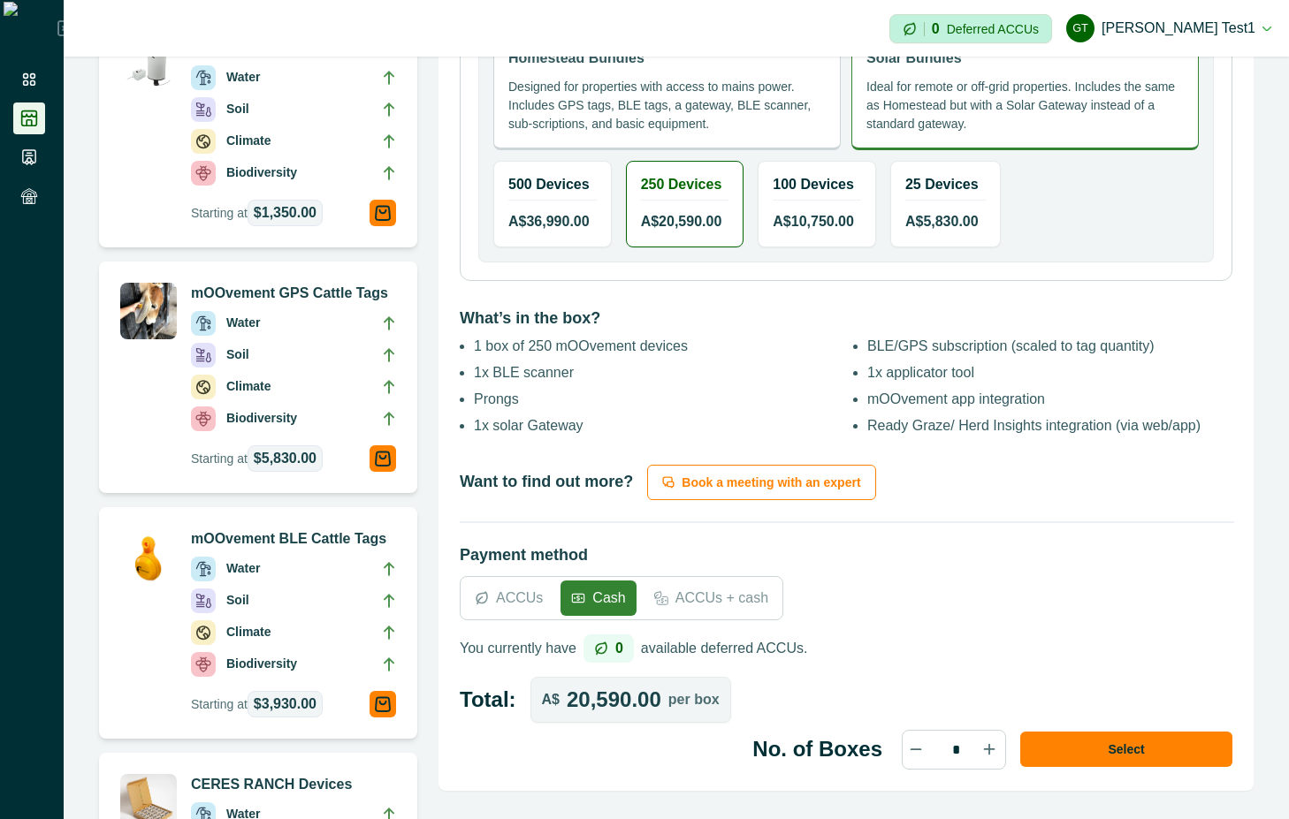
click at [911, 749] on icon at bounding box center [916, 749] width 10 height 0
type input "*"
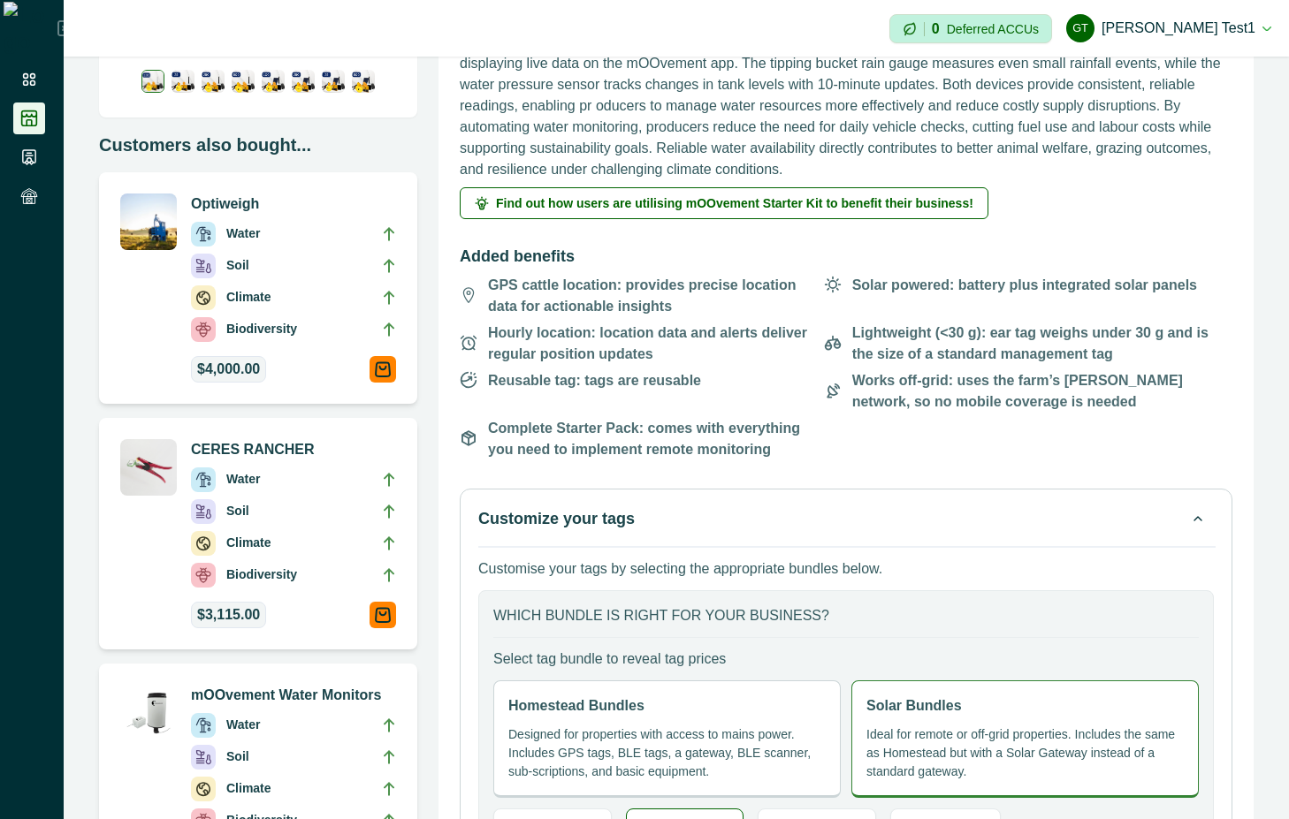
scroll to position [318, 0]
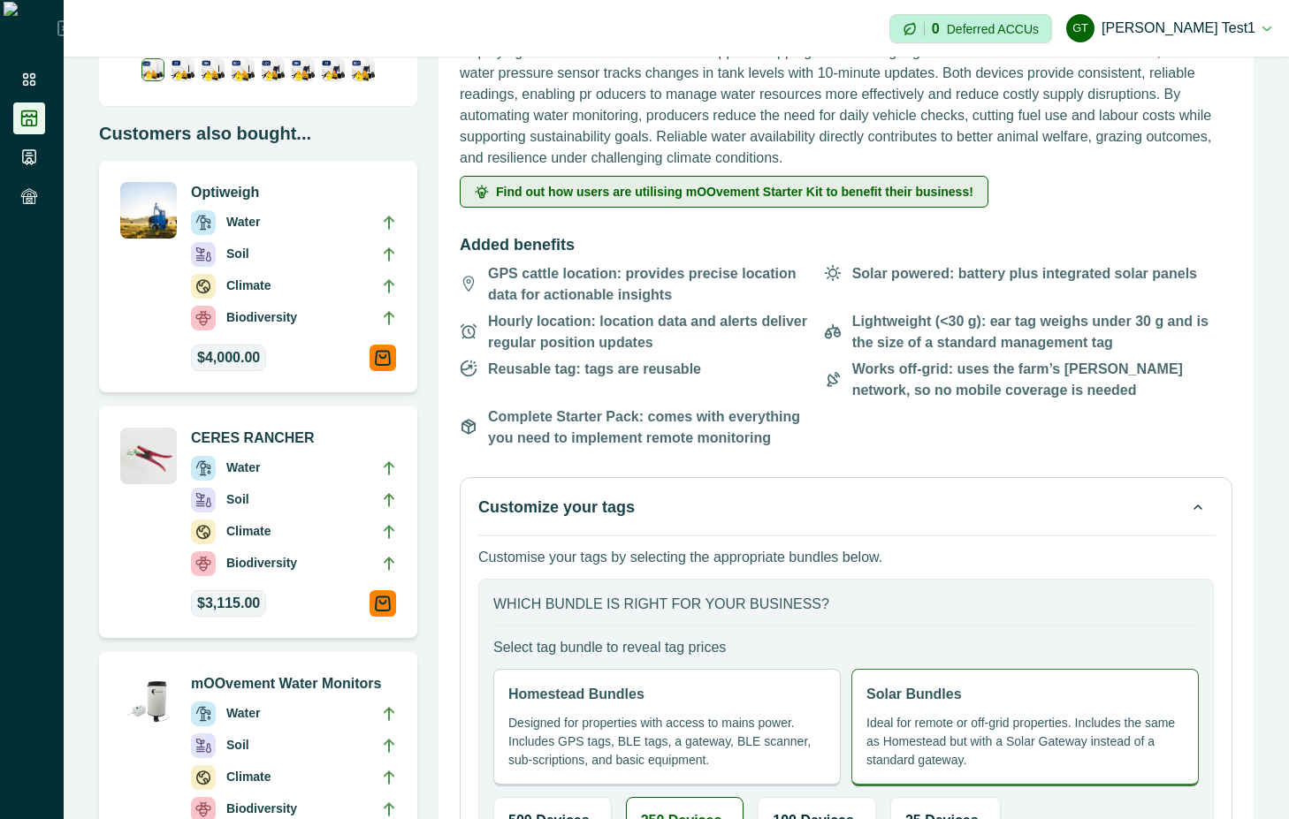
click at [791, 188] on span "Find out how users are utilising mOOvement Starter Kit to benefit their busines…" at bounding box center [734, 192] width 477 height 12
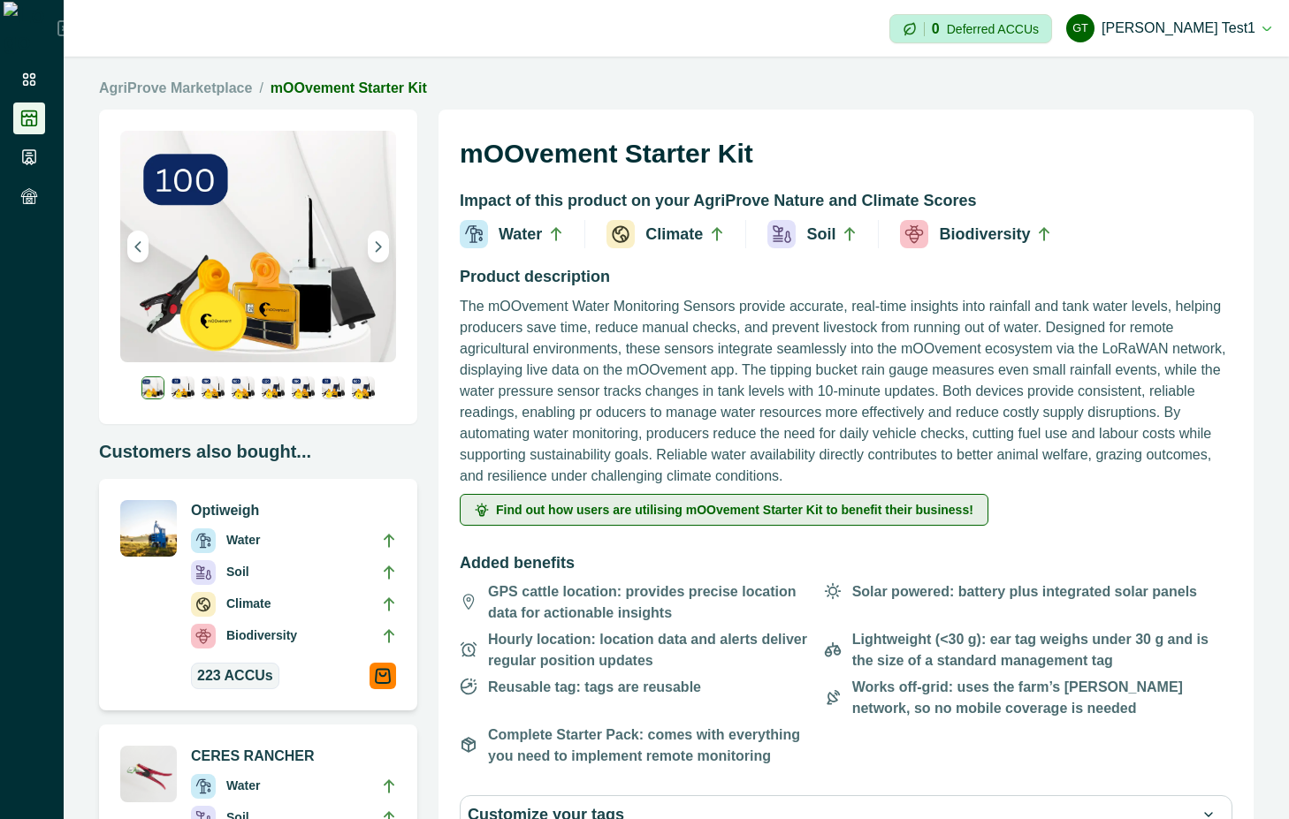
click at [611, 497] on button "Find out how users are utilising mOOvement Starter Kit to benefit their busines…" at bounding box center [724, 510] width 528 height 32
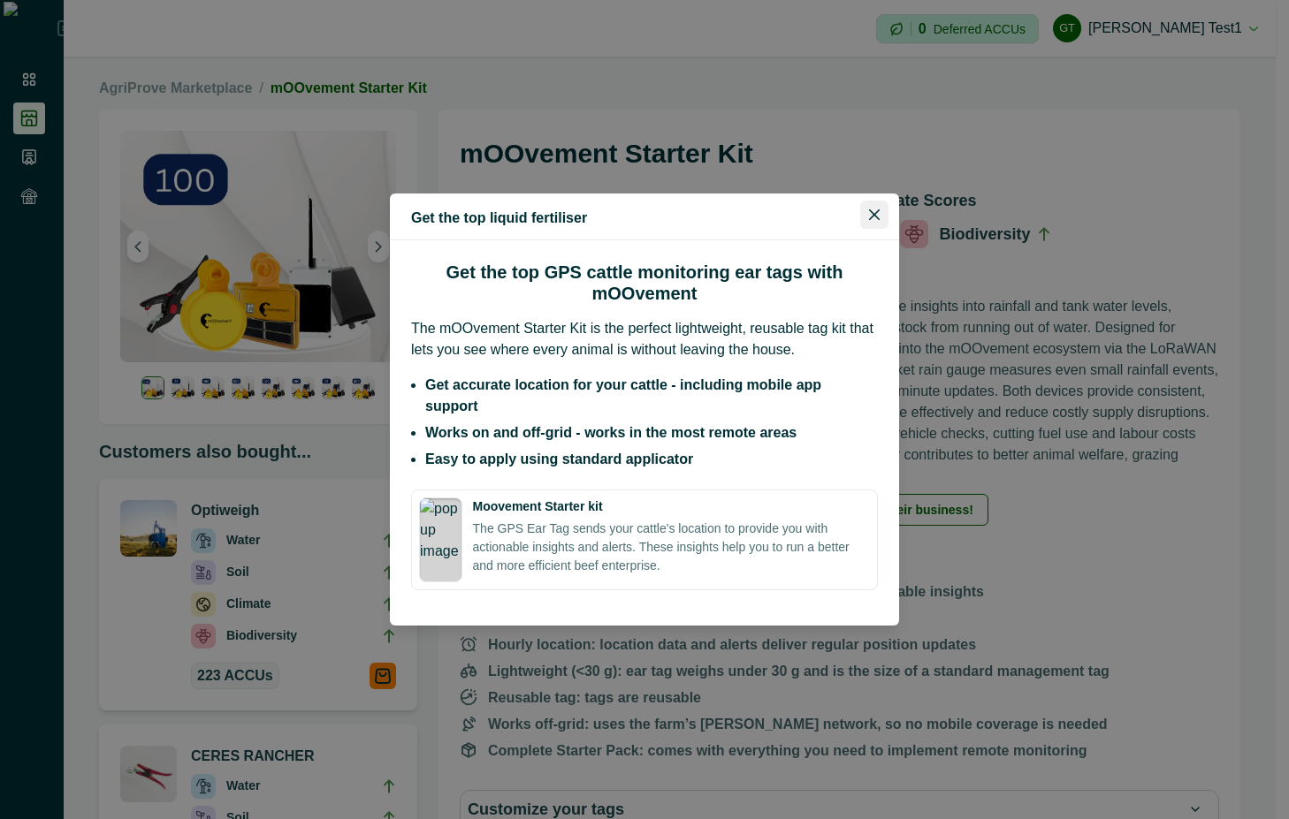
click at [873, 220] on icon "Close" at bounding box center [874, 214] width 11 height 11
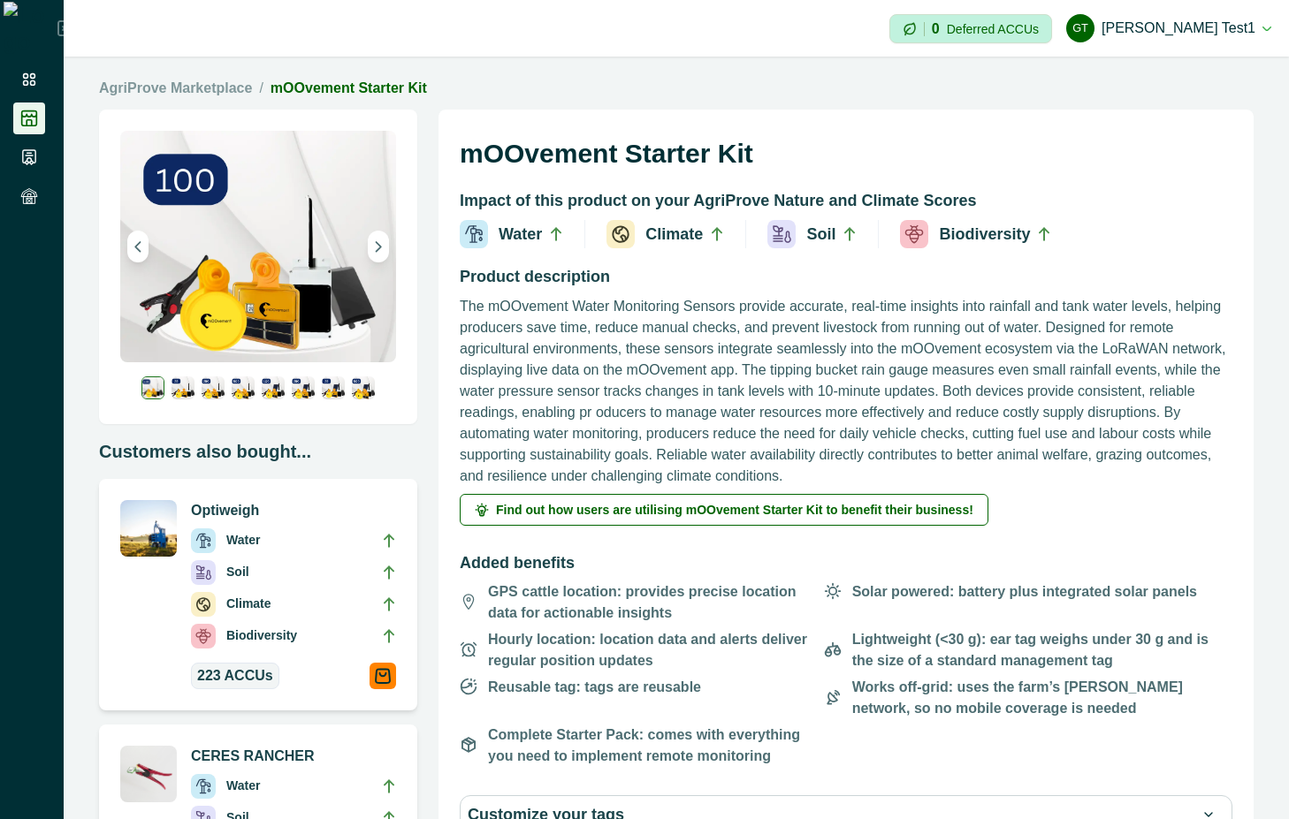
click at [245, 89] on li "AgriProve Marketplace /" at bounding box center [184, 88] width 171 height 21
click at [232, 86] on link "AgriProve Marketplace" at bounding box center [175, 88] width 153 height 21
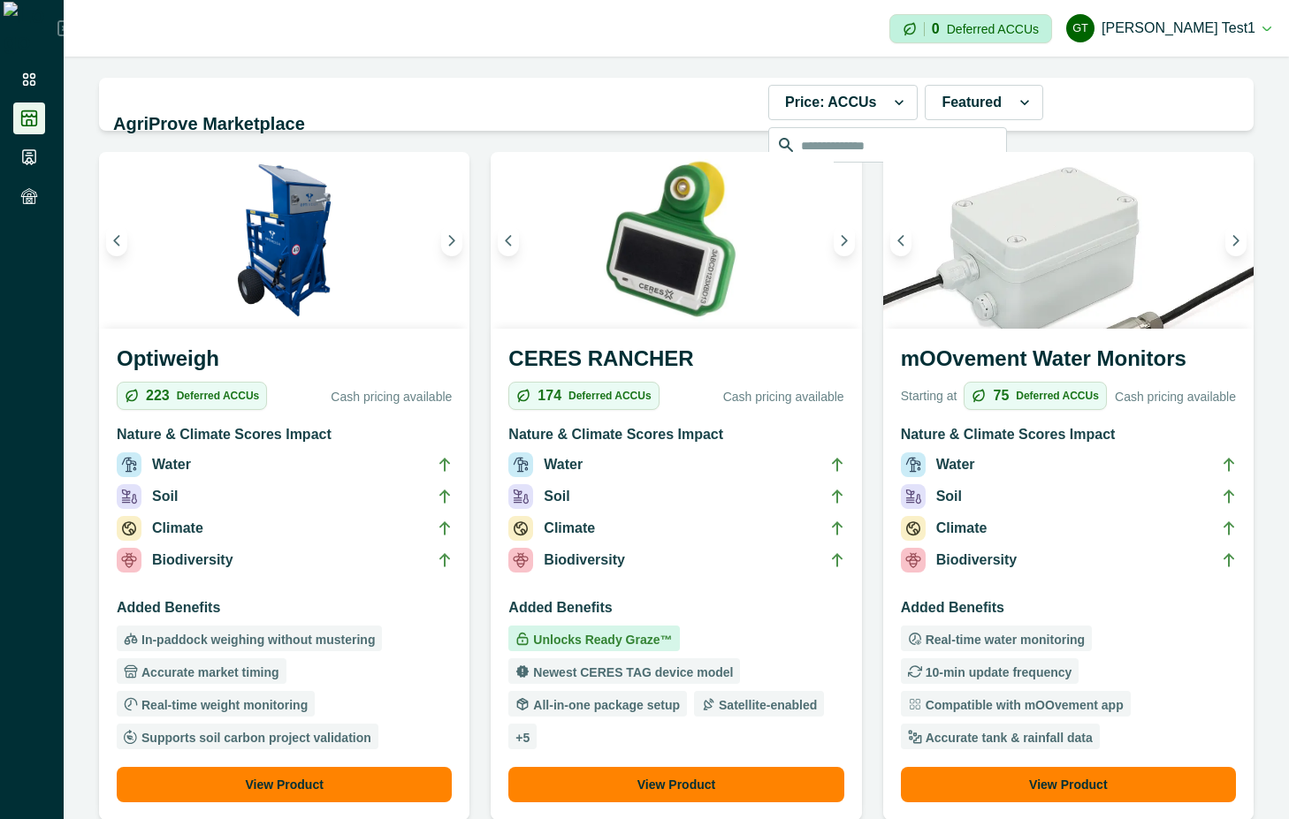
click at [1041, 595] on div "mOOvement Water Monitors Starting at 75 Deferred ACCUs Cash pricing available N…" at bounding box center [1068, 574] width 370 height 491
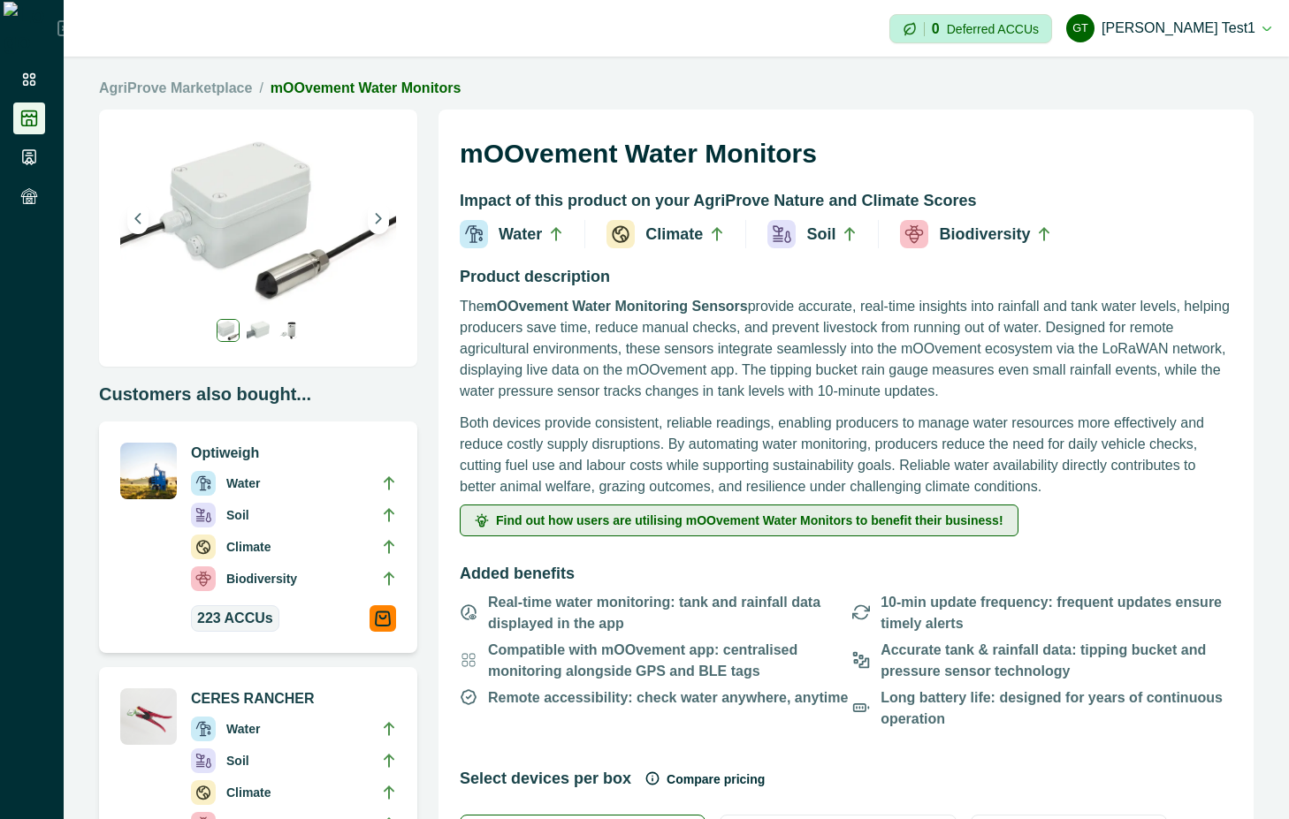
click at [852, 531] on button "Find out how users are utilising mOOvement Water Monitors to benefit their busi…" at bounding box center [739, 521] width 559 height 32
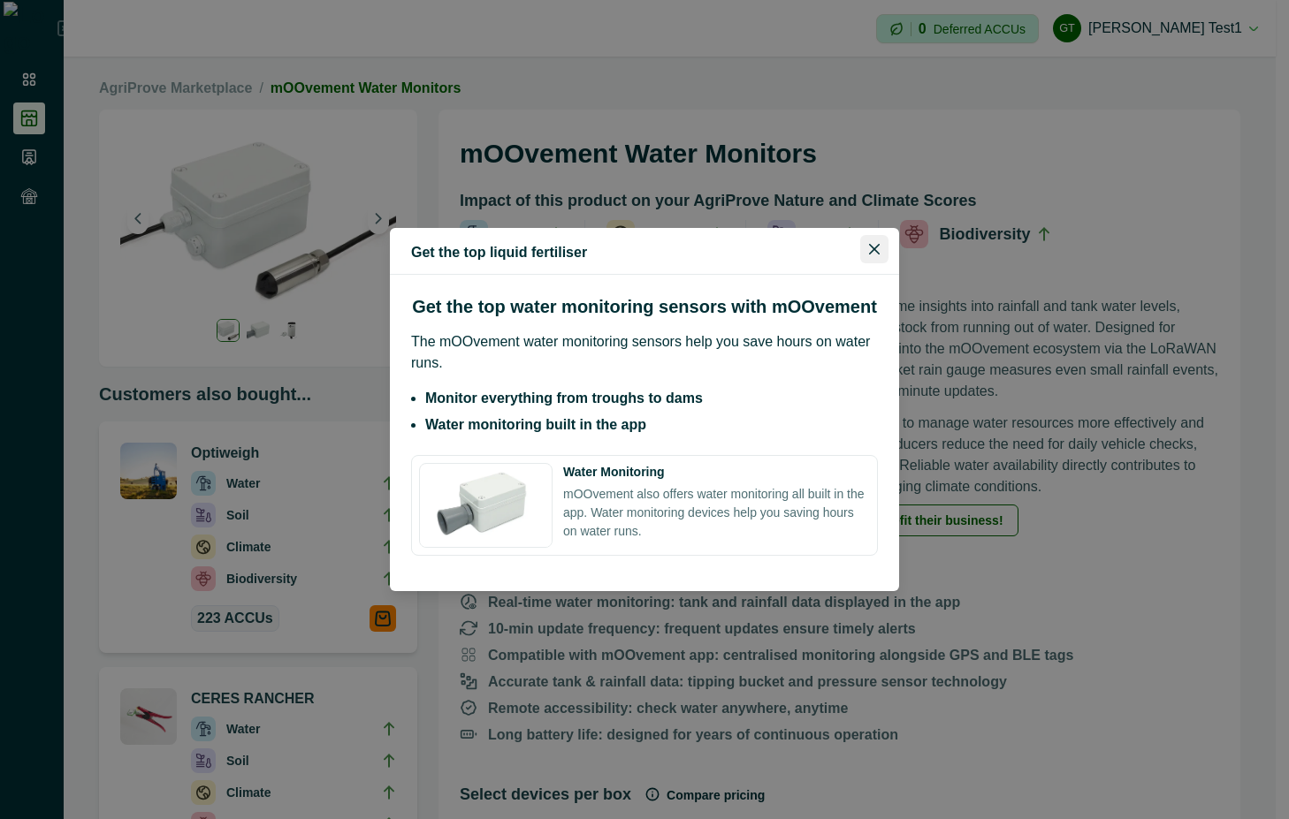
click at [875, 257] on button "Close" at bounding box center [874, 249] width 28 height 28
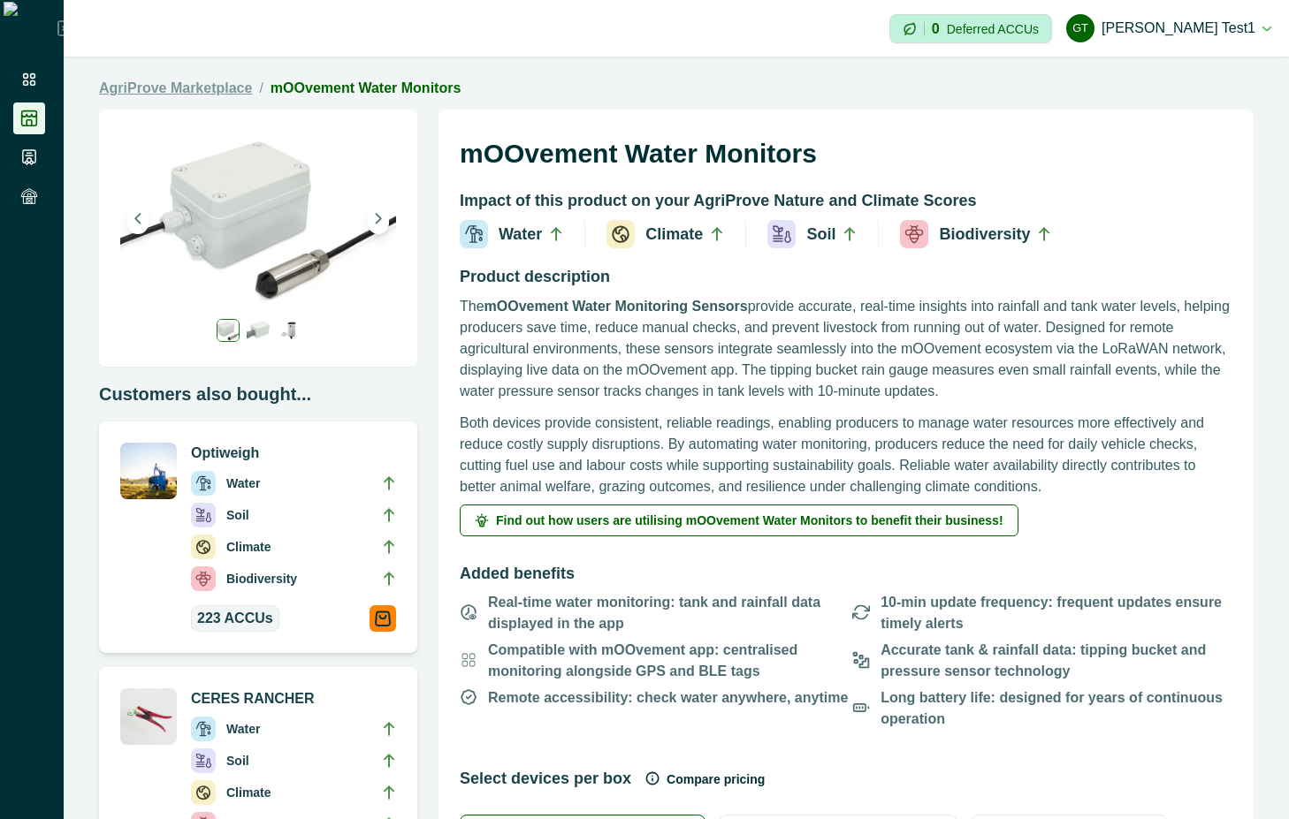
click at [198, 90] on link "AgriProve Marketplace" at bounding box center [175, 88] width 153 height 21
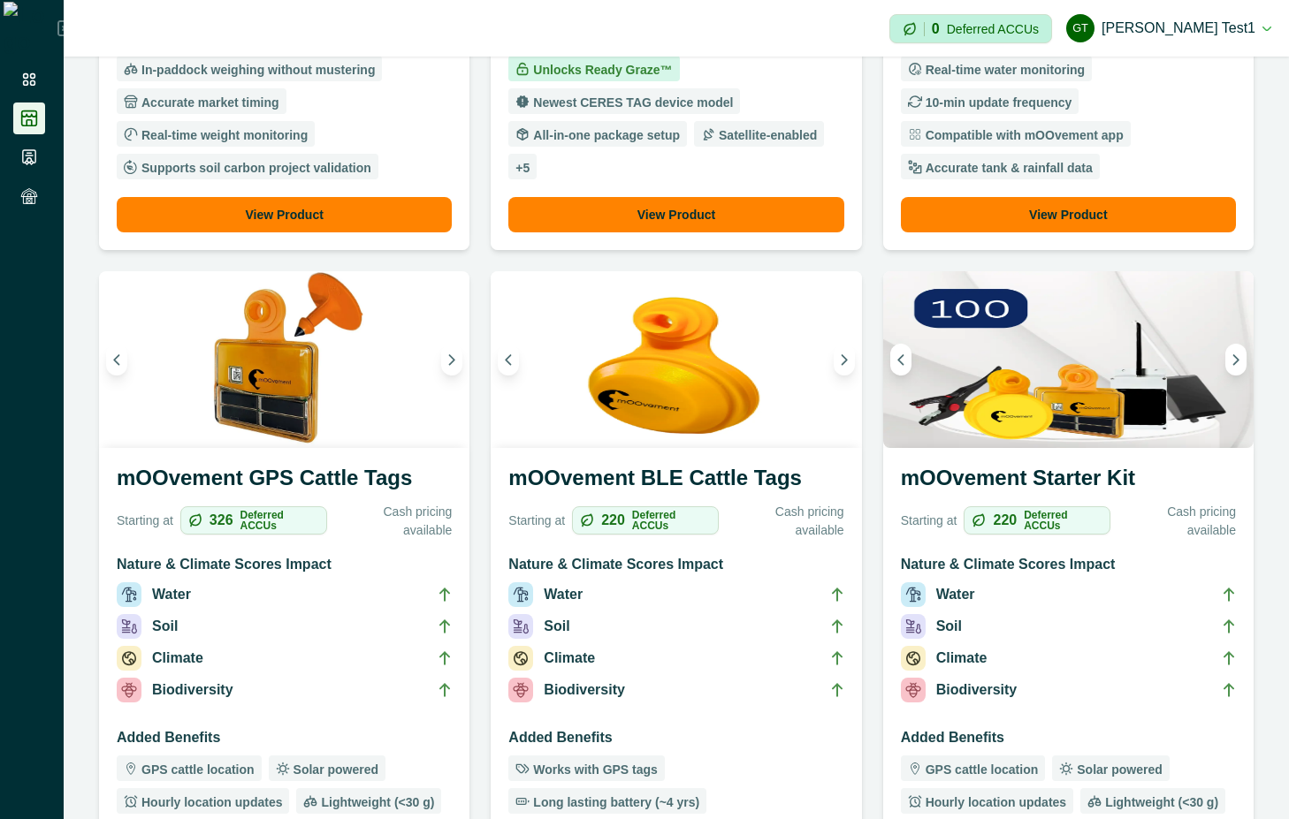
scroll to position [636, 0]
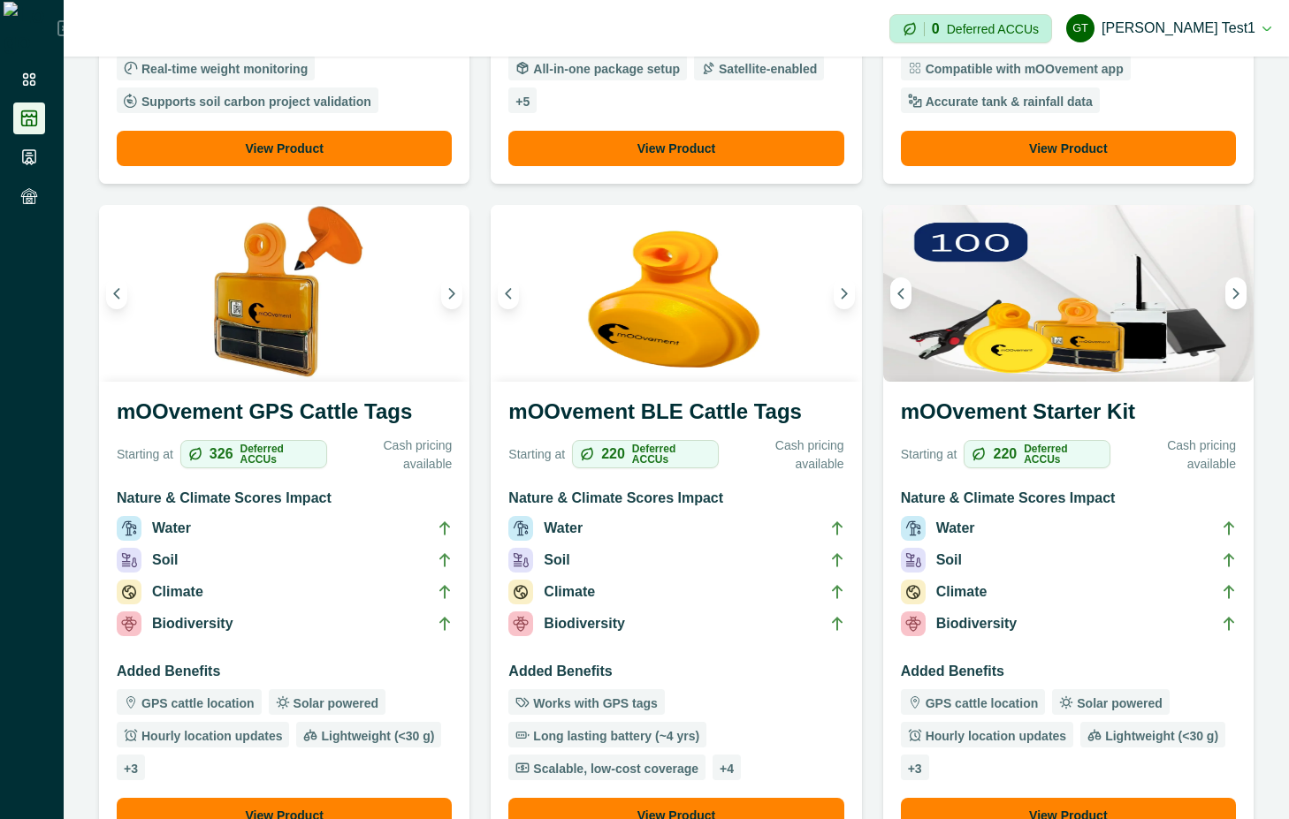
click at [727, 661] on h3 "Added Benefits" at bounding box center [675, 675] width 335 height 28
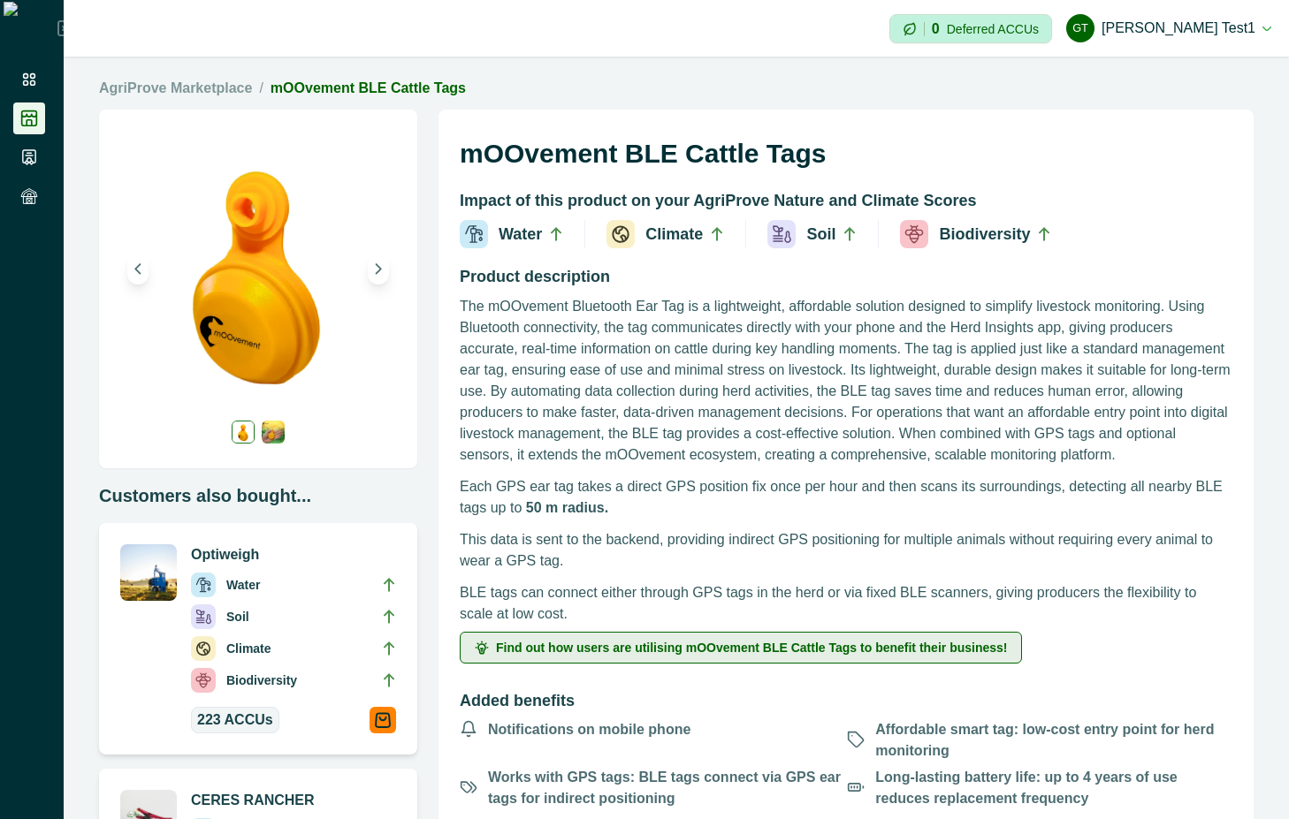
click at [735, 637] on button "Find out how users are utilising mOOvement BLE Cattle Tags to benefit their bus…" at bounding box center [741, 648] width 562 height 32
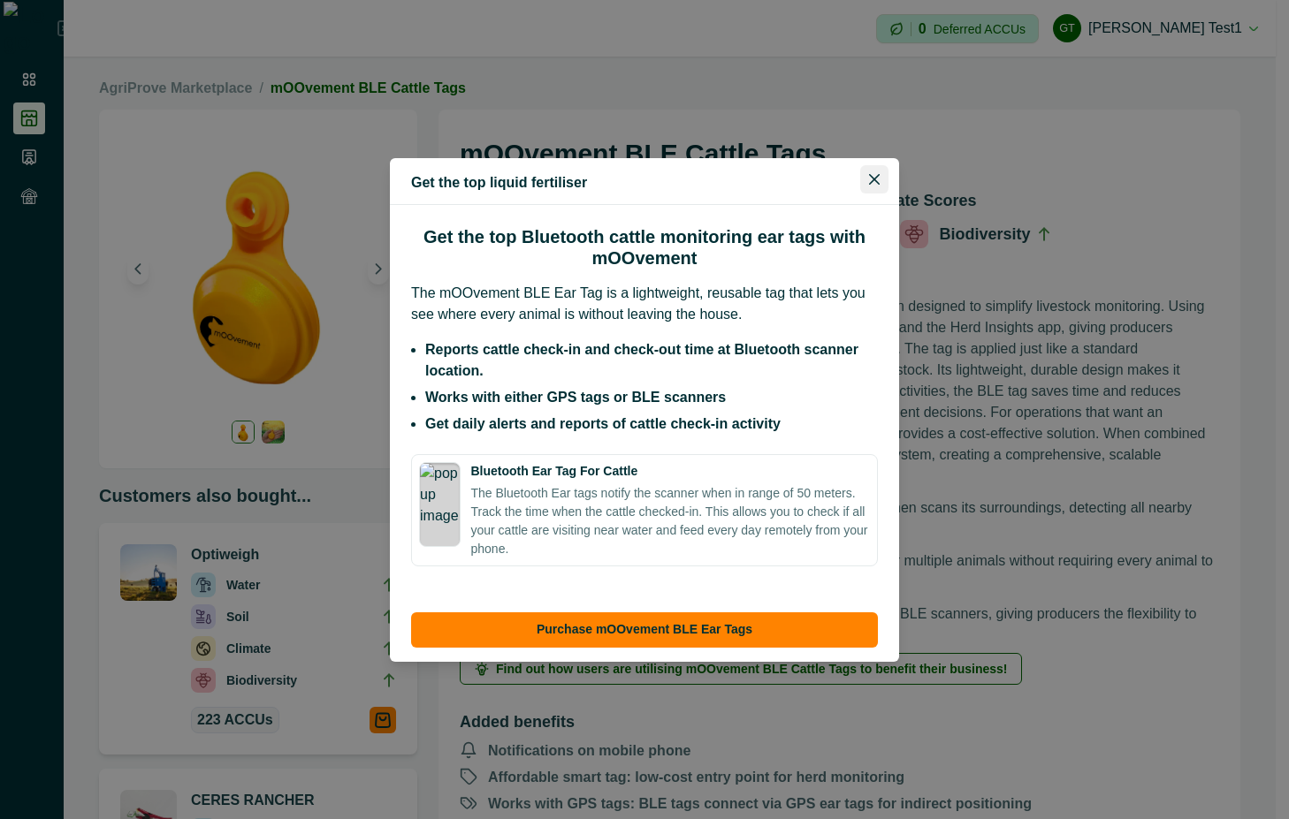
click at [879, 179] on button "Close" at bounding box center [874, 179] width 28 height 28
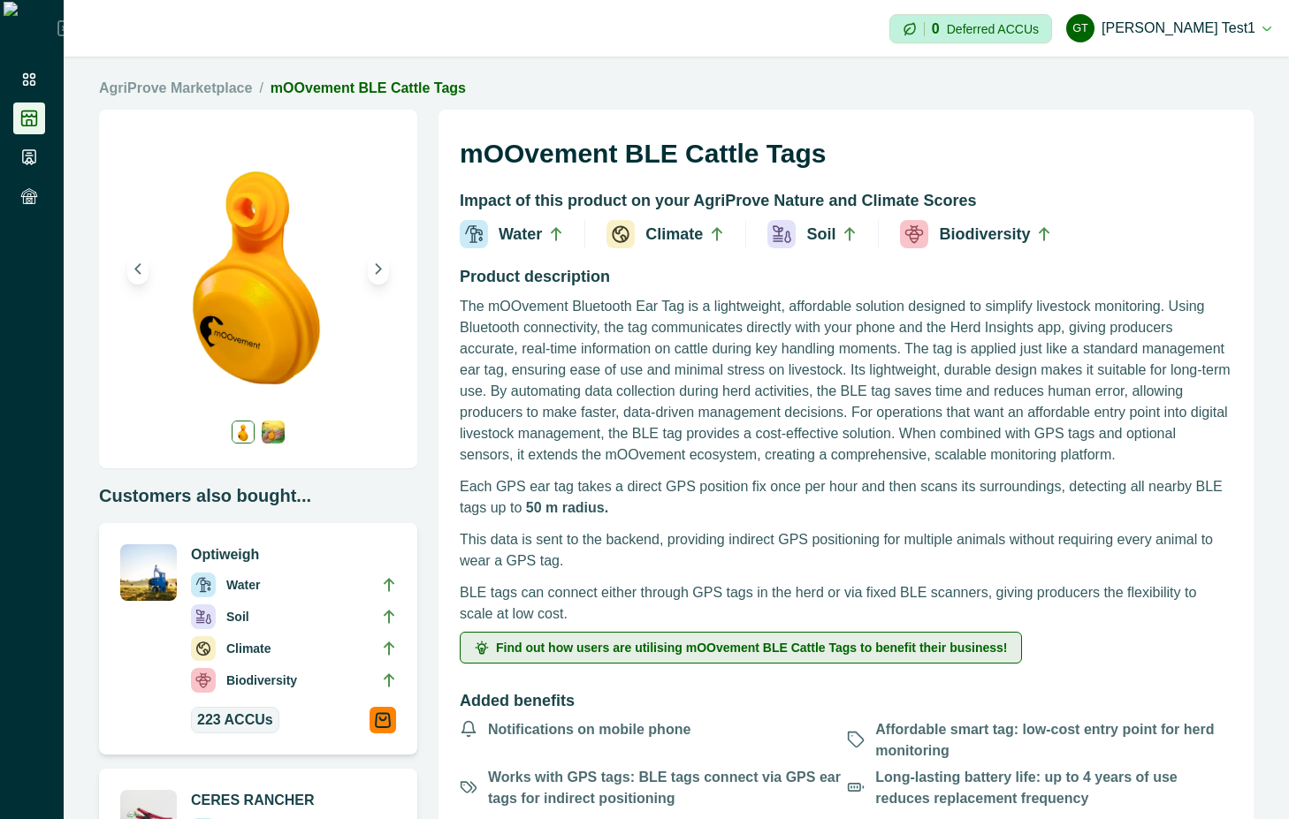
click at [746, 643] on span "Find out how users are utilising mOOvement BLE Cattle Tags to benefit their bus…" at bounding box center [751, 648] width 511 height 12
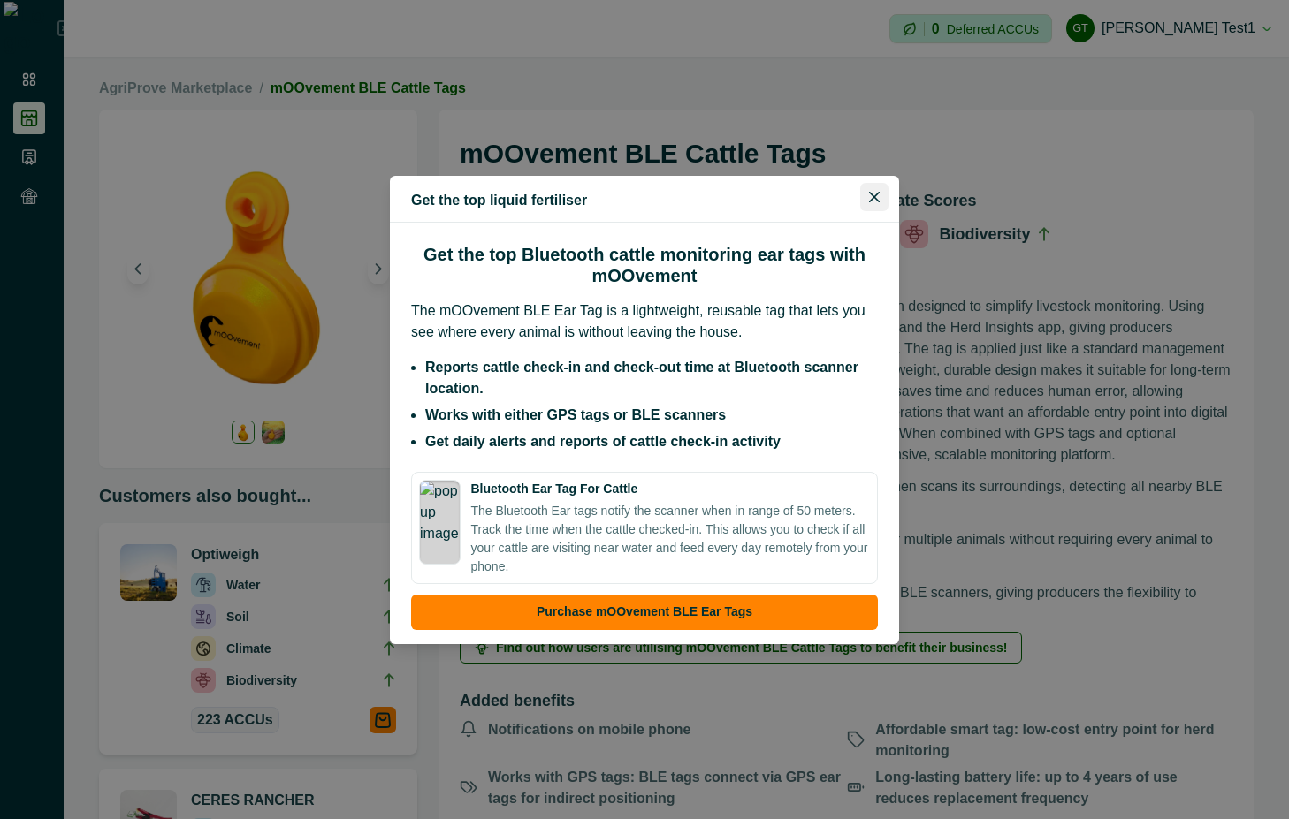
click at [878, 195] on icon "Close" at bounding box center [874, 197] width 11 height 11
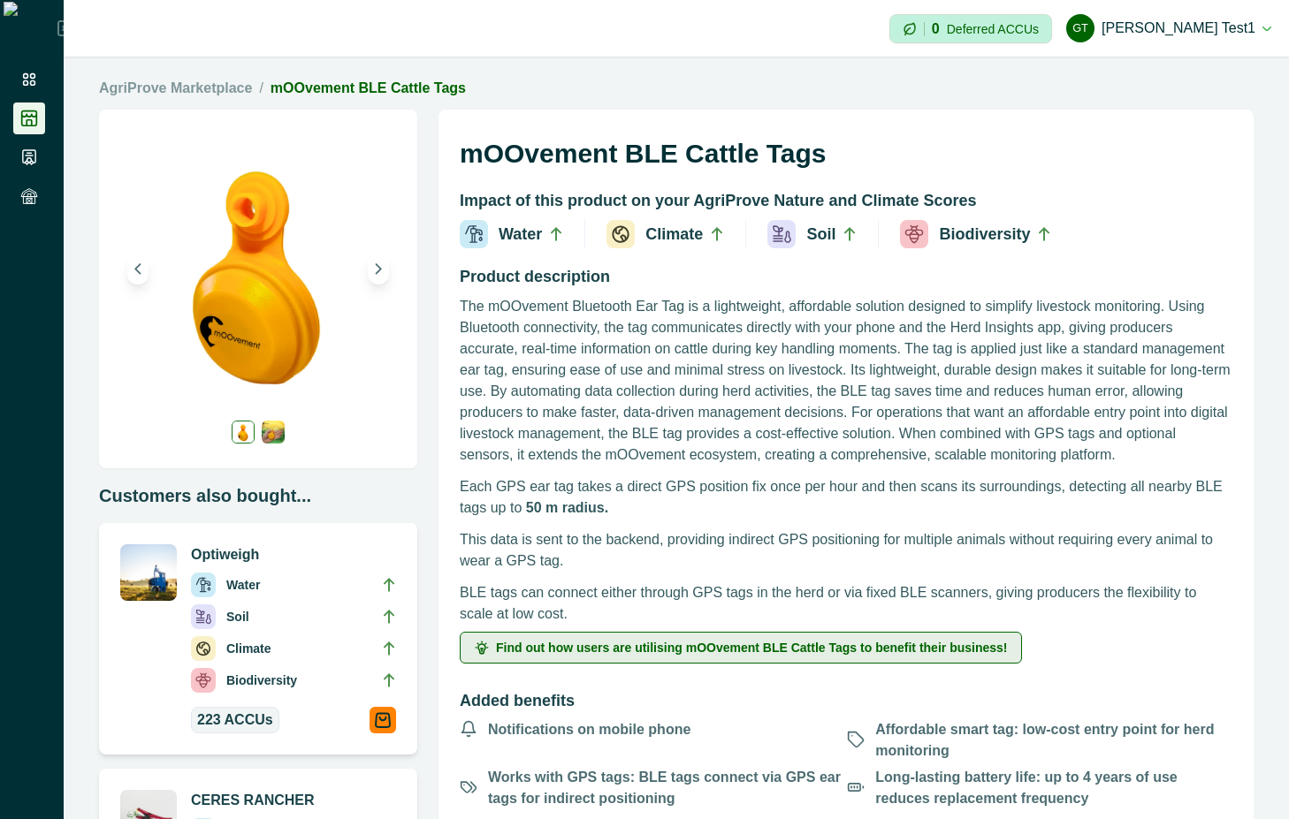
click at [858, 632] on button "Find out how users are utilising mOOvement BLE Cattle Tags to benefit their bus…" at bounding box center [741, 648] width 562 height 32
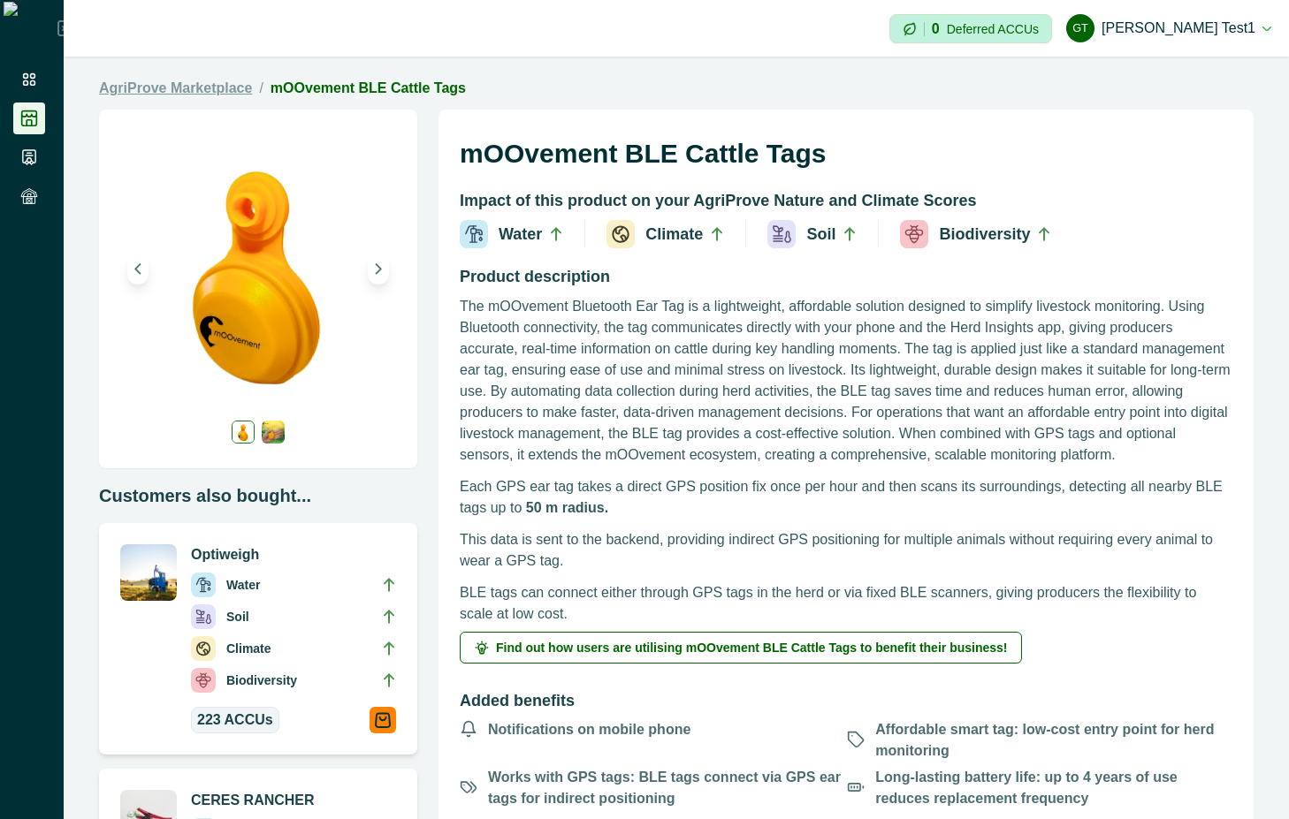
click at [181, 96] on link "AgriProve Marketplace" at bounding box center [175, 88] width 153 height 21
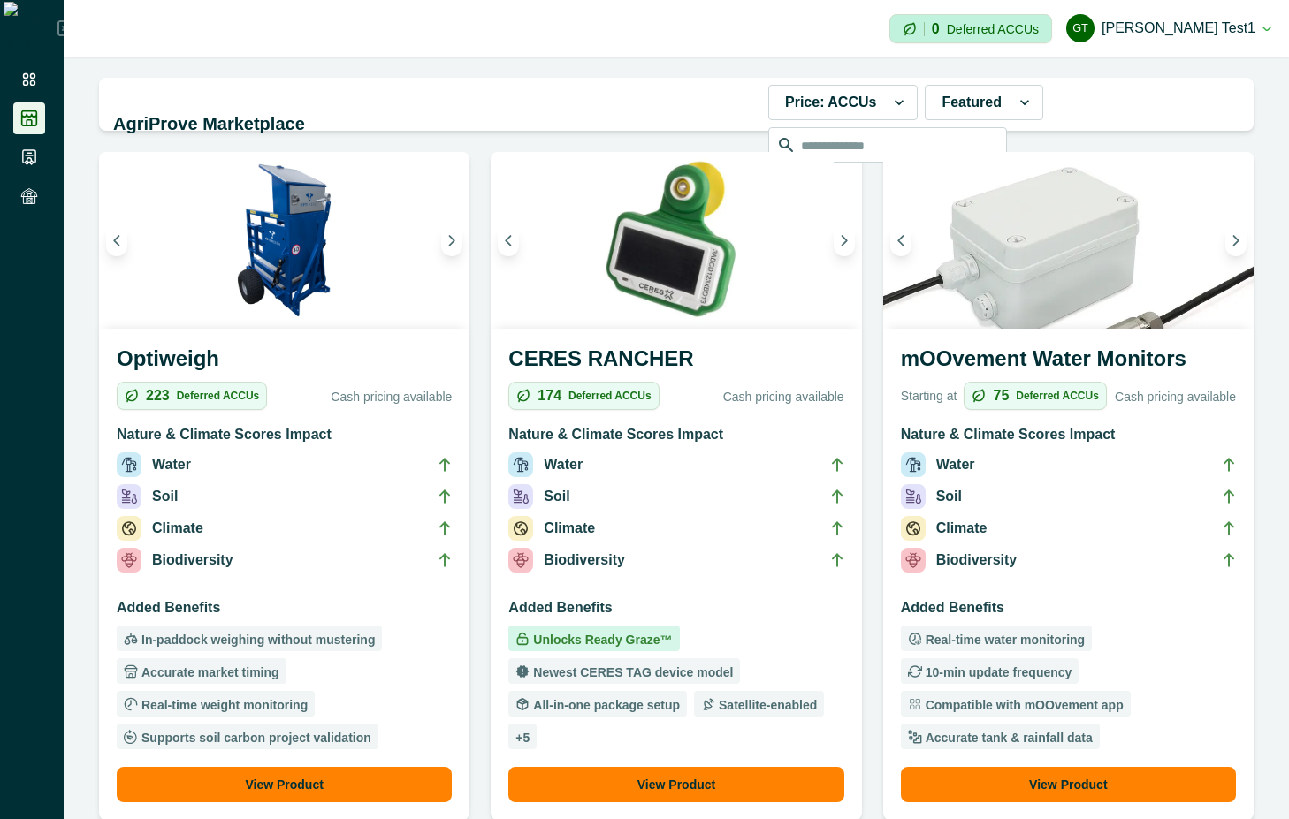
click at [1152, 520] on li "Climate" at bounding box center [1068, 532] width 335 height 32
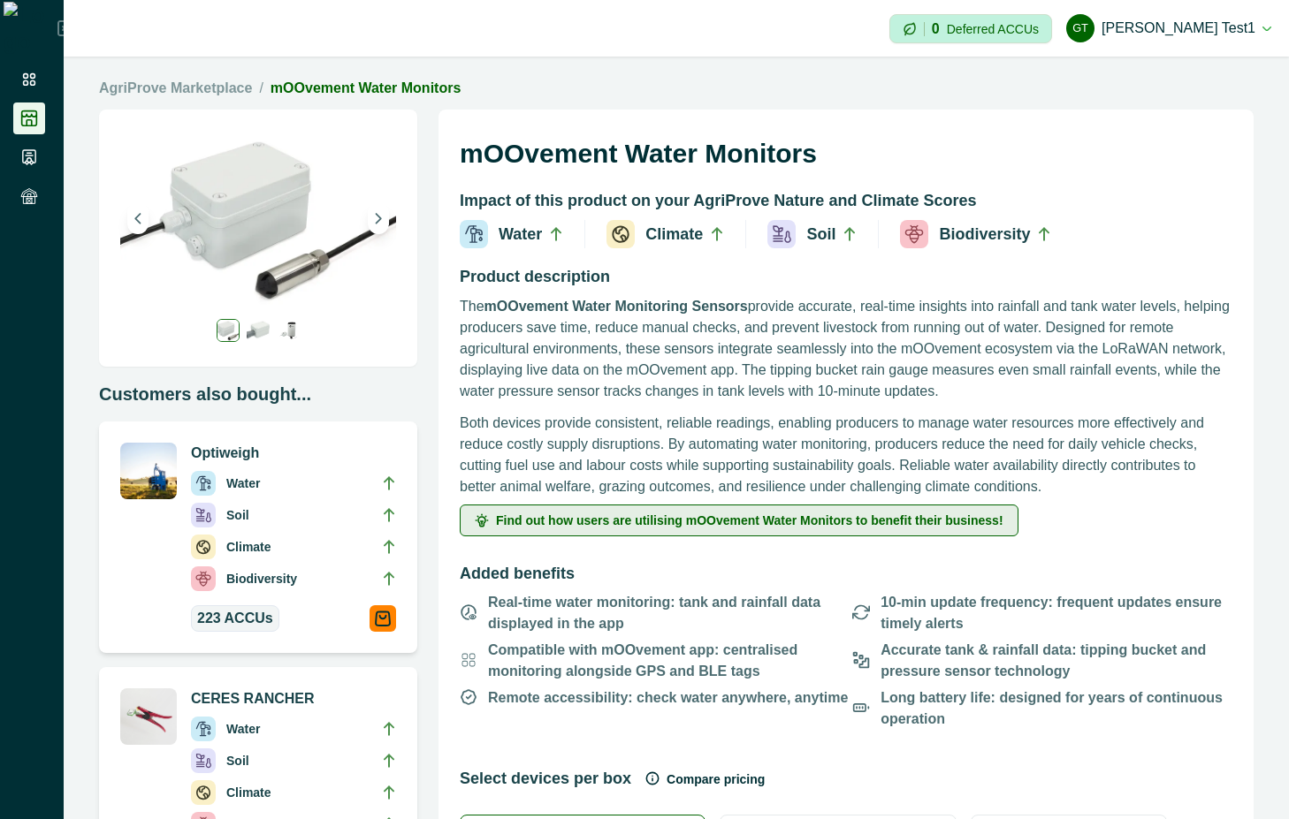
click at [847, 512] on button "Find out how users are utilising mOOvement Water Monitors to benefit their busi…" at bounding box center [739, 521] width 559 height 32
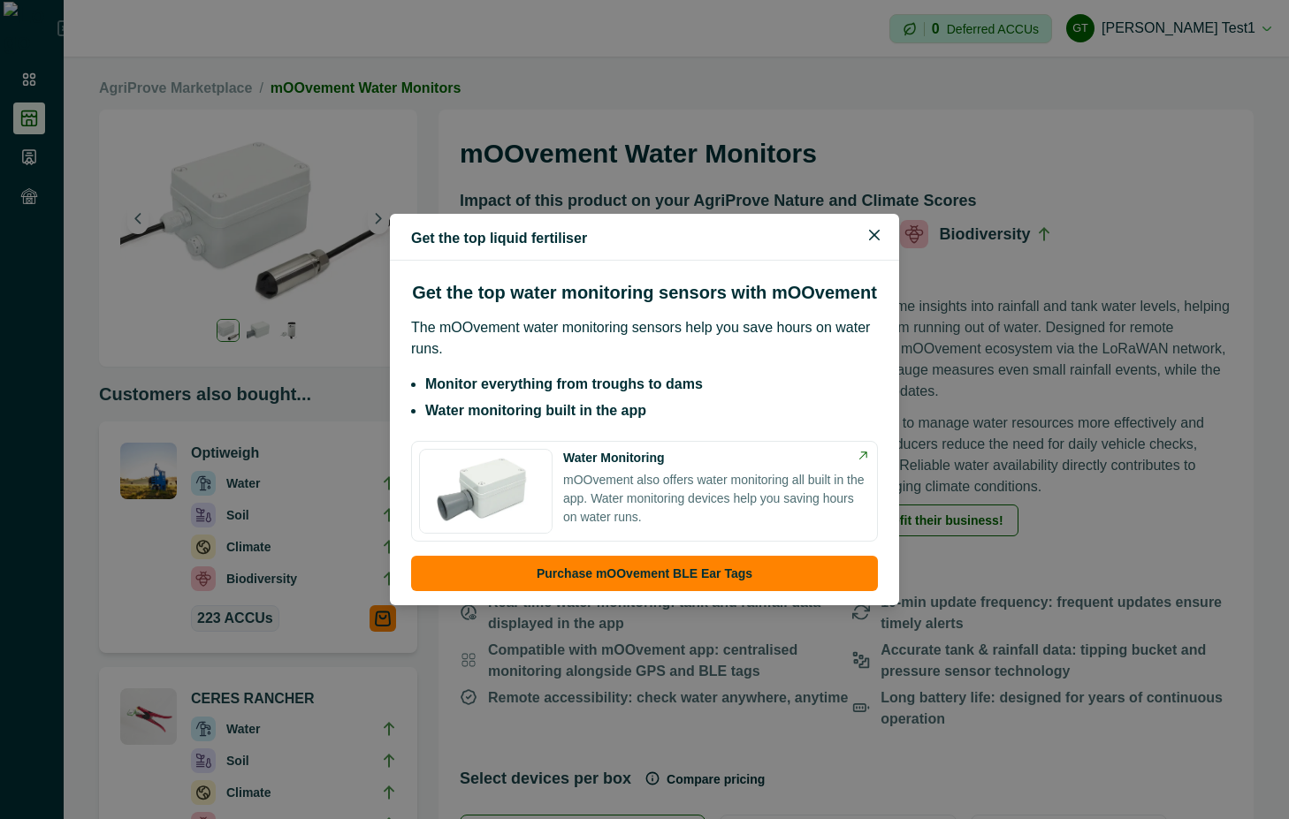
click at [736, 462] on div "Water Monitoring" at bounding box center [716, 458] width 307 height 19
click at [631, 495] on p "mOOvement also offers water monitoring all built in the app. Water monitoring d…" at bounding box center [716, 499] width 307 height 56
click at [879, 233] on button "Close" at bounding box center [874, 235] width 28 height 28
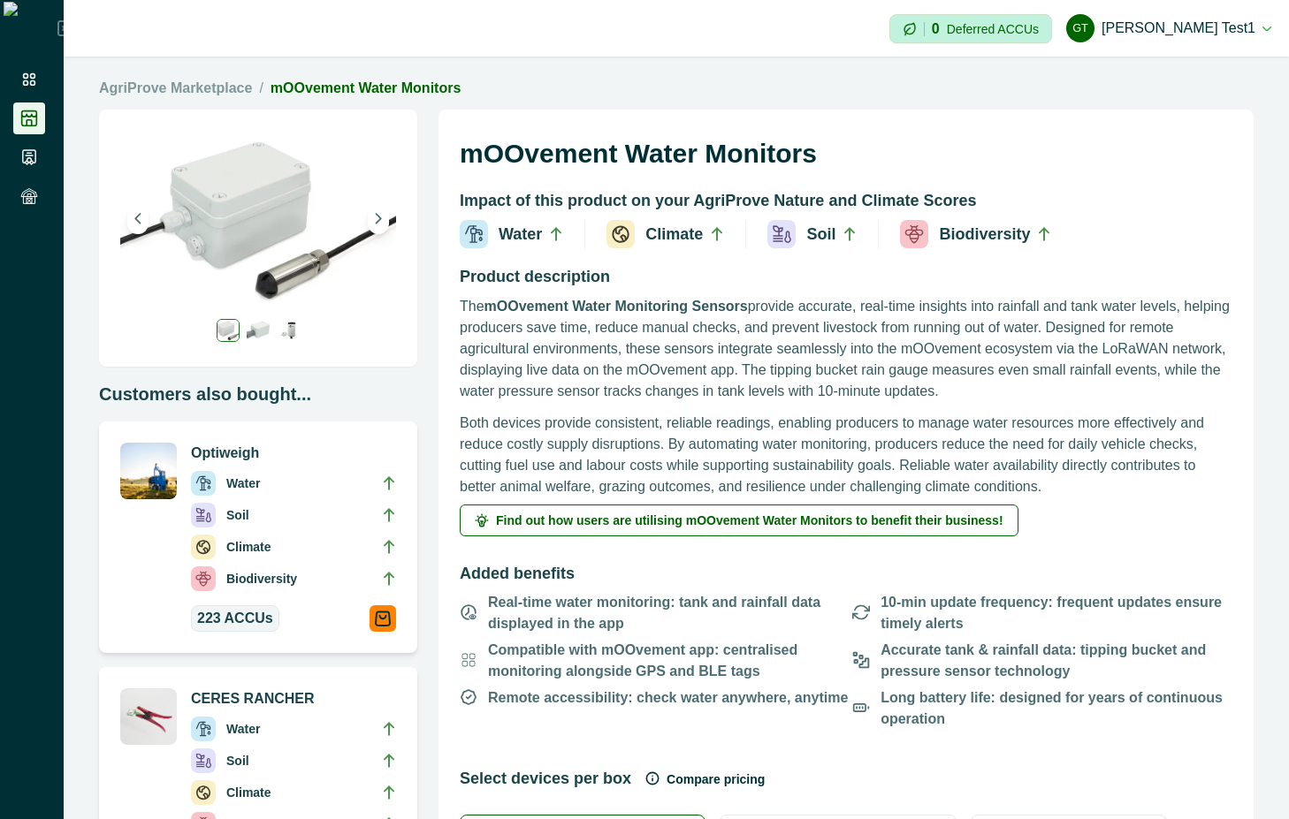
scroll to position [477, 0]
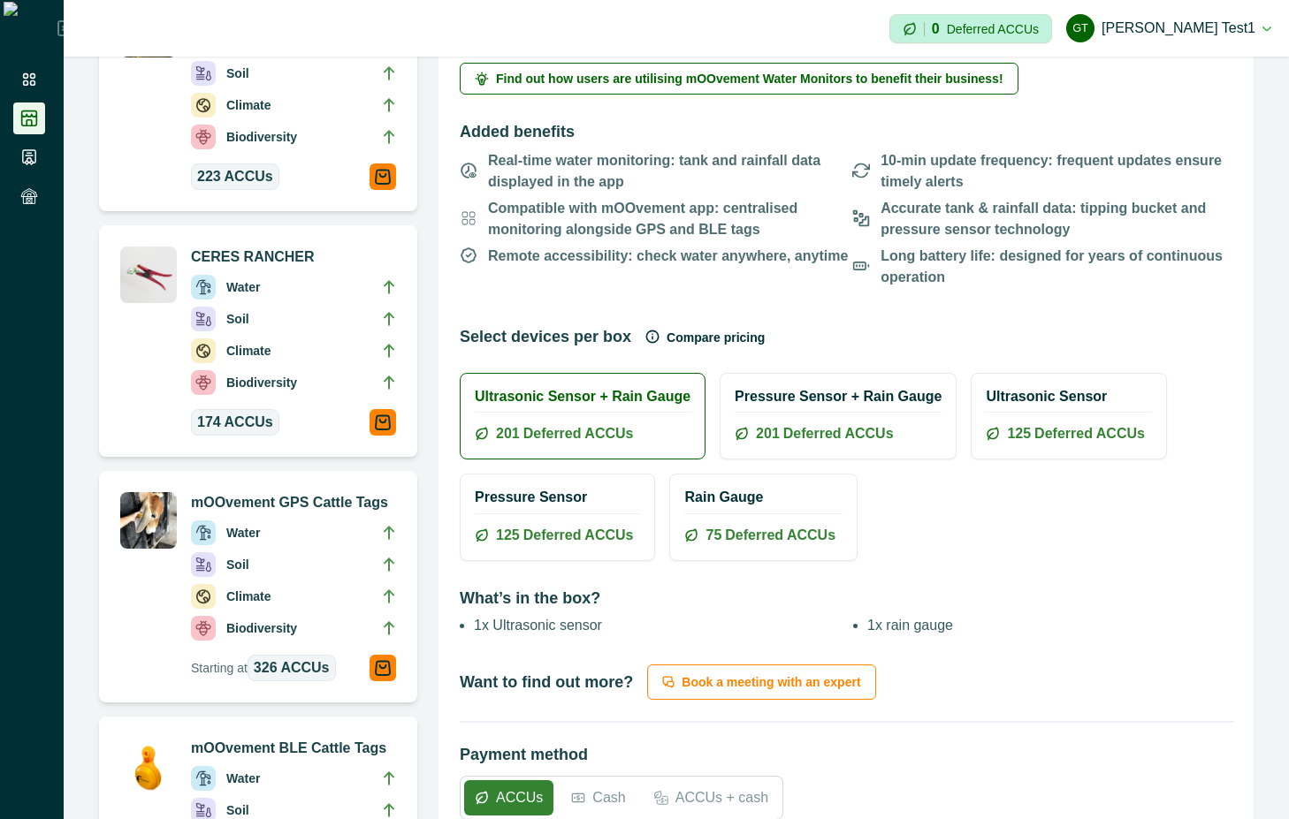
scroll to position [477, 0]
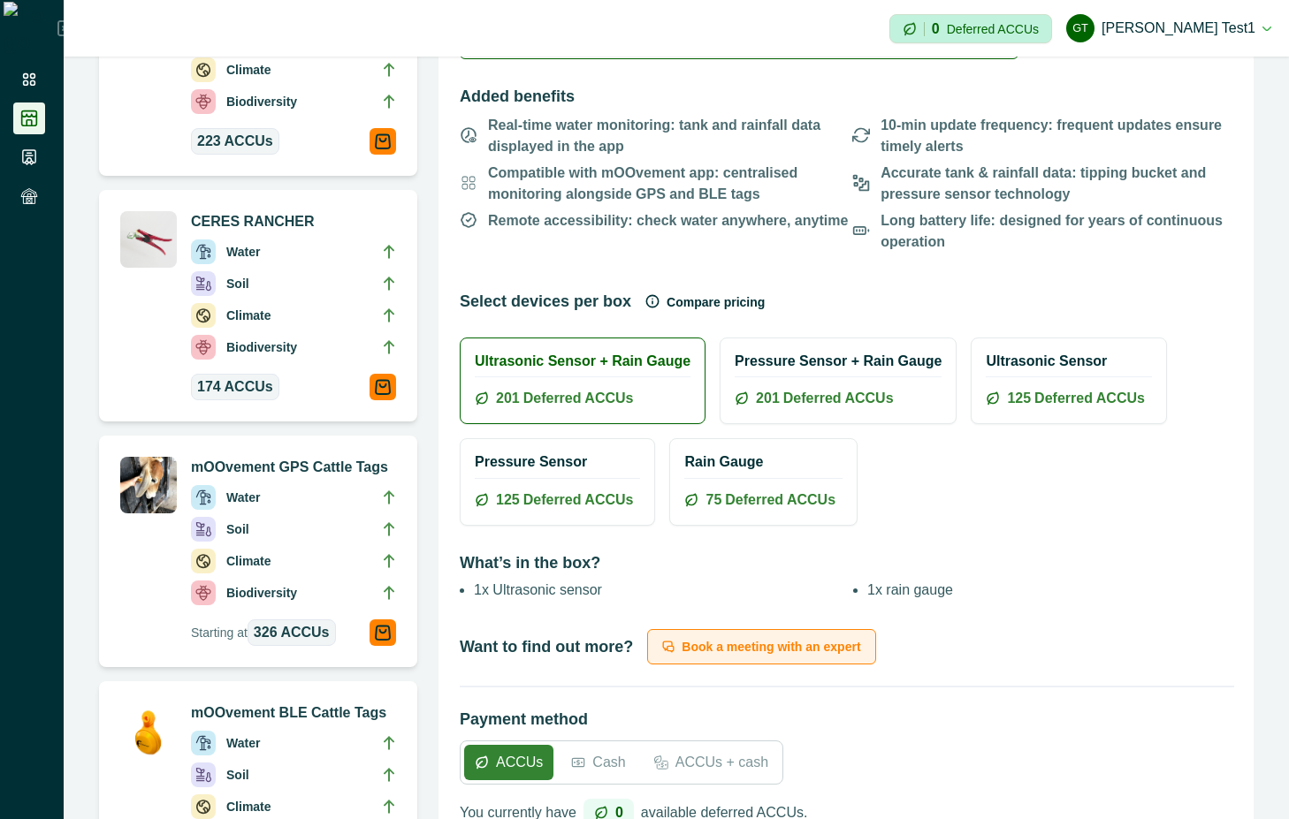
click at [809, 635] on button "Book a meeting with an expert" at bounding box center [761, 646] width 228 height 35
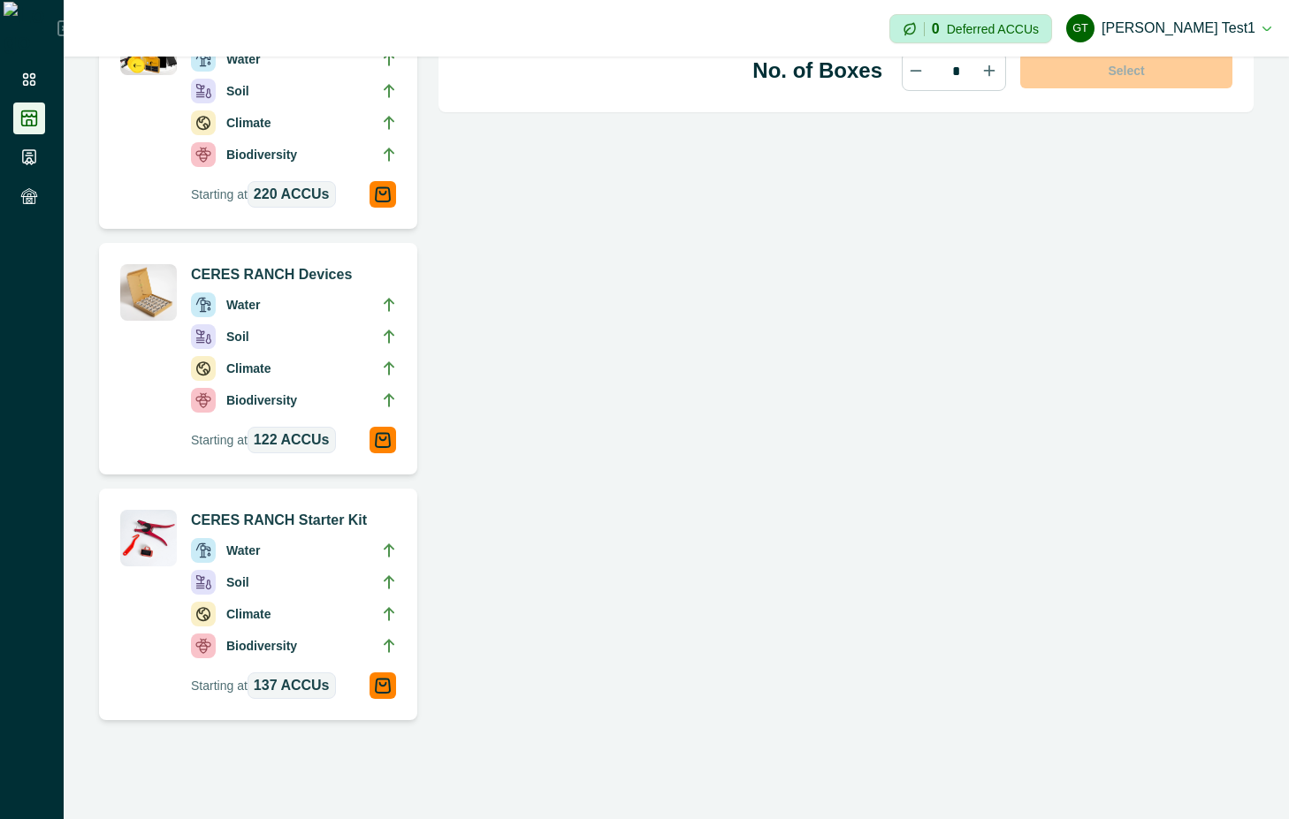
scroll to position [612, 0]
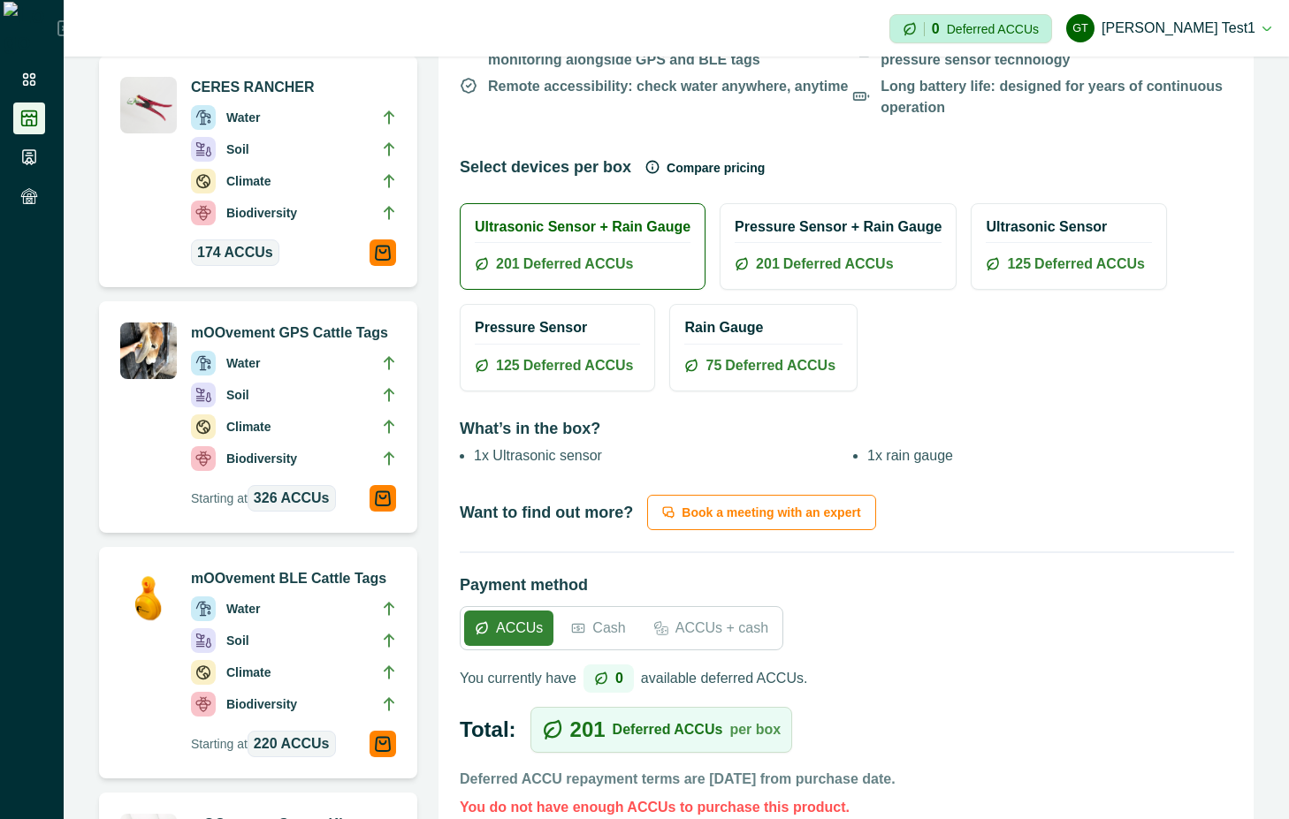
click at [599, 627] on p "Cash" at bounding box center [608, 628] width 33 height 21
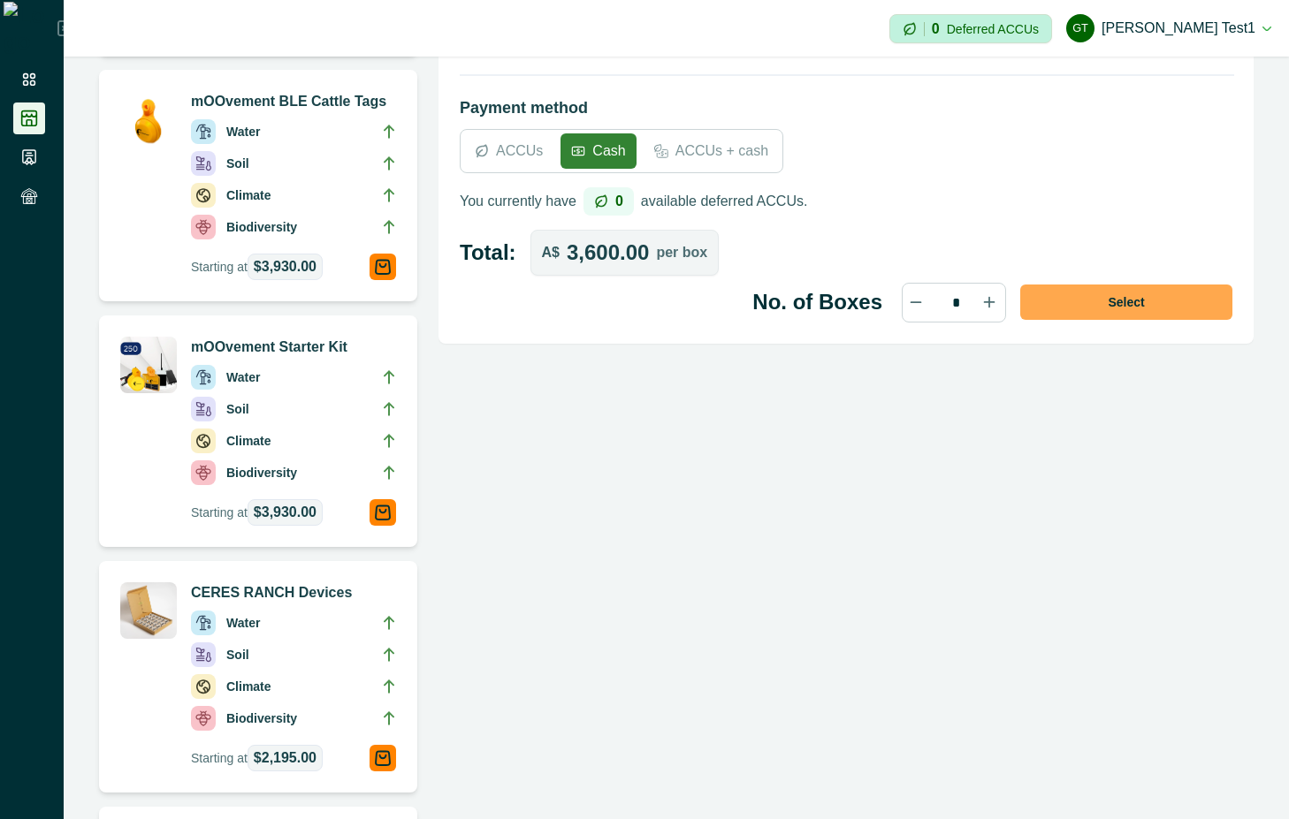
click at [1138, 304] on button "Select" at bounding box center [1126, 302] width 212 height 35
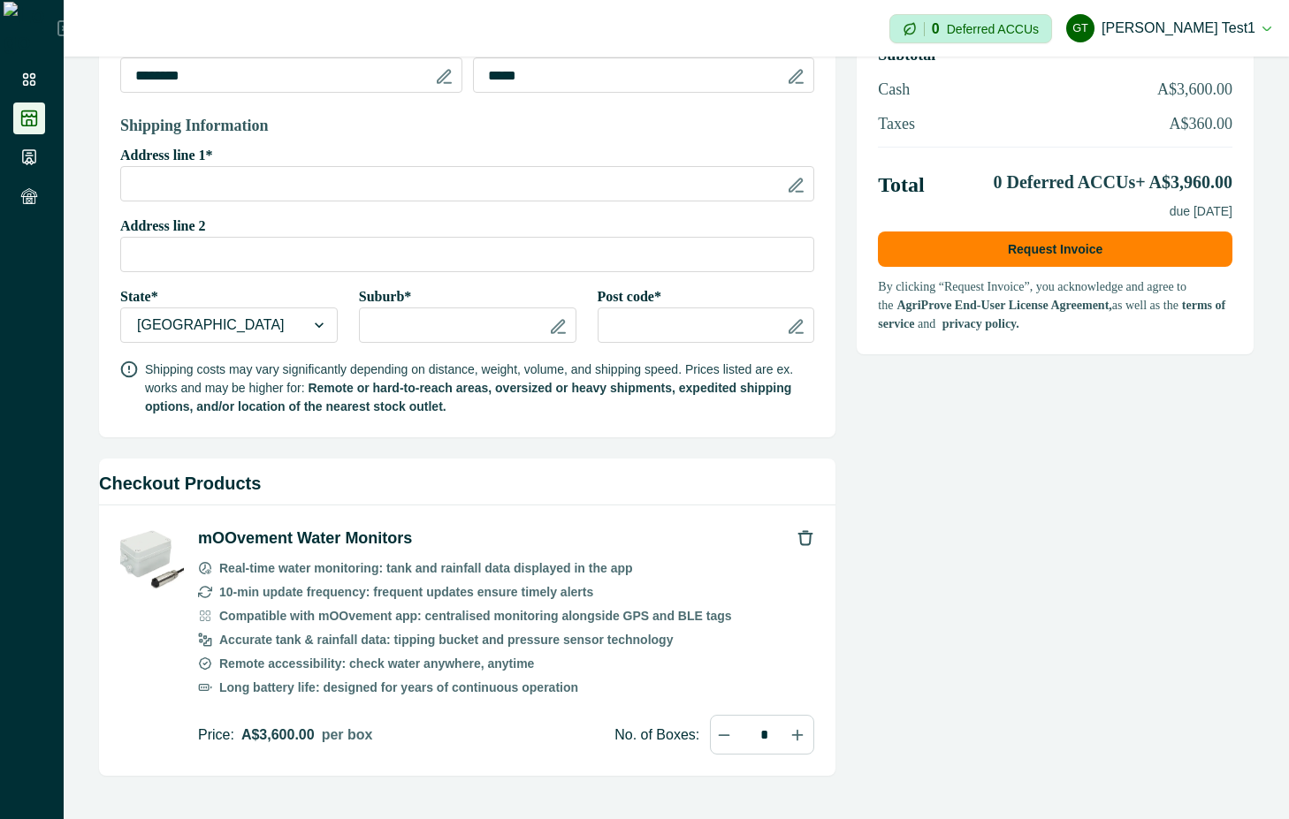
scroll to position [318, 0]
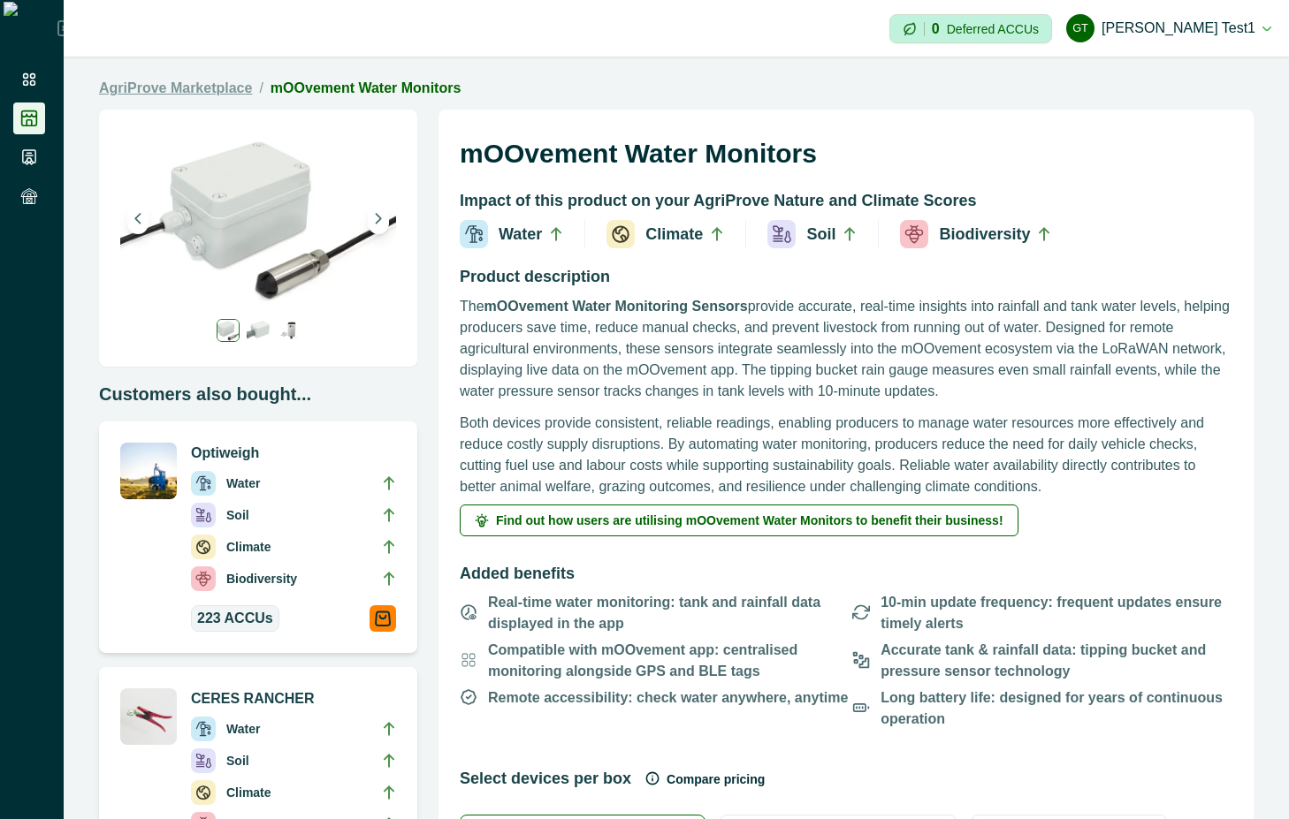
click at [232, 81] on link "AgriProve Marketplace" at bounding box center [175, 88] width 153 height 21
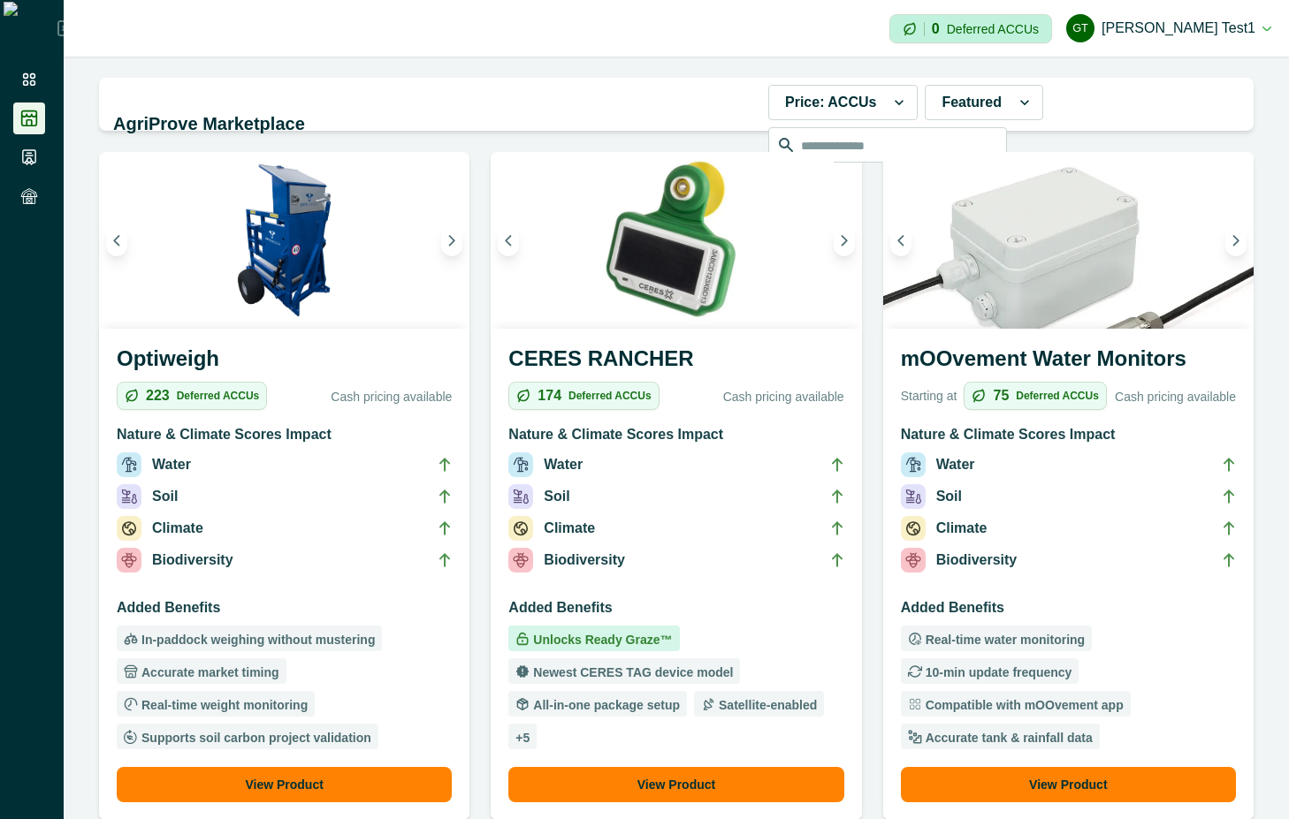
click at [322, 523] on li "Climate" at bounding box center [284, 532] width 335 height 32
click at [648, 406] on div "174 Deferred ACCUs" at bounding box center [583, 396] width 150 height 28
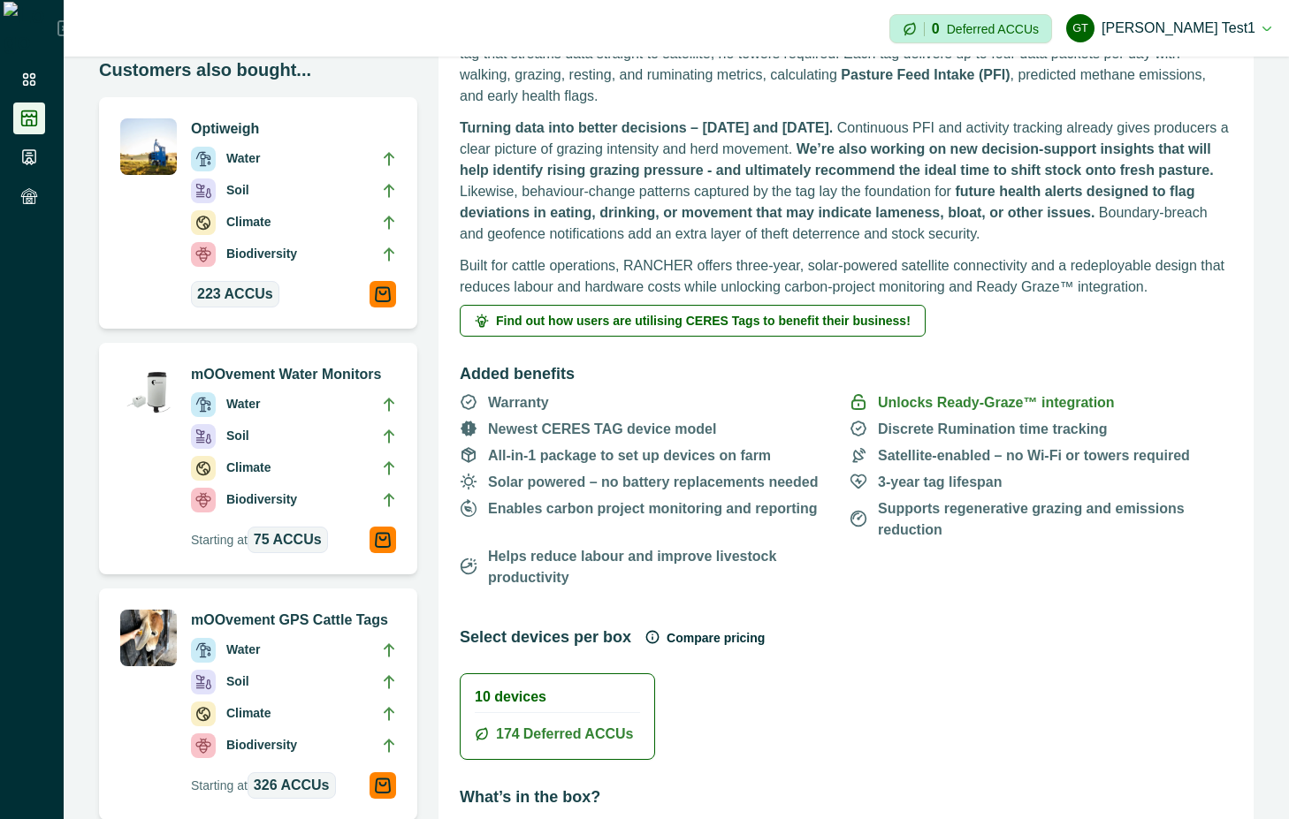
scroll to position [795, 0]
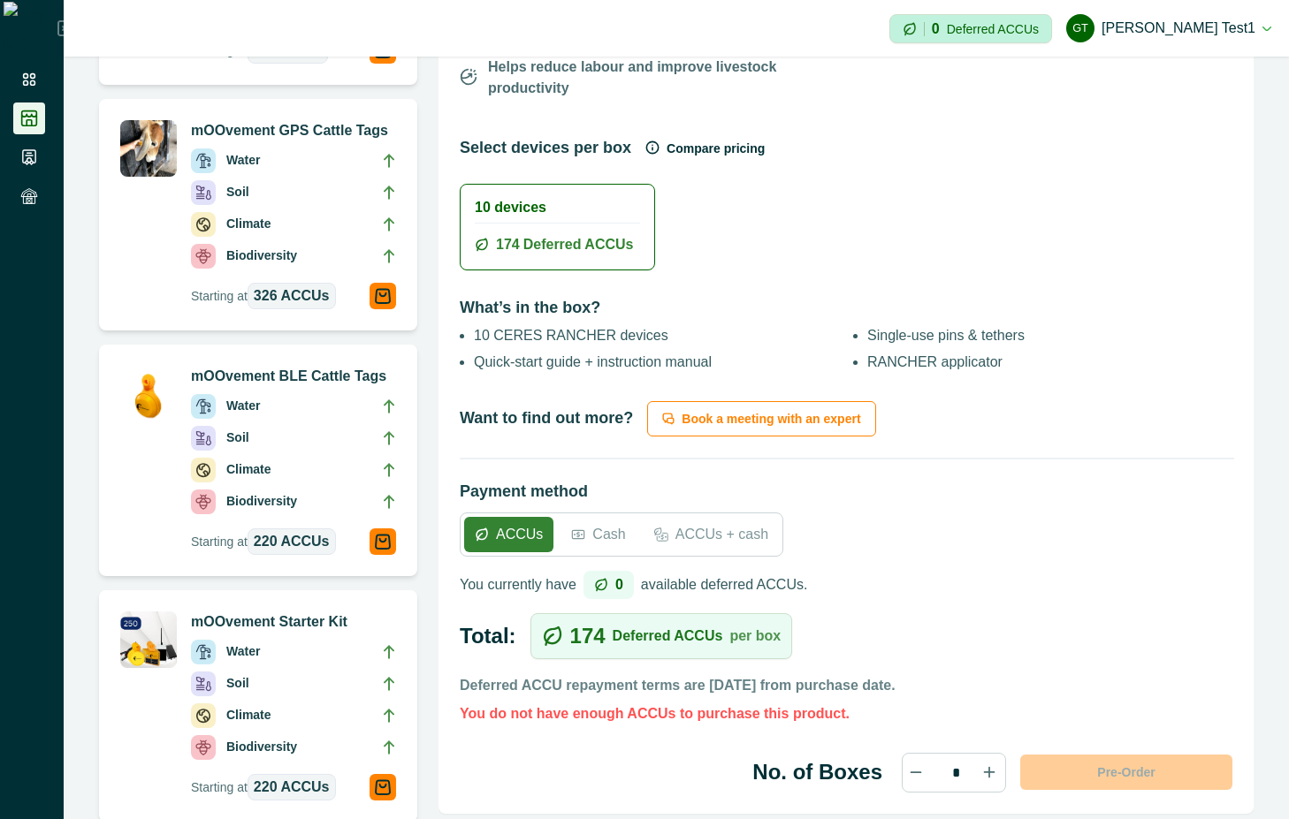
click at [604, 524] on p "Cash" at bounding box center [608, 534] width 33 height 21
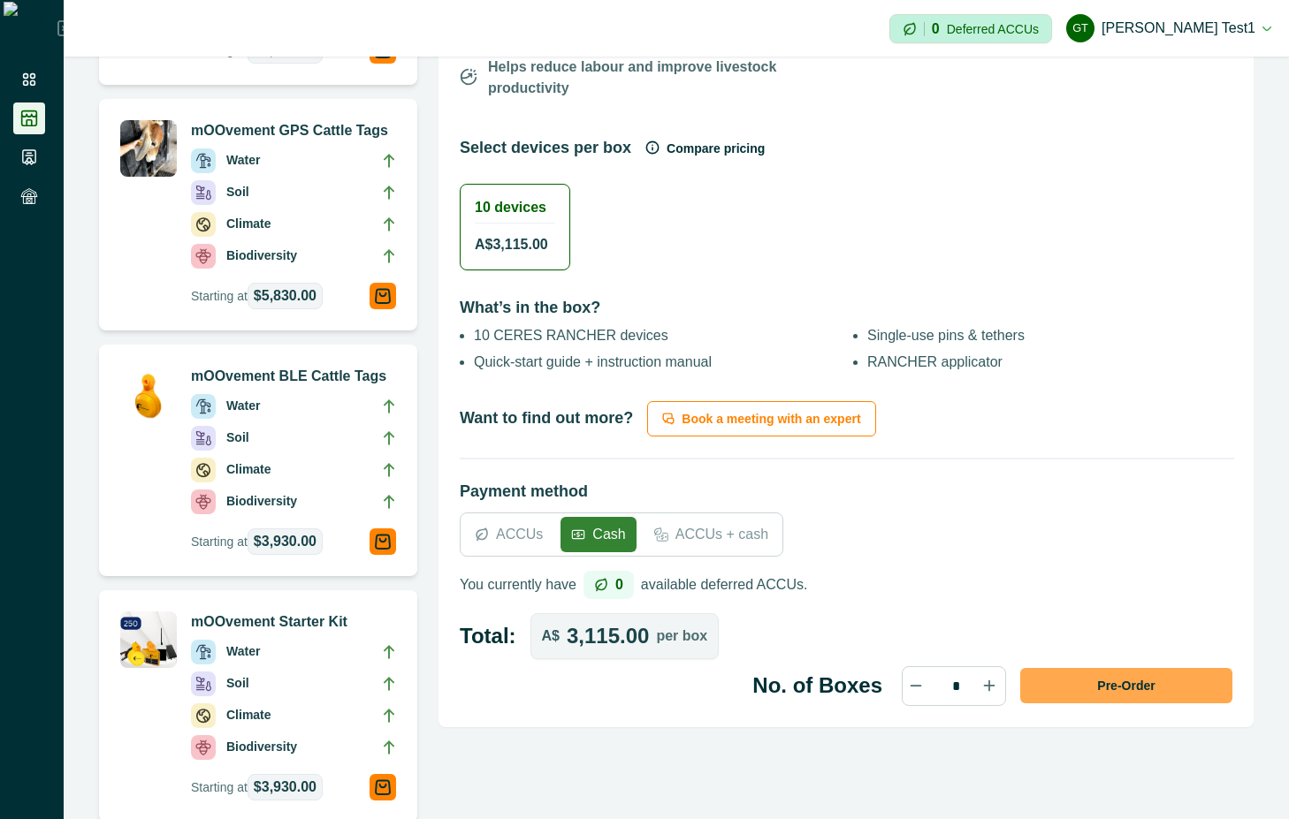
click at [1143, 668] on button "Pre-Order" at bounding box center [1126, 685] width 212 height 35
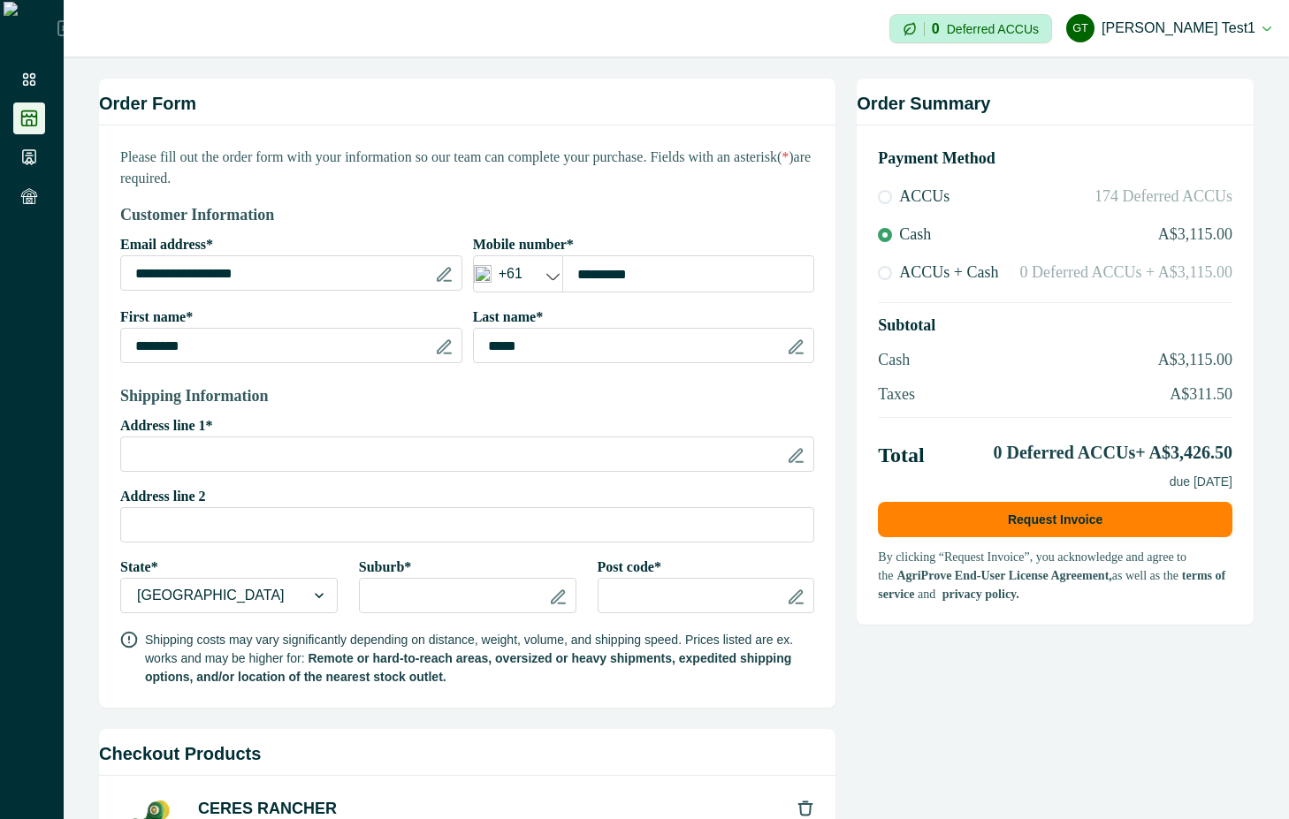
scroll to position [35, 0]
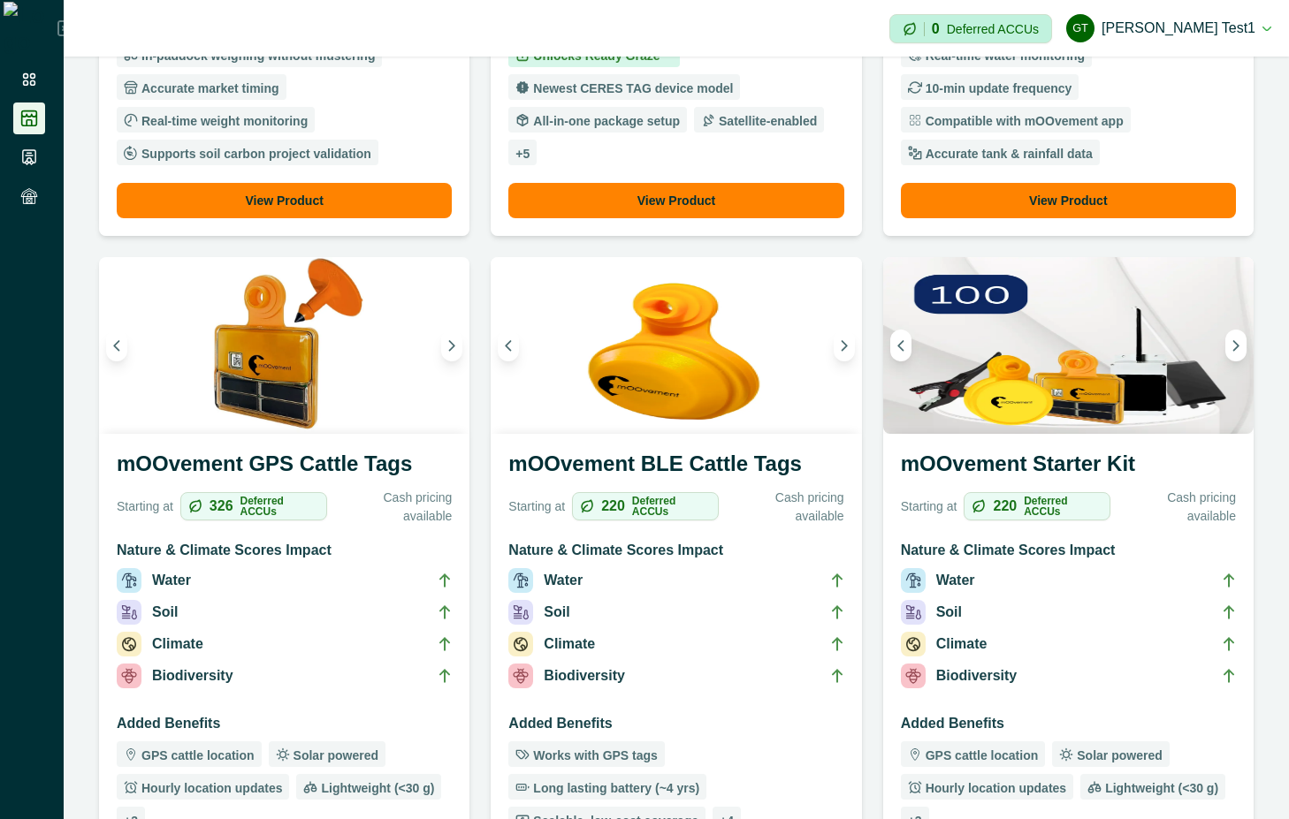
scroll to position [795, 0]
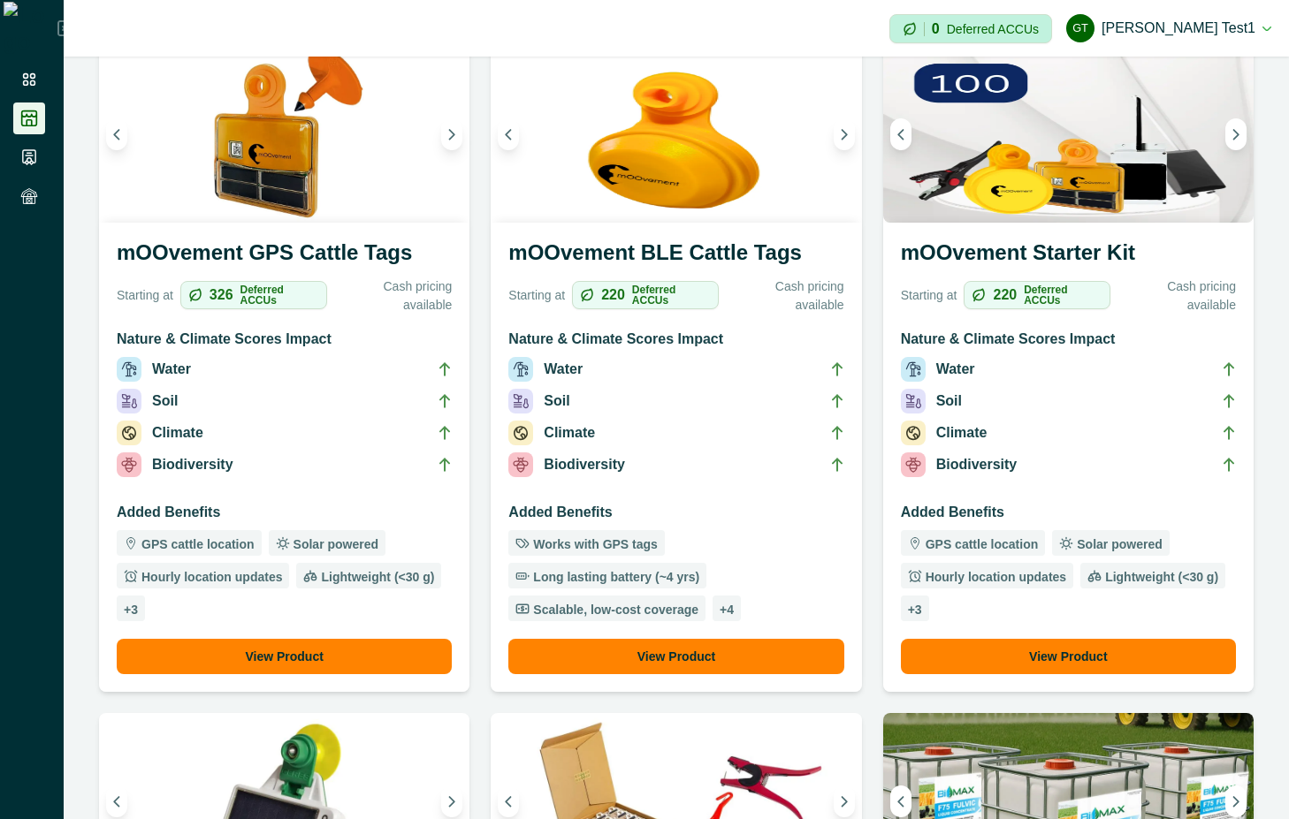
click at [705, 549] on ul "Works with GPS tags Long lasting battery (~4 yrs) Scalable, low-cost coverage +…" at bounding box center [675, 575] width 335 height 91
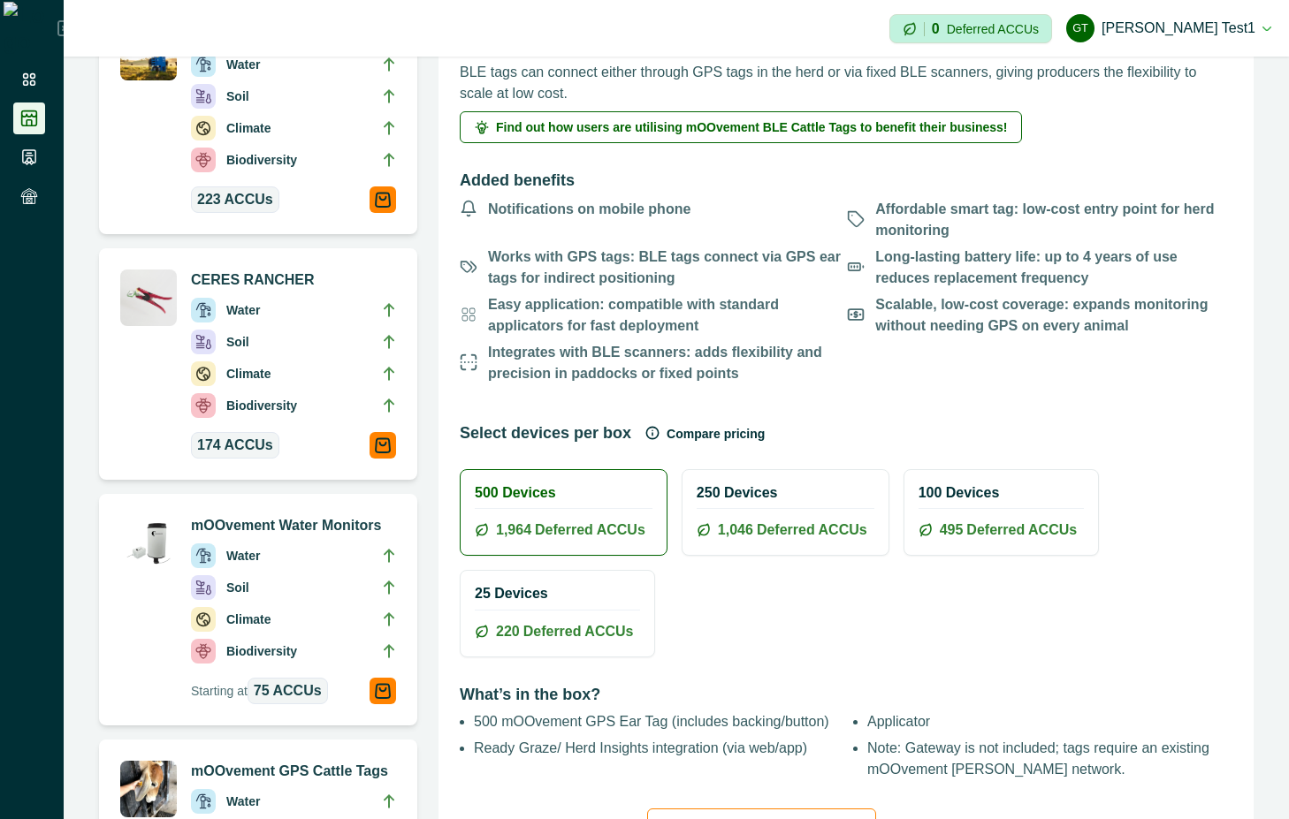
scroll to position [477, 0]
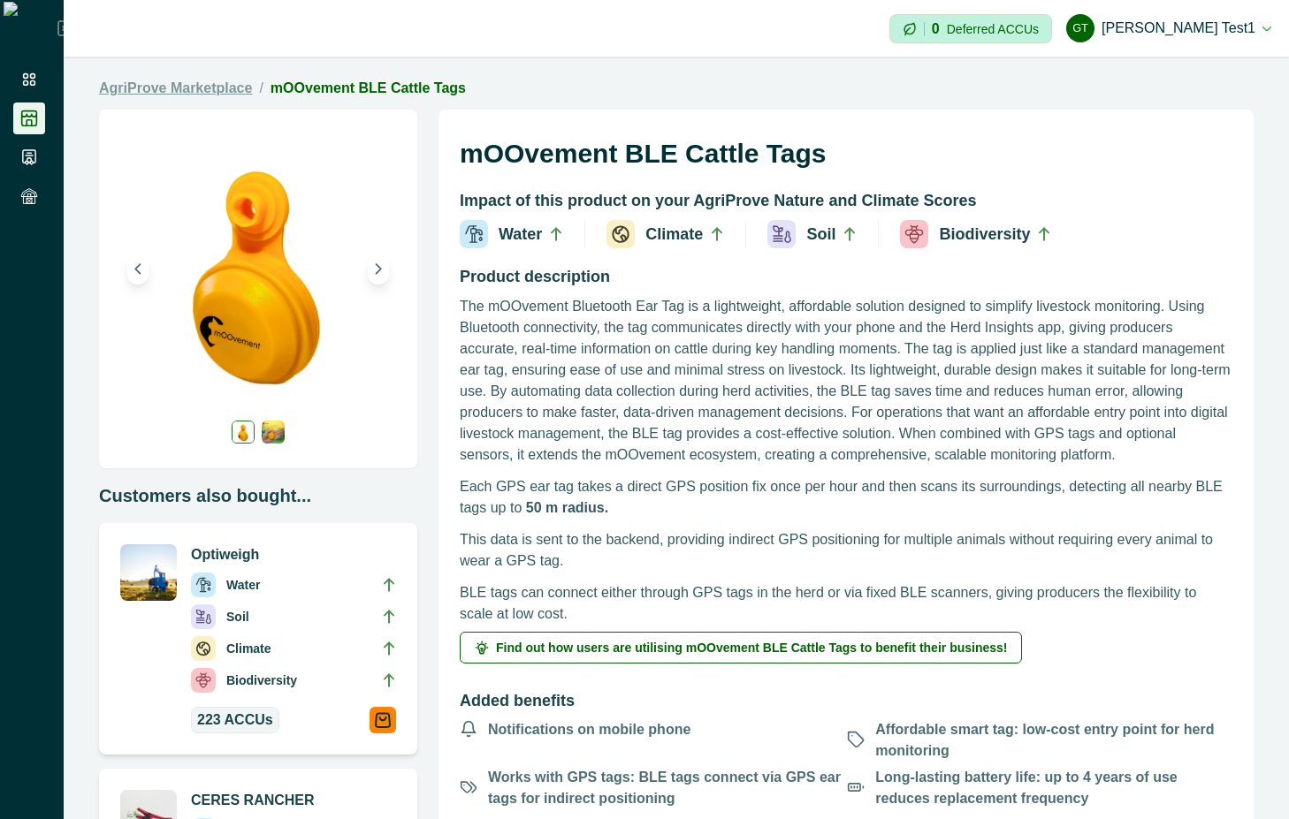
click at [147, 87] on link "AgriProve Marketplace" at bounding box center [175, 88] width 153 height 21
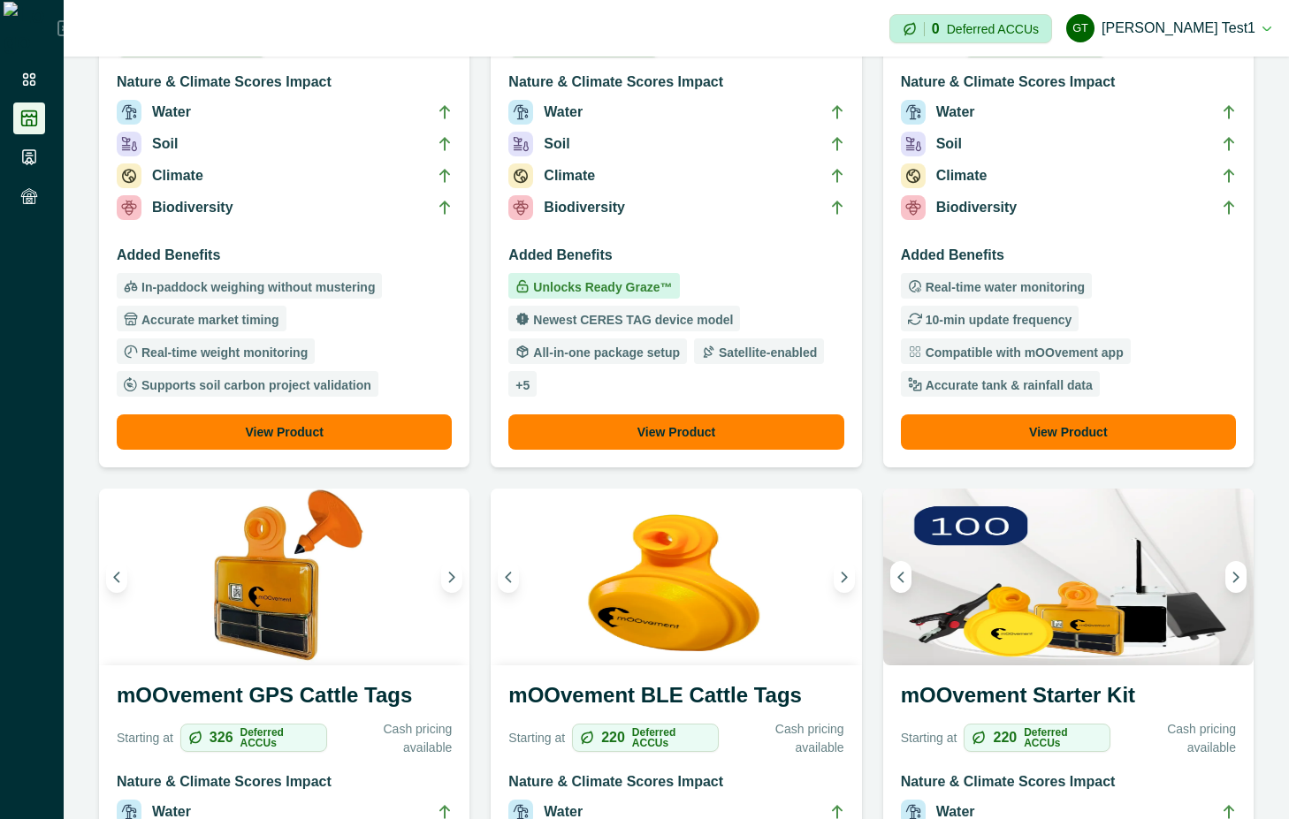
scroll to position [318, 0]
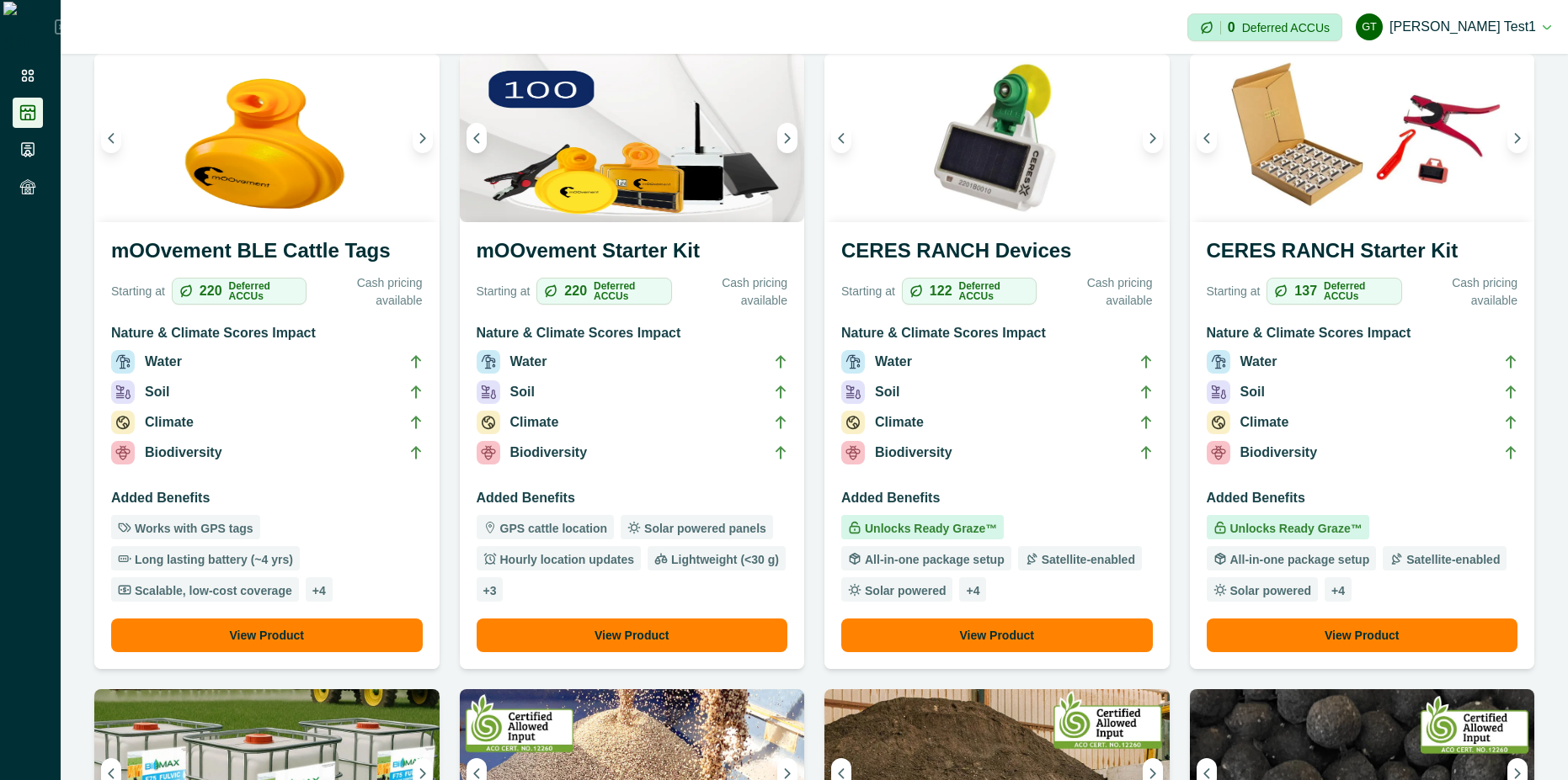
scroll to position [454, 0]
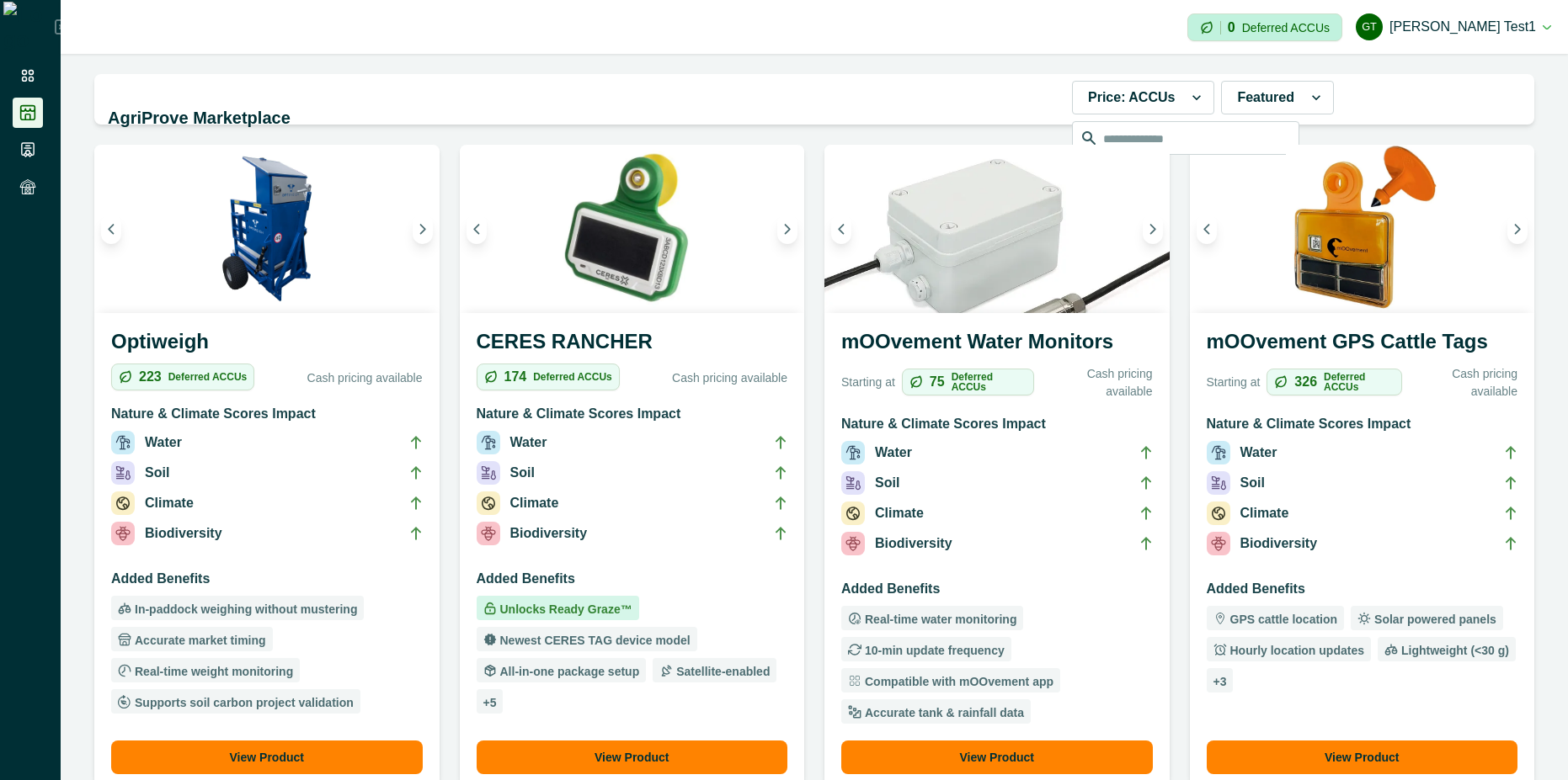
scroll to position [151, 0]
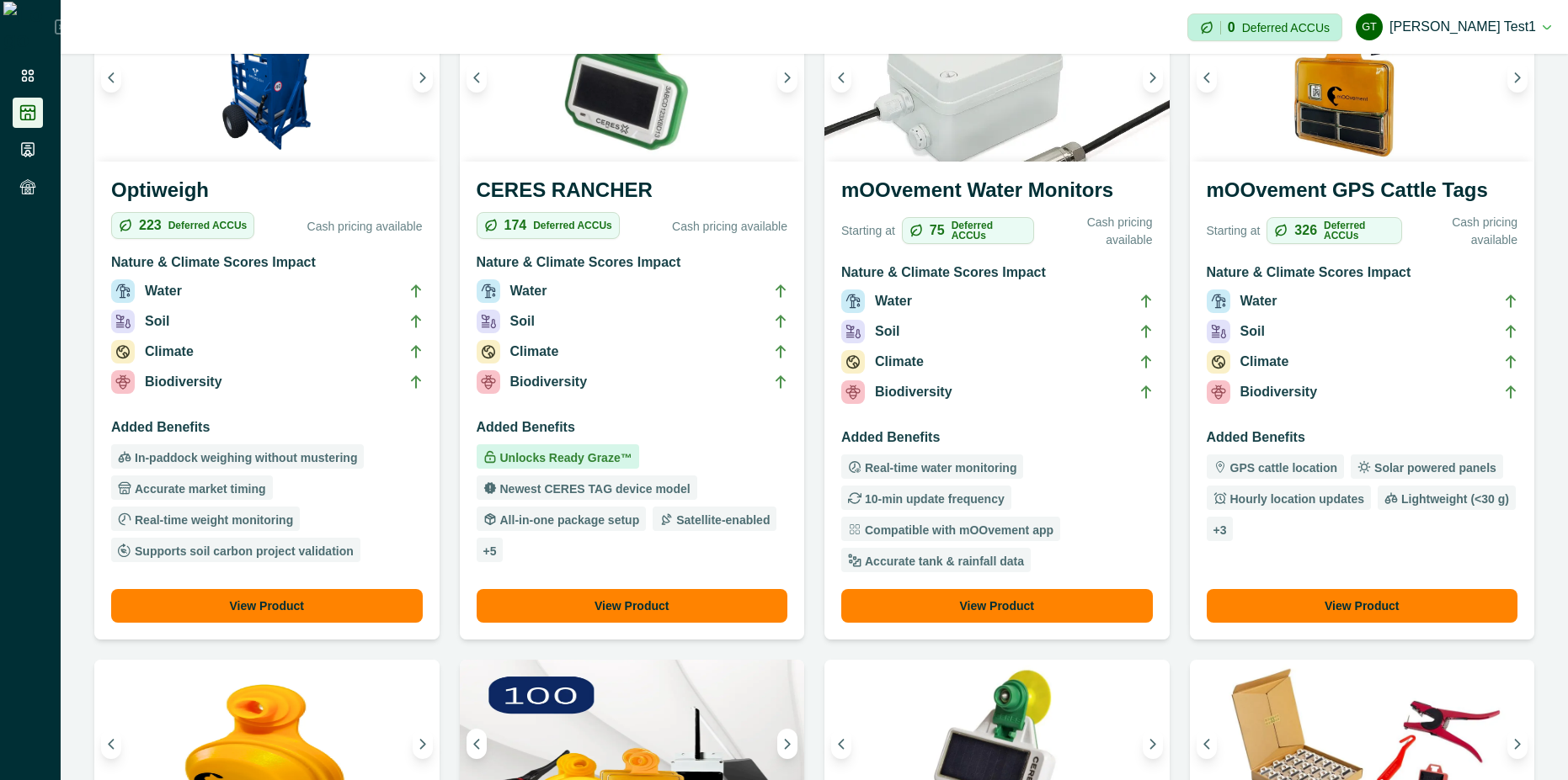
click at [1329, 451] on h3 "Added Benefits" at bounding box center [1361, 441] width 312 height 27
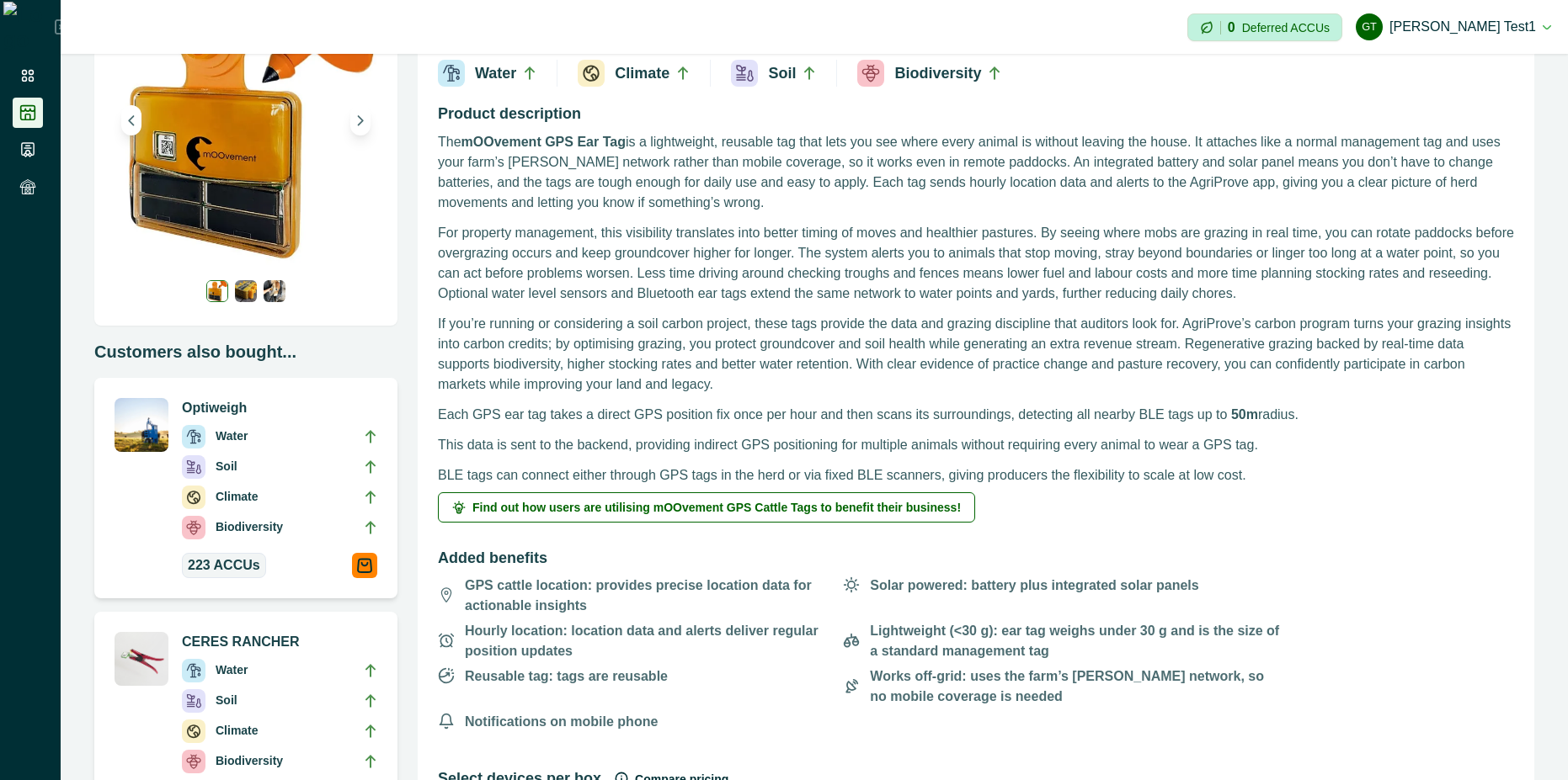
scroll to position [303, 0]
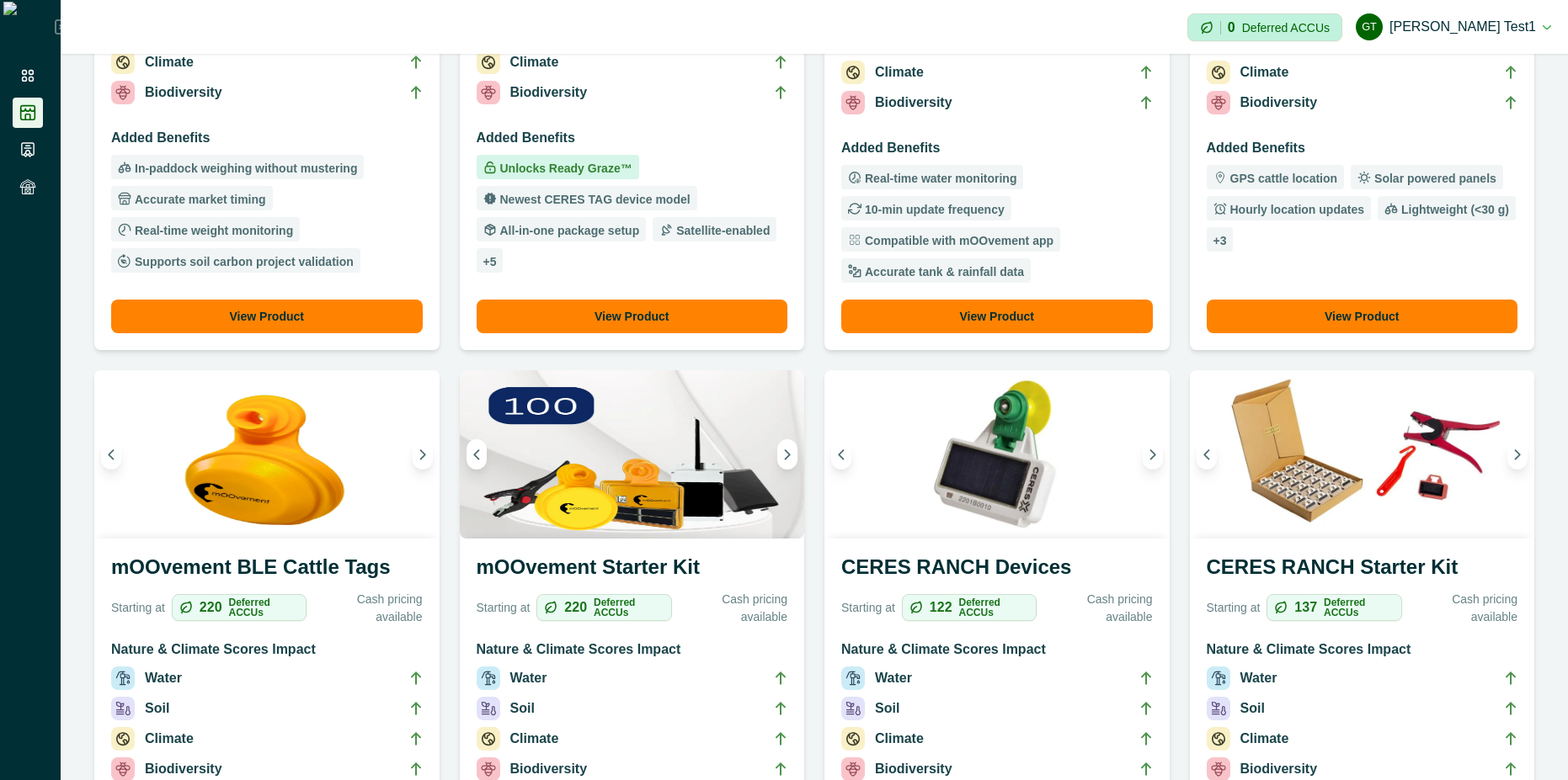
scroll to position [757, 0]
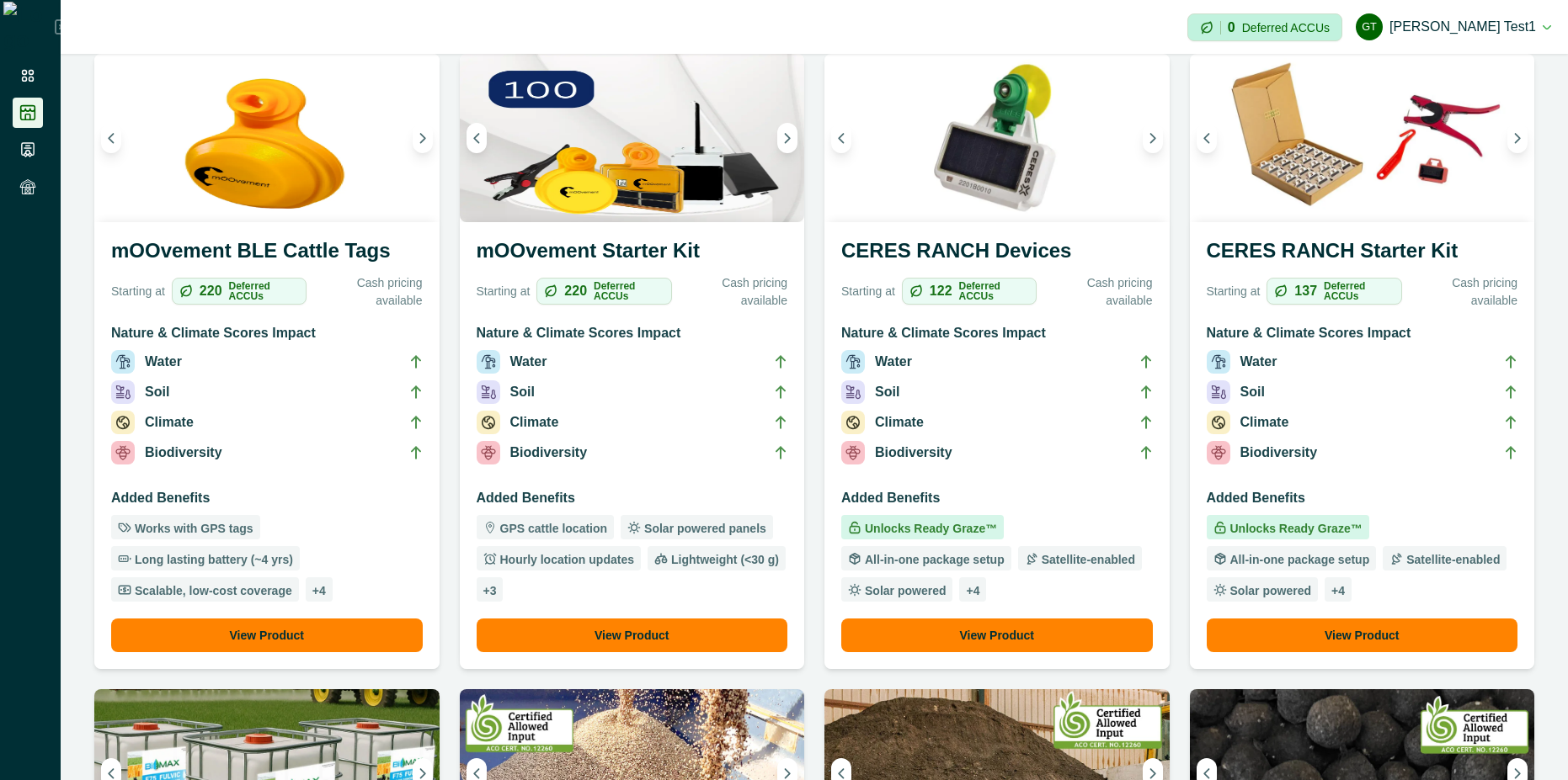
click at [352, 467] on li "Biodiversity" at bounding box center [267, 456] width 312 height 30
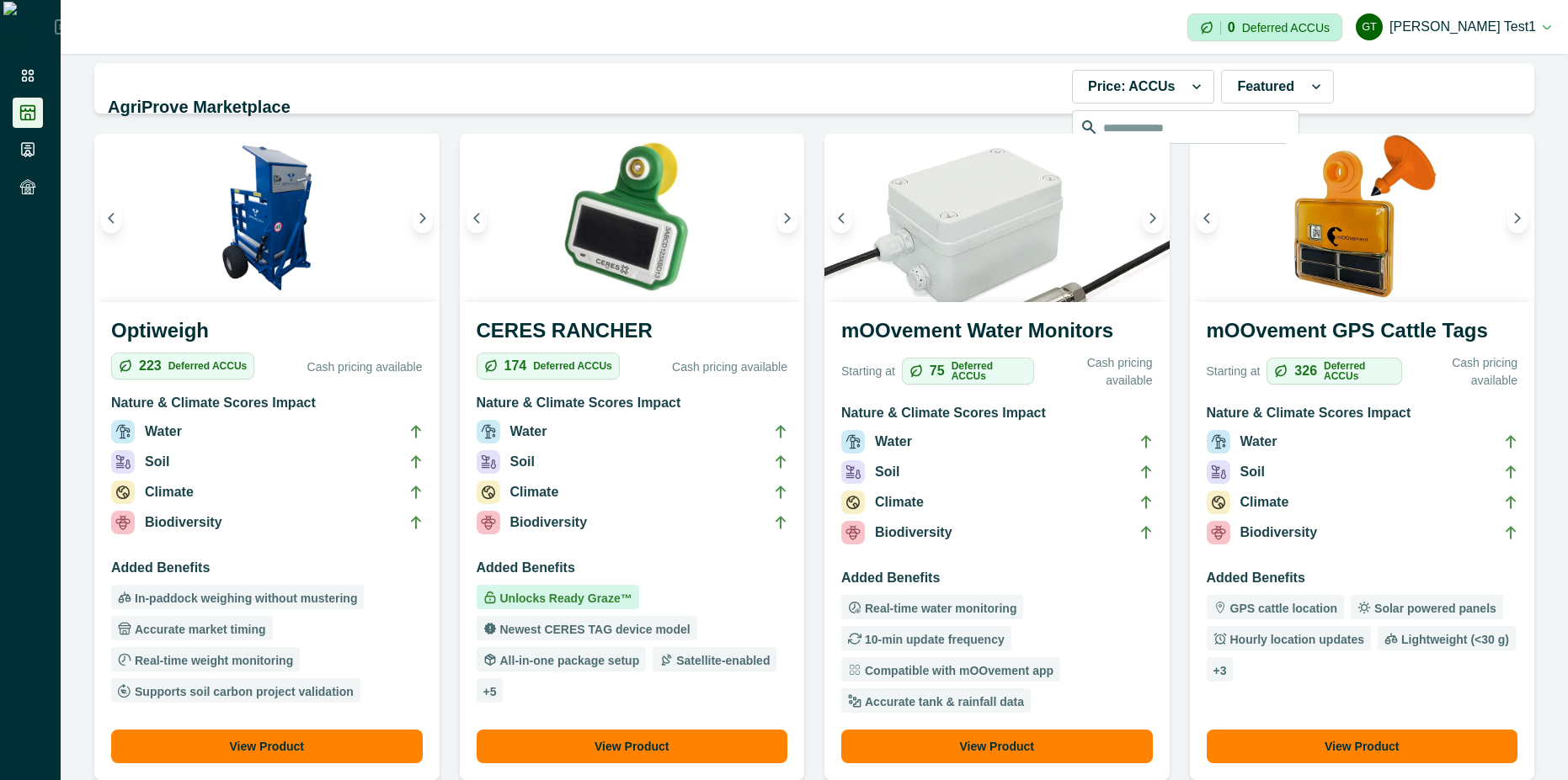
scroll to position [151, 0]
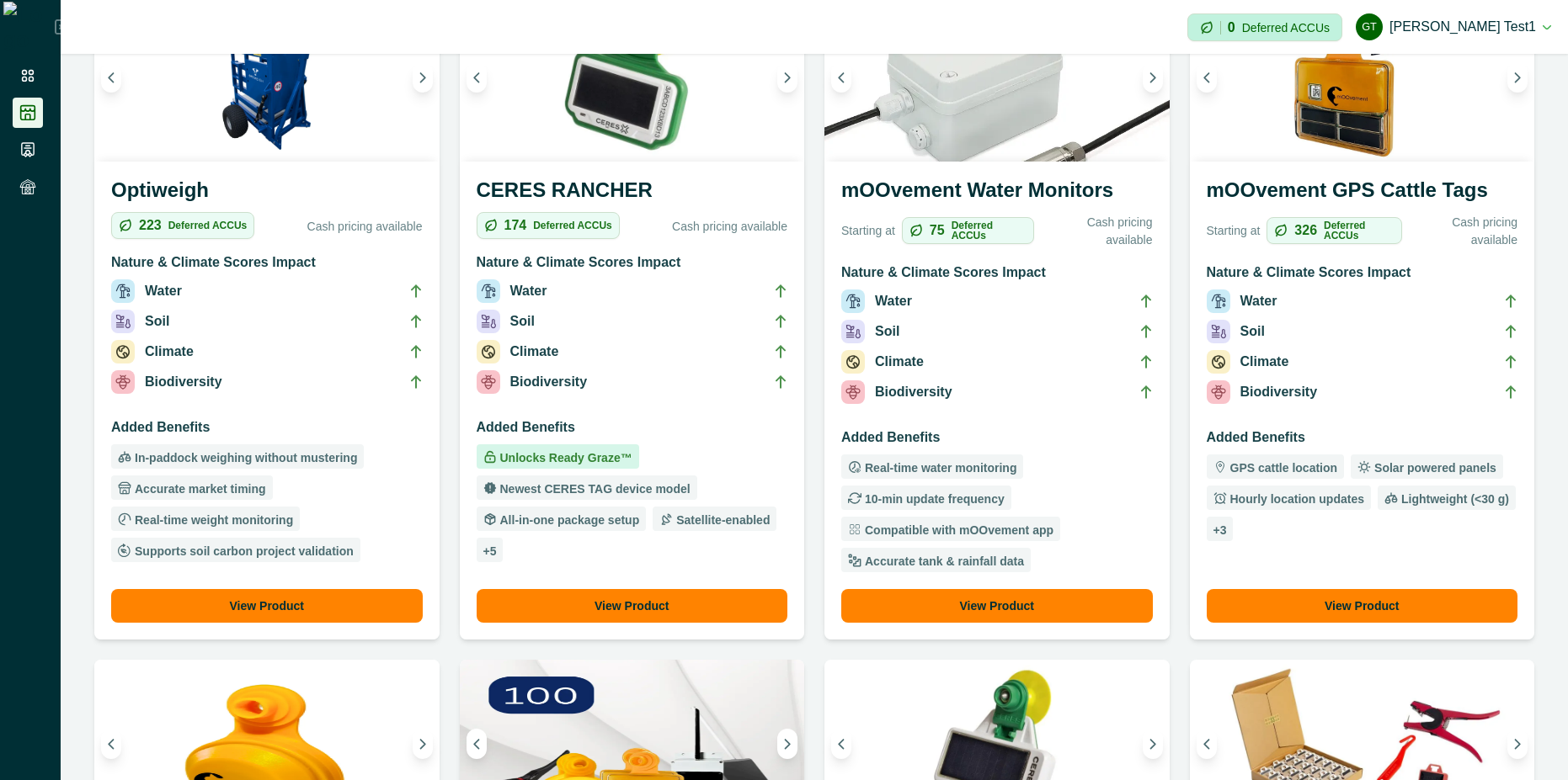
click at [1383, 460] on div "Solar powered panels" at bounding box center [1427, 467] width 152 height 25
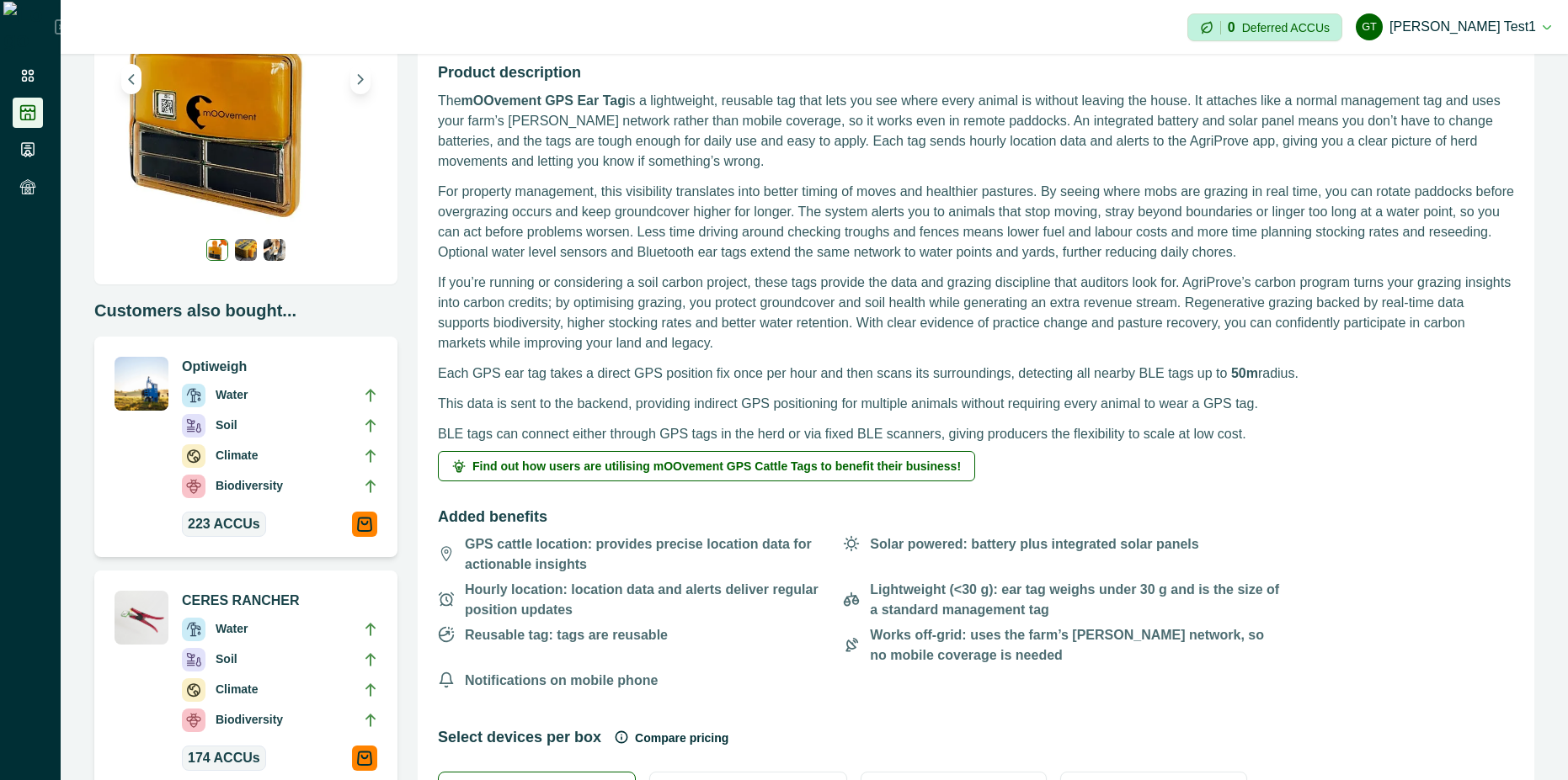
scroll to position [303, 0]
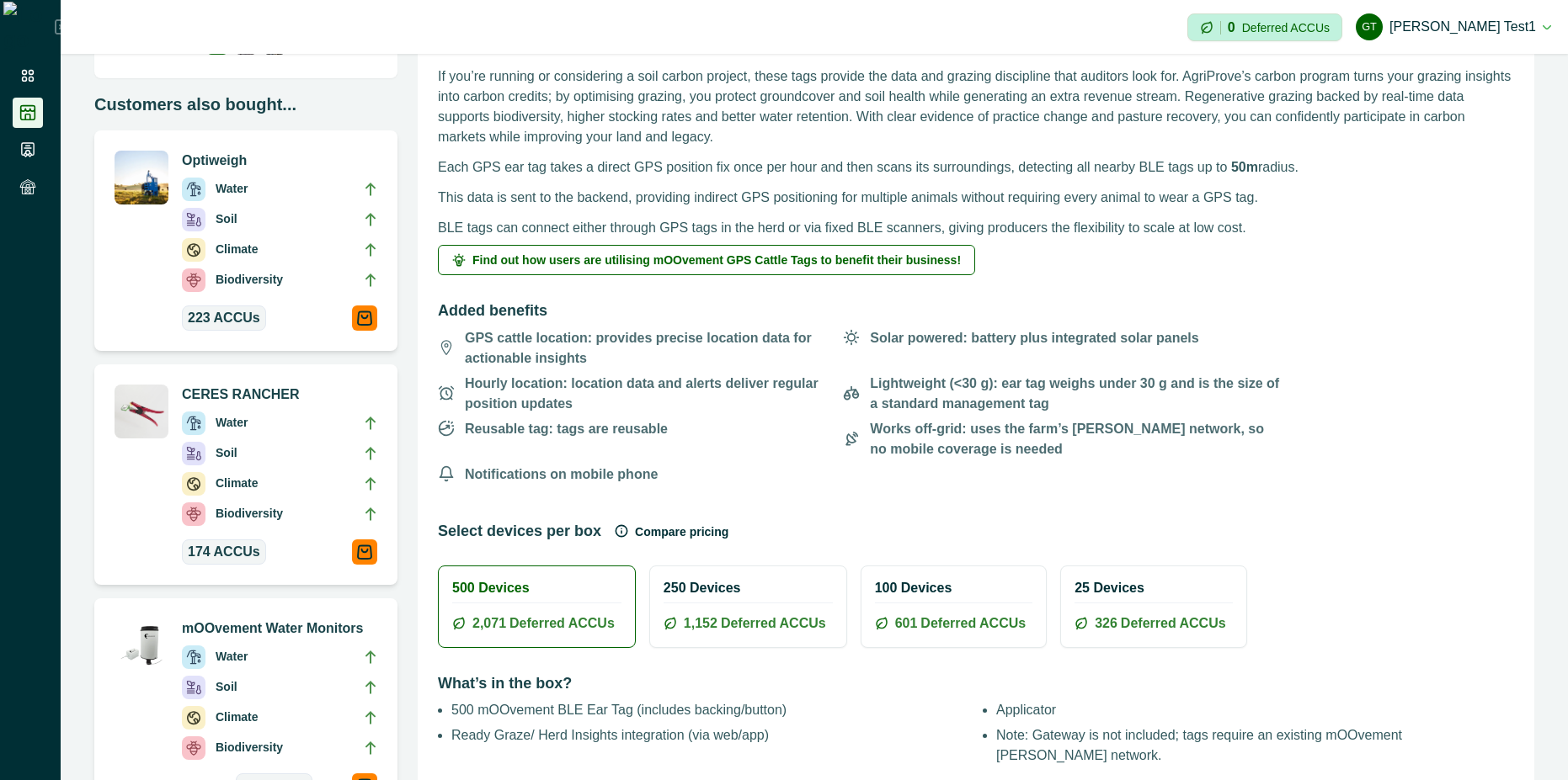
scroll to position [606, 0]
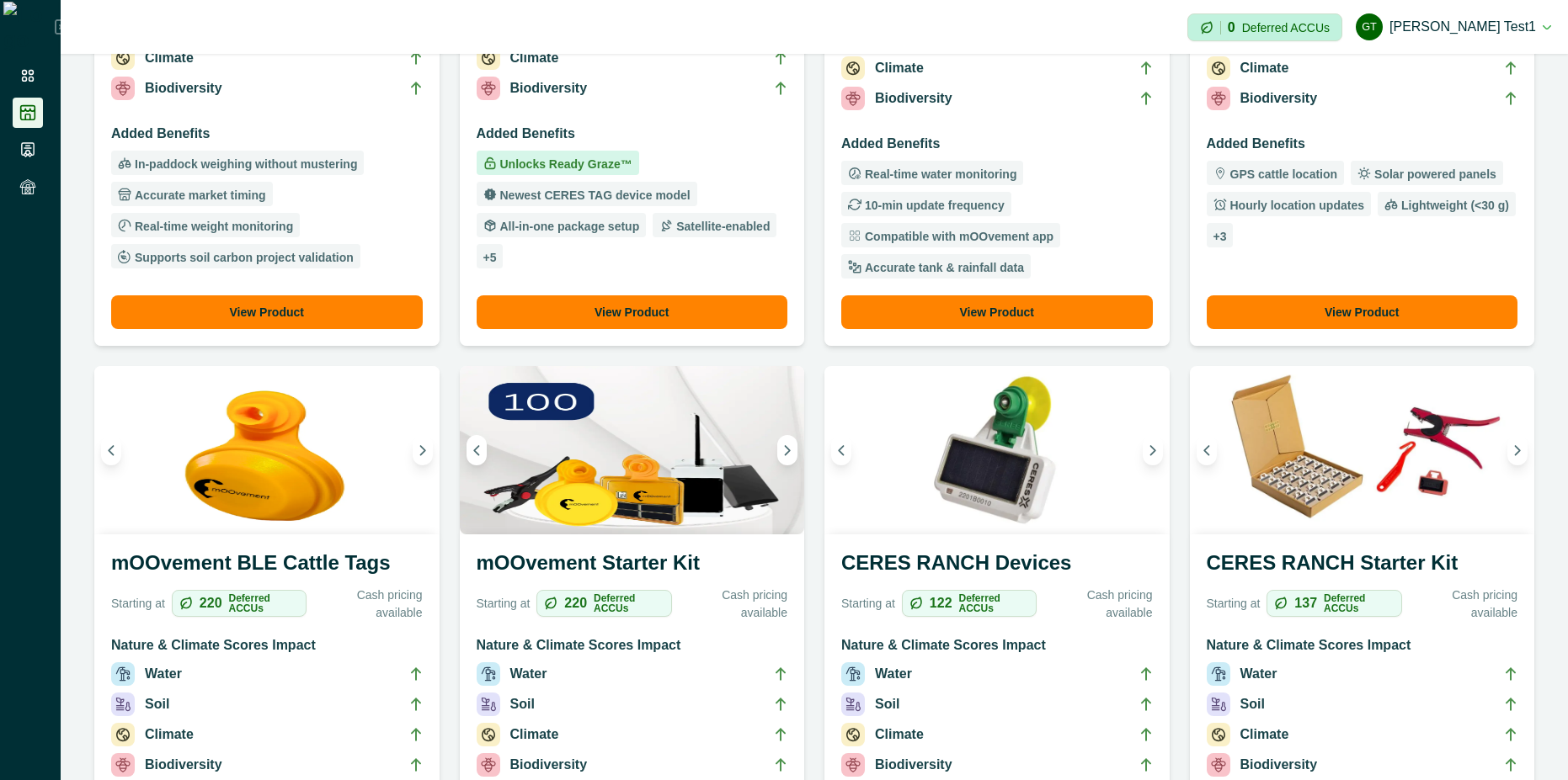
scroll to position [454, 0]
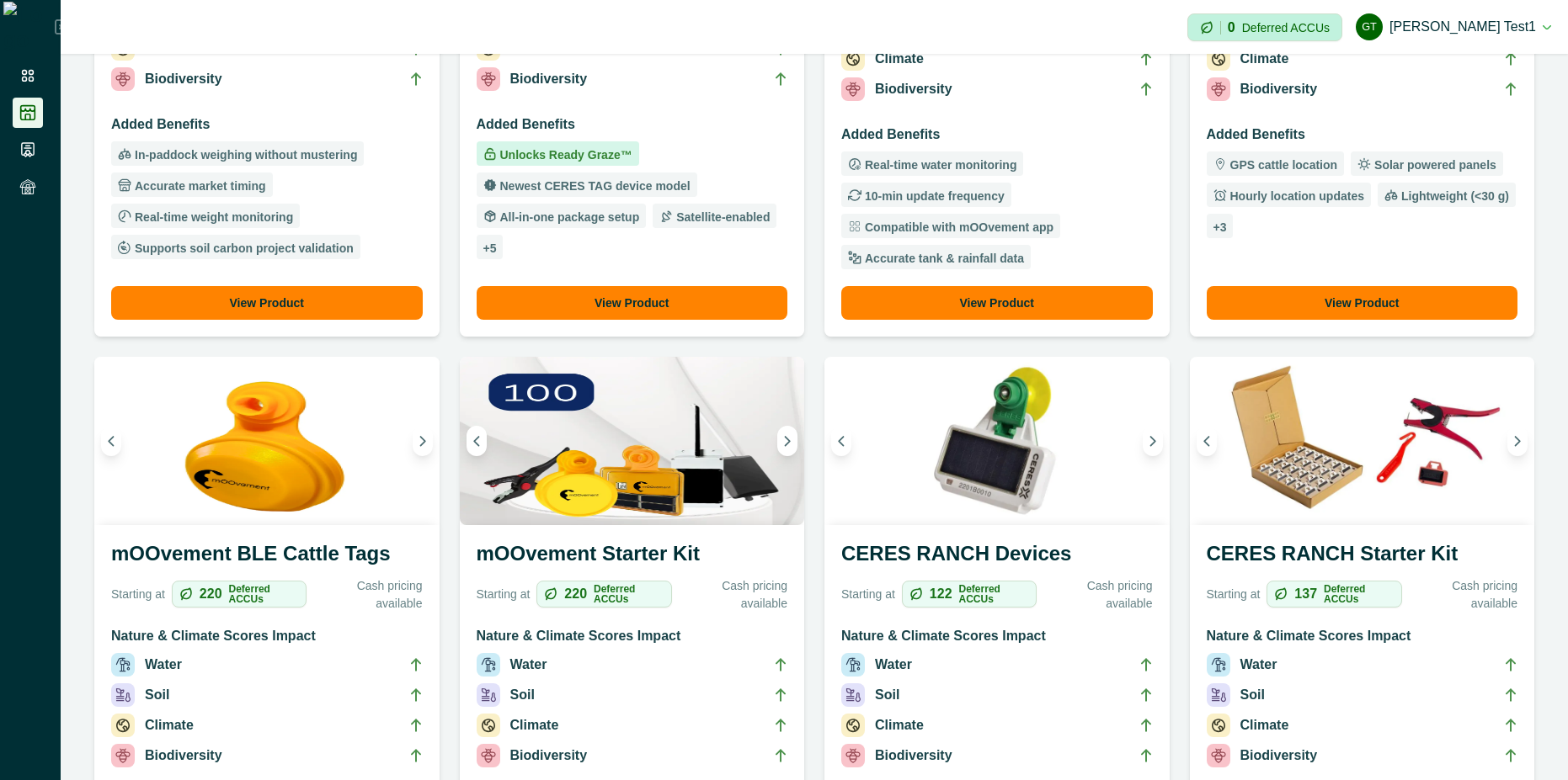
click at [704, 690] on li "Soil" at bounding box center [632, 699] width 312 height 30
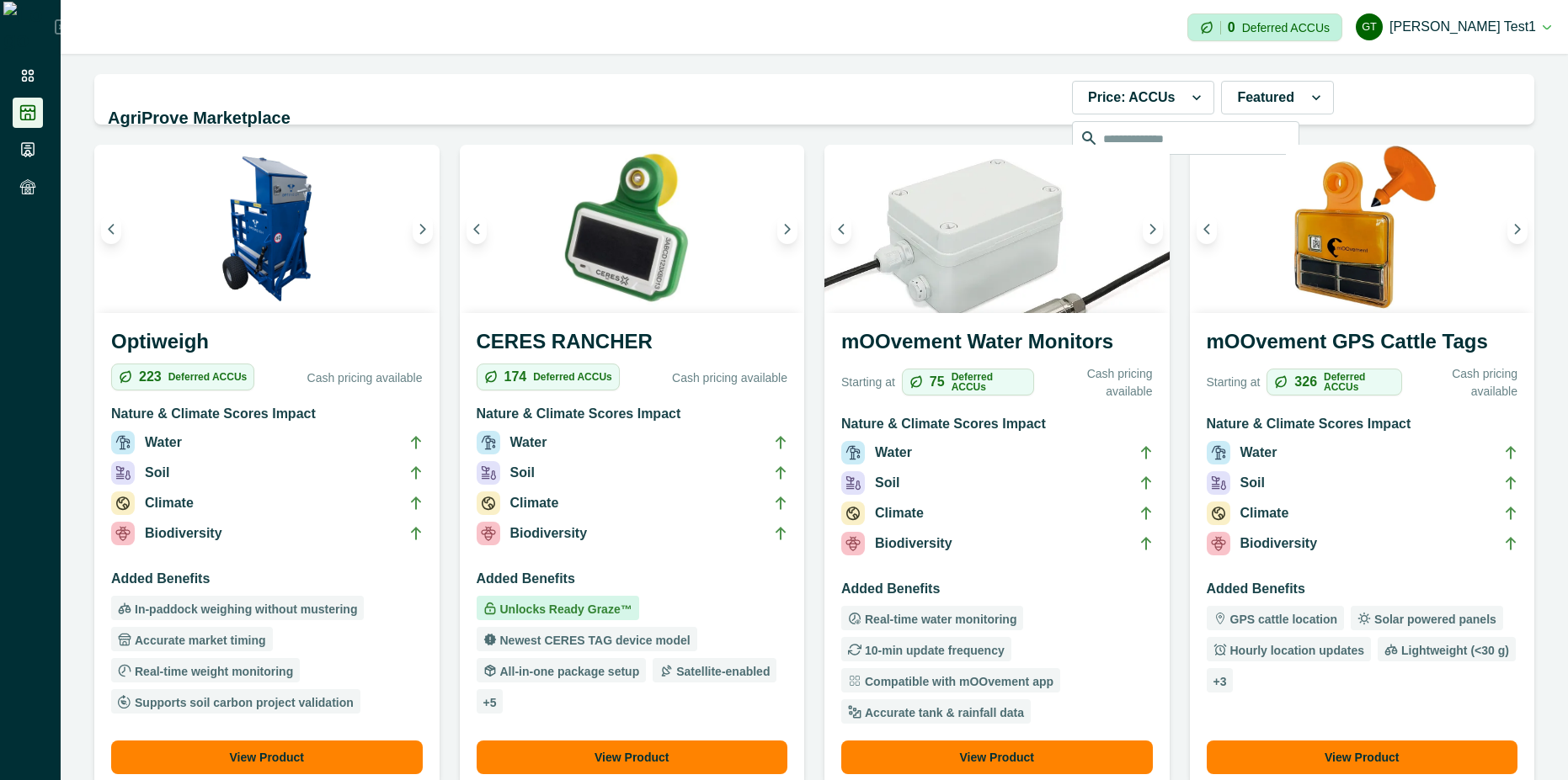
scroll to position [151, 0]
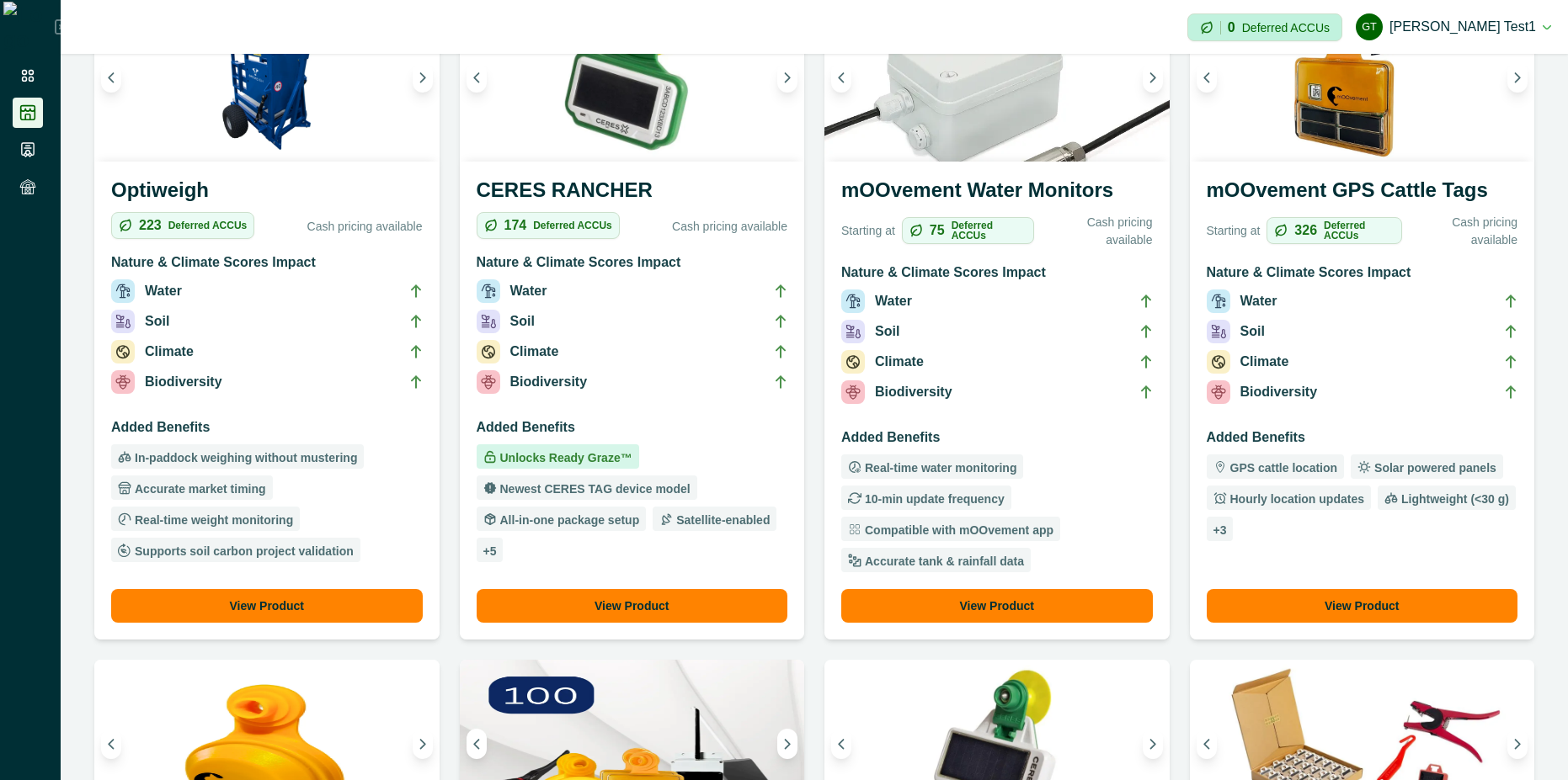
click at [1022, 404] on li "Biodiversity" at bounding box center [996, 395] width 312 height 30
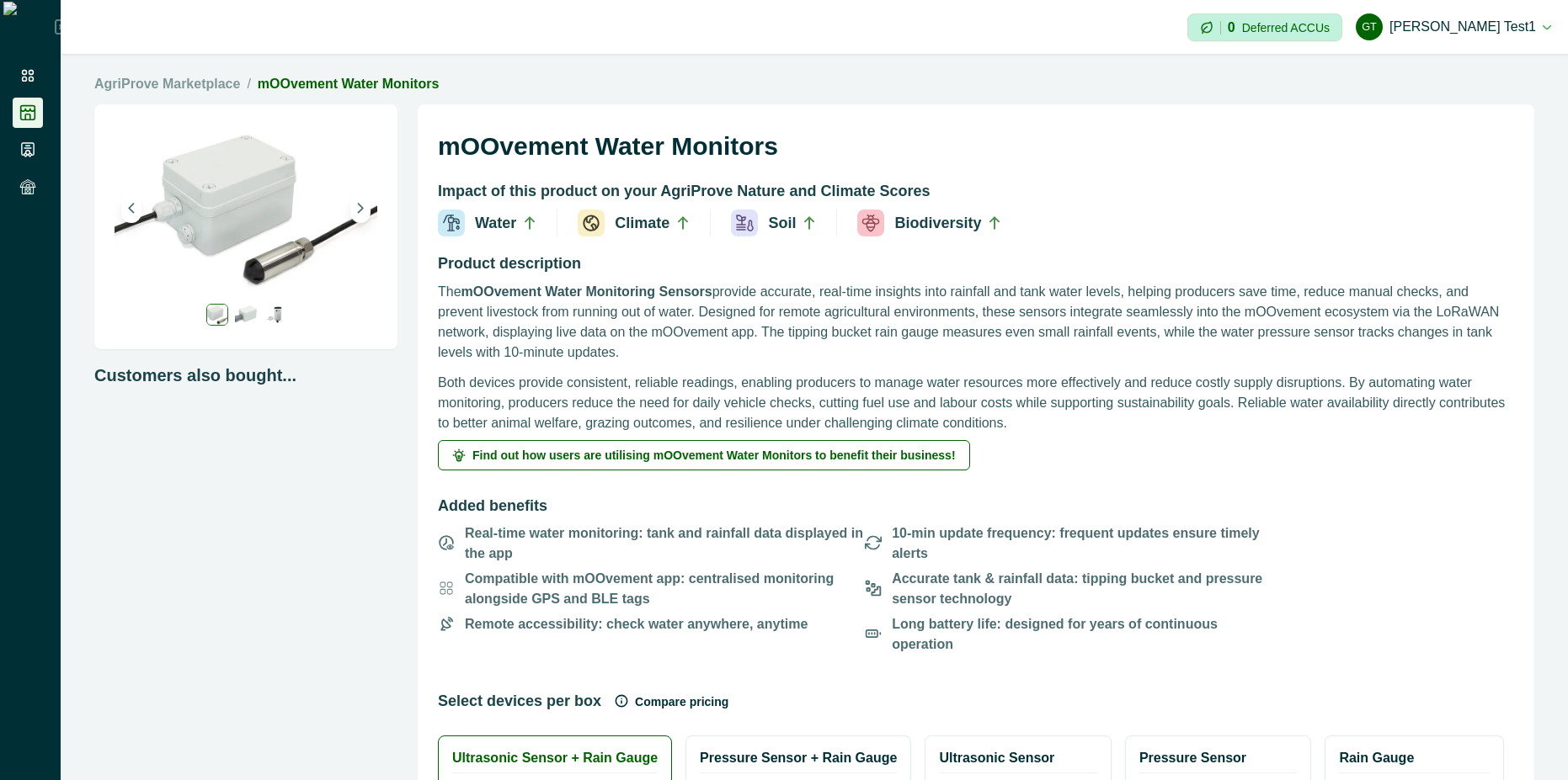
scroll to position [151, 0]
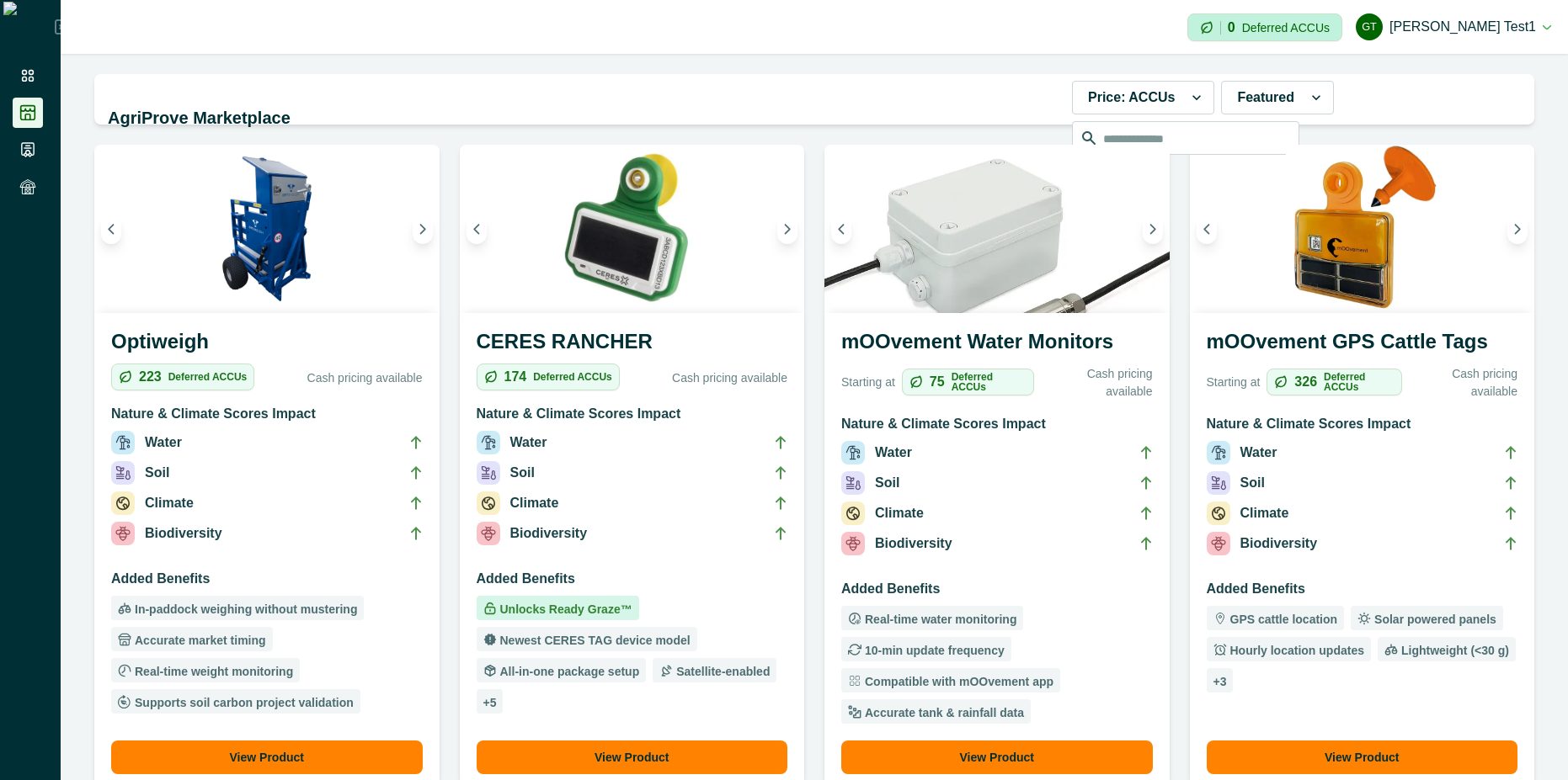
click at [1298, 492] on li "Soil" at bounding box center [1361, 487] width 312 height 30
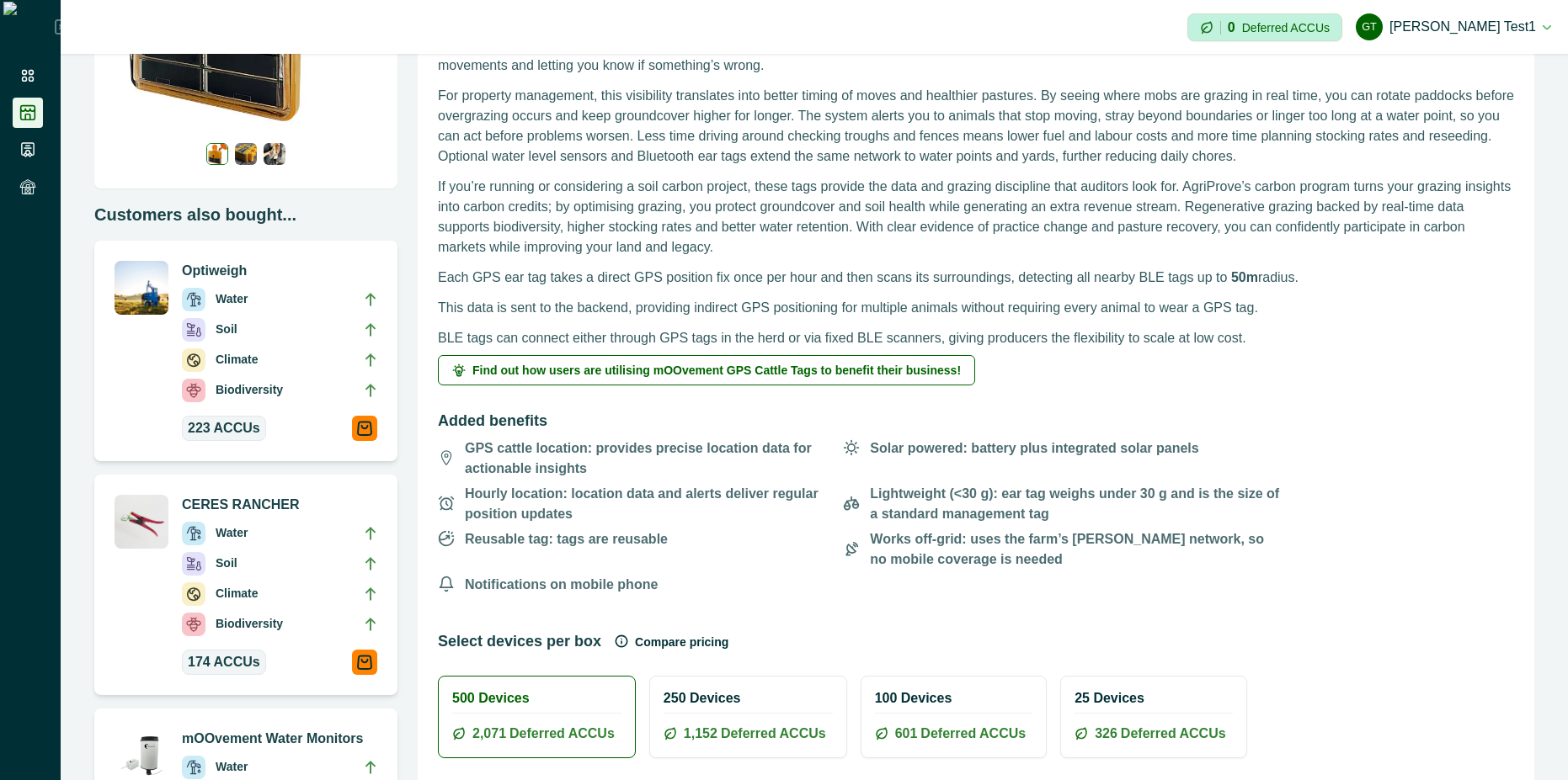
scroll to position [303, 0]
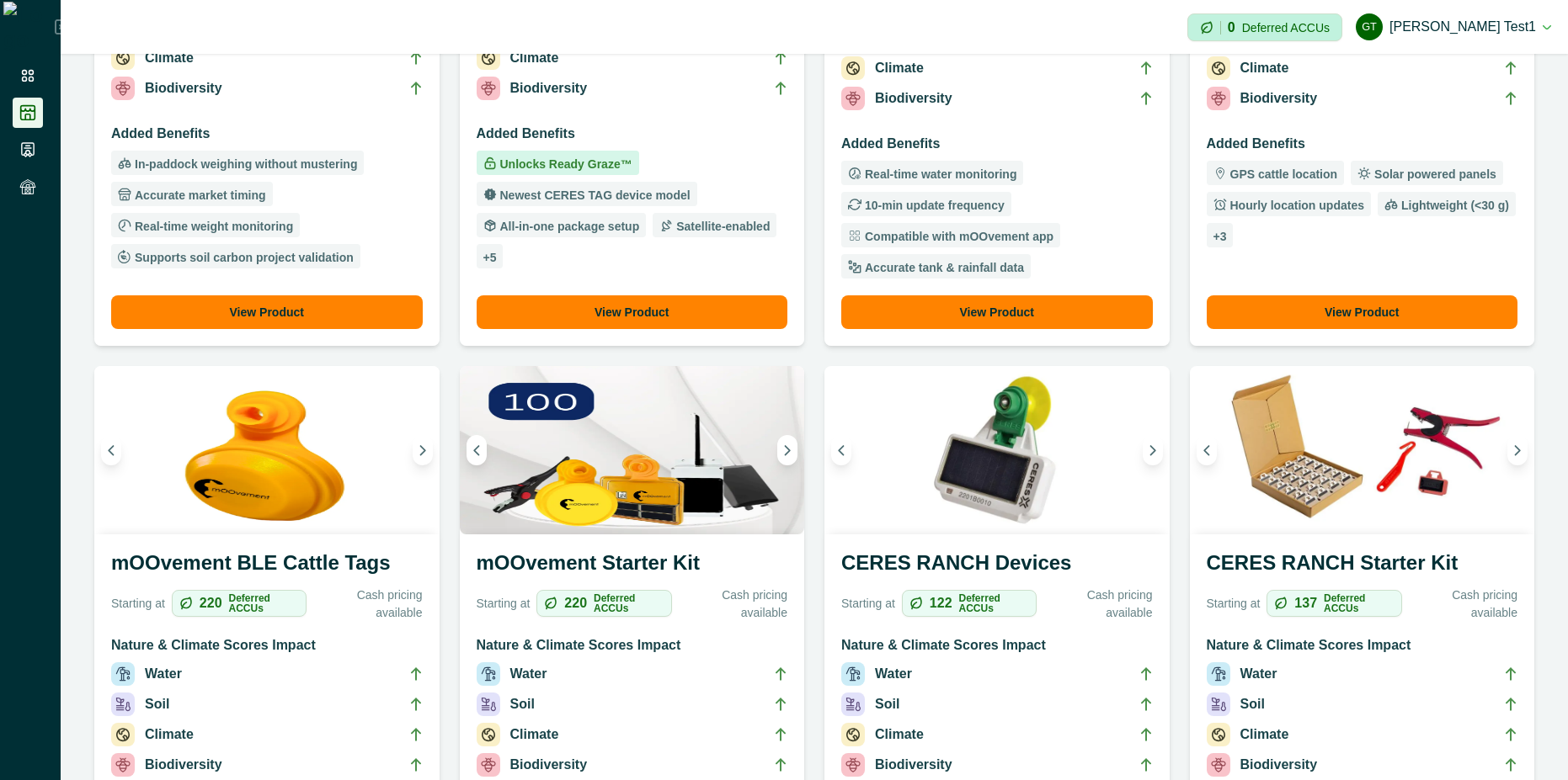
scroll to position [454, 0]
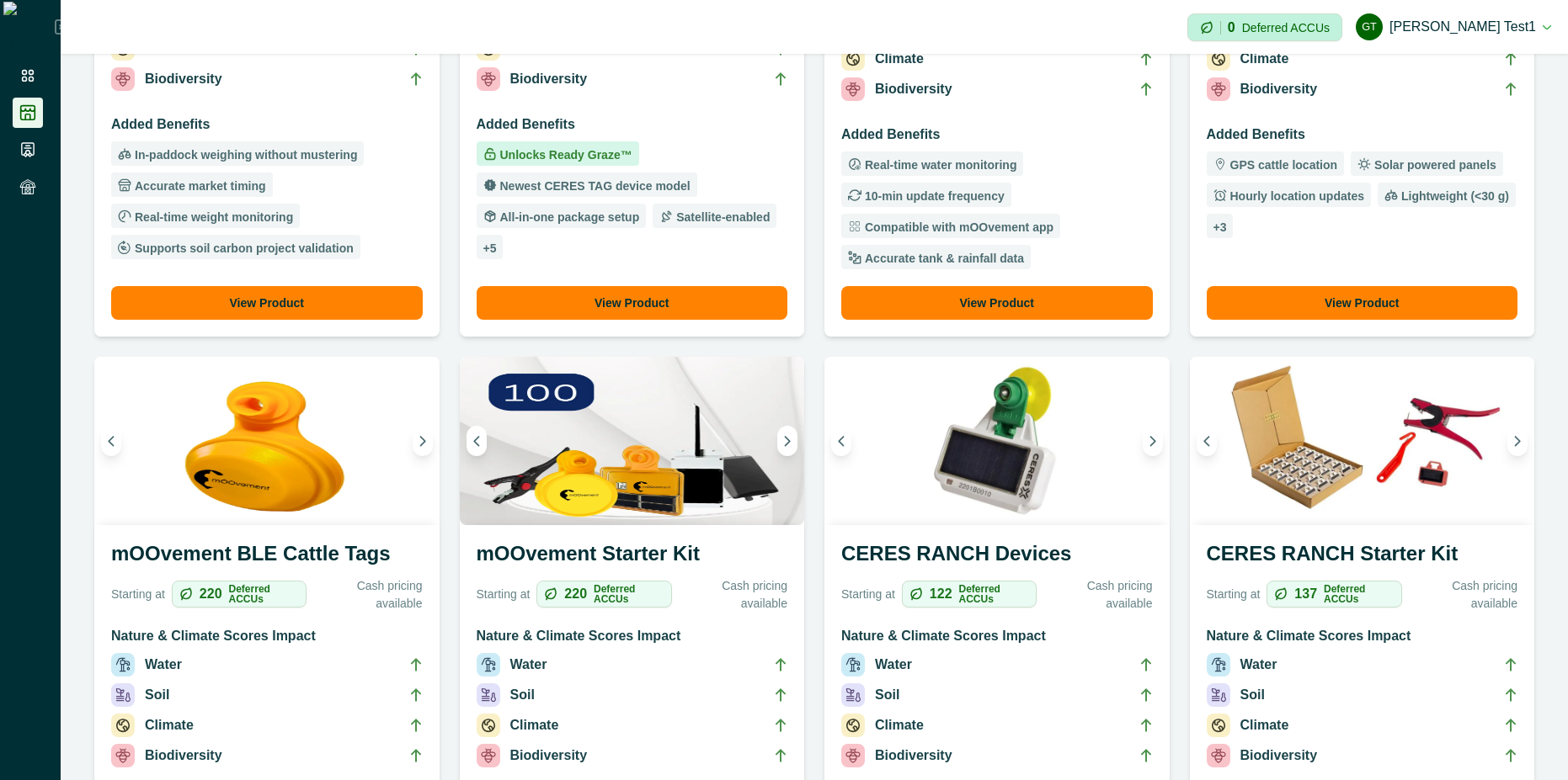
click at [312, 685] on li "Soil" at bounding box center [267, 699] width 312 height 30
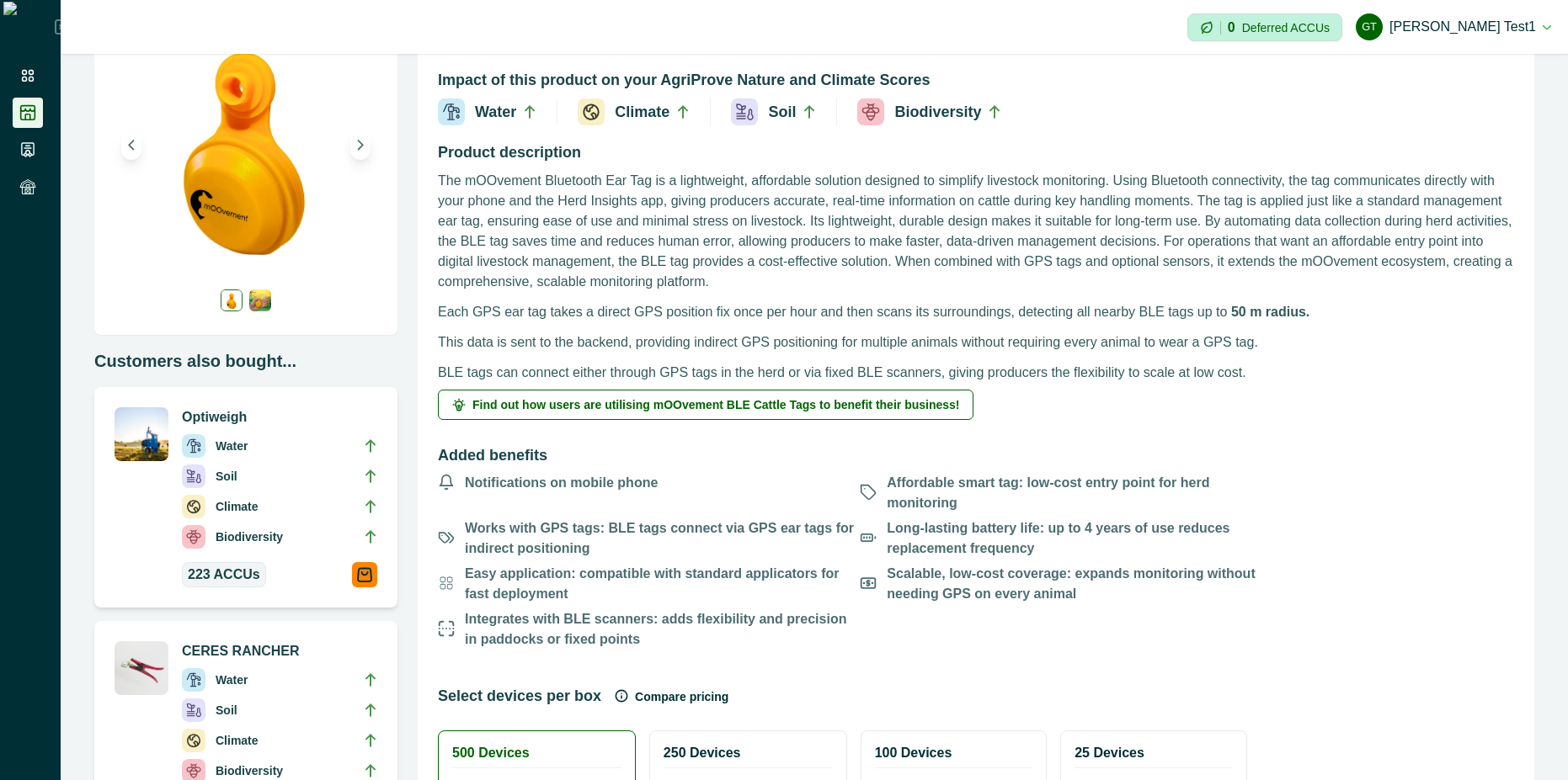
scroll to position [151, 0]
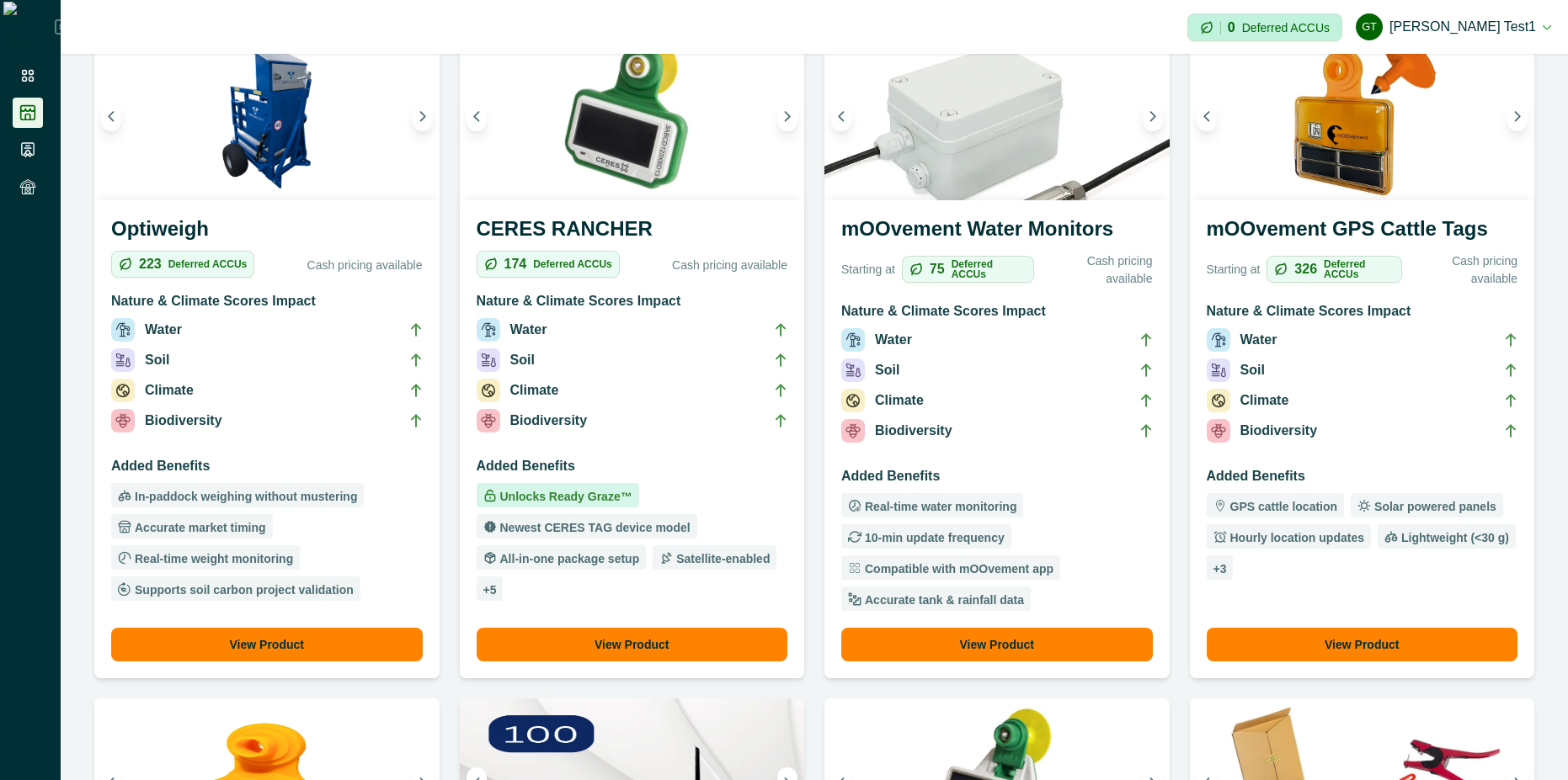
scroll to position [606, 0]
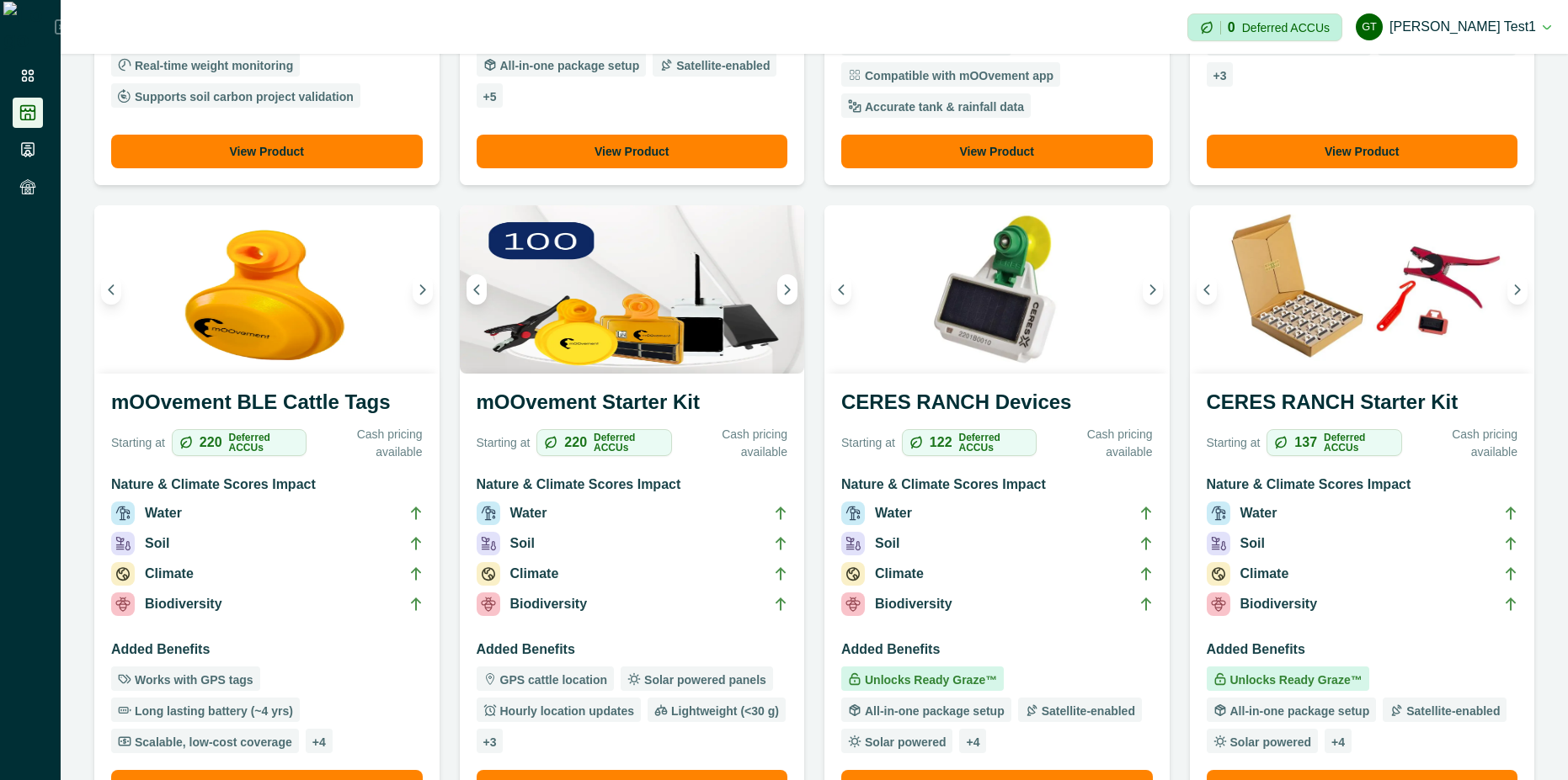
click at [627, 641] on h3 "Added Benefits" at bounding box center [632, 653] width 312 height 27
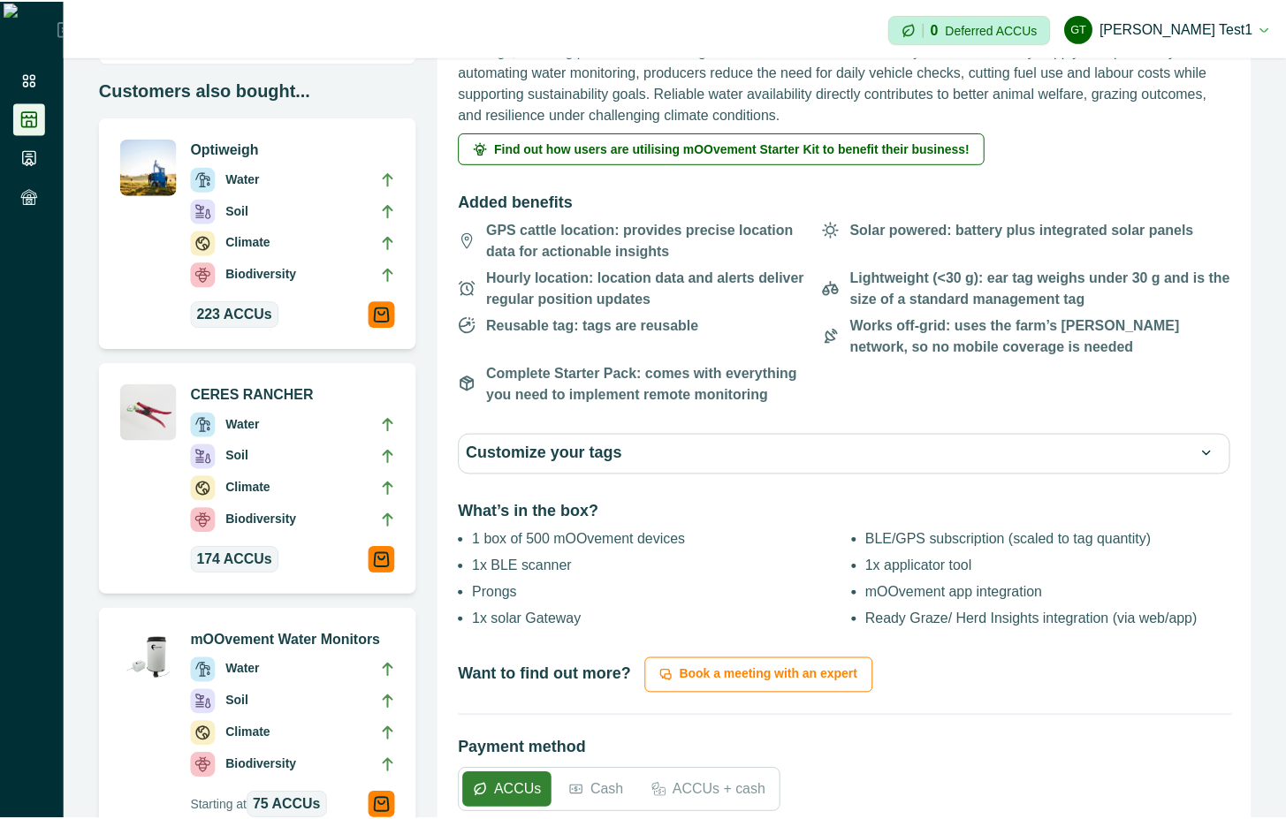
scroll to position [318, 0]
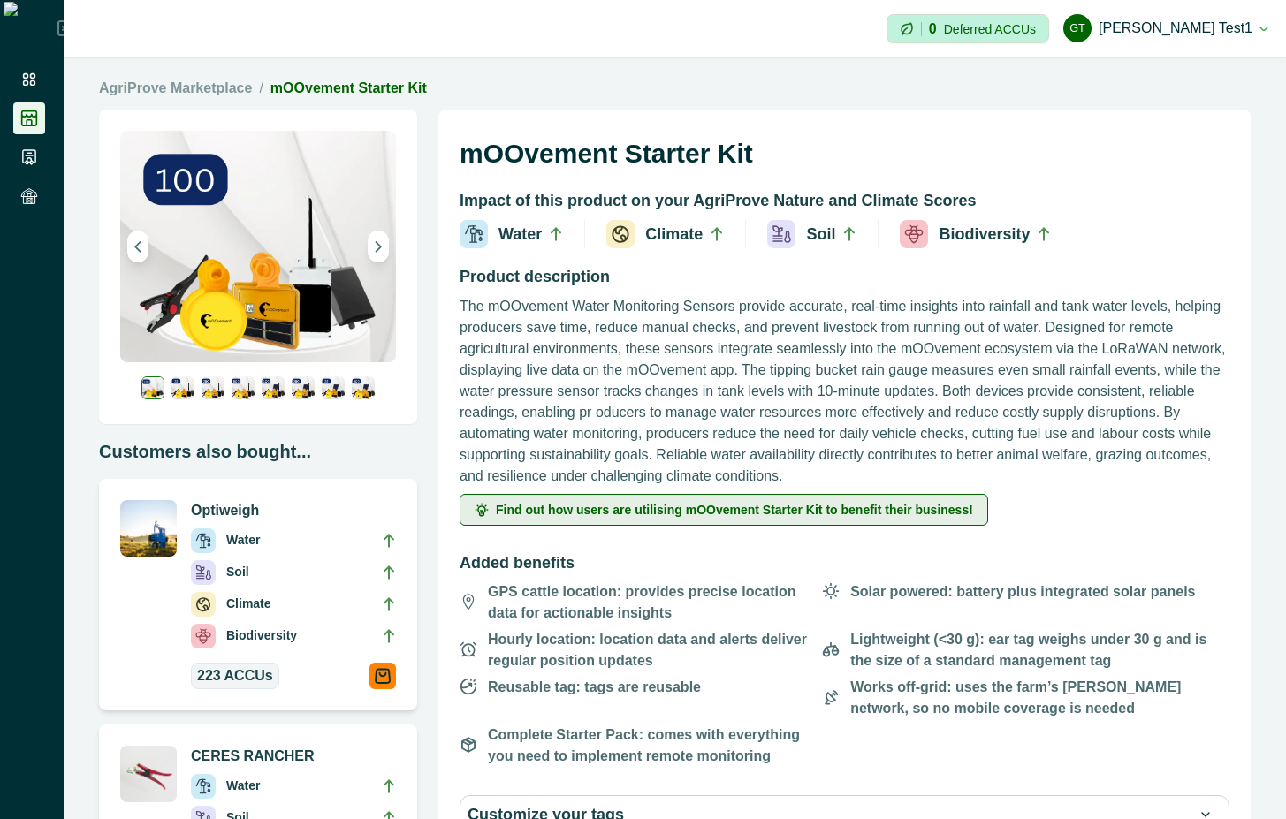
click at [379, 502] on button "Find out how users are utilising mOOvement Starter Kit to benefit their busines…" at bounding box center [724, 510] width 528 height 32
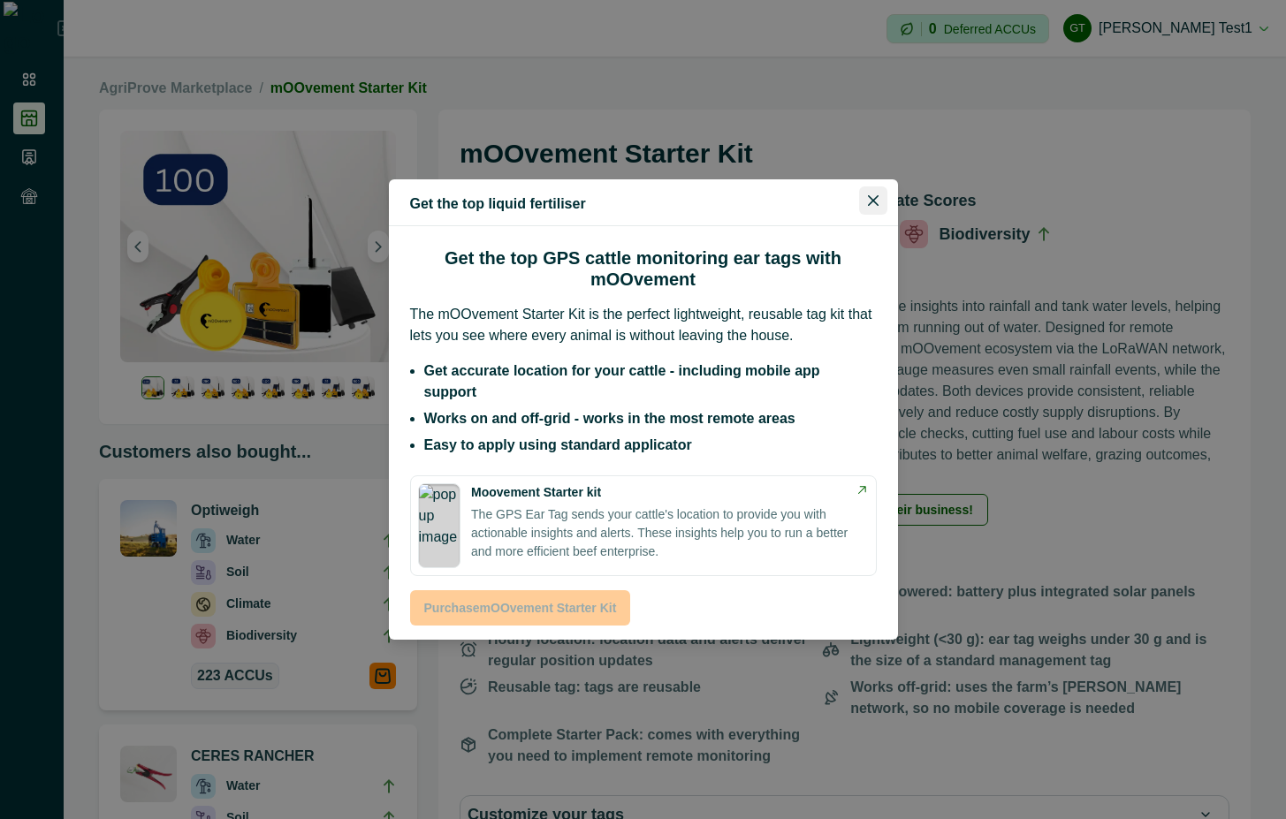
click at [379, 206] on icon "Close" at bounding box center [873, 200] width 11 height 11
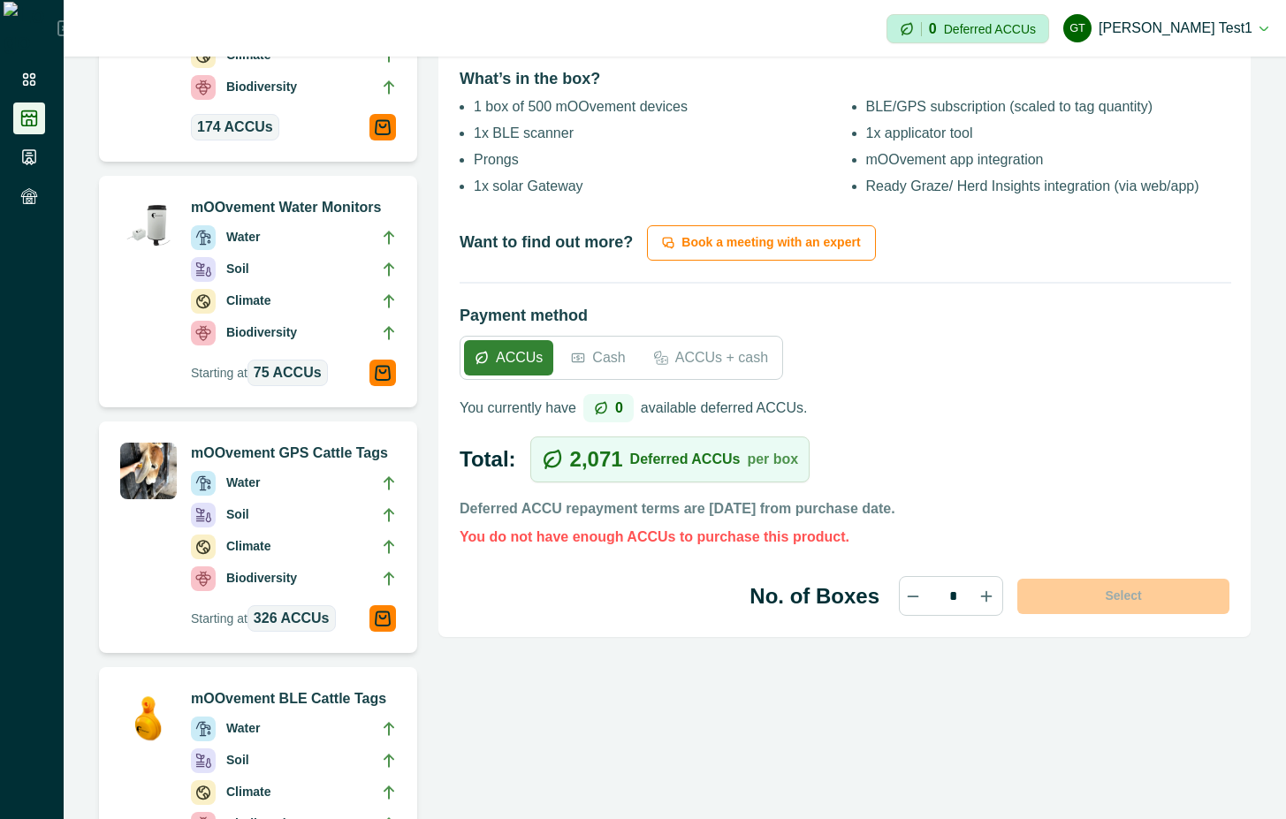
scroll to position [795, 0]
click at [379, 366] on p "Cash" at bounding box center [608, 356] width 33 height 21
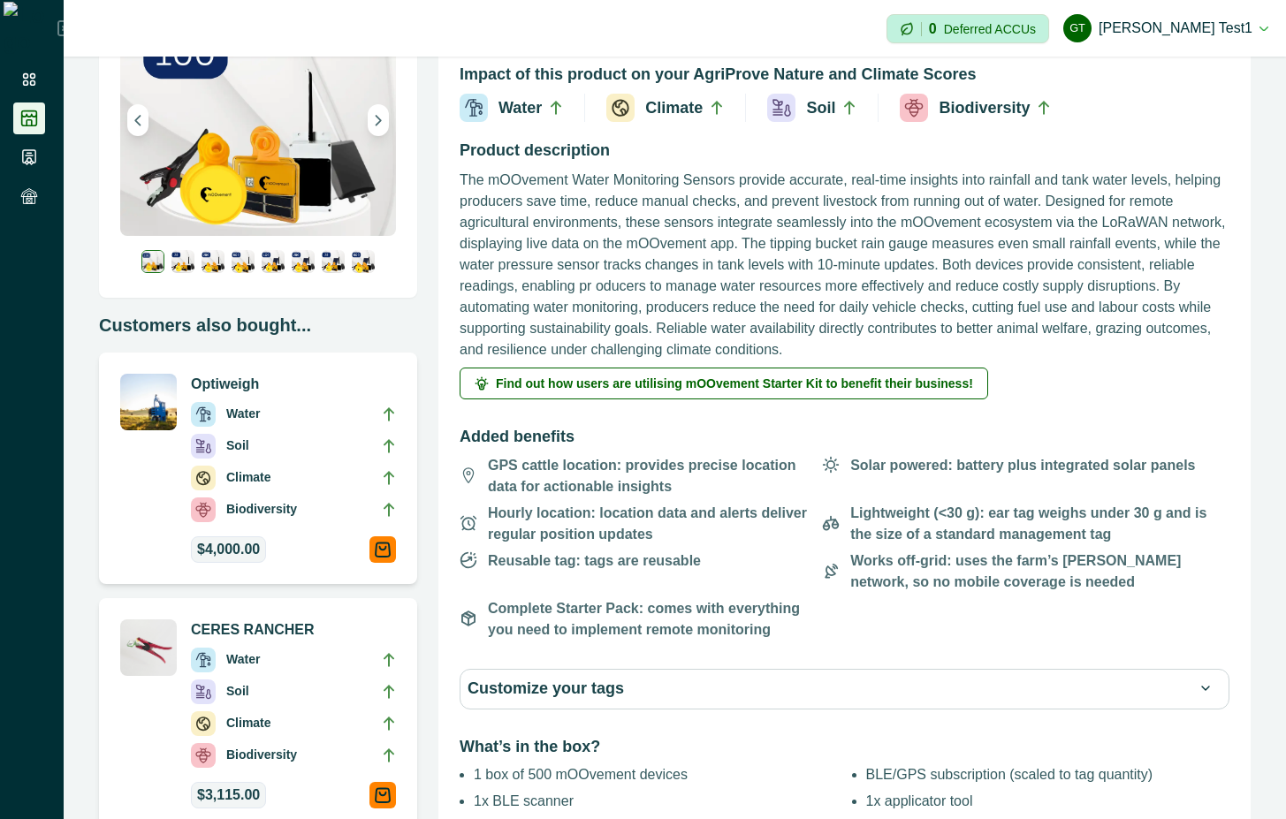
scroll to position [0, 0]
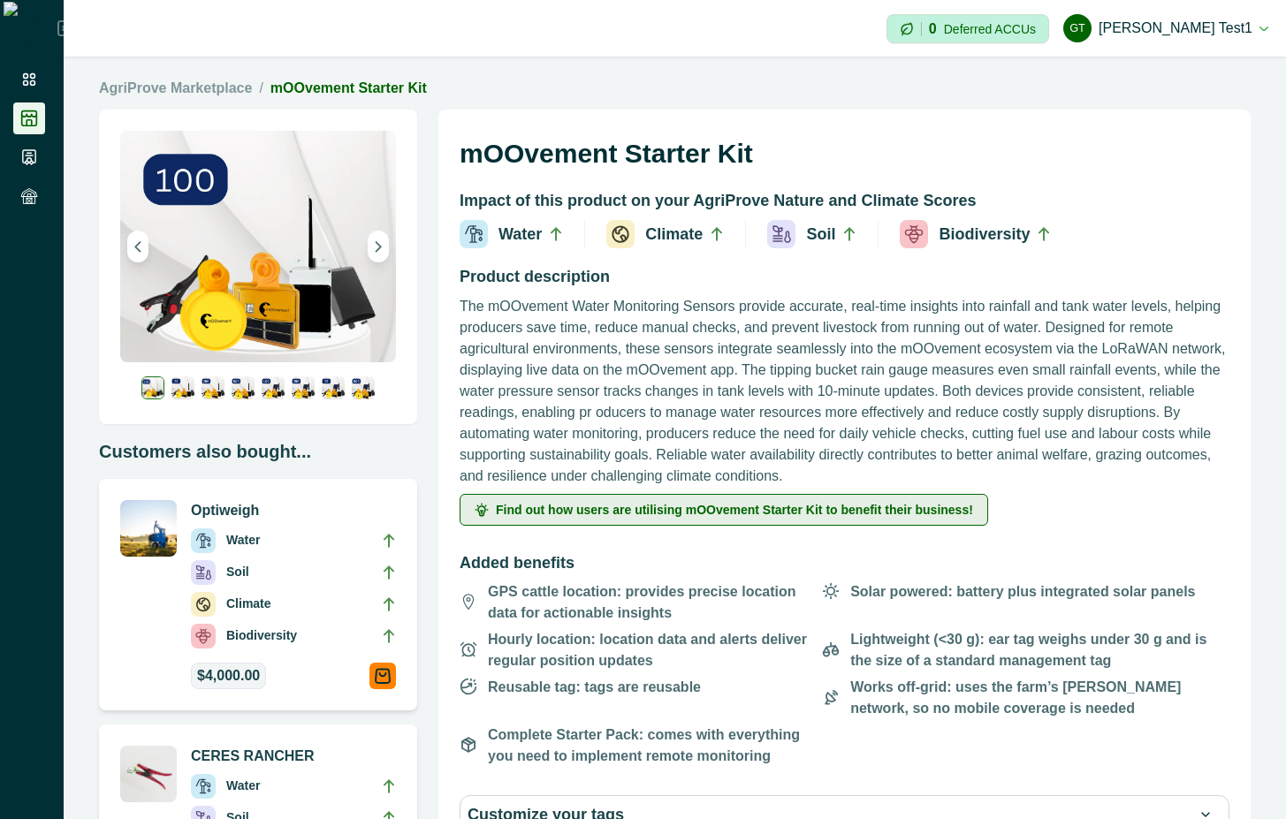
click at [379, 511] on span "Find out how users are utilising mOOvement Starter Kit to benefit their busines…" at bounding box center [734, 510] width 477 height 12
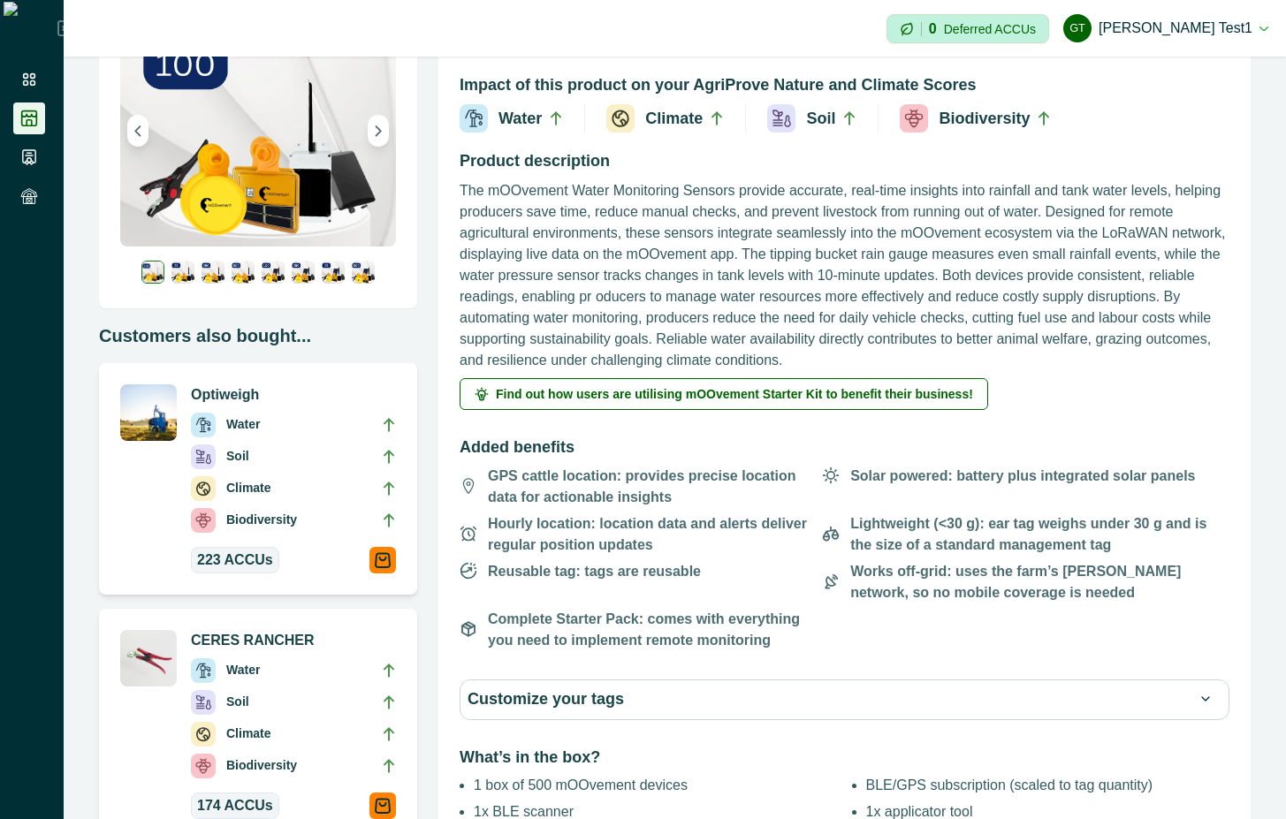
scroll to position [159, 0]
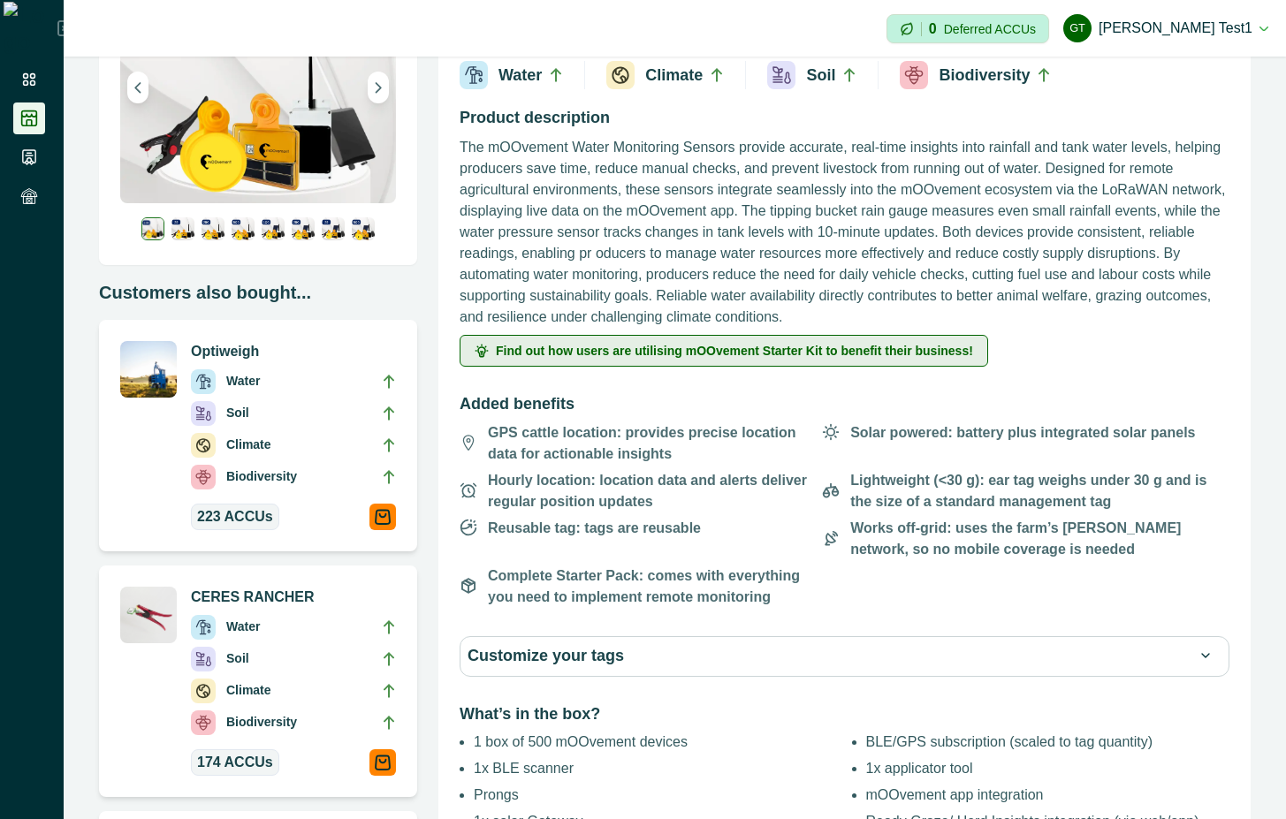
click at [784, 349] on span "Find out how users are utilising mOOvement Starter Kit to benefit their busines…" at bounding box center [734, 351] width 477 height 12
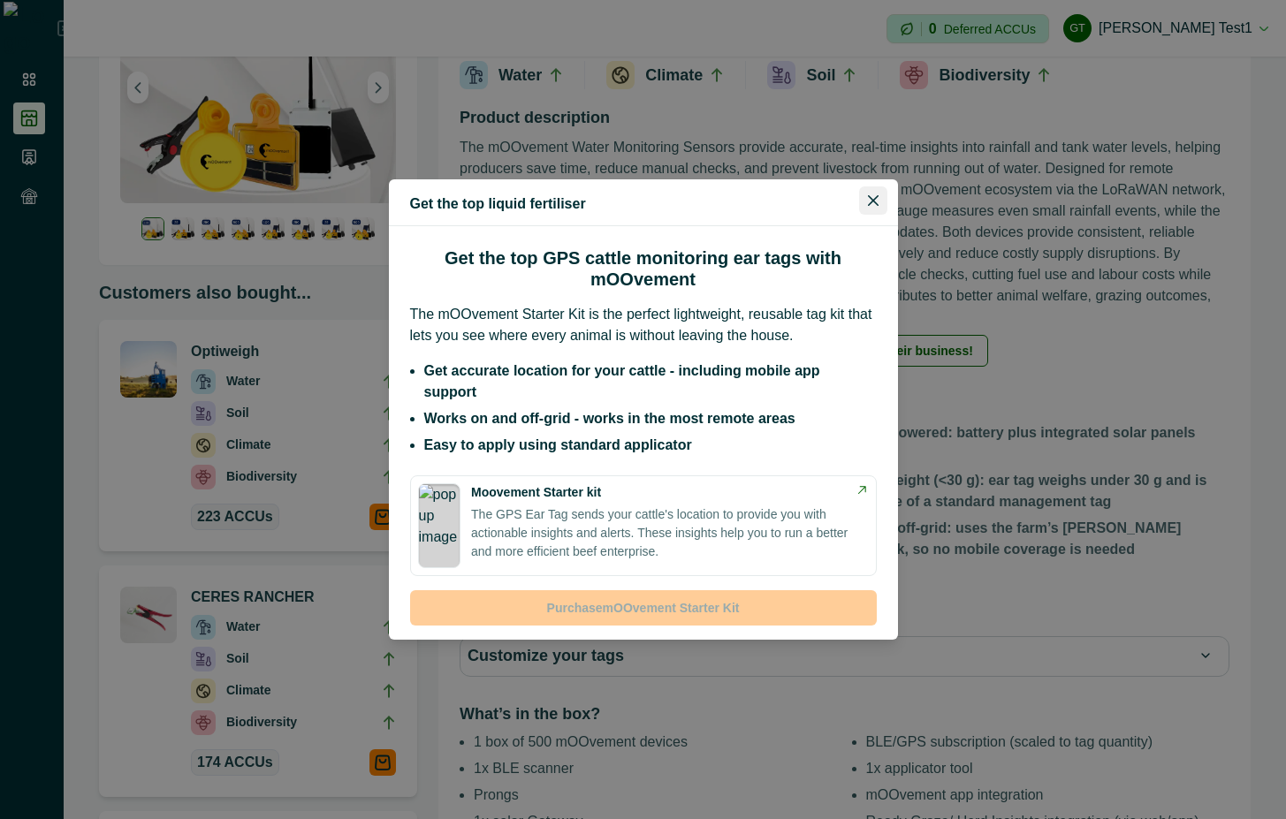
click at [866, 214] on button "Close" at bounding box center [873, 200] width 28 height 28
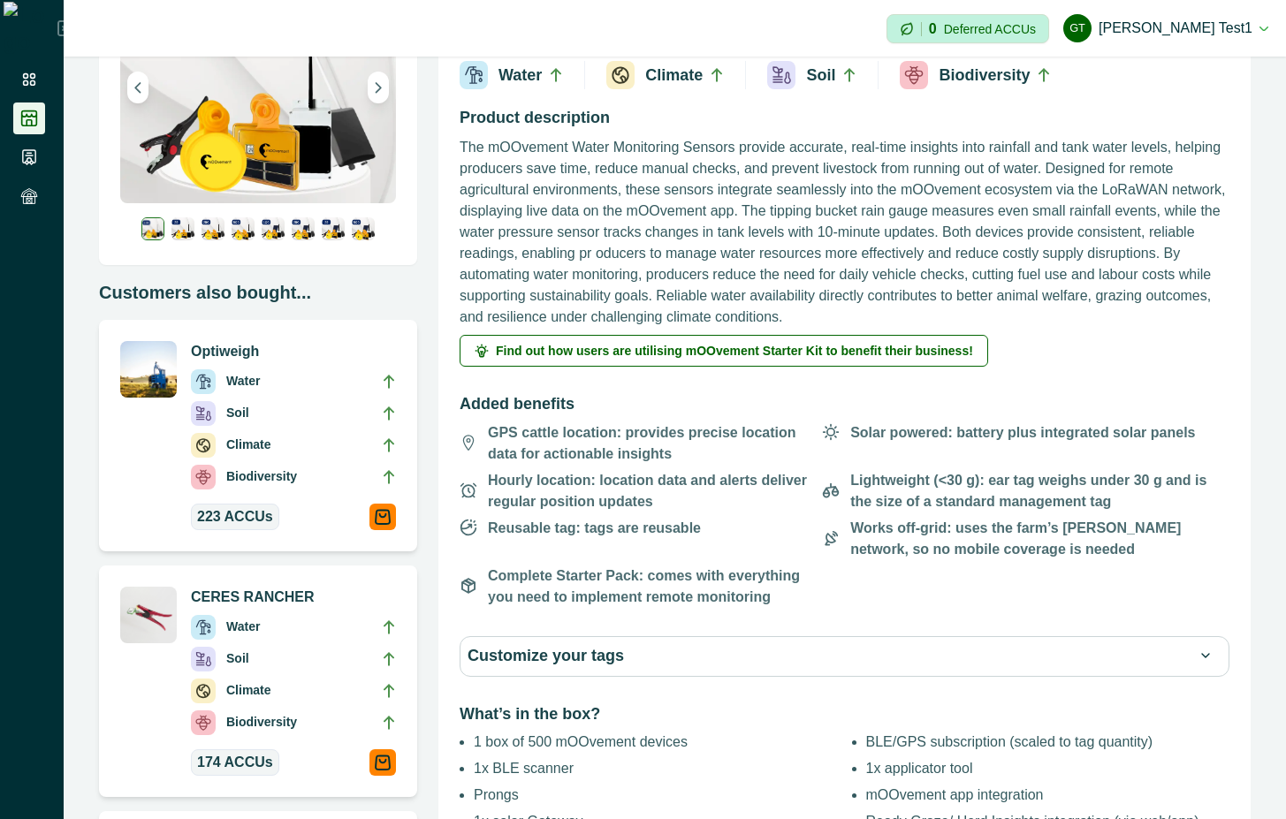
scroll to position [0, 0]
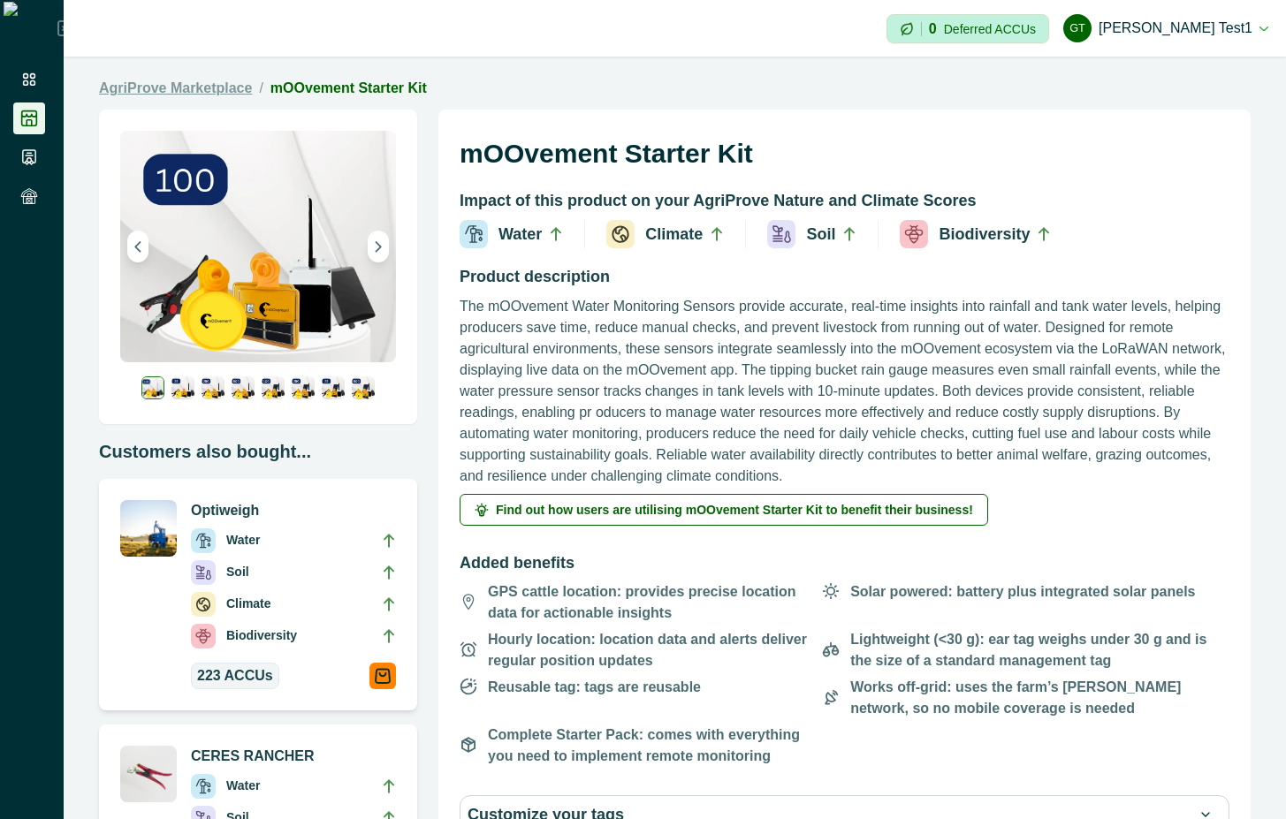
click at [171, 80] on link "AgriProve Marketplace" at bounding box center [175, 88] width 153 height 21
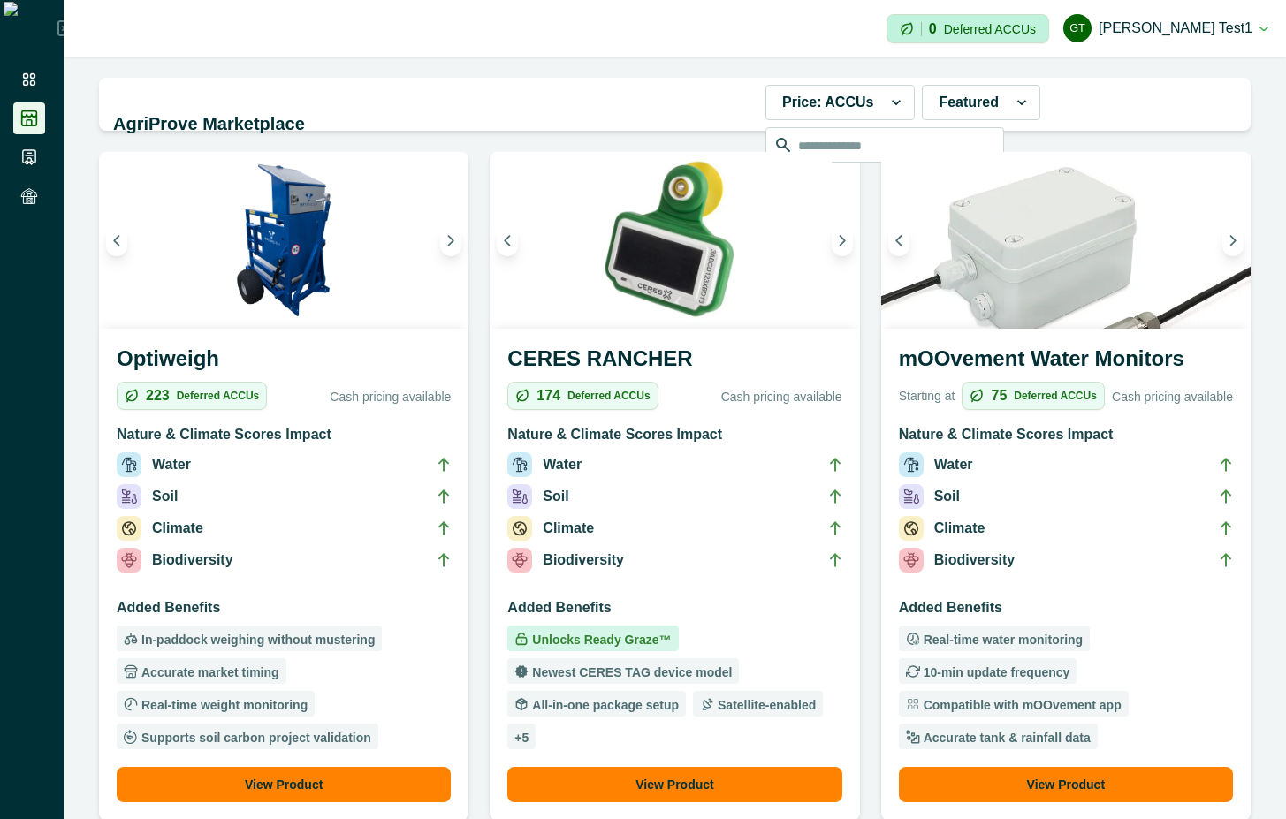
click at [255, 440] on h3 "Nature & Climate Scores Impact" at bounding box center [284, 438] width 334 height 28
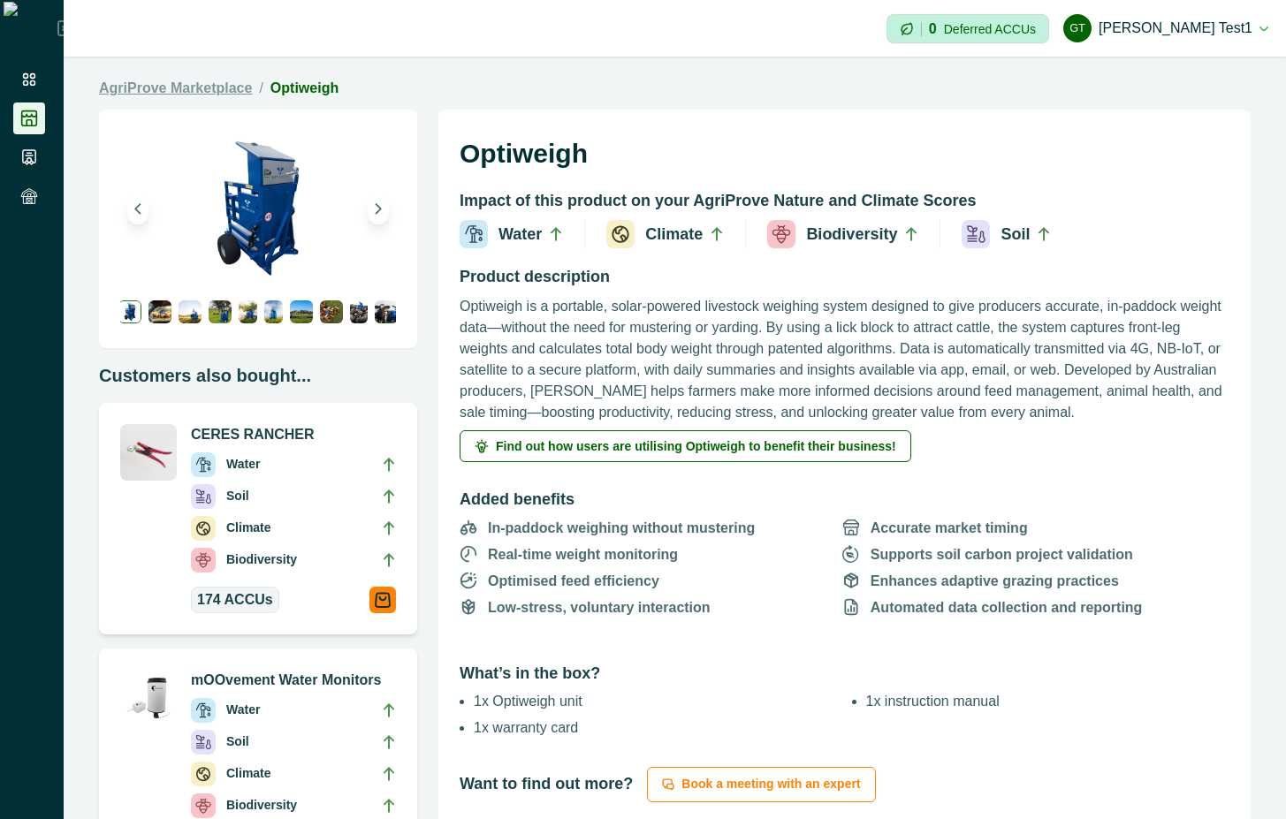
click at [145, 94] on link "AgriProve Marketplace" at bounding box center [175, 88] width 153 height 21
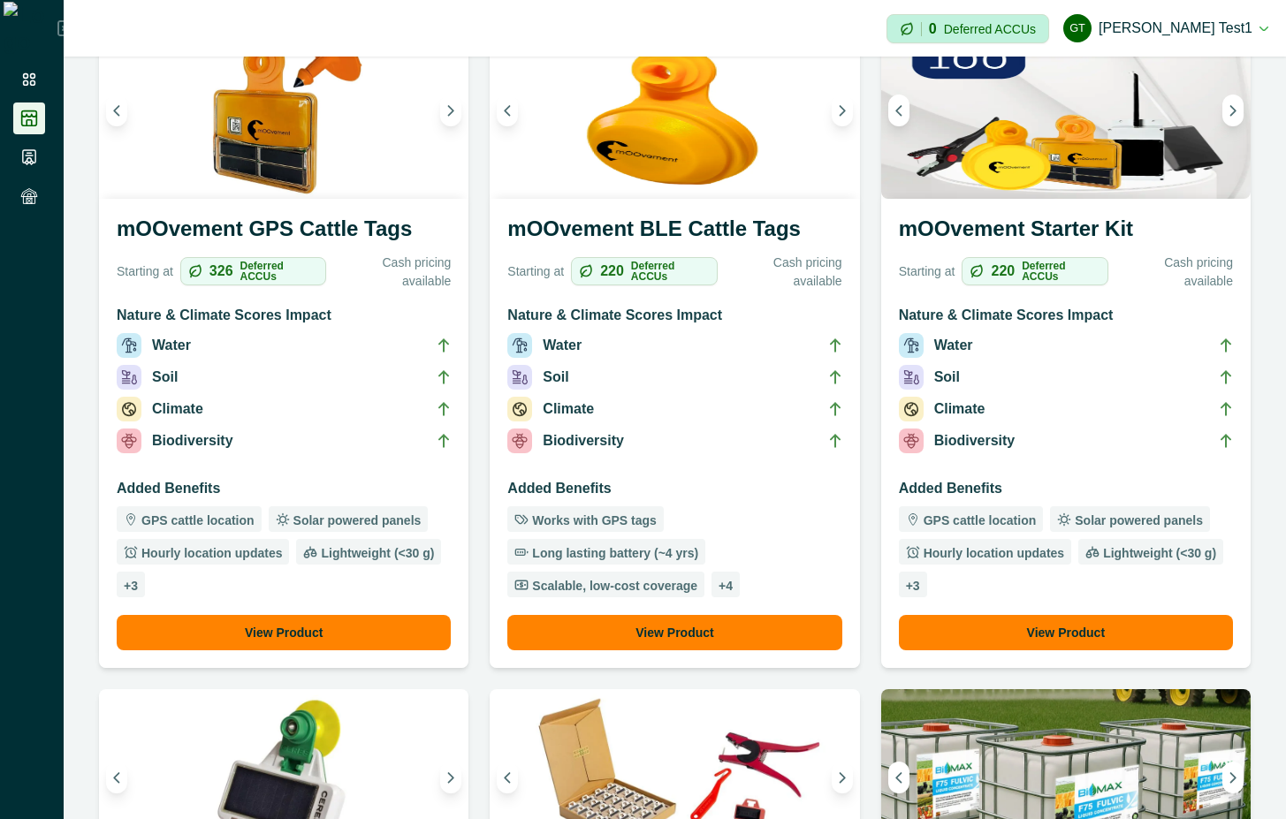
scroll to position [954, 0]
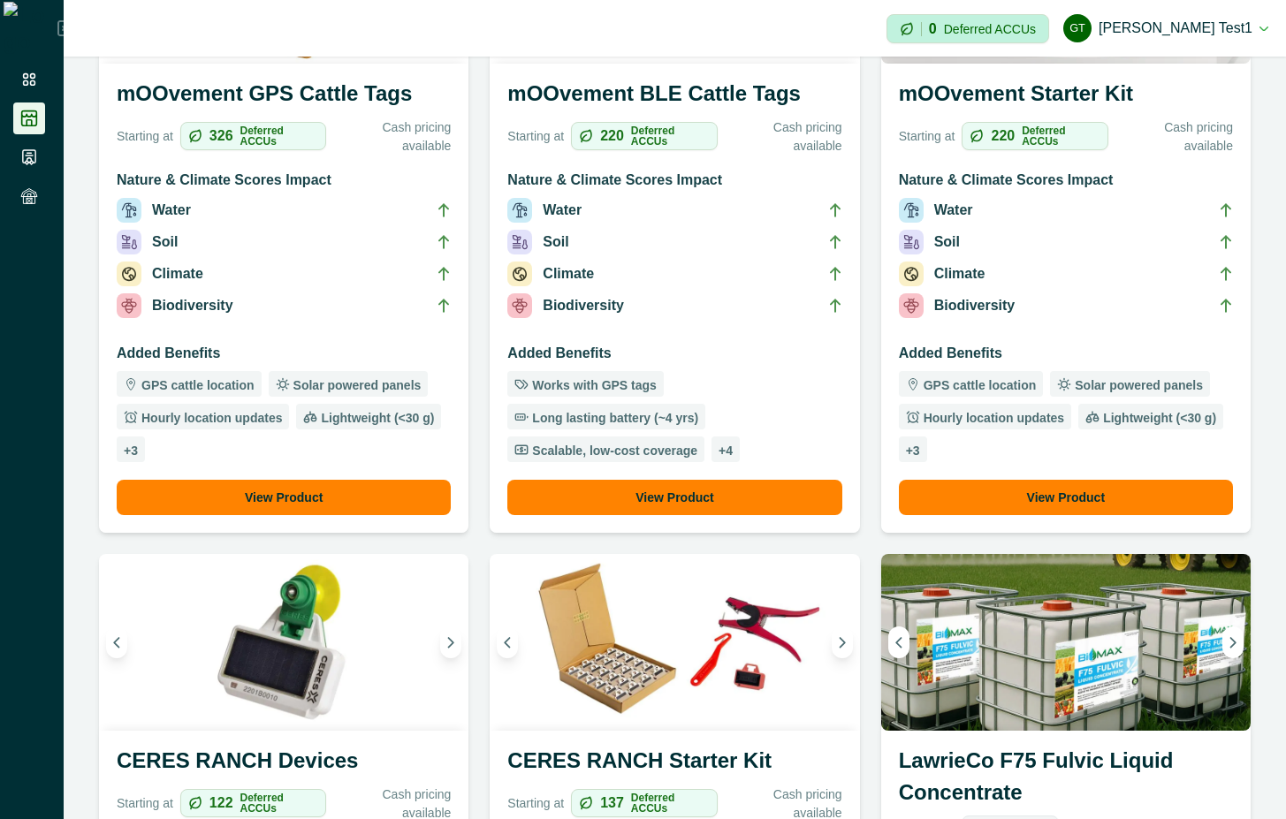
click at [1068, 636] on img at bounding box center [1065, 642] width 369 height 177
click at [1061, 778] on h3 "LawrieCo F75 Fulvic Liquid Concentrate" at bounding box center [1066, 780] width 334 height 71
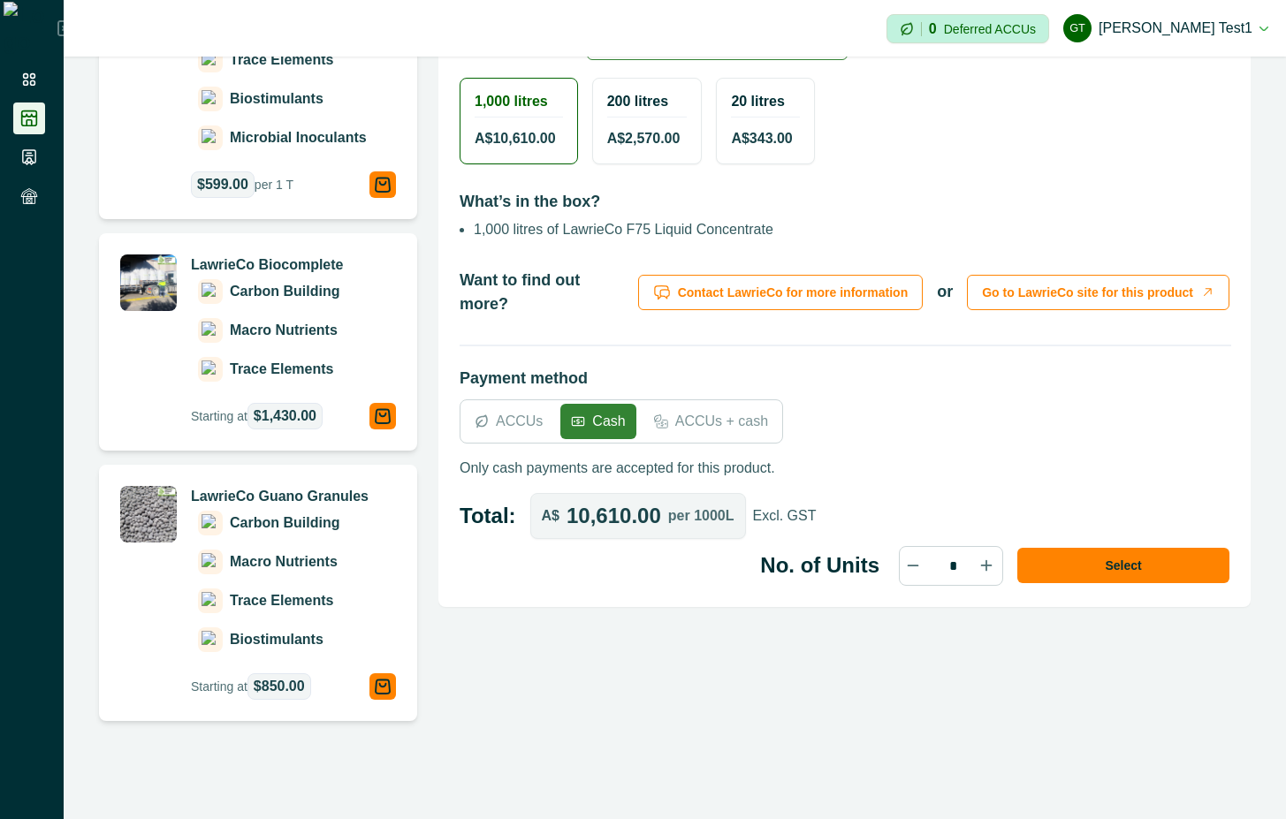
scroll to position [793, 0]
click at [482, 414] on icon at bounding box center [482, 421] width 14 height 14
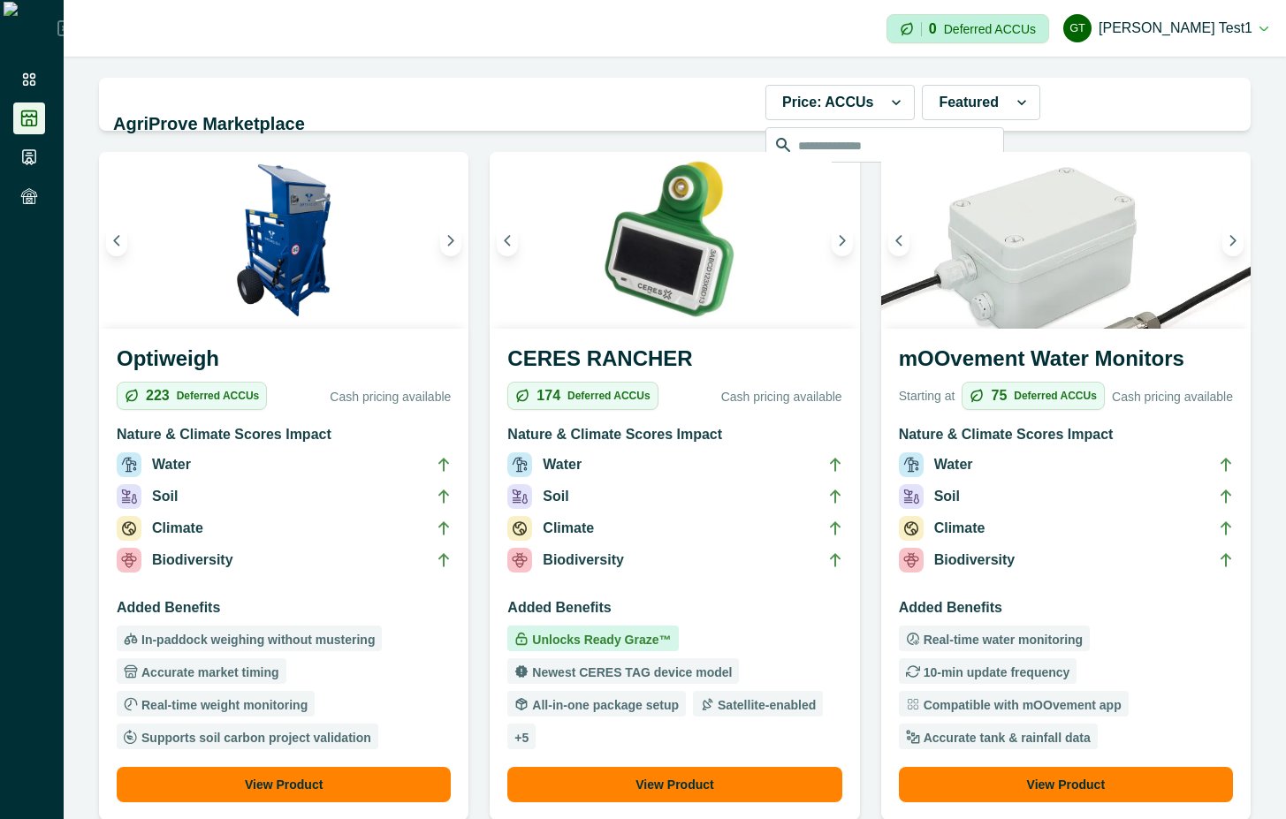
click at [1121, 600] on h3 "Added Benefits" at bounding box center [1066, 611] width 334 height 28
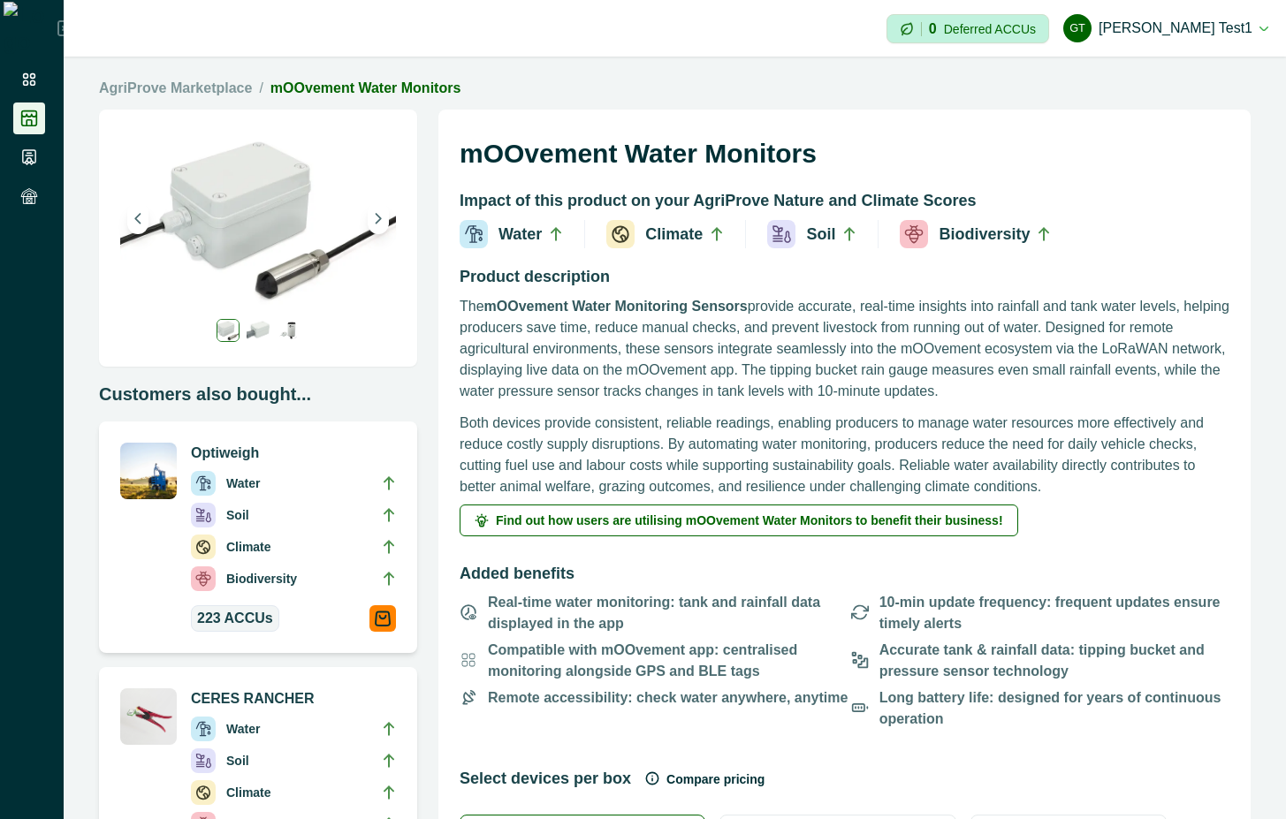
scroll to position [159, 0]
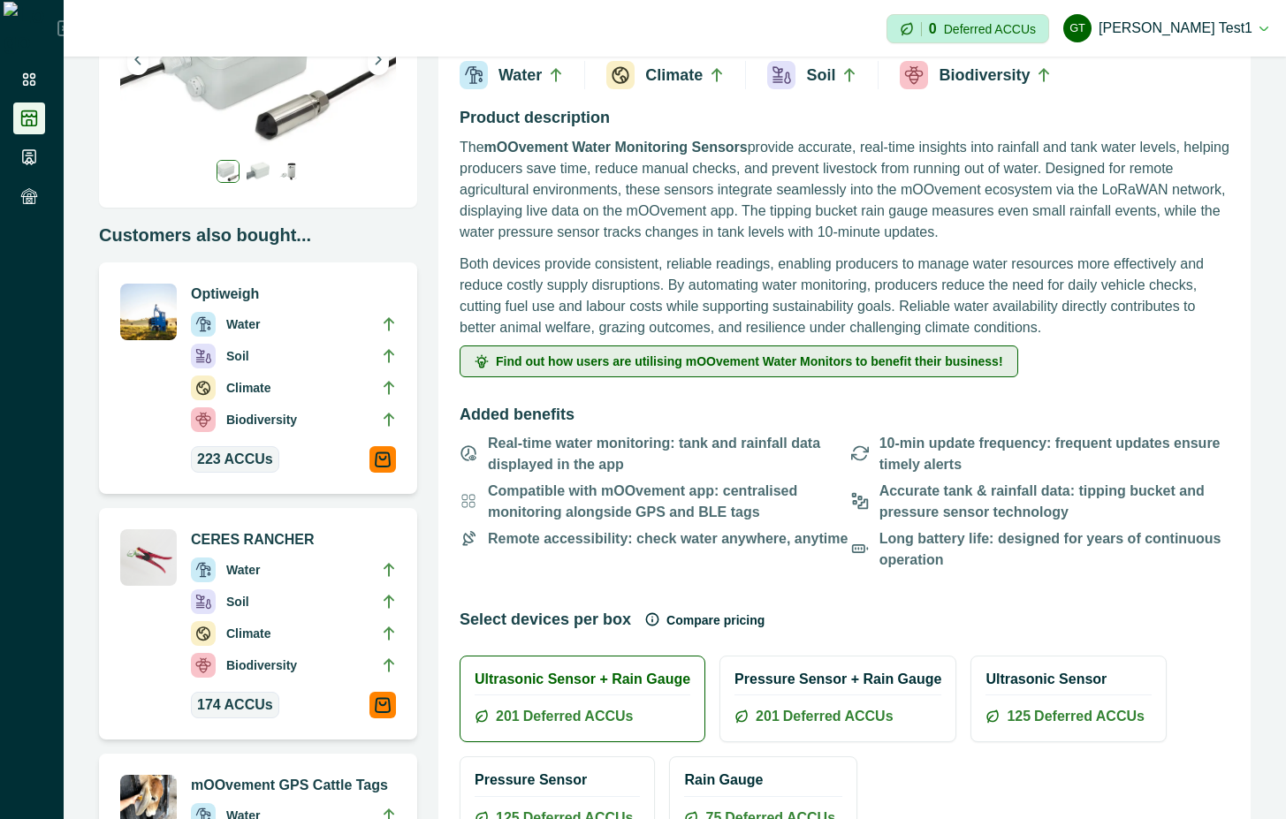
click at [783, 355] on span "Find out how users are utilising mOOvement Water Monitors to benefit their busi…" at bounding box center [749, 361] width 507 height 12
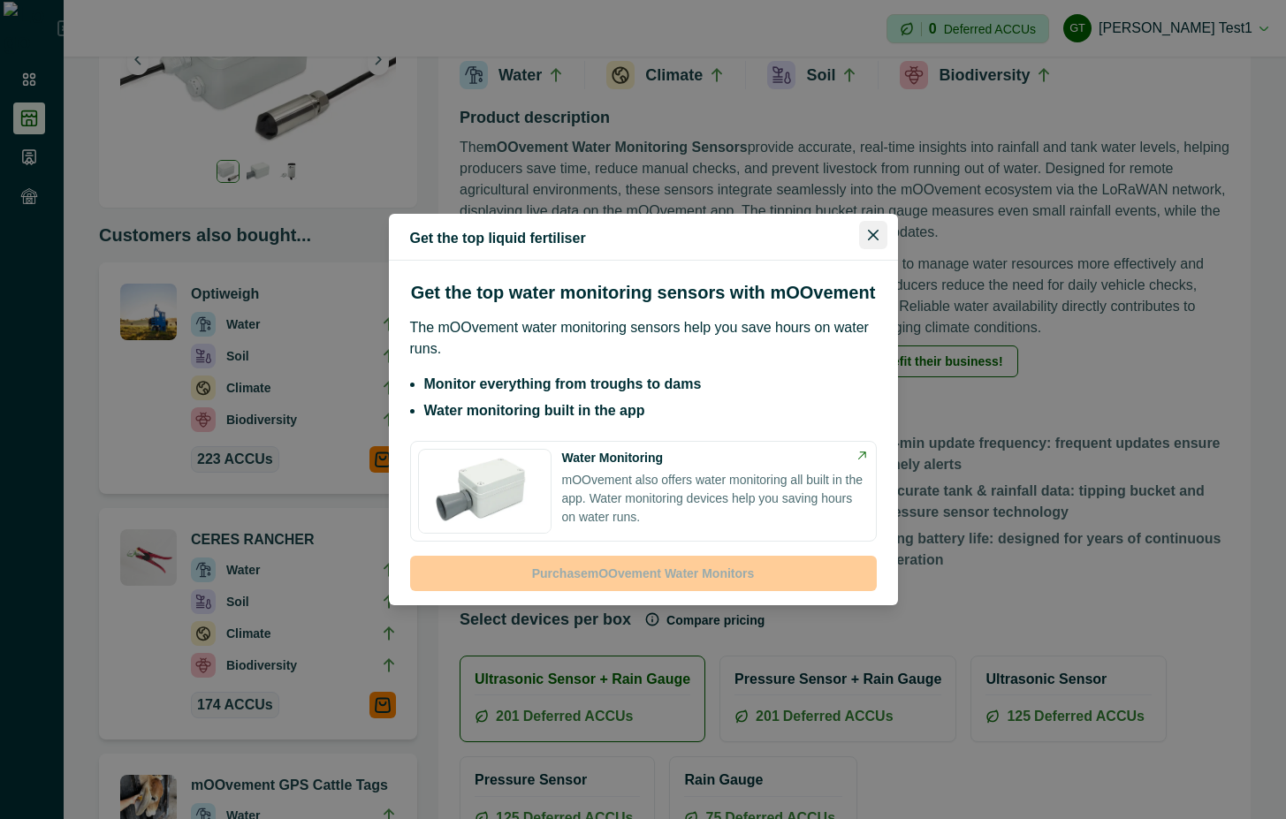
click at [878, 235] on button "Close" at bounding box center [873, 235] width 28 height 28
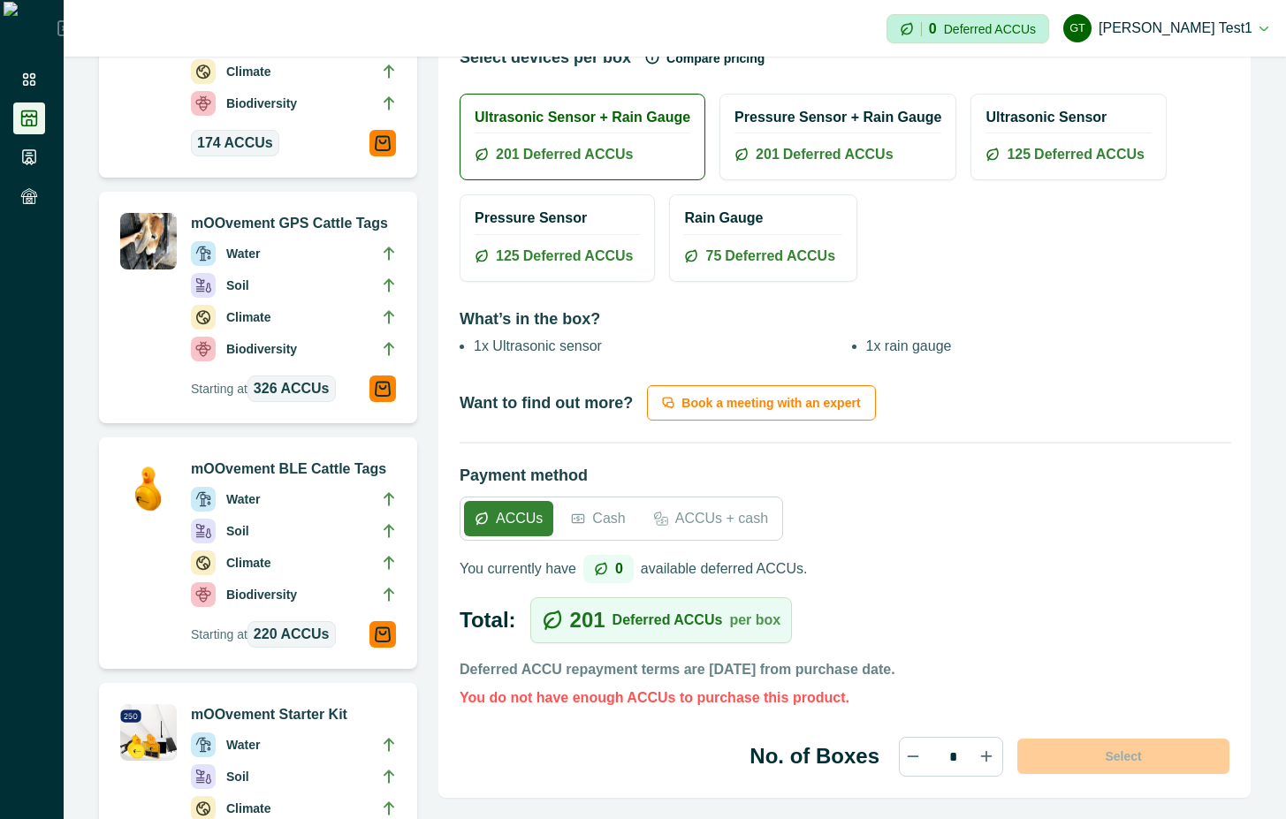
scroll to position [795, 0]
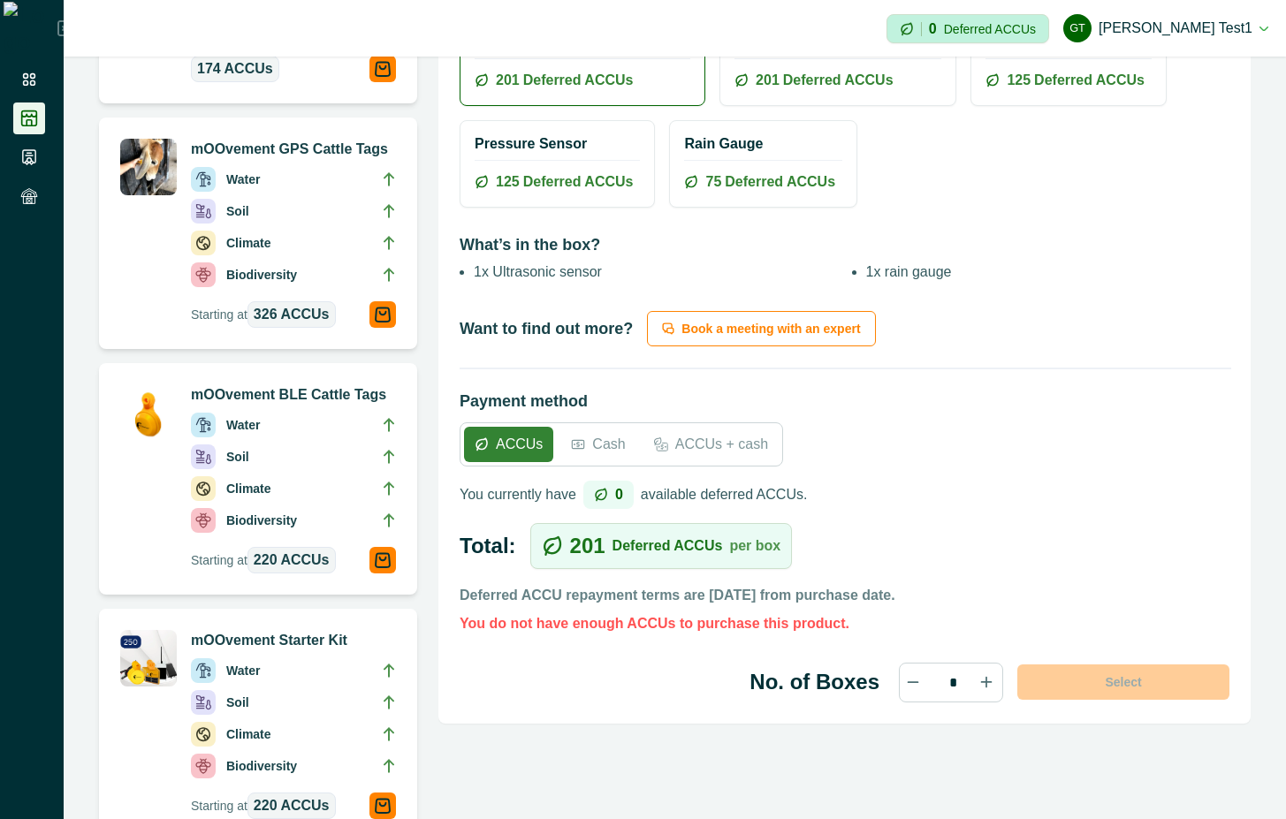
click at [598, 445] on p "Cash" at bounding box center [608, 444] width 33 height 21
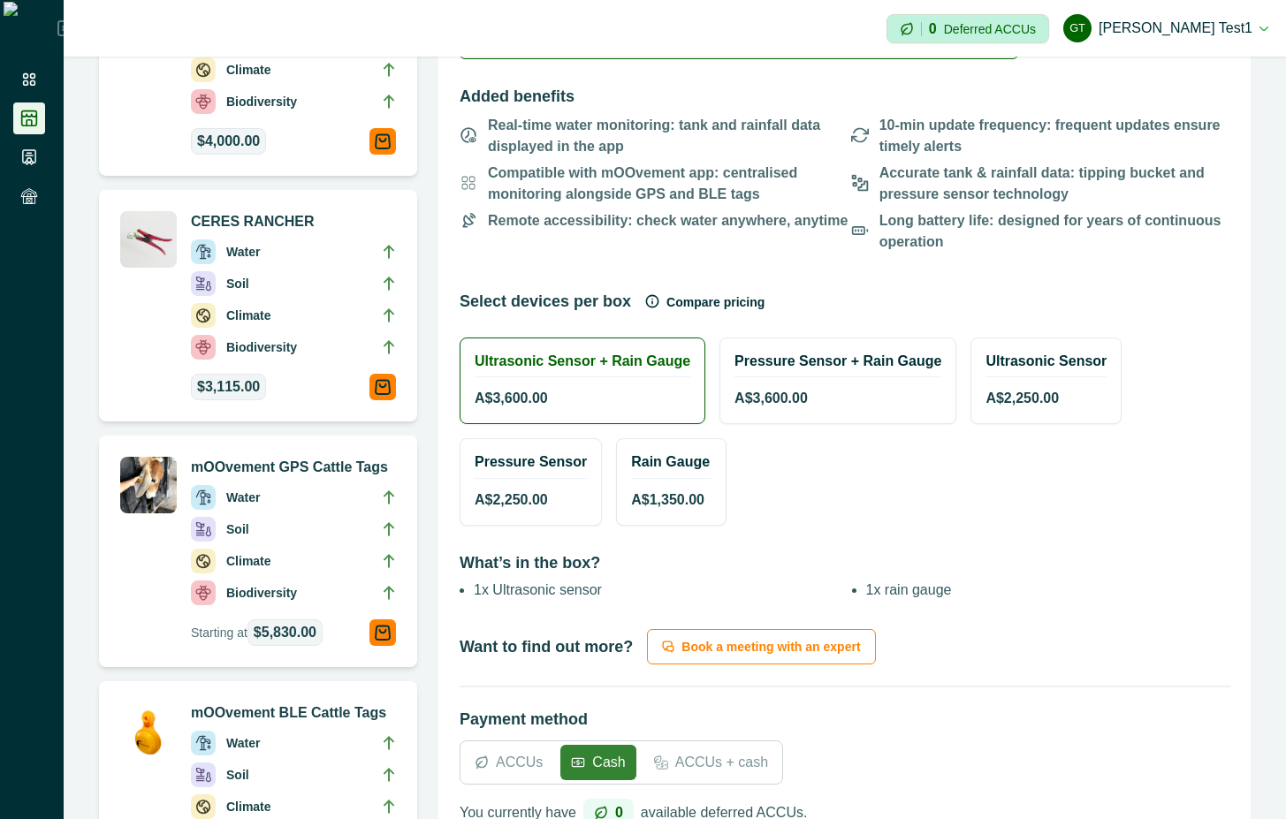
scroll to position [0, 0]
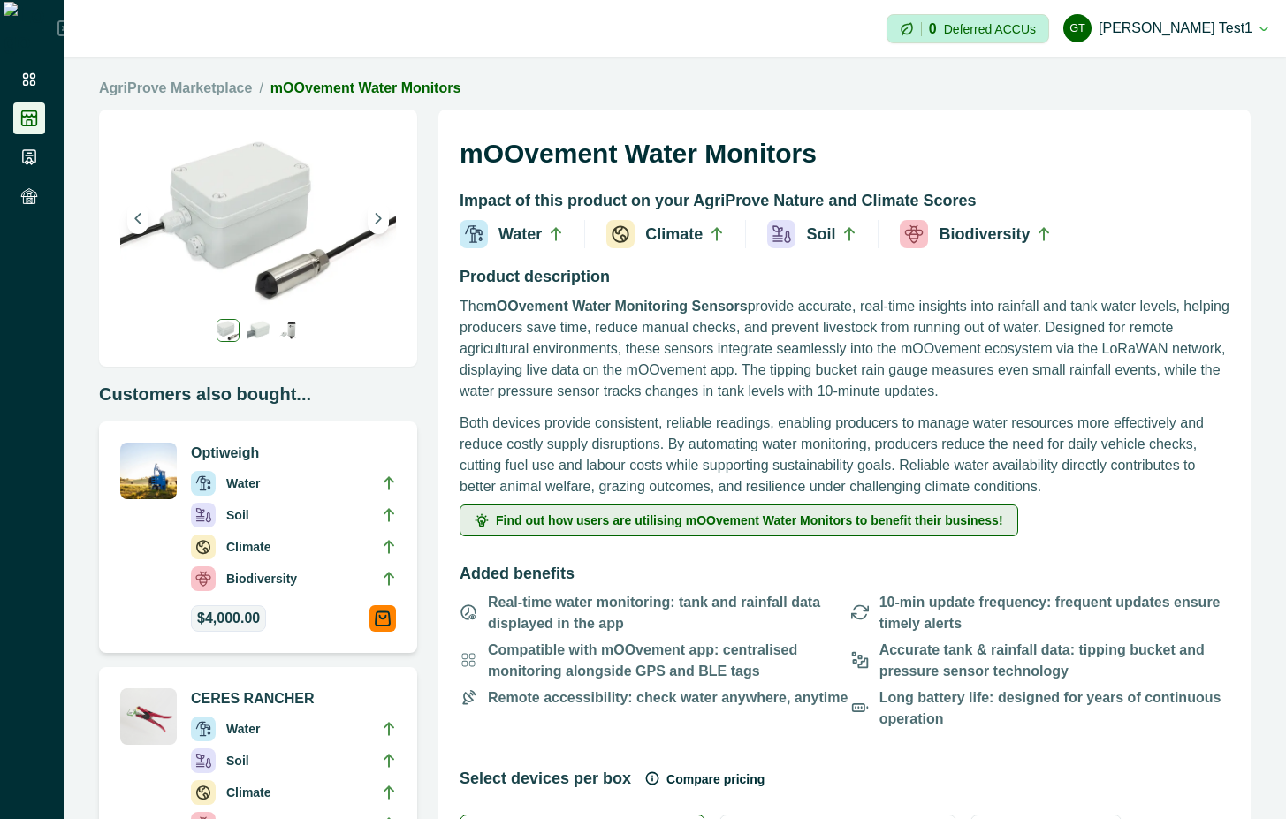
click at [752, 524] on span "Find out how users are utilising mOOvement Water Monitors to benefit their busi…" at bounding box center [749, 520] width 507 height 12
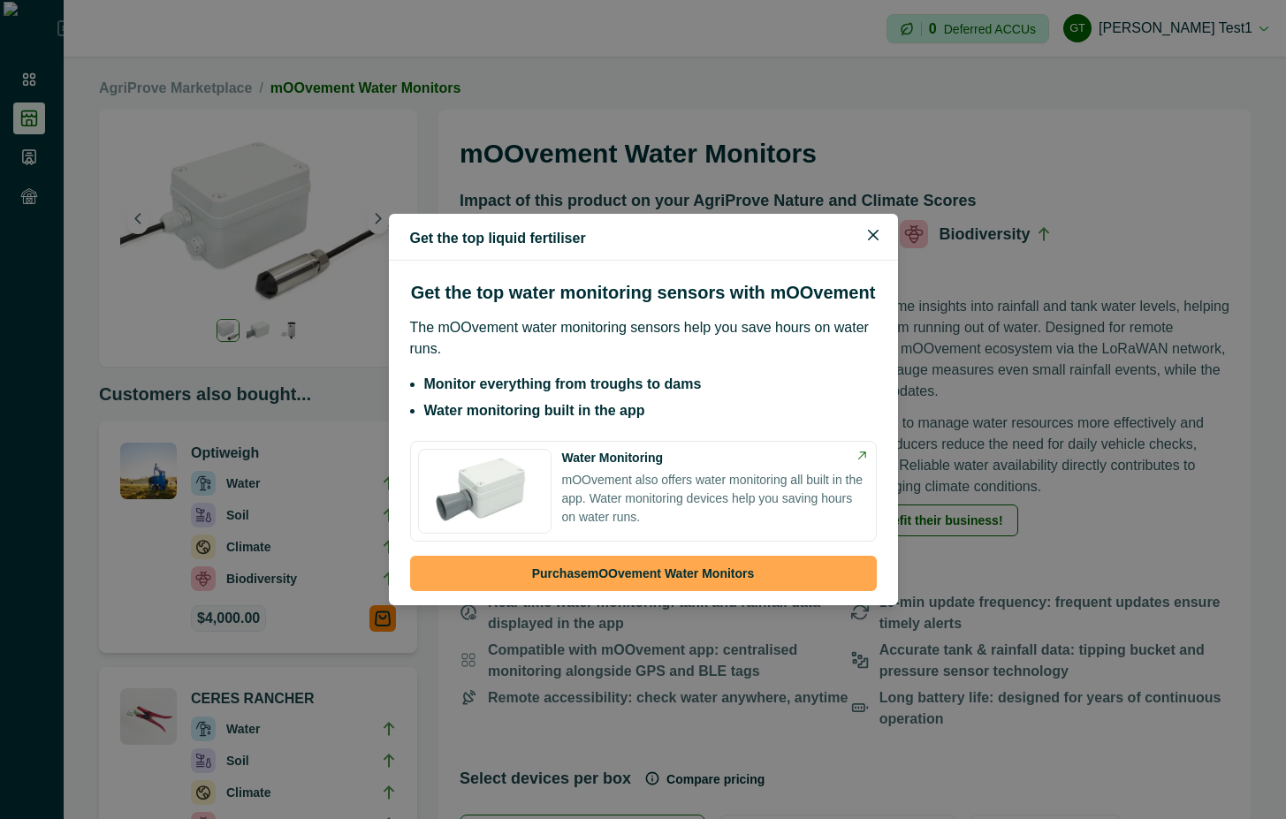
click at [747, 574] on button "Purchase mOOvement Water Monitors" at bounding box center [643, 573] width 467 height 35
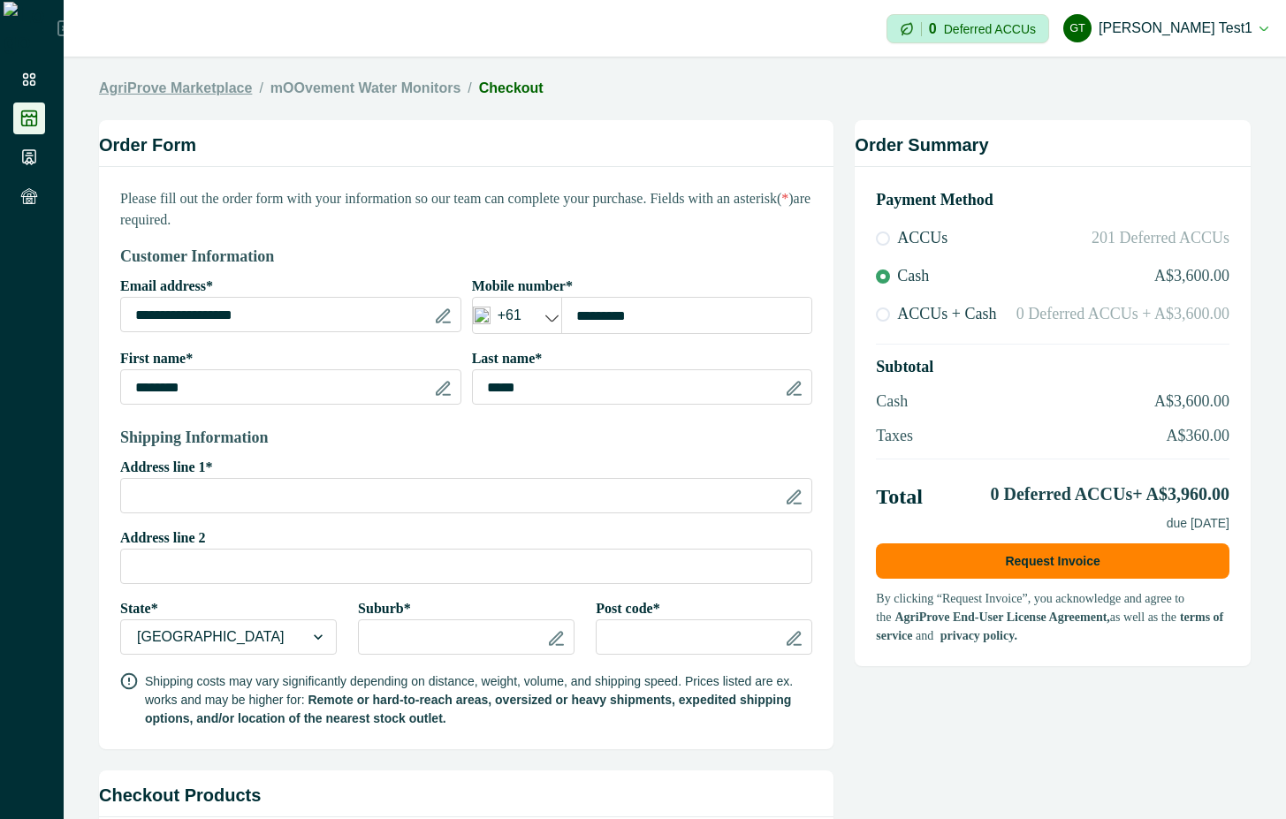
click at [177, 92] on link "AgriProve Marketplace" at bounding box center [175, 88] width 153 height 21
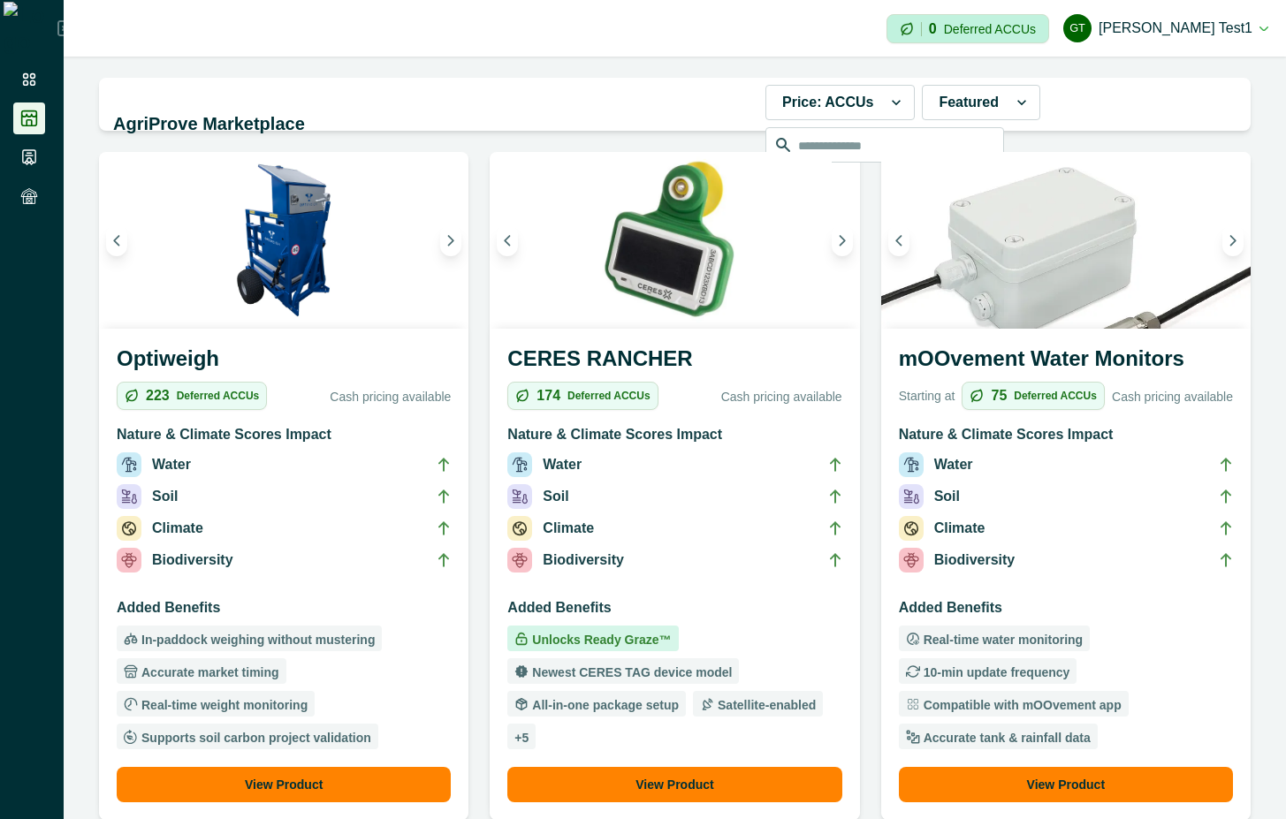
scroll to position [795, 0]
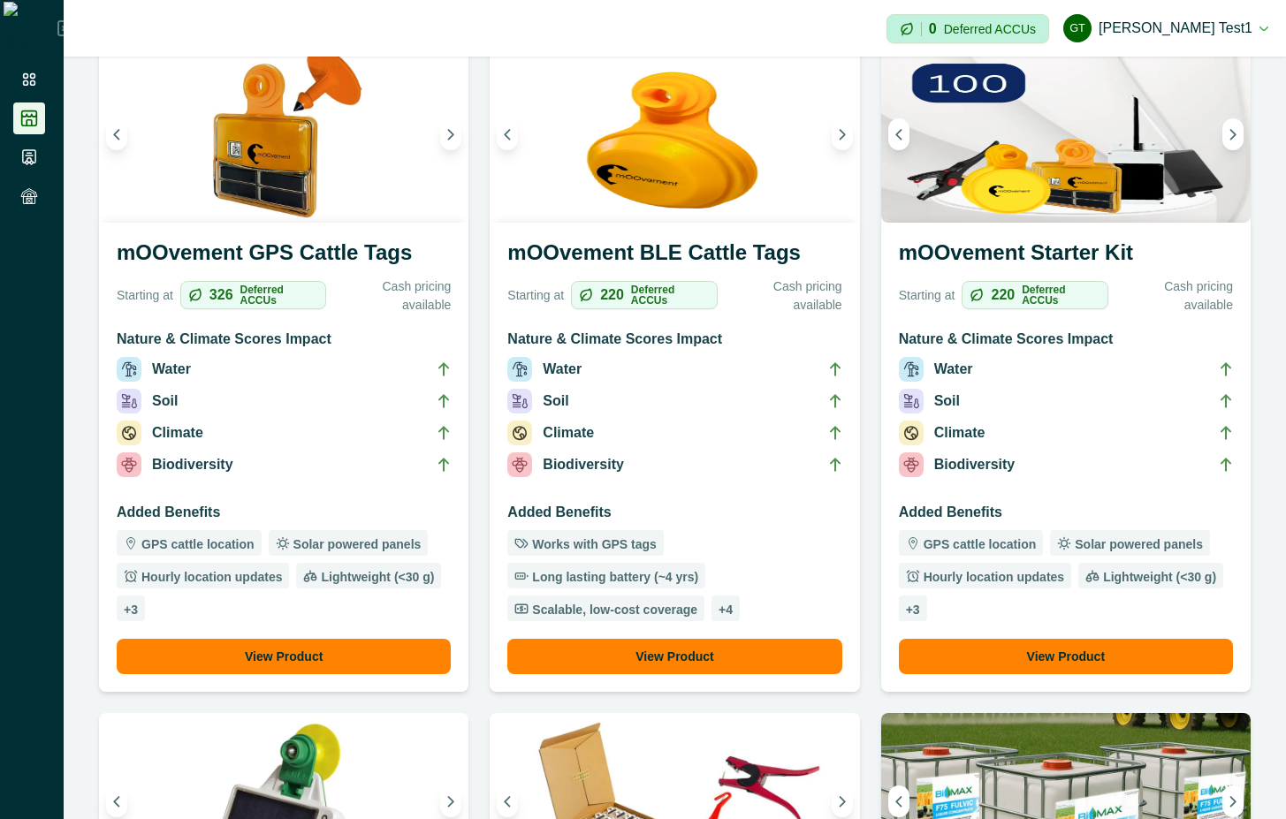
click at [305, 425] on li "Climate" at bounding box center [284, 437] width 334 height 32
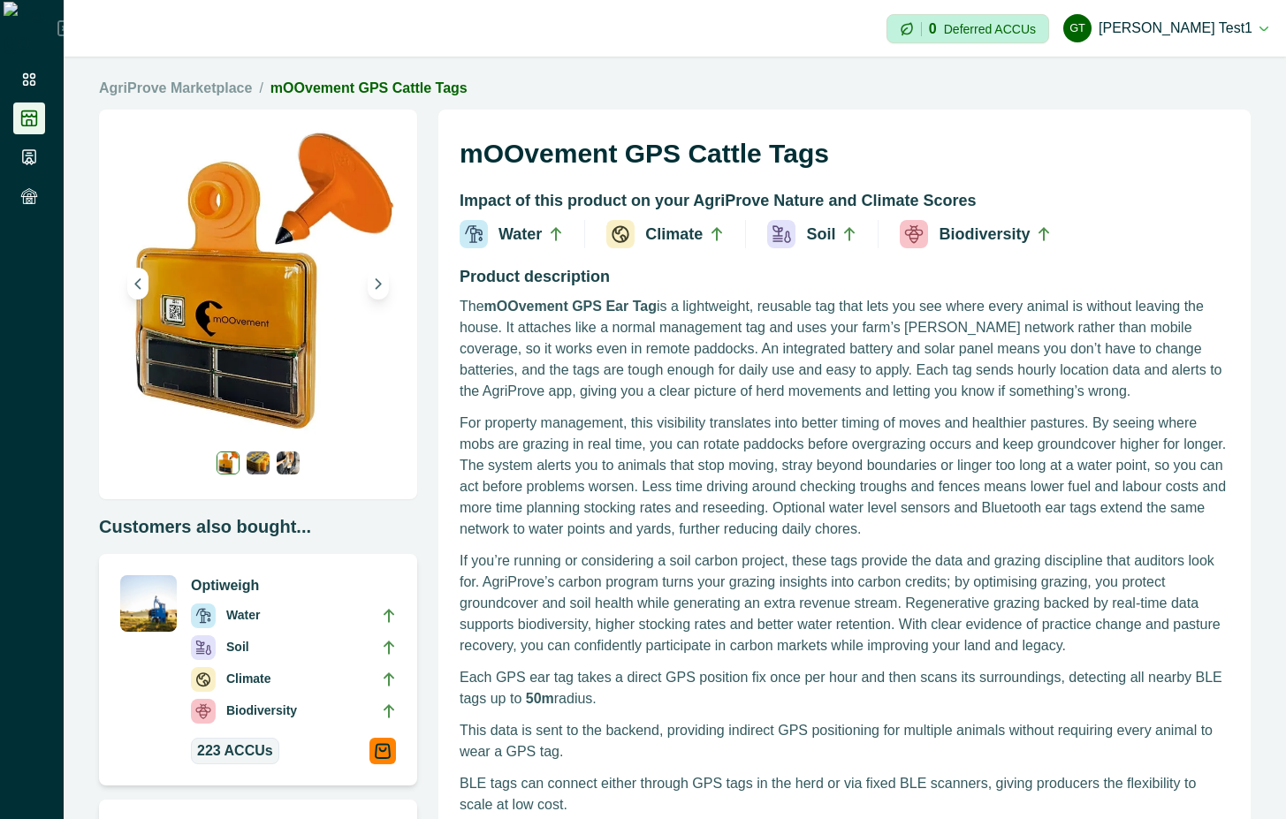
scroll to position [636, 0]
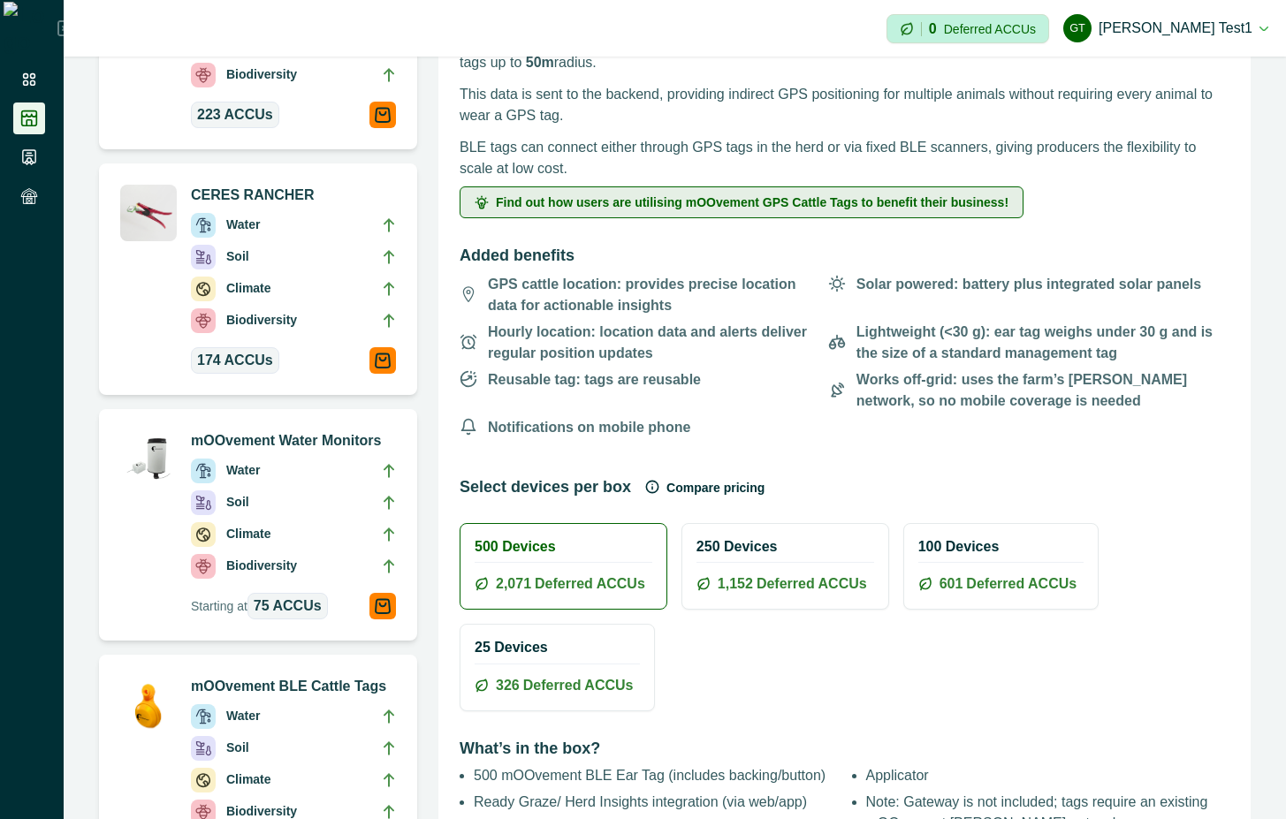
click at [790, 204] on span "Find out how users are utilising mOOvement GPS Cattle Tags to benefit their bus…" at bounding box center [752, 202] width 513 height 12
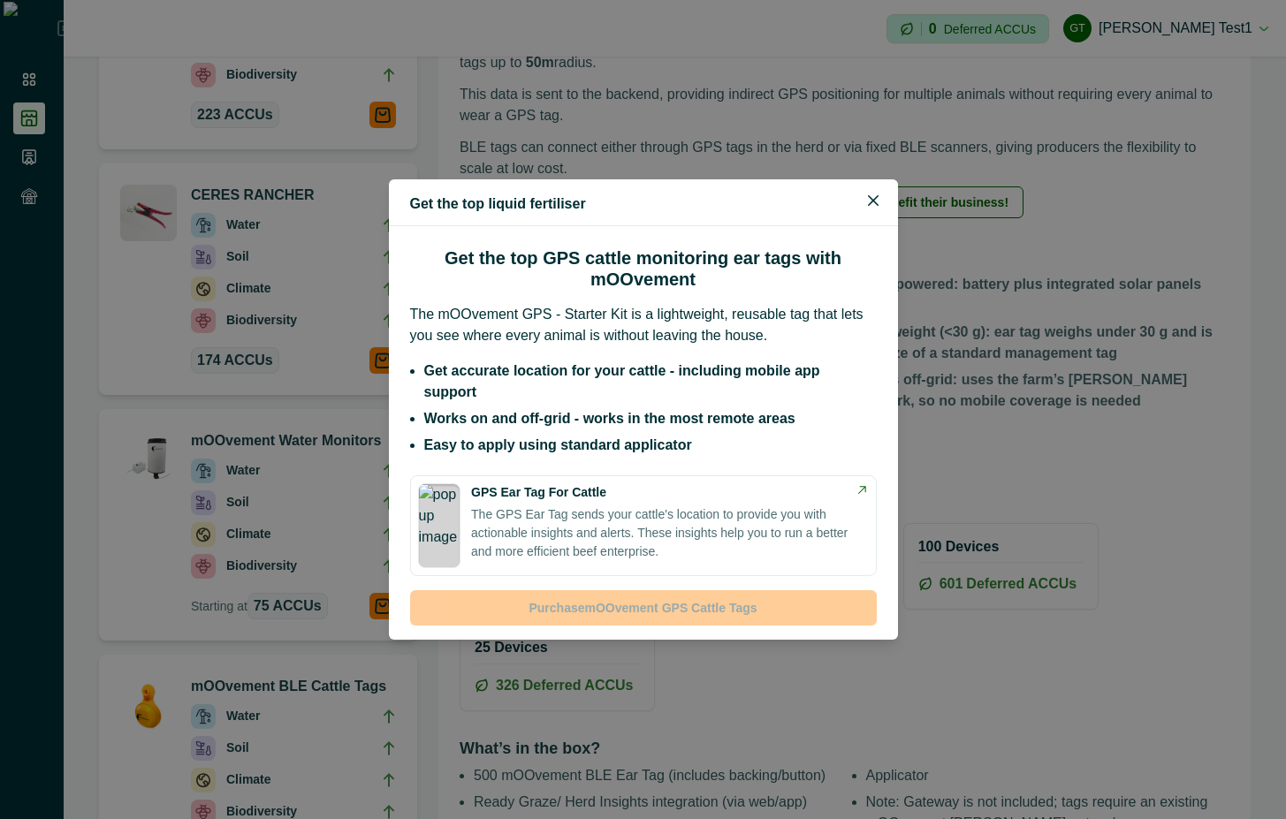
click at [658, 518] on p "The GPS Ear Tag sends your cattle's location to provide you with actionable ins…" at bounding box center [669, 534] width 397 height 56
click at [868, 204] on button "Close" at bounding box center [873, 200] width 28 height 28
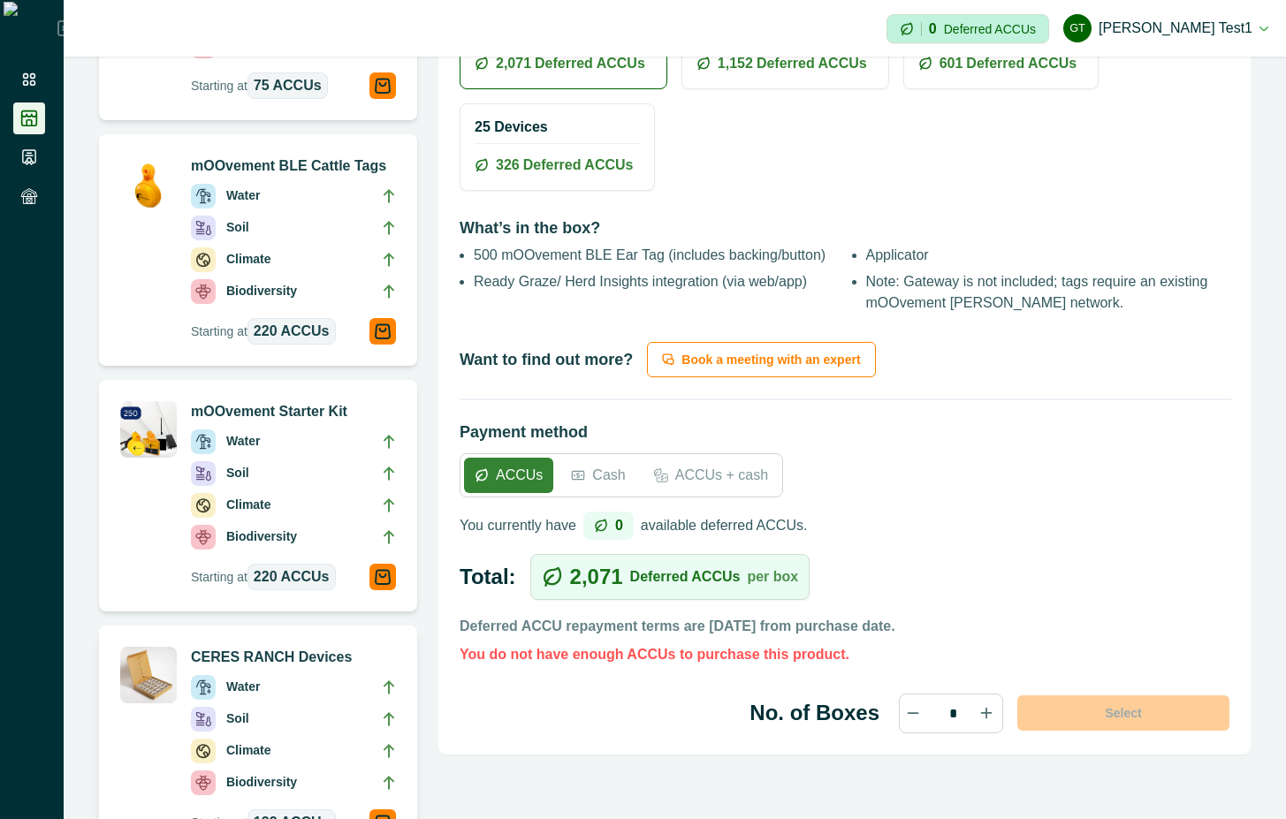
scroll to position [1114, 0]
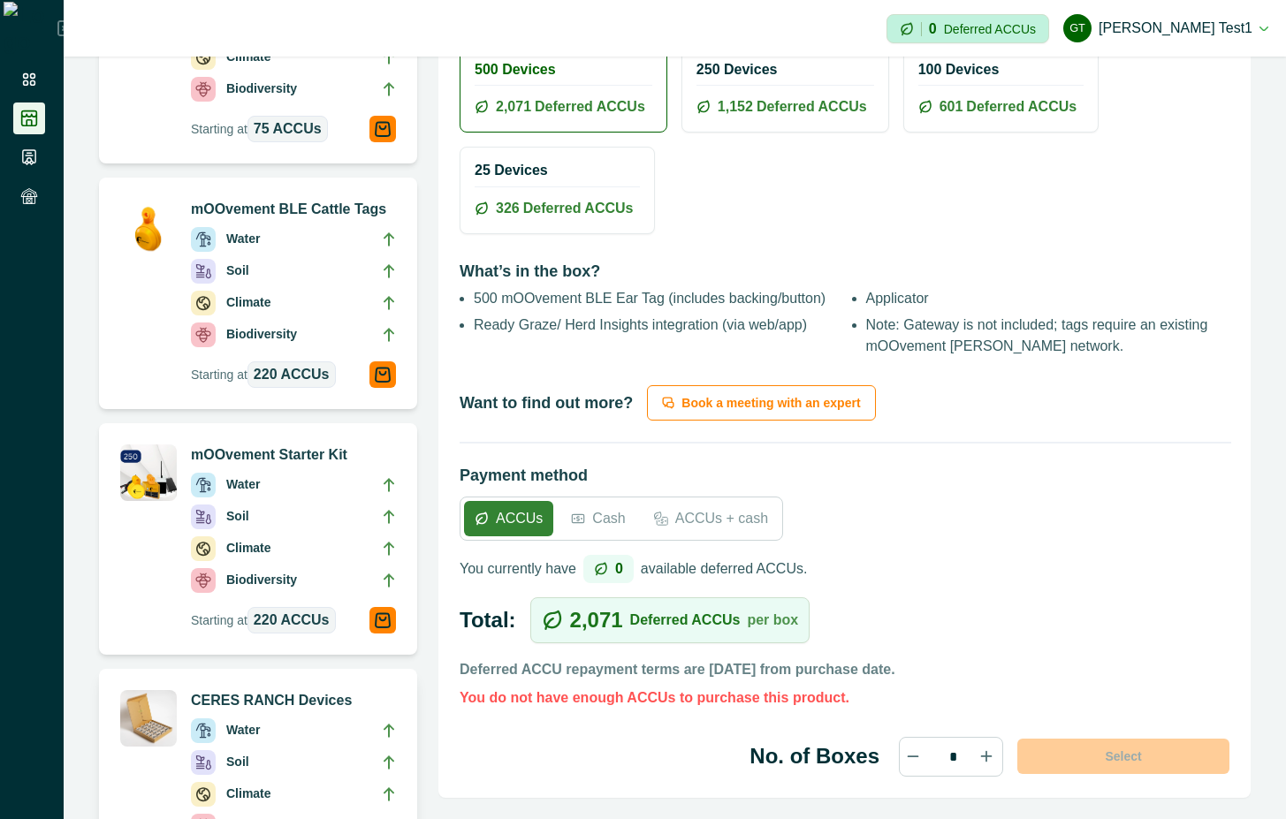
click at [251, 523] on li "Soil" at bounding box center [293, 521] width 205 height 32
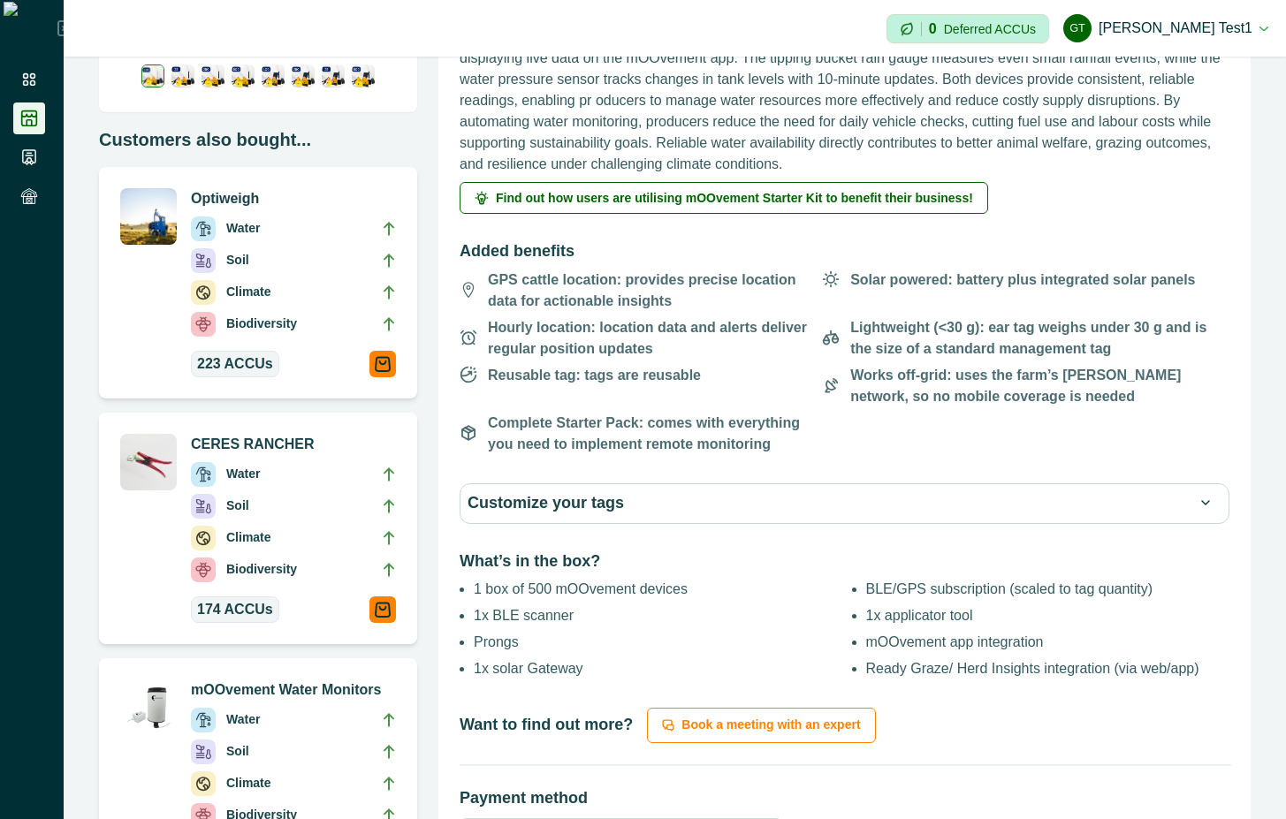
scroll to position [318, 0]
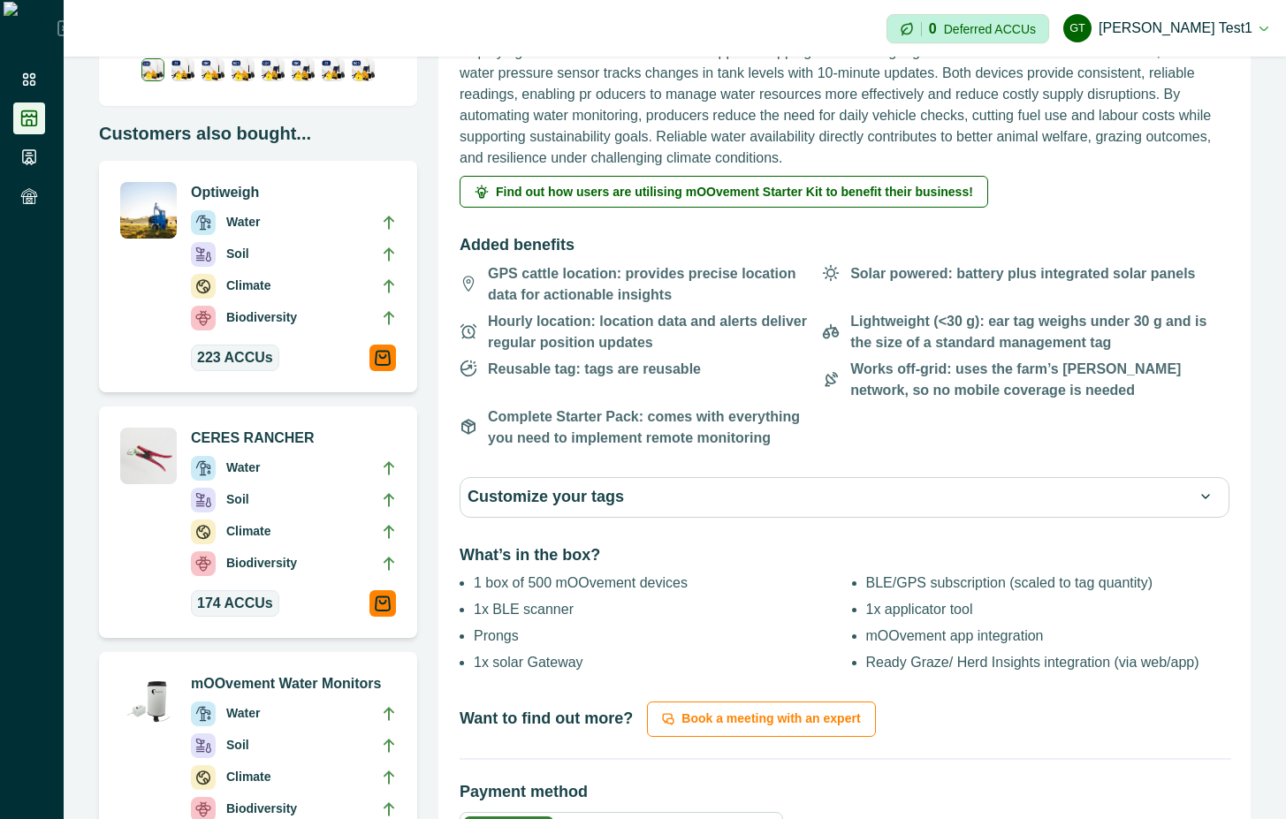
click at [552, 504] on p "Customize your tags" at bounding box center [546, 497] width 156 height 25
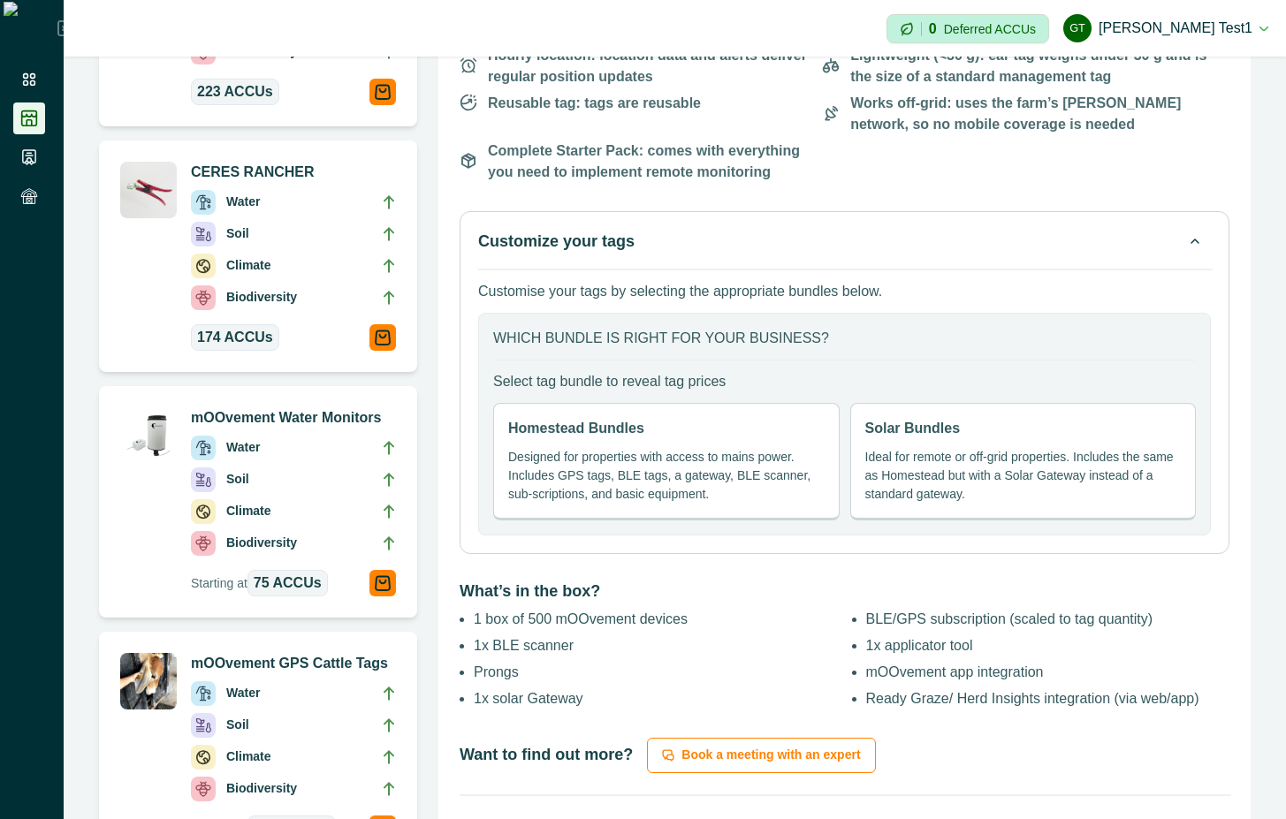
scroll to position [636, 0]
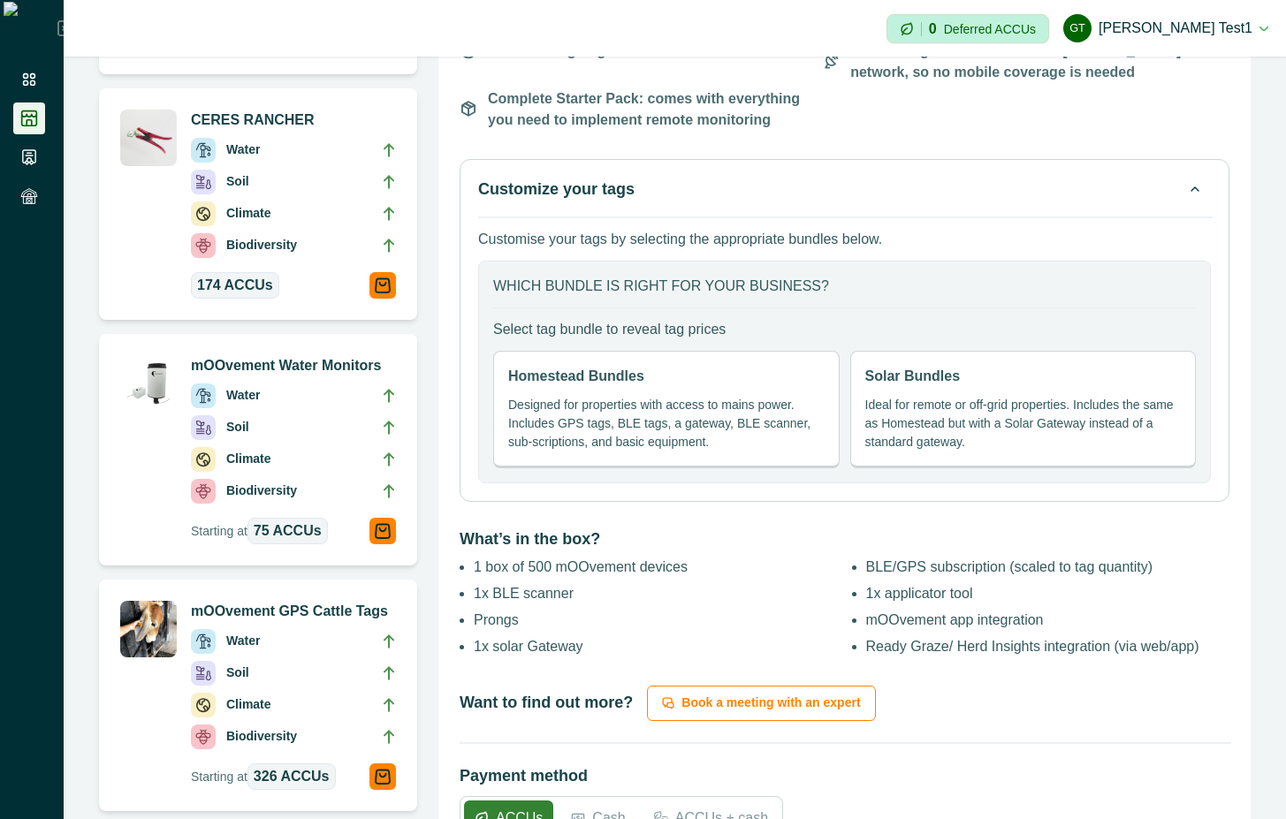
click at [669, 429] on p "Designed for properties with access to mains power. Includes GPS tags, BLE tags…" at bounding box center [666, 424] width 316 height 56
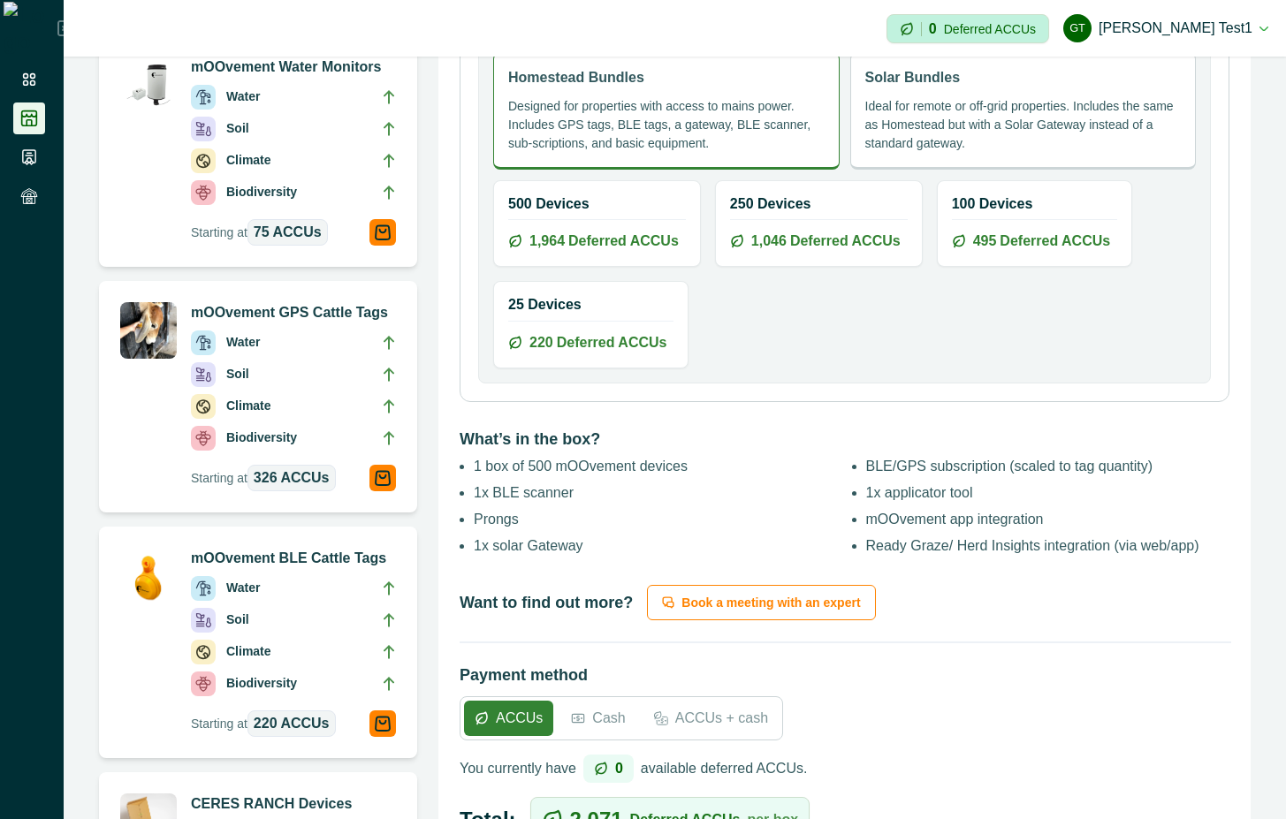
scroll to position [954, 0]
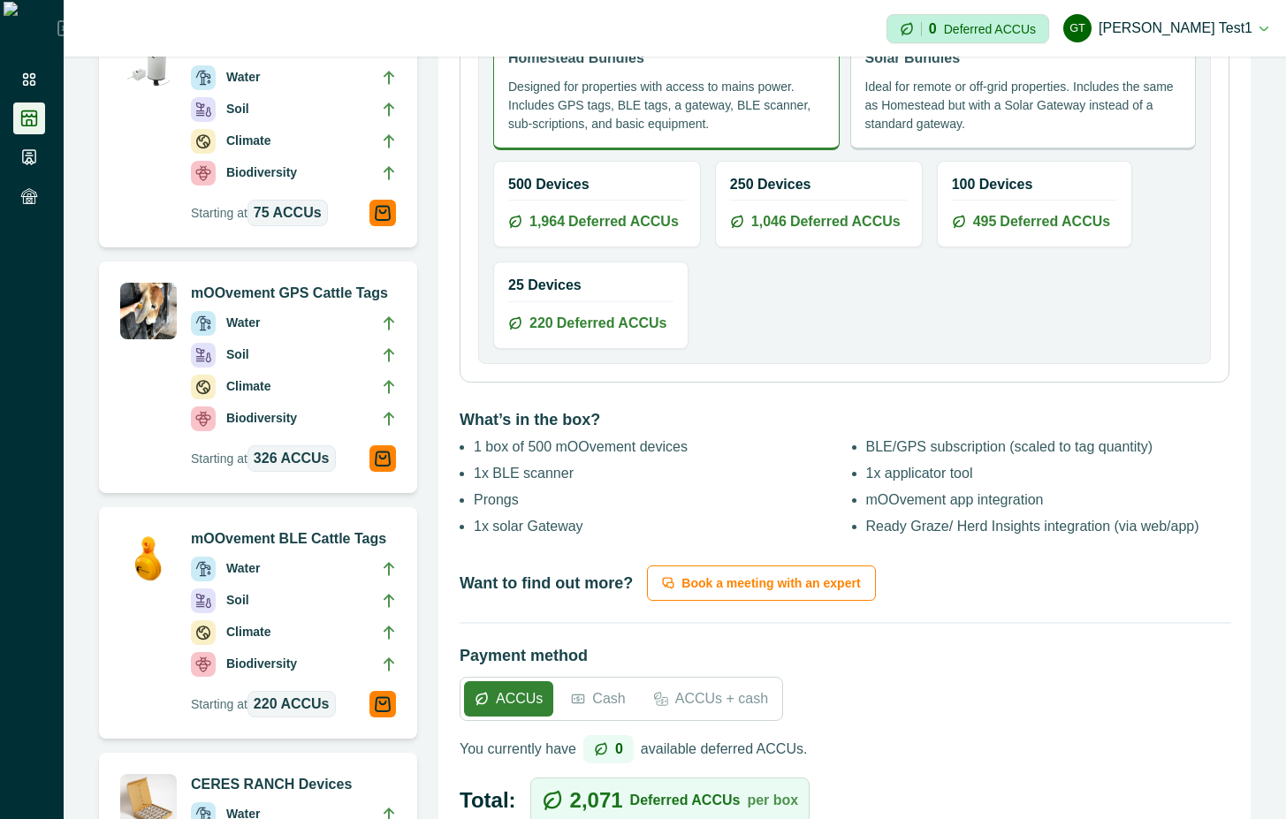
click at [593, 695] on p "Cash" at bounding box center [608, 698] width 33 height 21
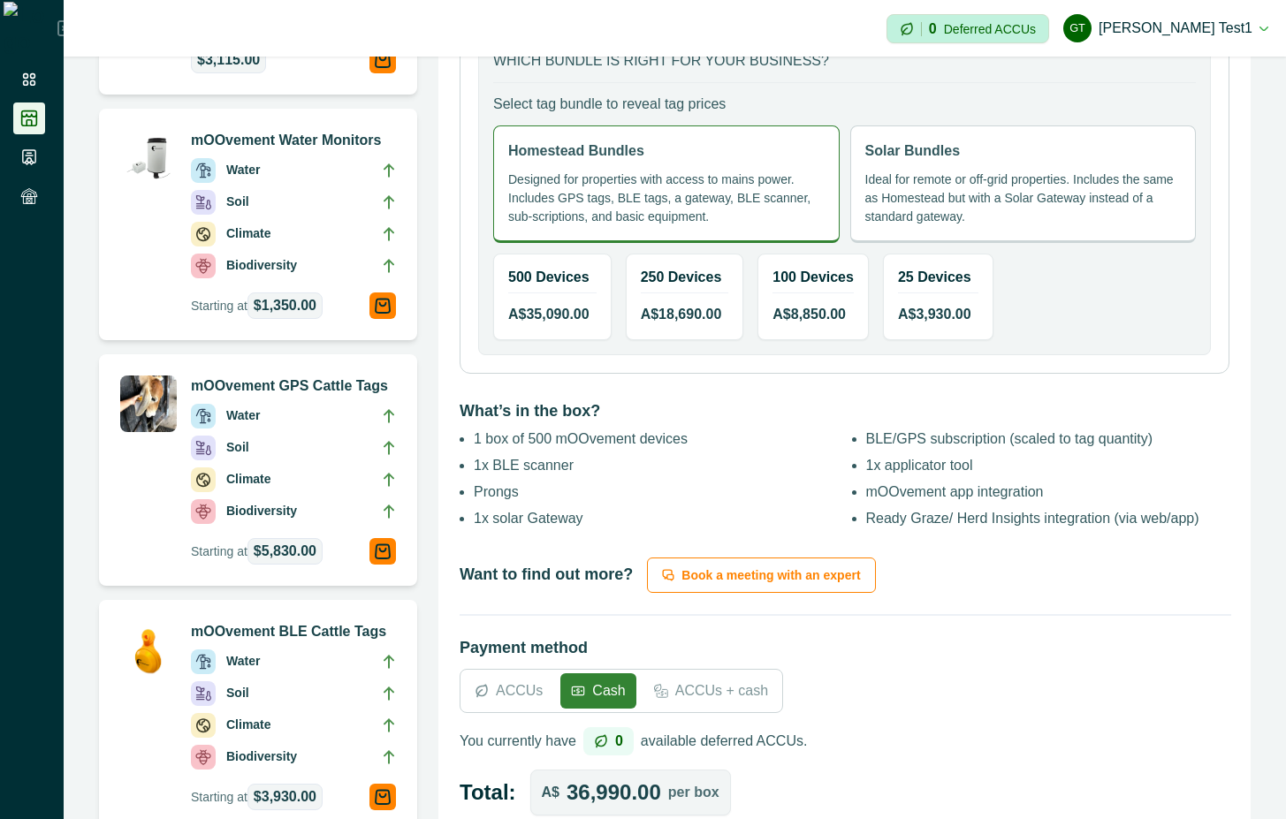
scroll to position [795, 0]
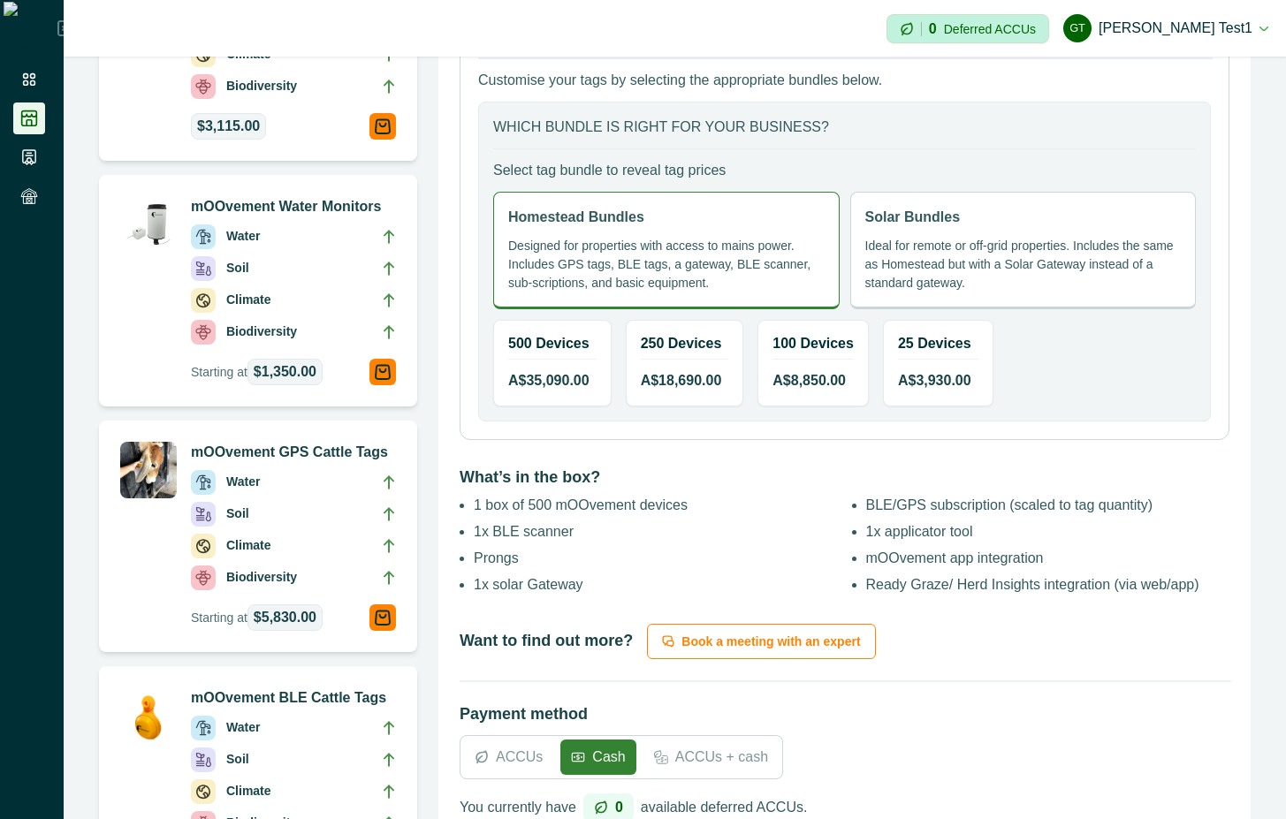
click at [945, 238] on p "Ideal for remote or off-grid properties. Includes the same as Homestead but wit…" at bounding box center [1023, 265] width 316 height 56
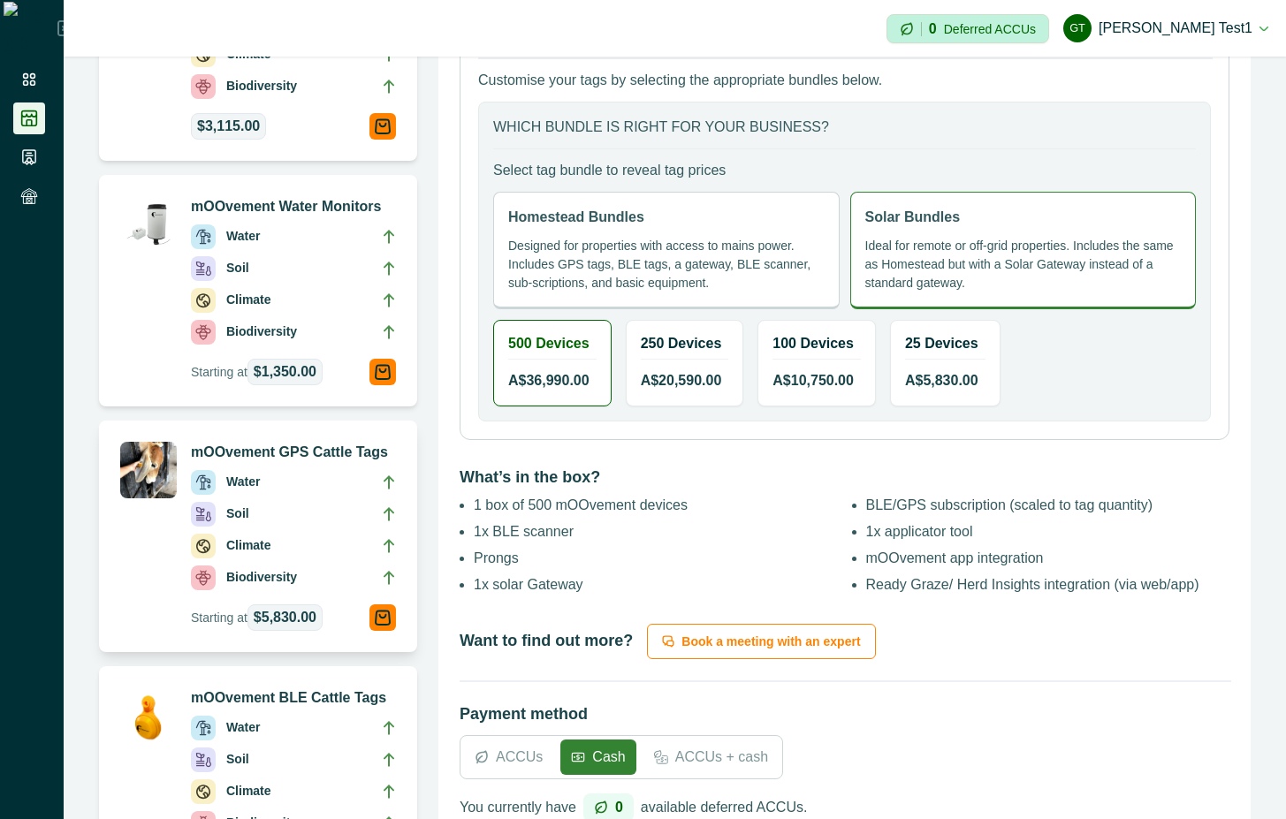
click at [285, 564] on li "Climate" at bounding box center [293, 550] width 205 height 32
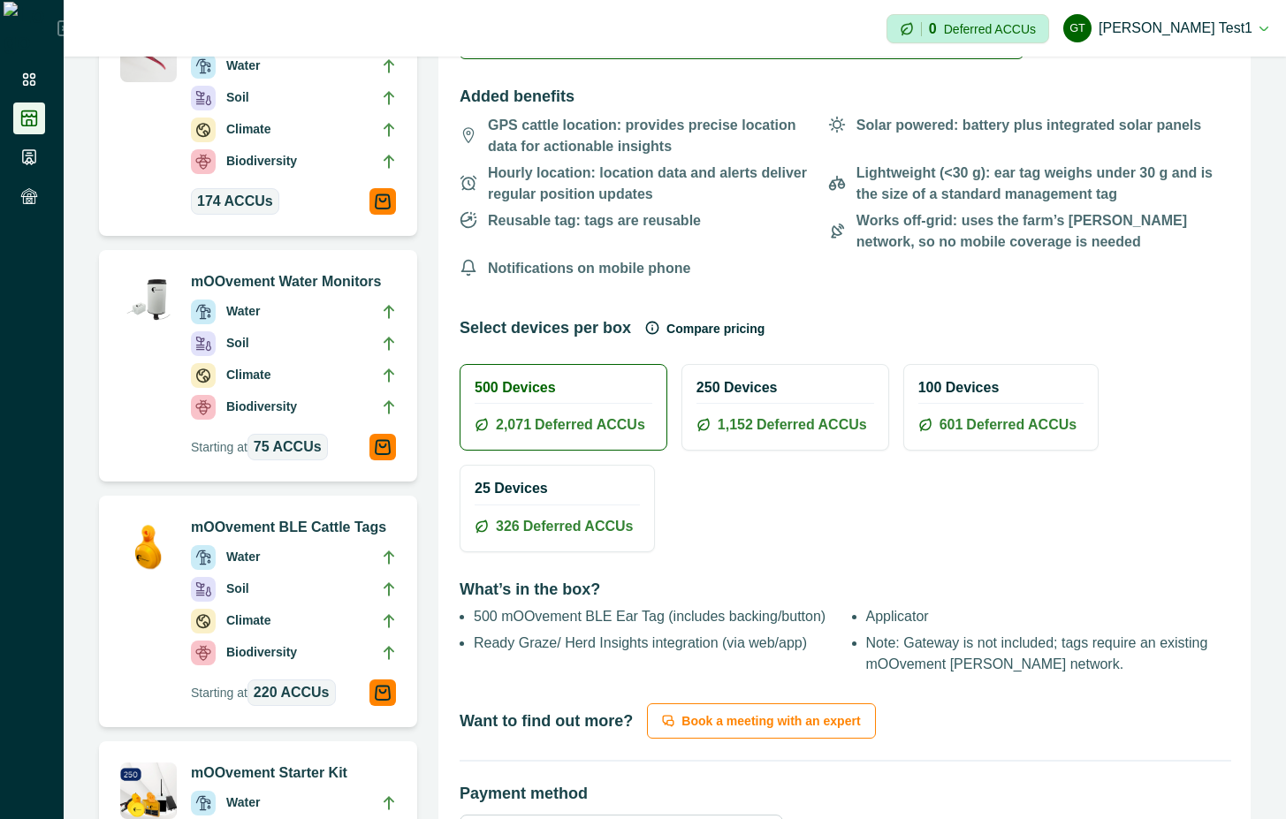
scroll to position [1114, 0]
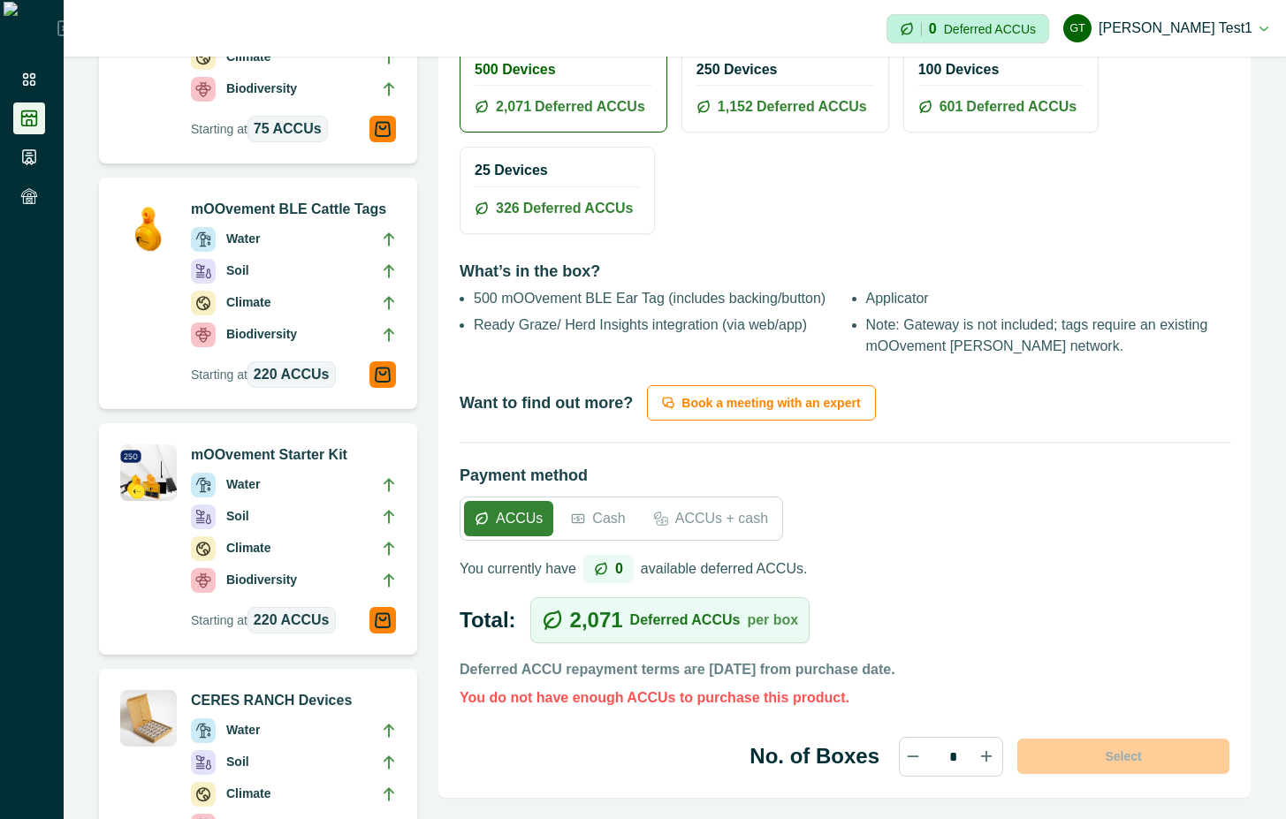
click at [599, 509] on p "Cash" at bounding box center [608, 518] width 33 height 21
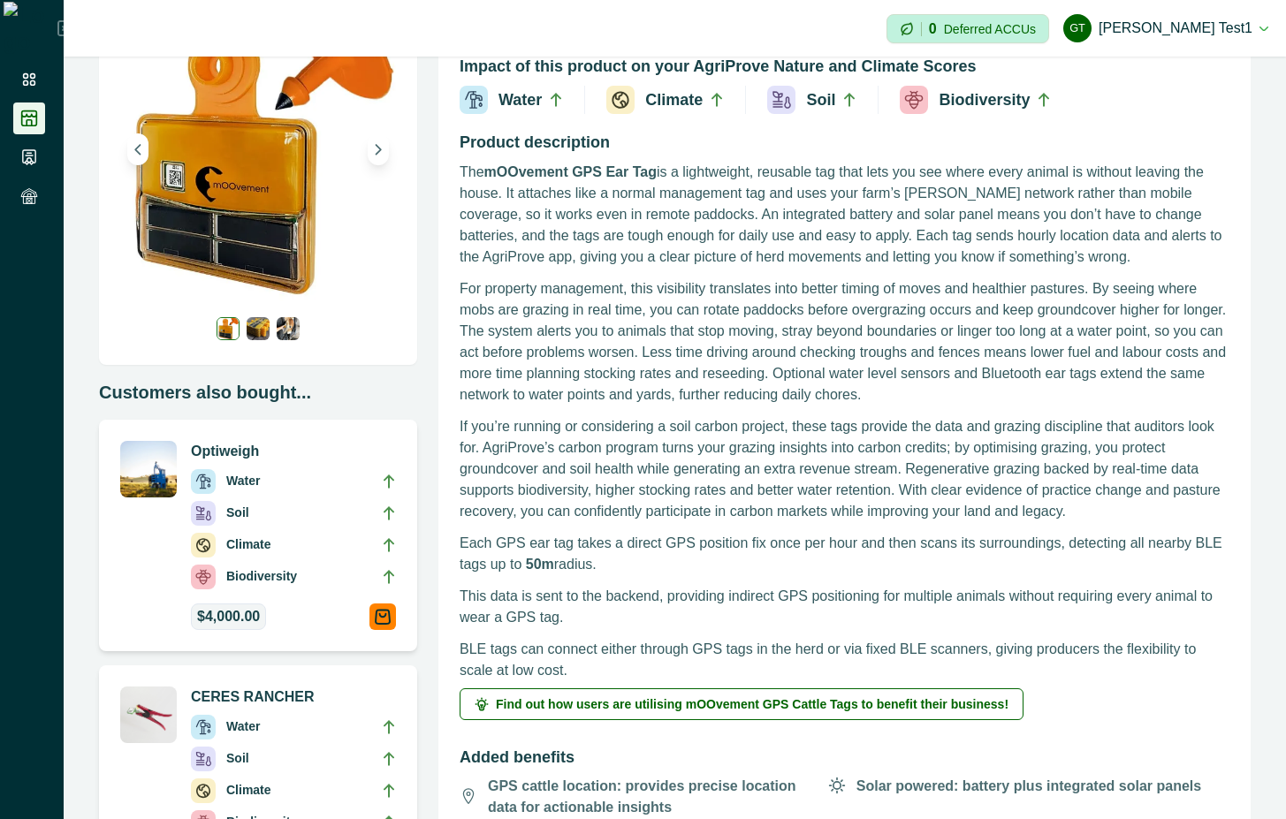
scroll to position [318, 0]
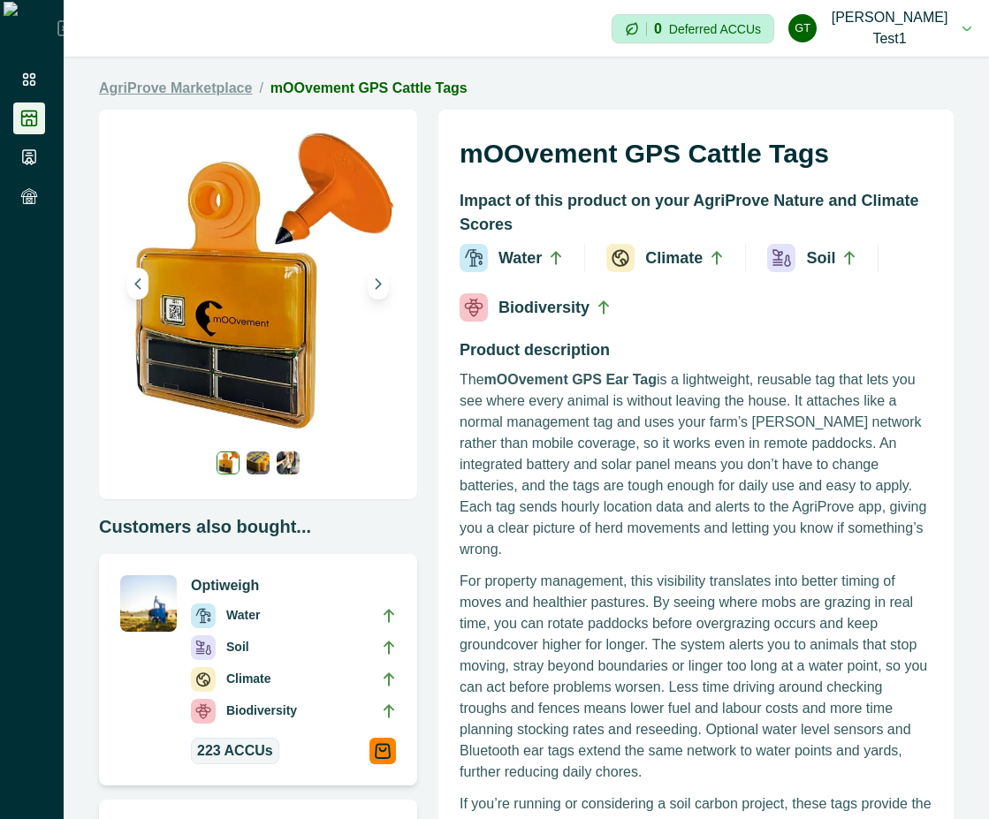
click at [224, 80] on link "AgriProve Marketplace" at bounding box center [175, 88] width 153 height 21
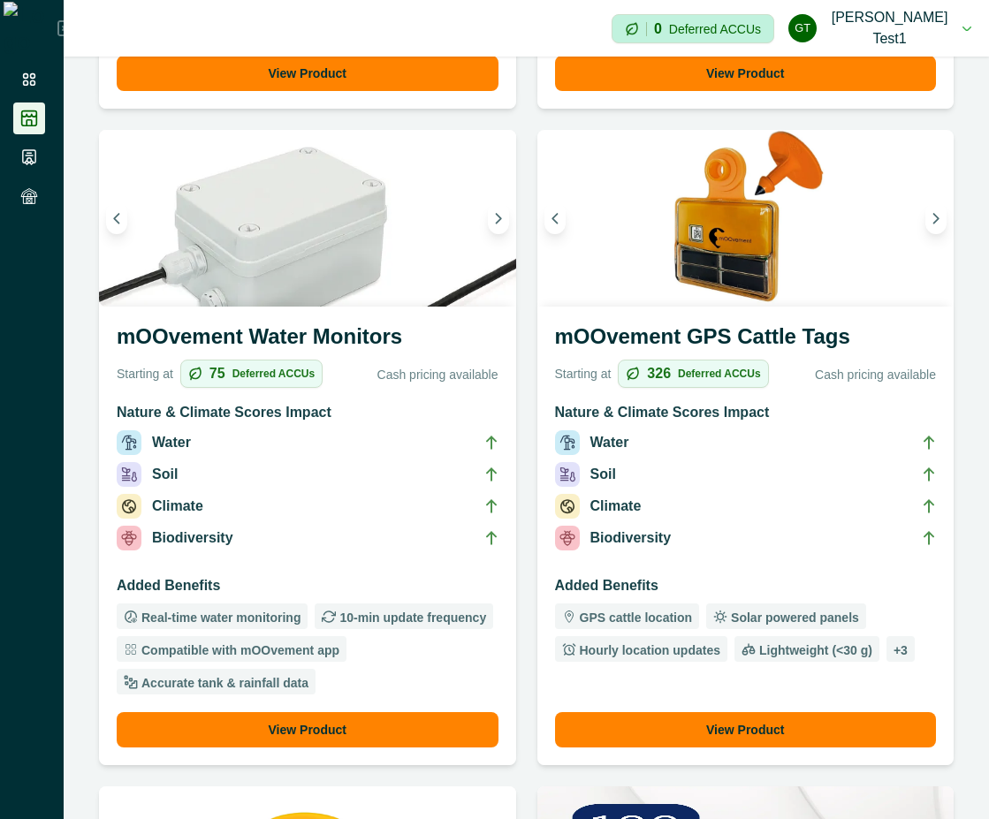
scroll to position [954, 0]
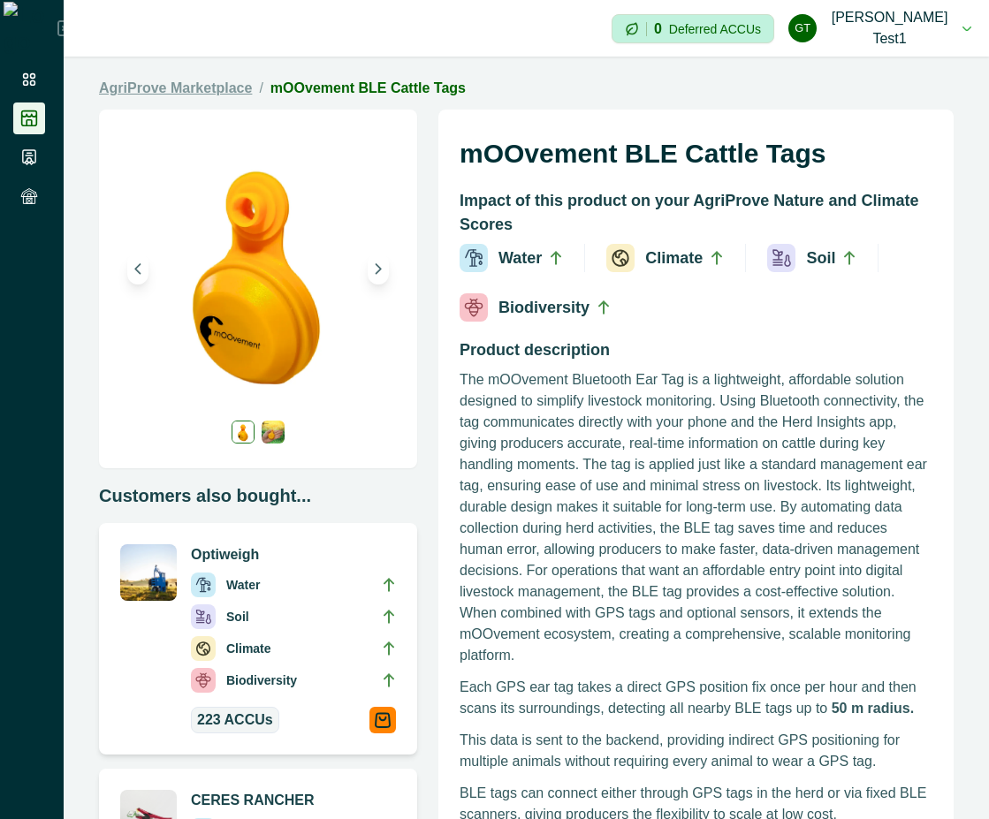
click at [139, 83] on link "AgriProve Marketplace" at bounding box center [175, 88] width 153 height 21
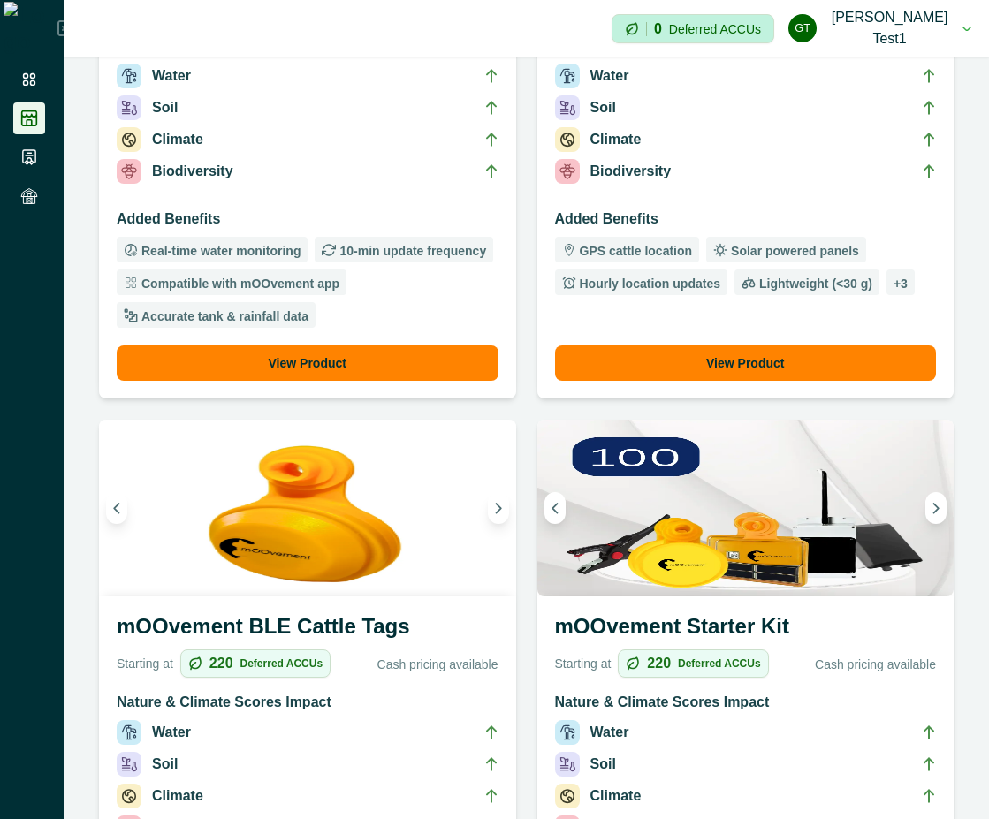
scroll to position [1114, 0]
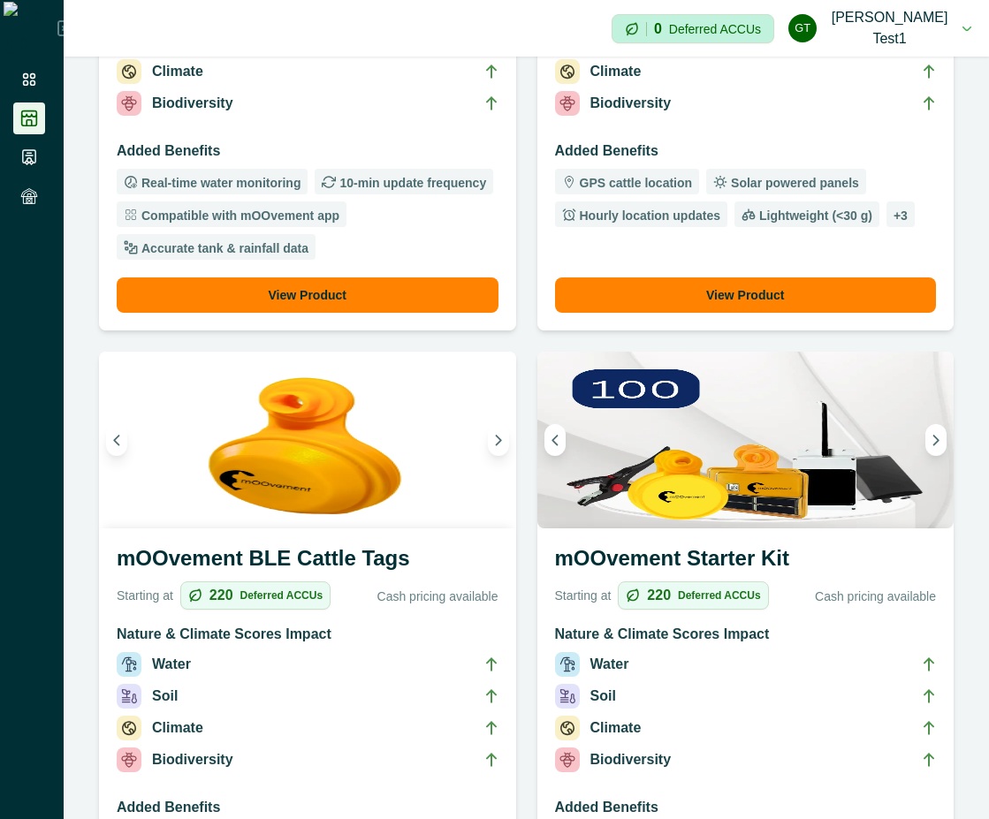
click at [751, 702] on li "Soil" at bounding box center [746, 700] width 382 height 32
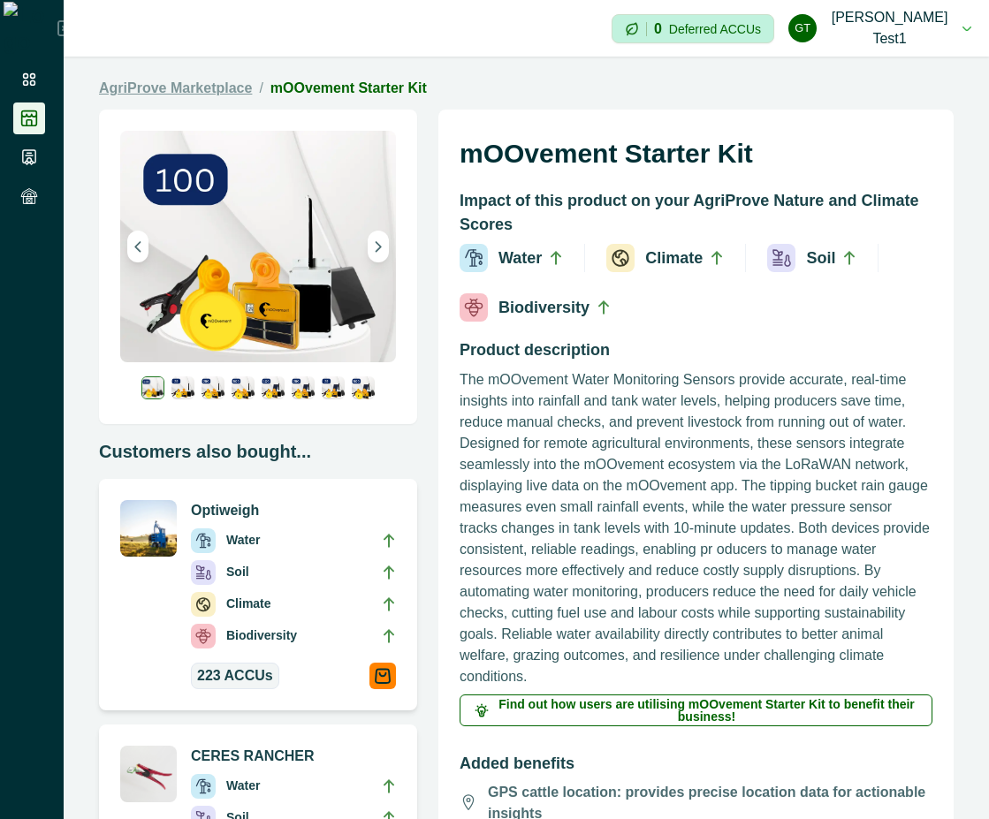
click at [214, 93] on link "AgriProve Marketplace" at bounding box center [175, 88] width 153 height 21
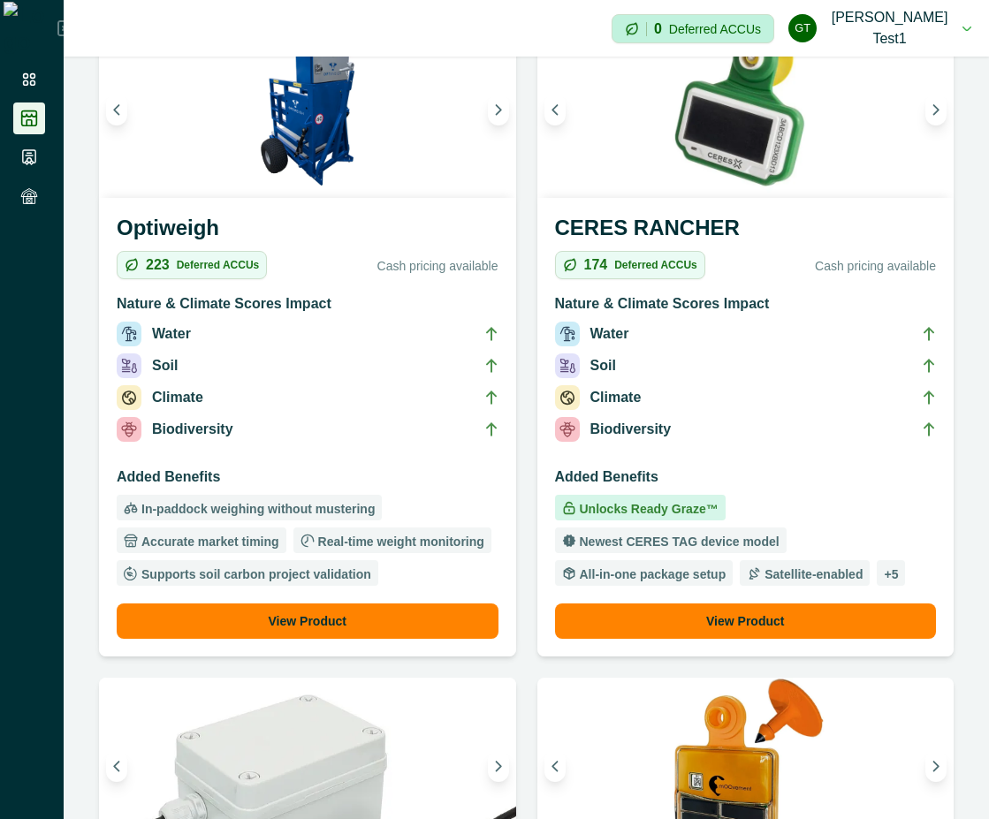
scroll to position [477, 0]
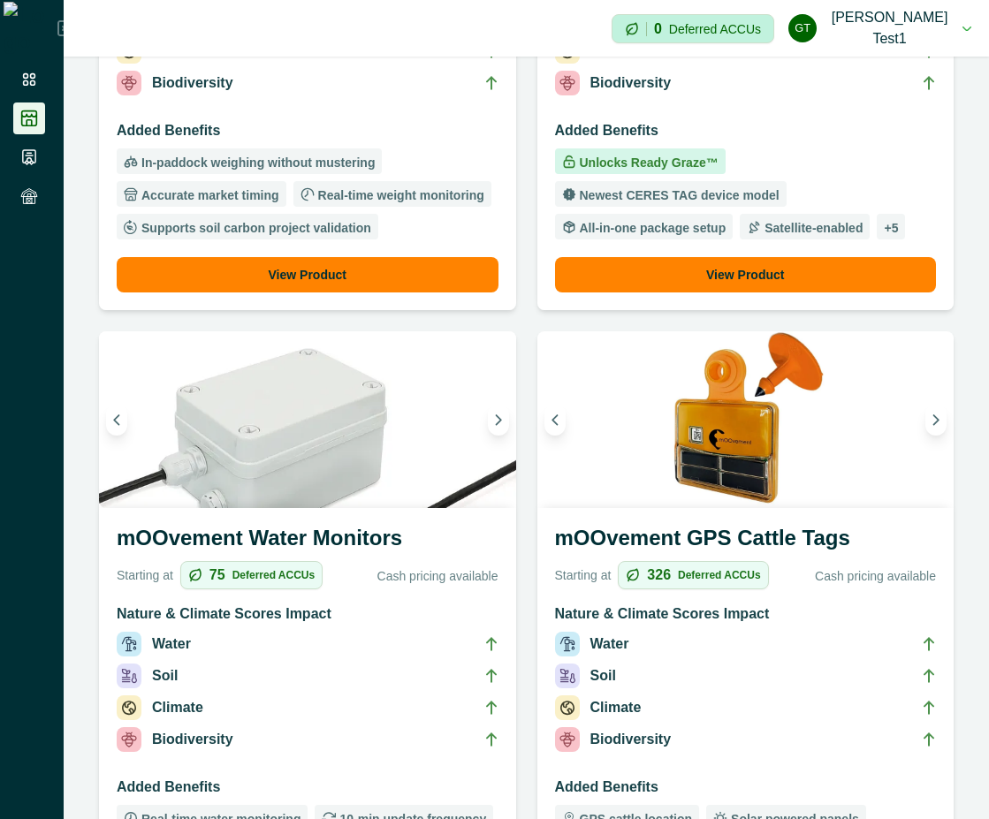
click at [741, 735] on li "Biodiversity" at bounding box center [746, 743] width 382 height 32
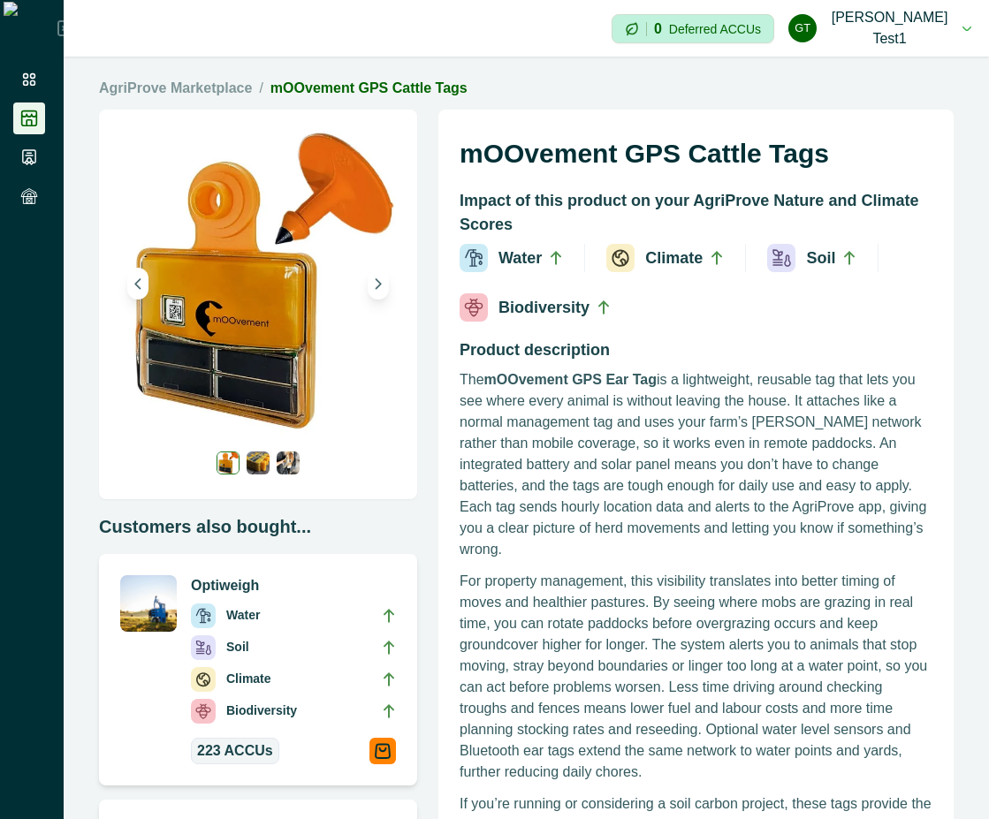
scroll to position [477, 0]
